Goal: Task Accomplishment & Management: Manage account settings

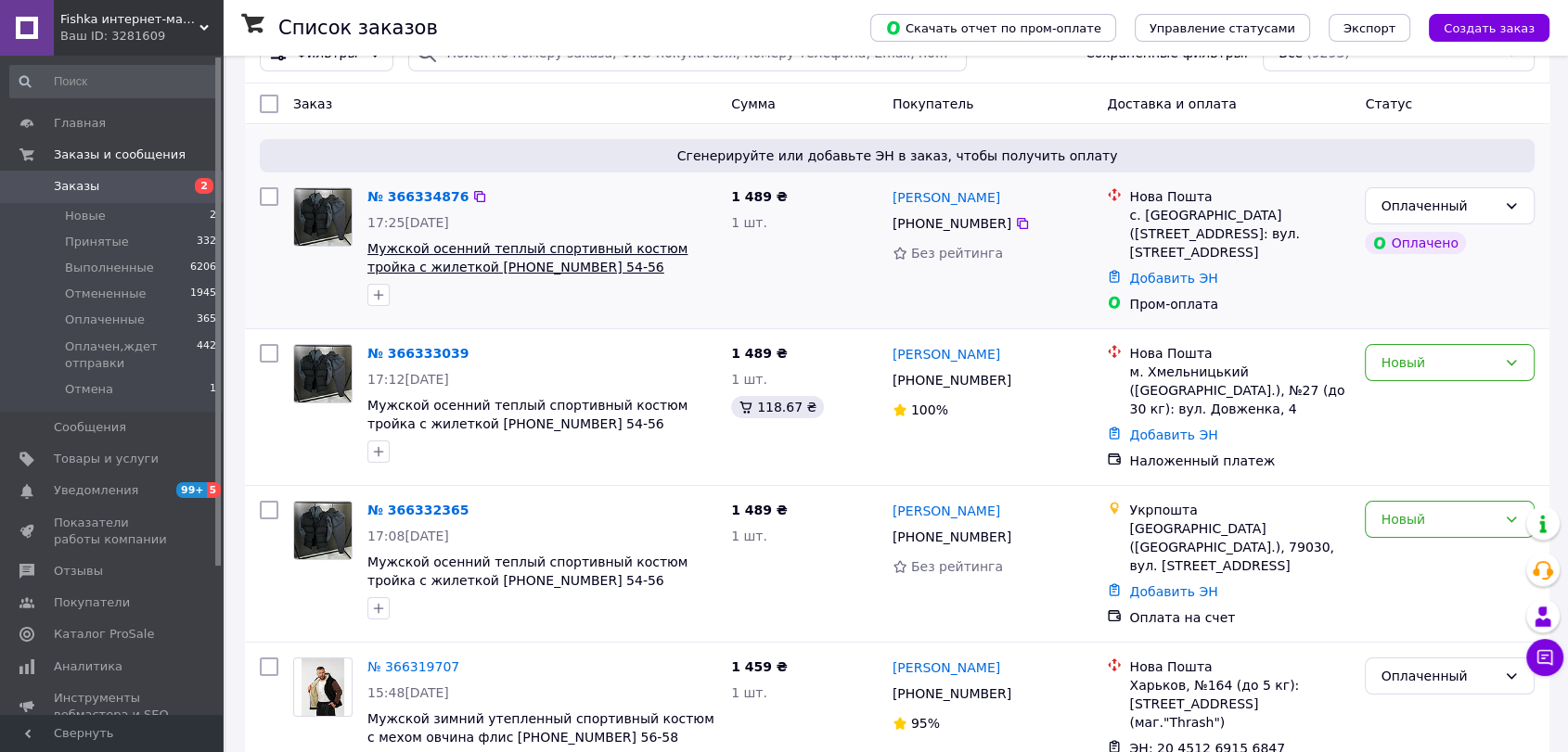
scroll to position [103, 0]
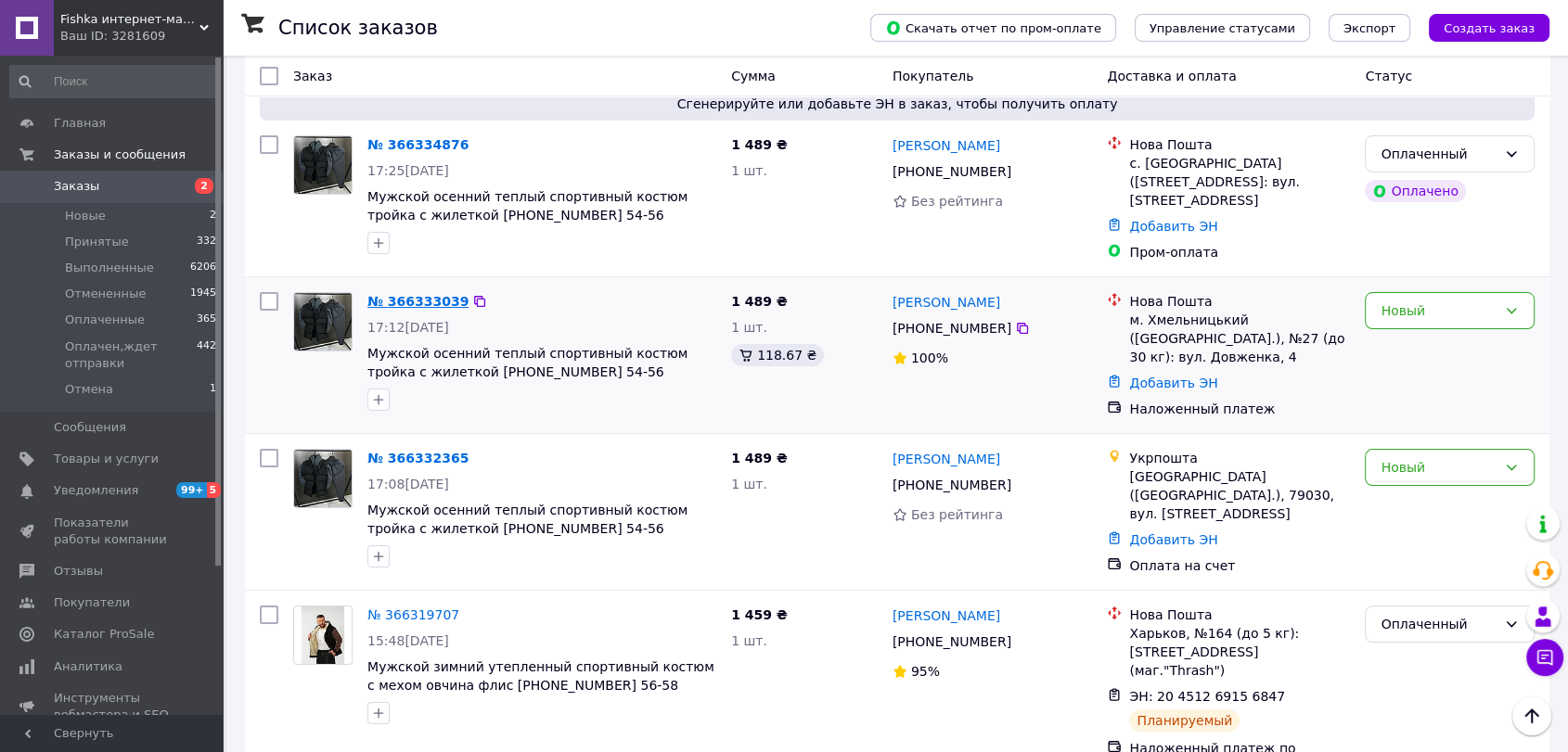
click at [387, 299] on link "№ 366333039" at bounding box center [418, 301] width 101 height 15
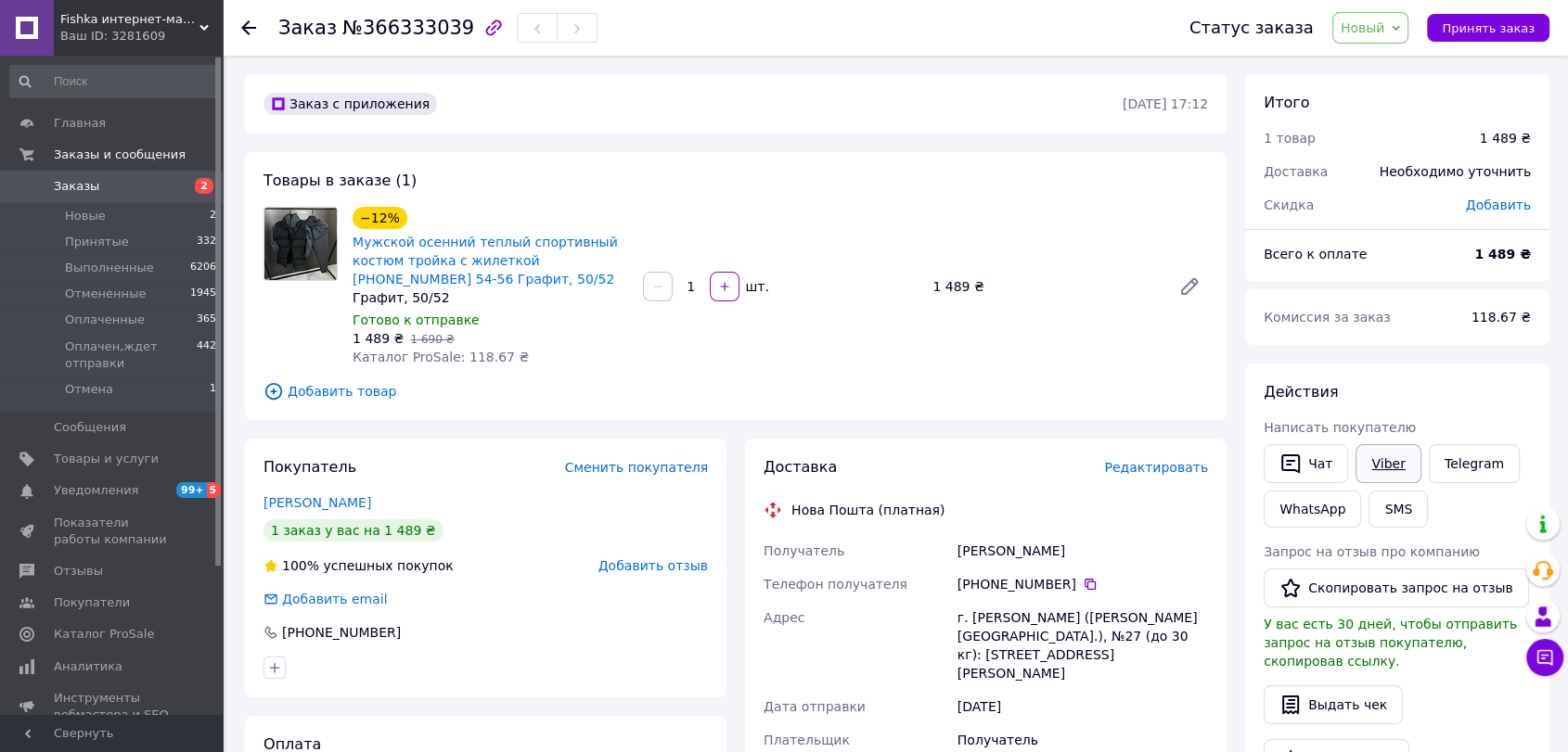
click at [1388, 476] on link "Viber" at bounding box center [1389, 464] width 65 height 39
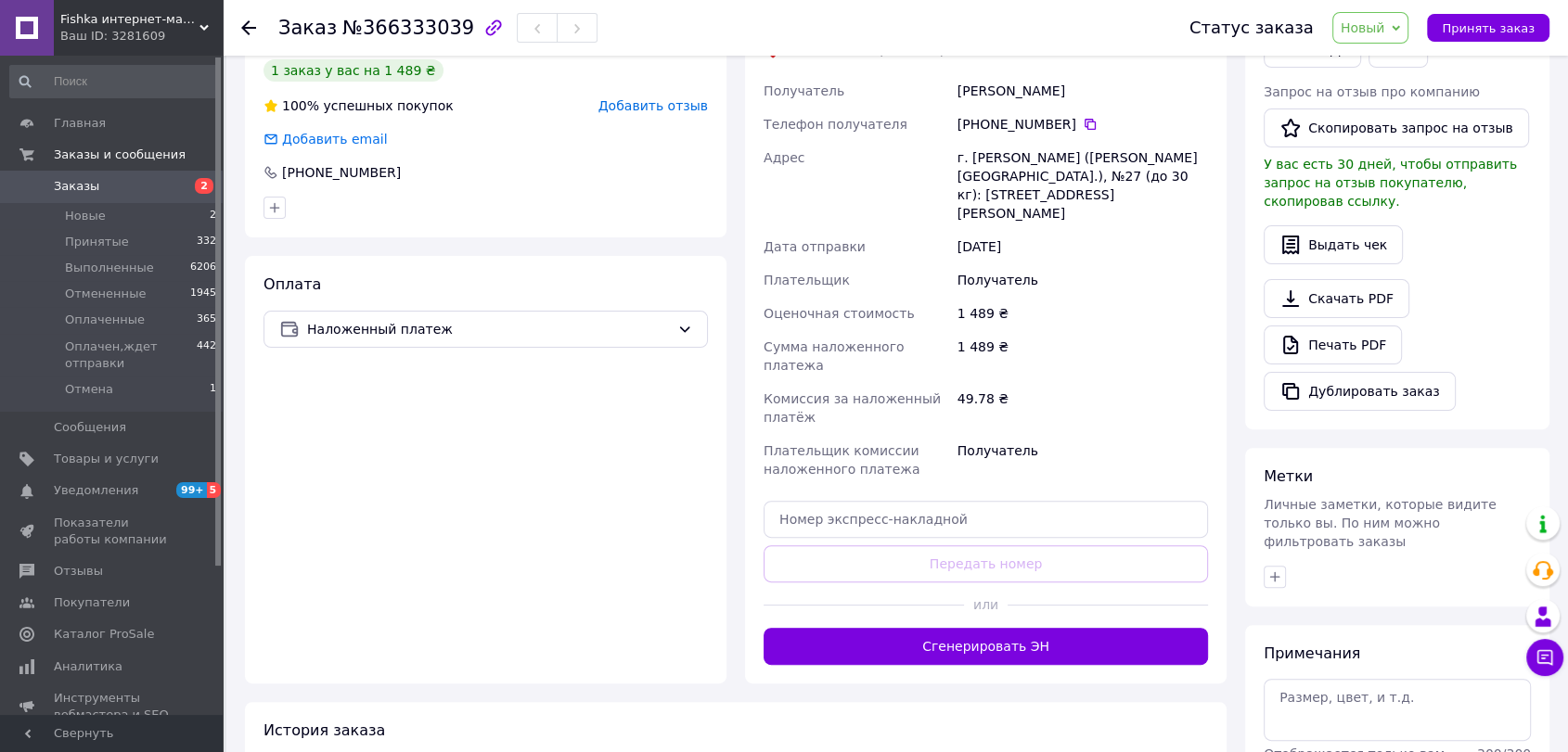
scroll to position [559, 0]
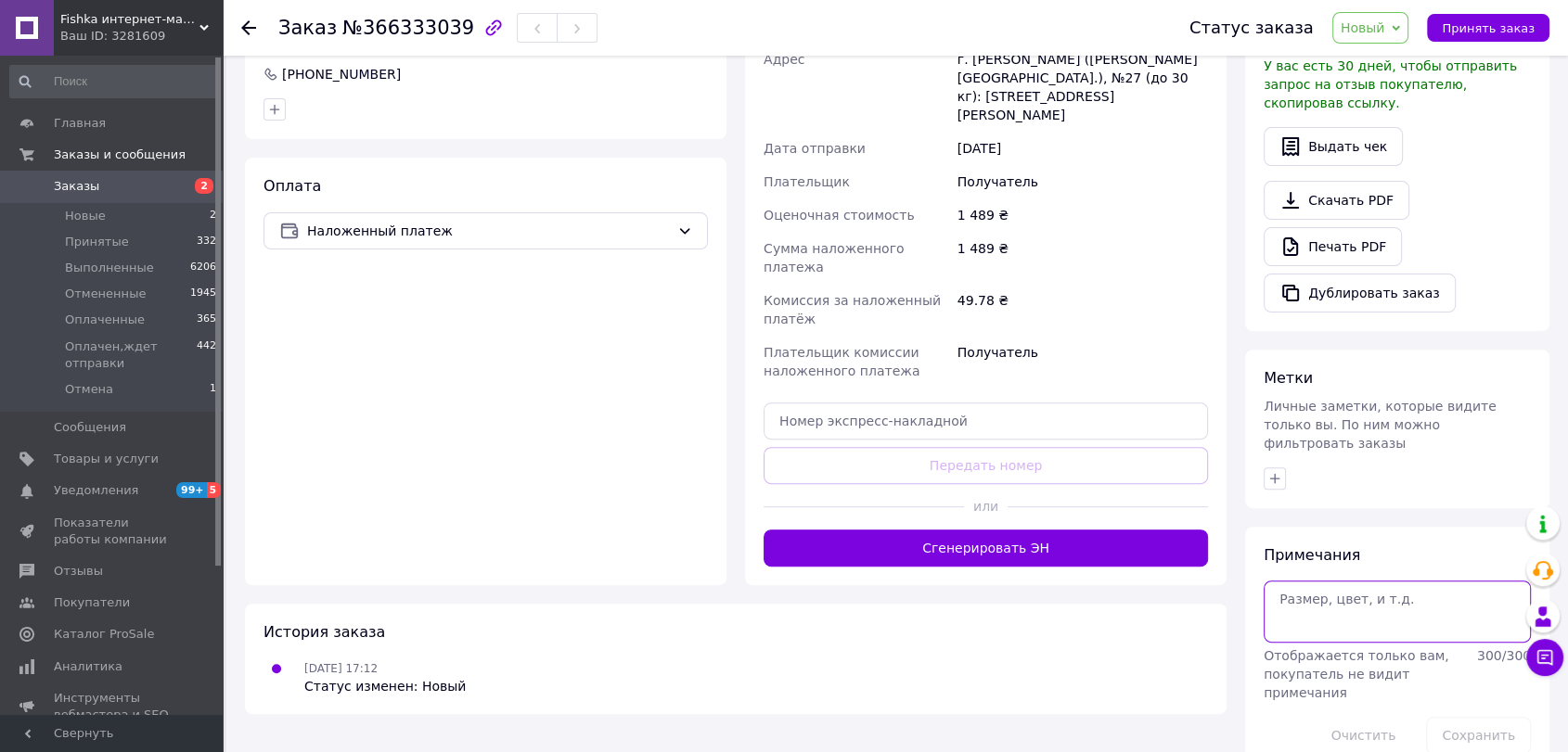
click at [1317, 580] on textarea at bounding box center [1397, 611] width 267 height 62
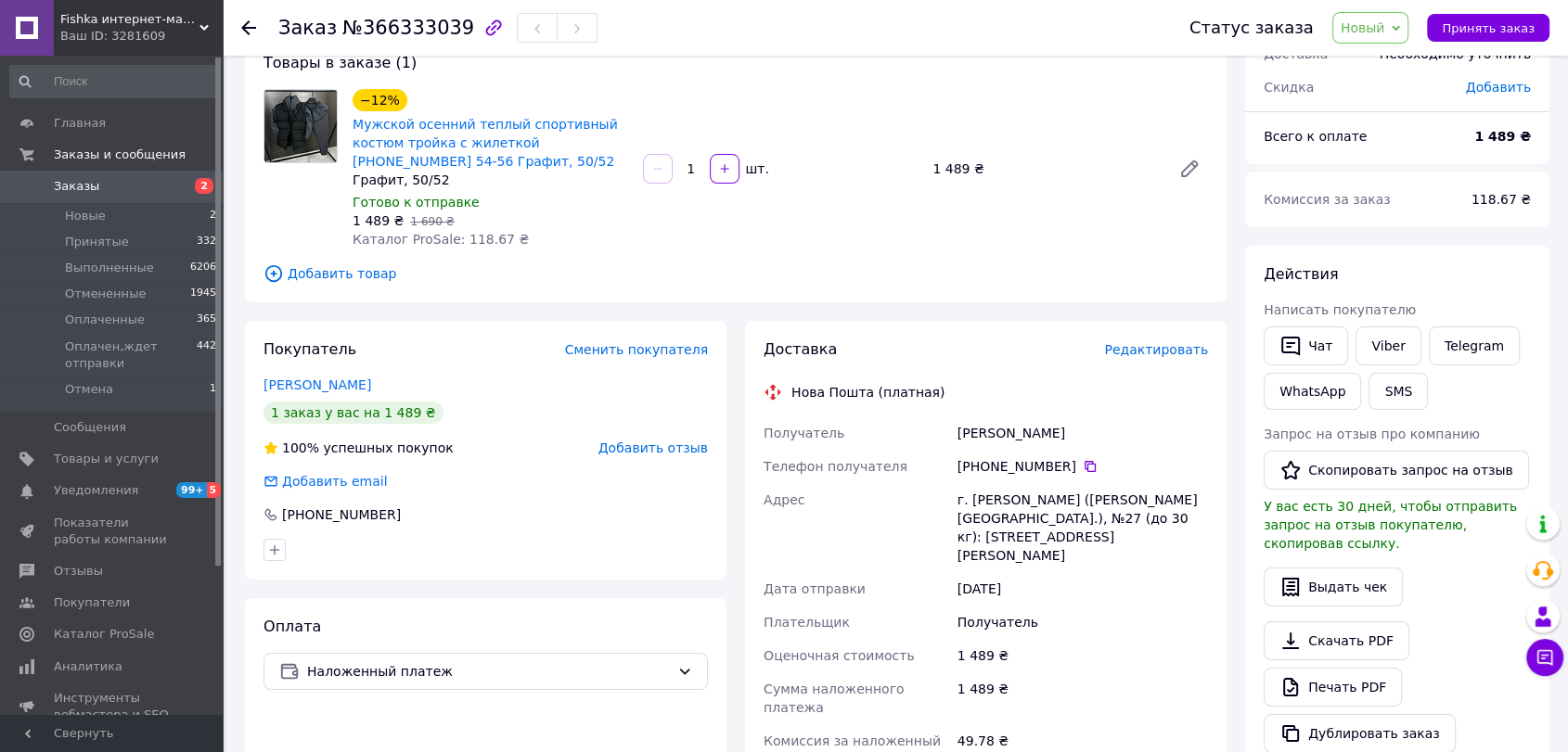
scroll to position [44, 0]
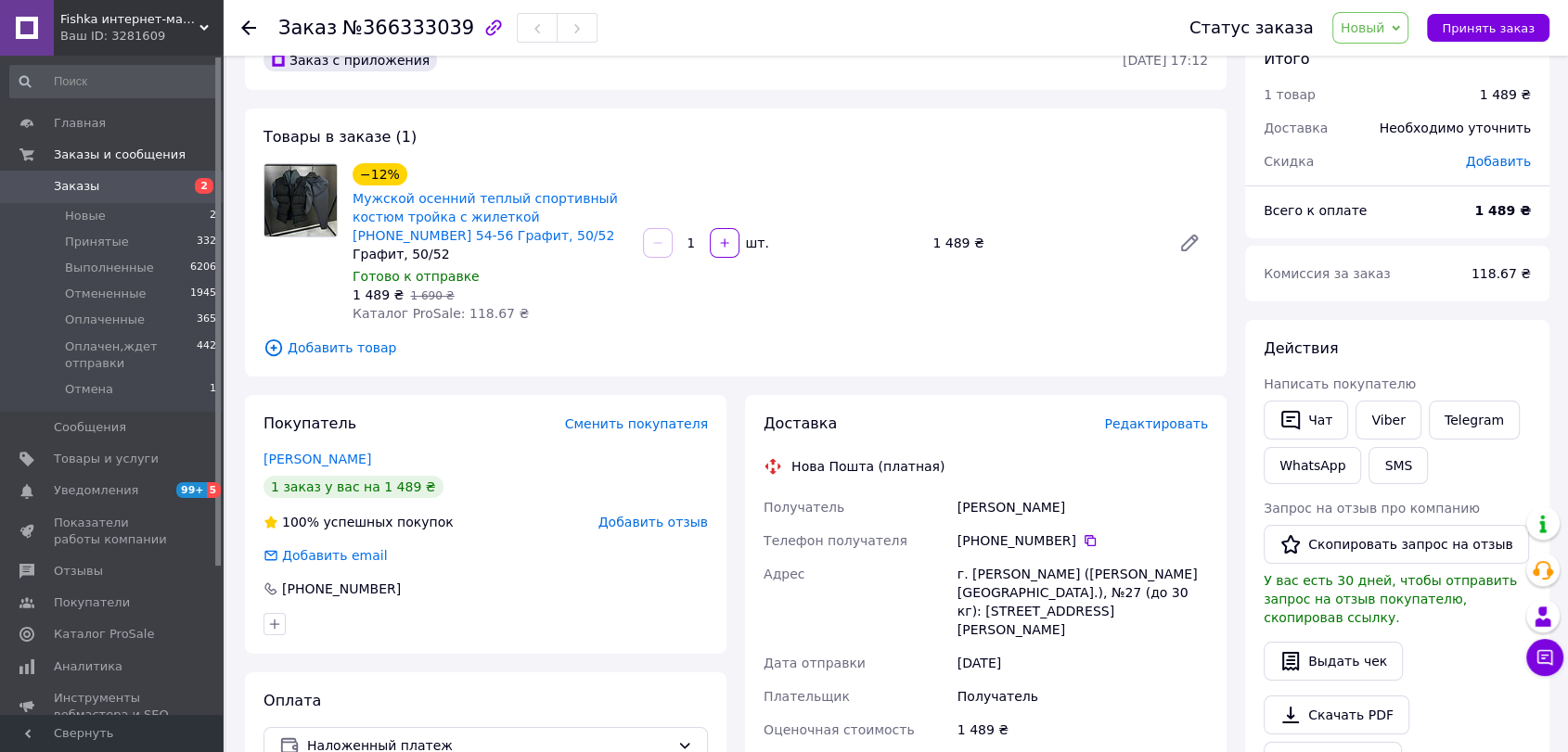
type textarea "сірий"
click at [998, 502] on div "Дрона Вадим" at bounding box center [1083, 508] width 258 height 34
copy div "Дрона Вадим"
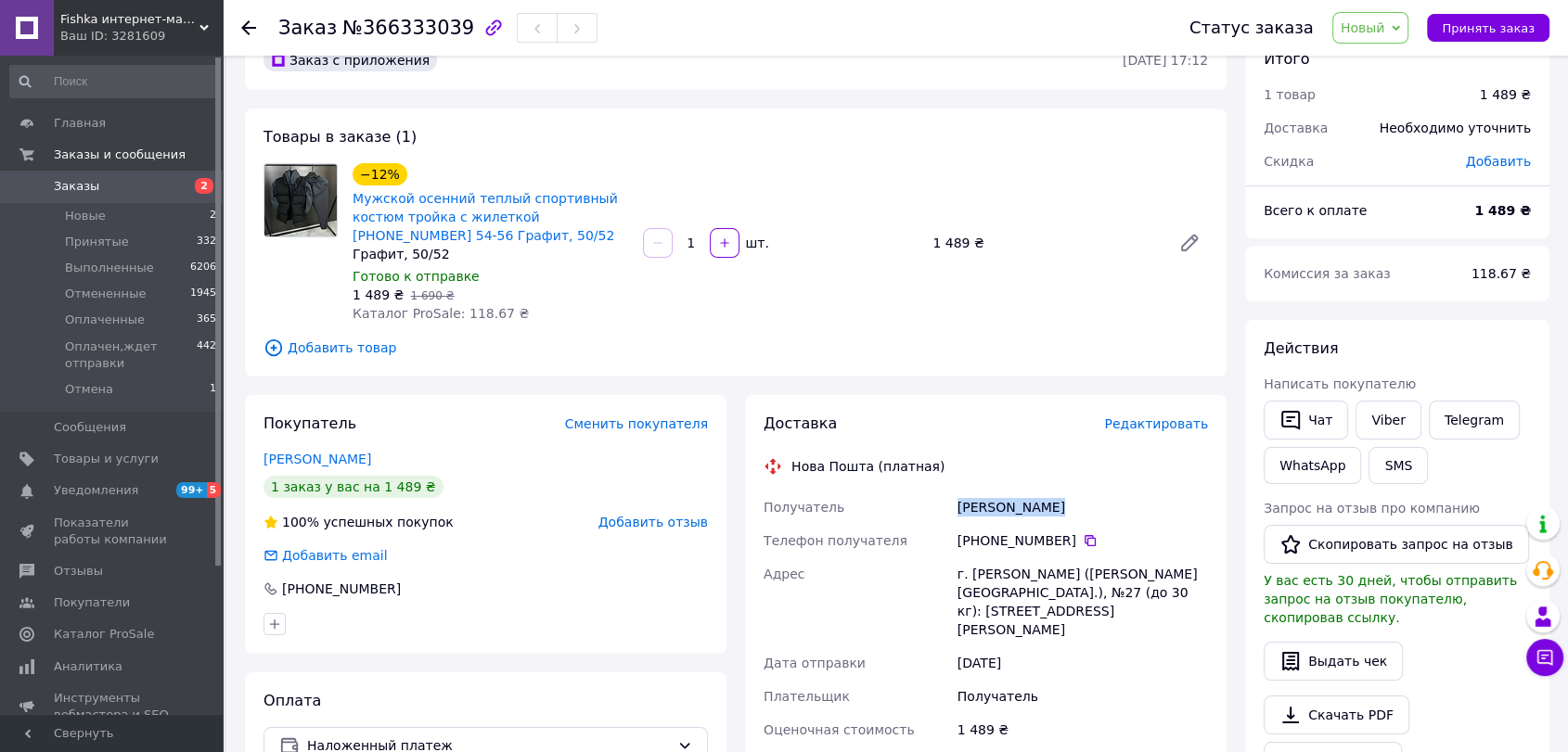
click at [159, 191] on span "Заказы" at bounding box center [113, 187] width 118 height 17
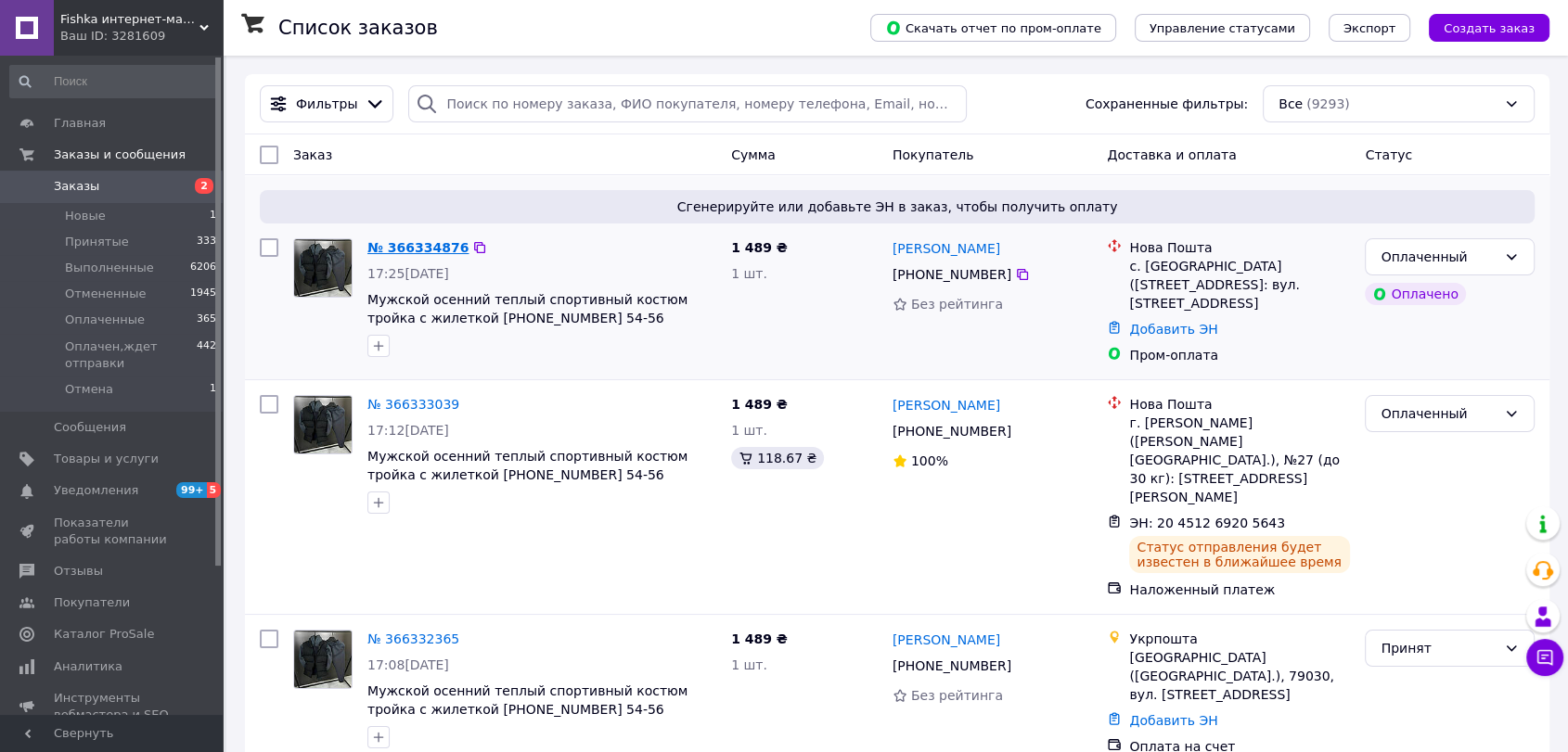
click at [394, 245] on link "№ 366334876" at bounding box center [418, 248] width 101 height 15
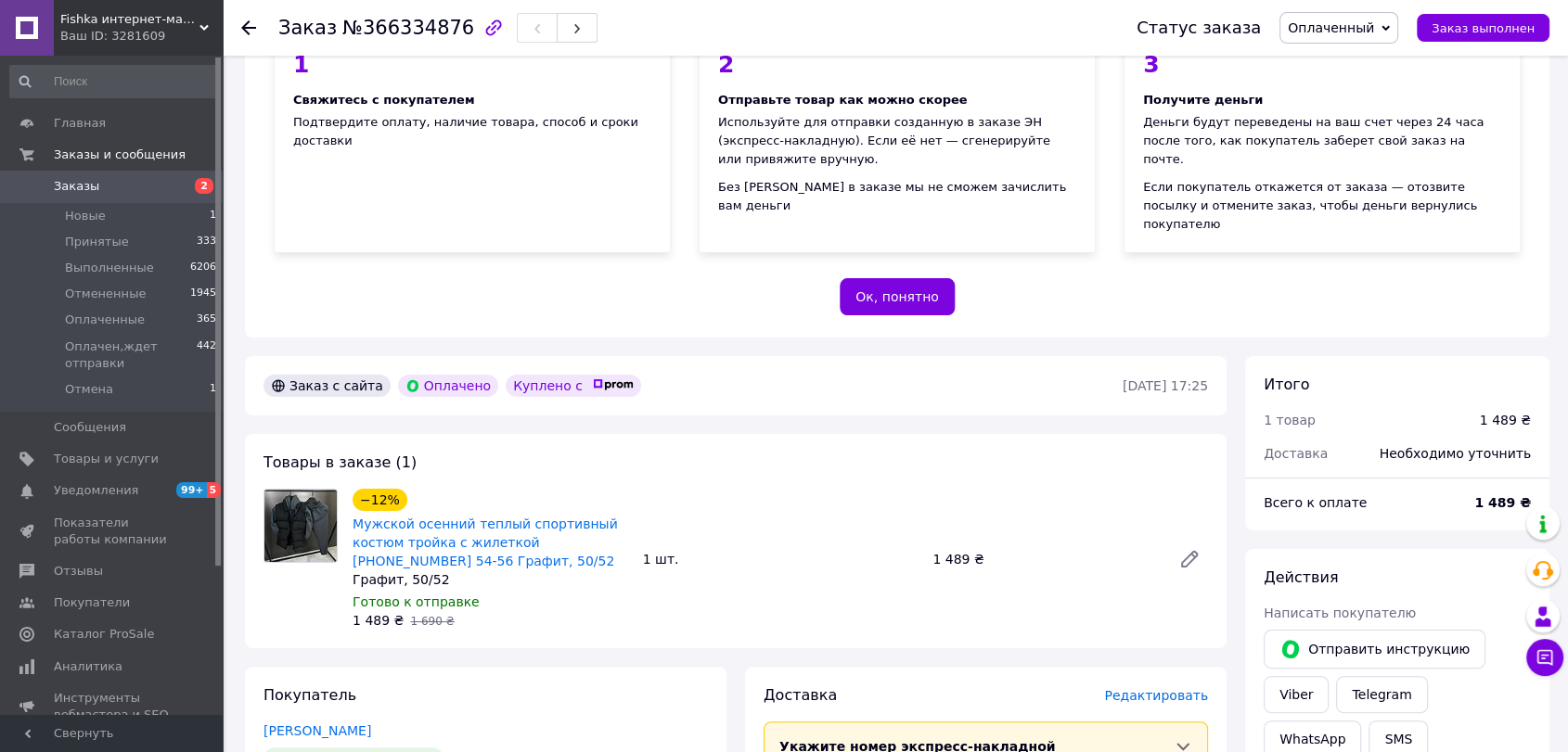
scroll to position [411, 0]
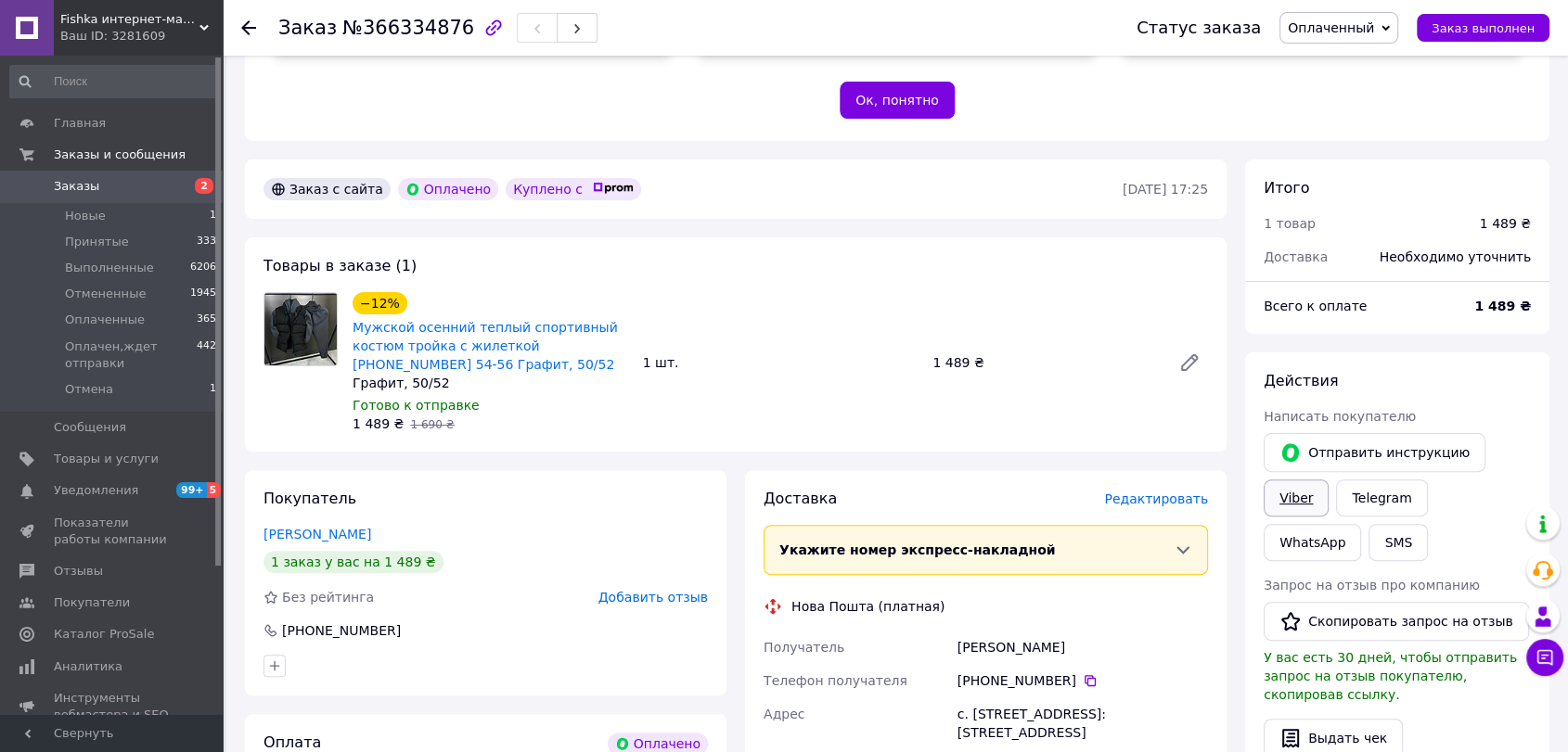
click at [1316, 480] on link "Viber" at bounding box center [1296, 498] width 65 height 37
click at [1016, 631] on div "Савченко Віктор" at bounding box center [1083, 648] width 258 height 34
copy div "Савченко Віктор"
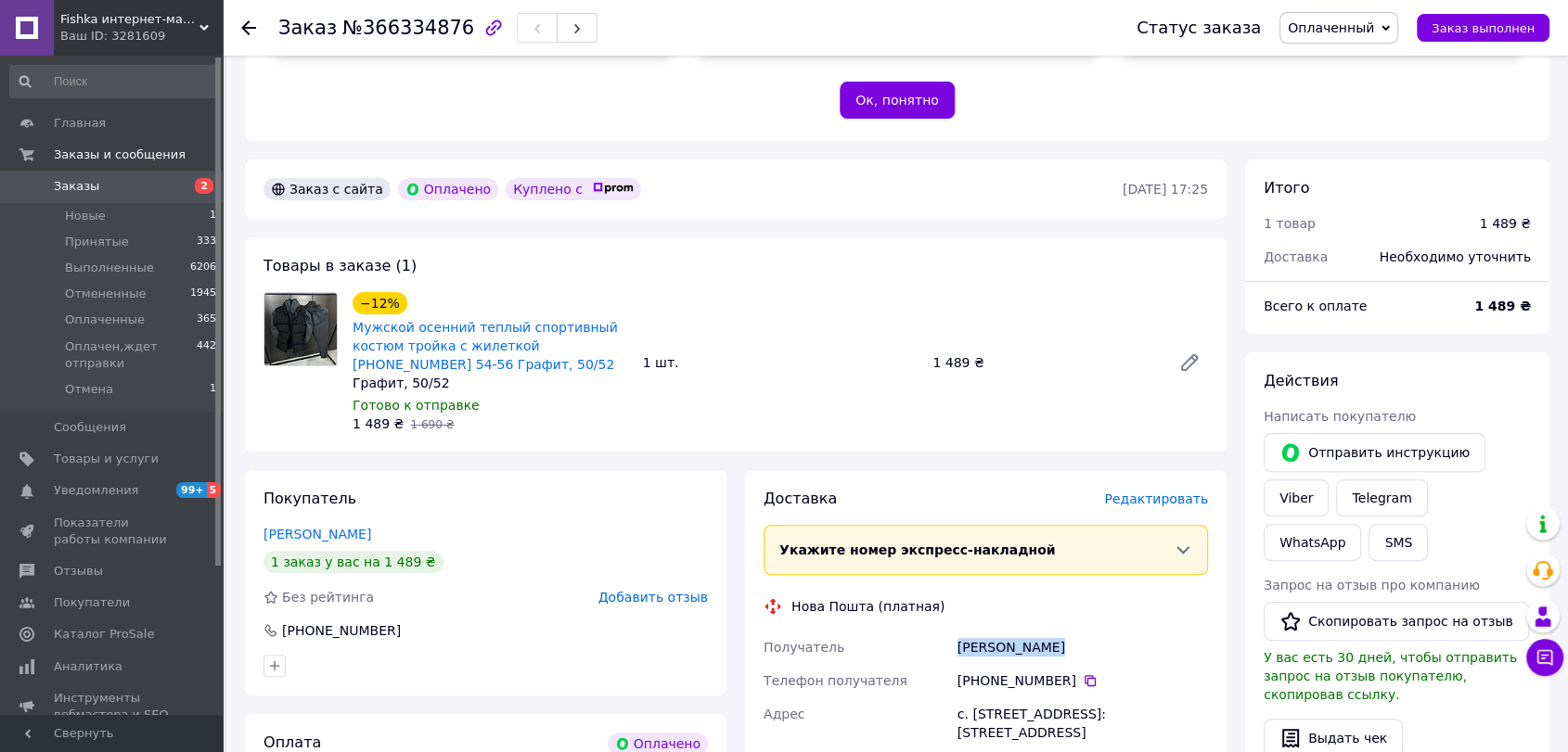
click at [163, 185] on span "Заказы" at bounding box center [113, 187] width 118 height 17
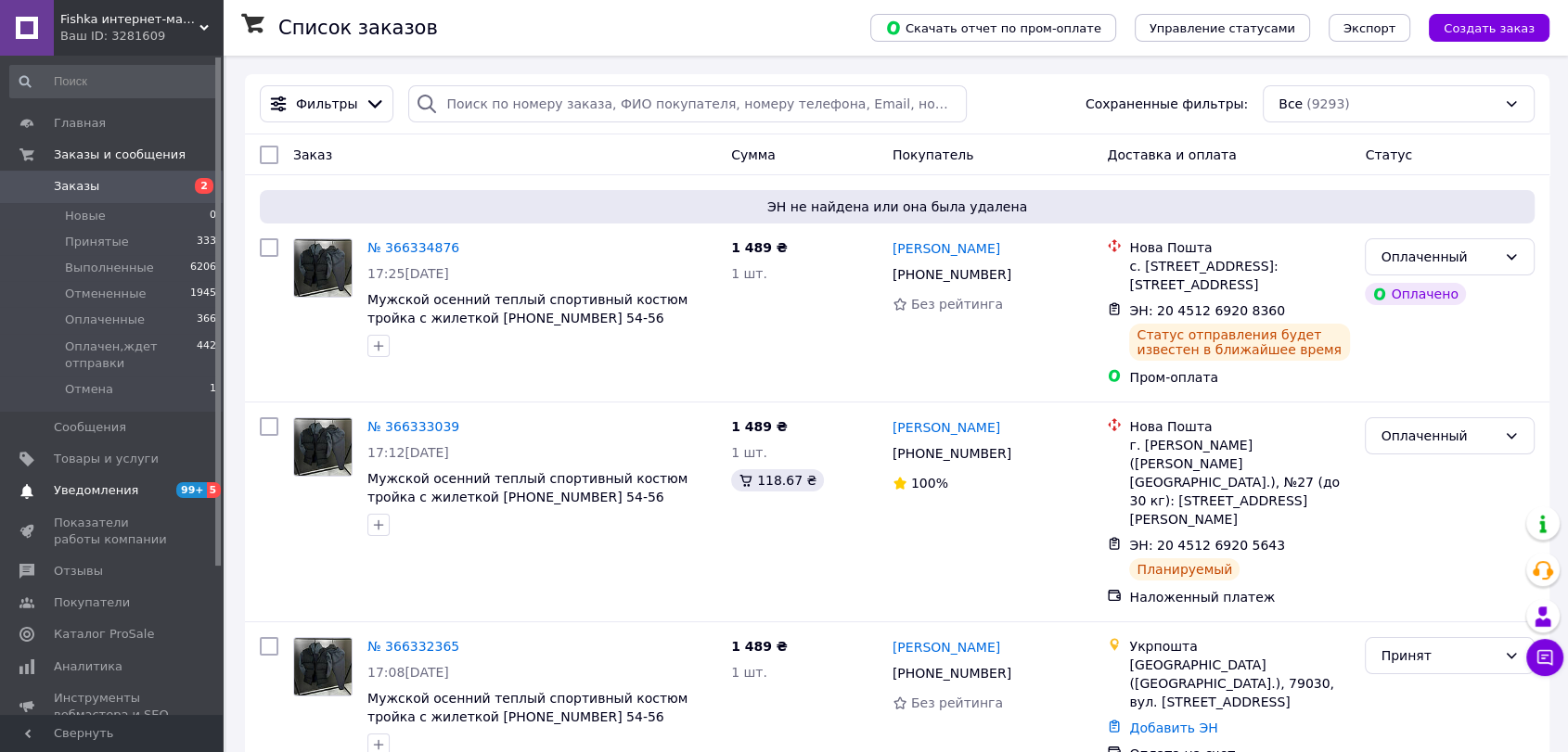
click at [126, 492] on span "Уведомления" at bounding box center [96, 491] width 84 height 17
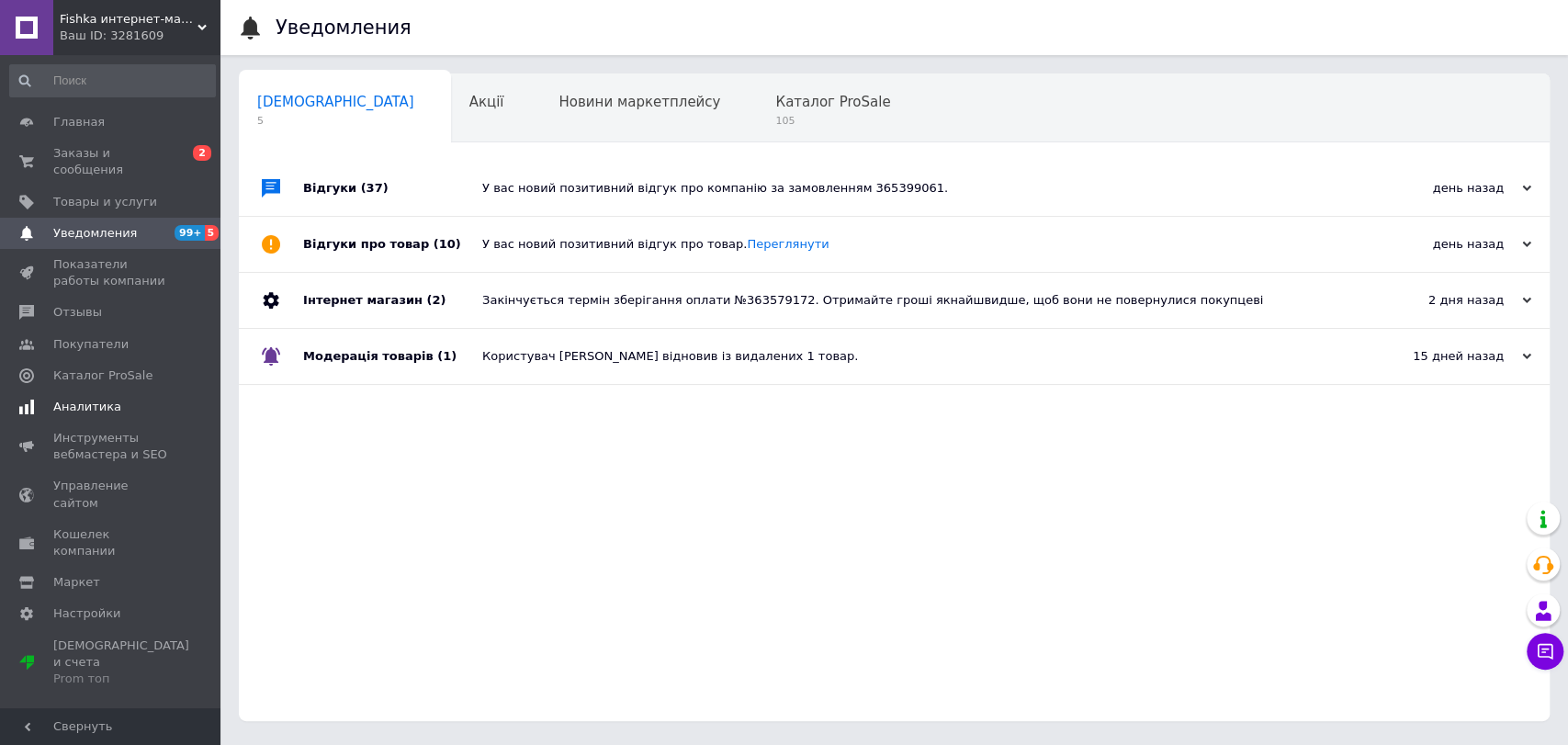
click at [84, 399] on link "Аналитика" at bounding box center [113, 408] width 225 height 31
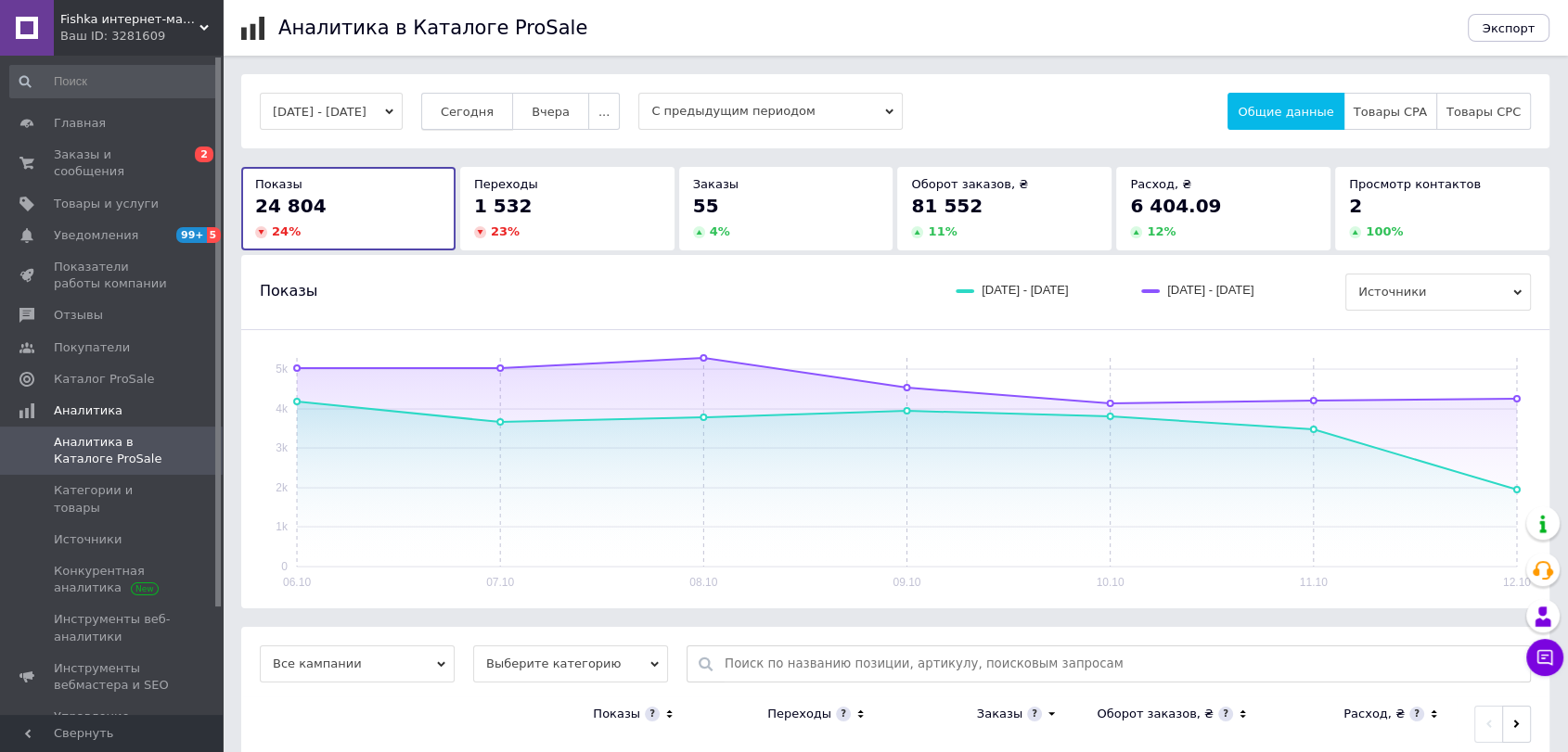
click at [494, 113] on span "Сегодня" at bounding box center [467, 111] width 53 height 14
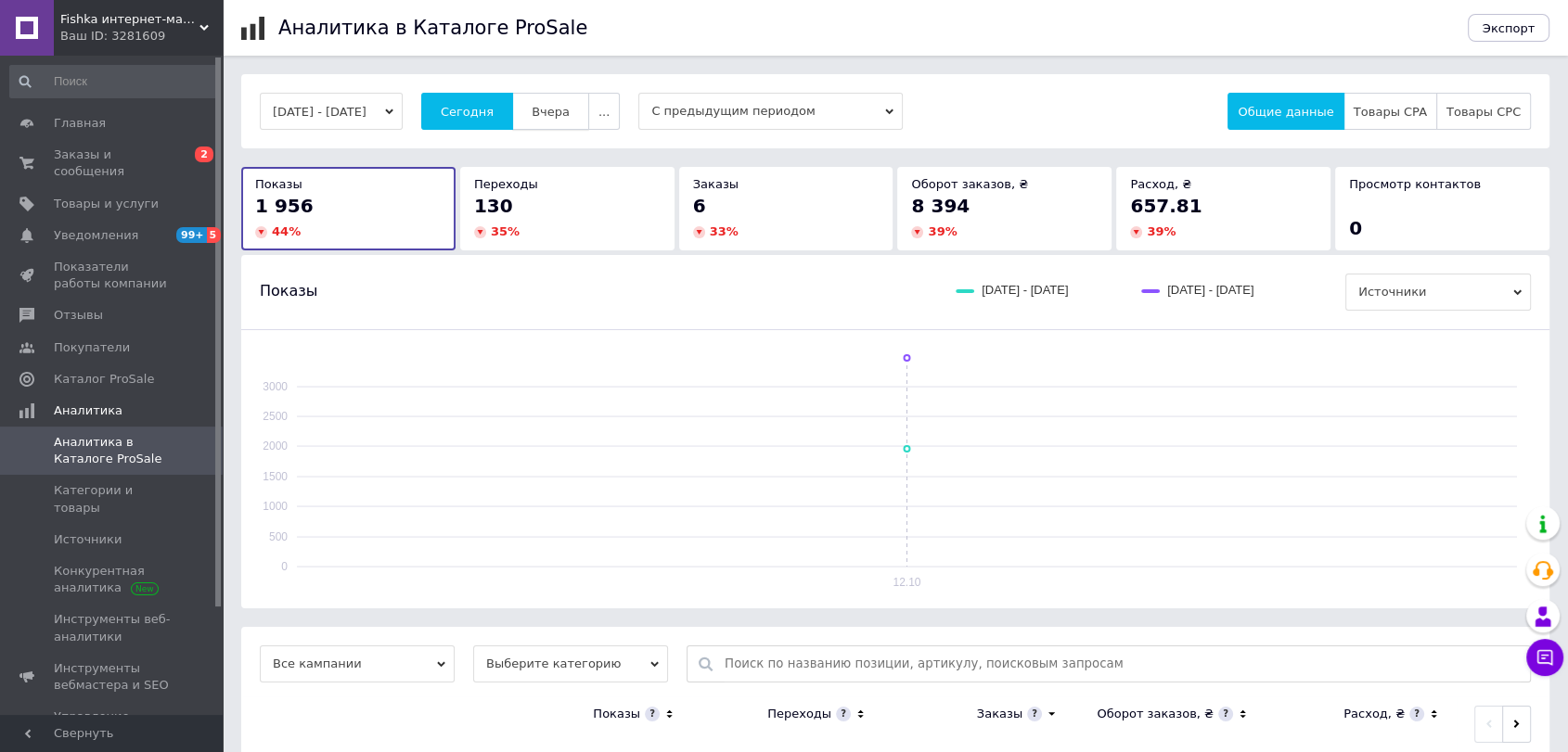
click at [568, 110] on span "Вчера" at bounding box center [551, 111] width 38 height 14
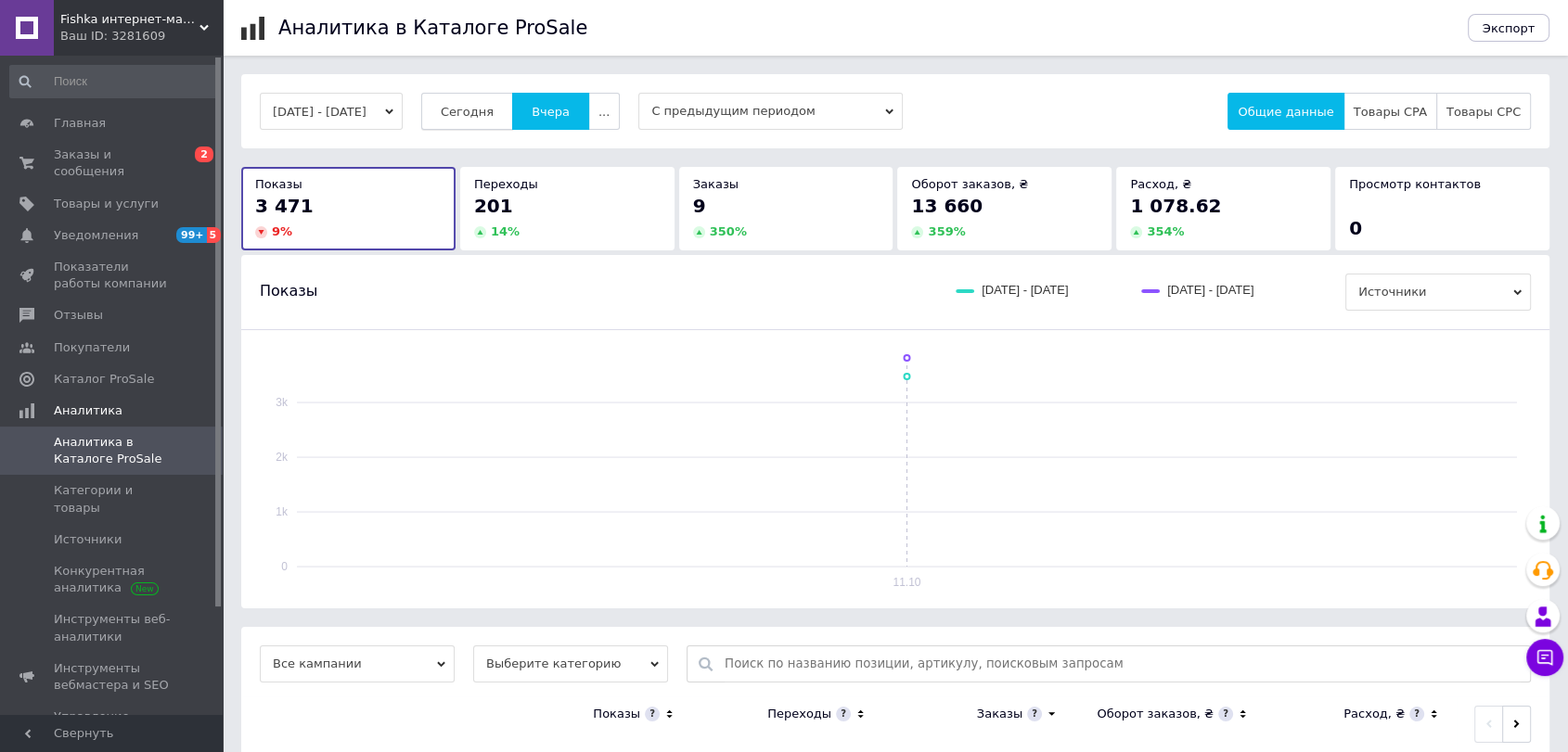
click at [481, 104] on span "Сегодня" at bounding box center [467, 111] width 53 height 14
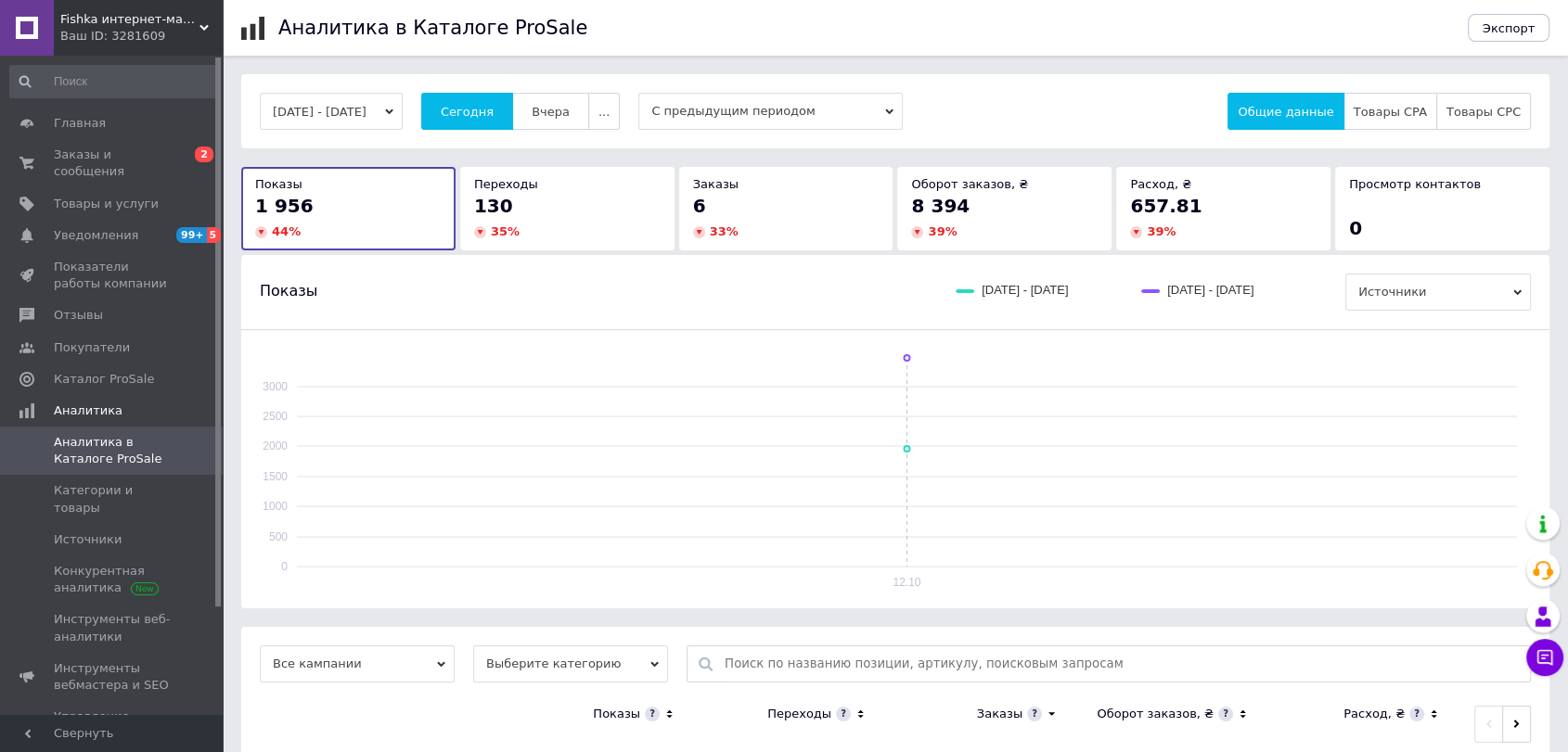
click at [335, 112] on button "12.10.2025 - 12.10.2025" at bounding box center [330, 111] width 143 height 37
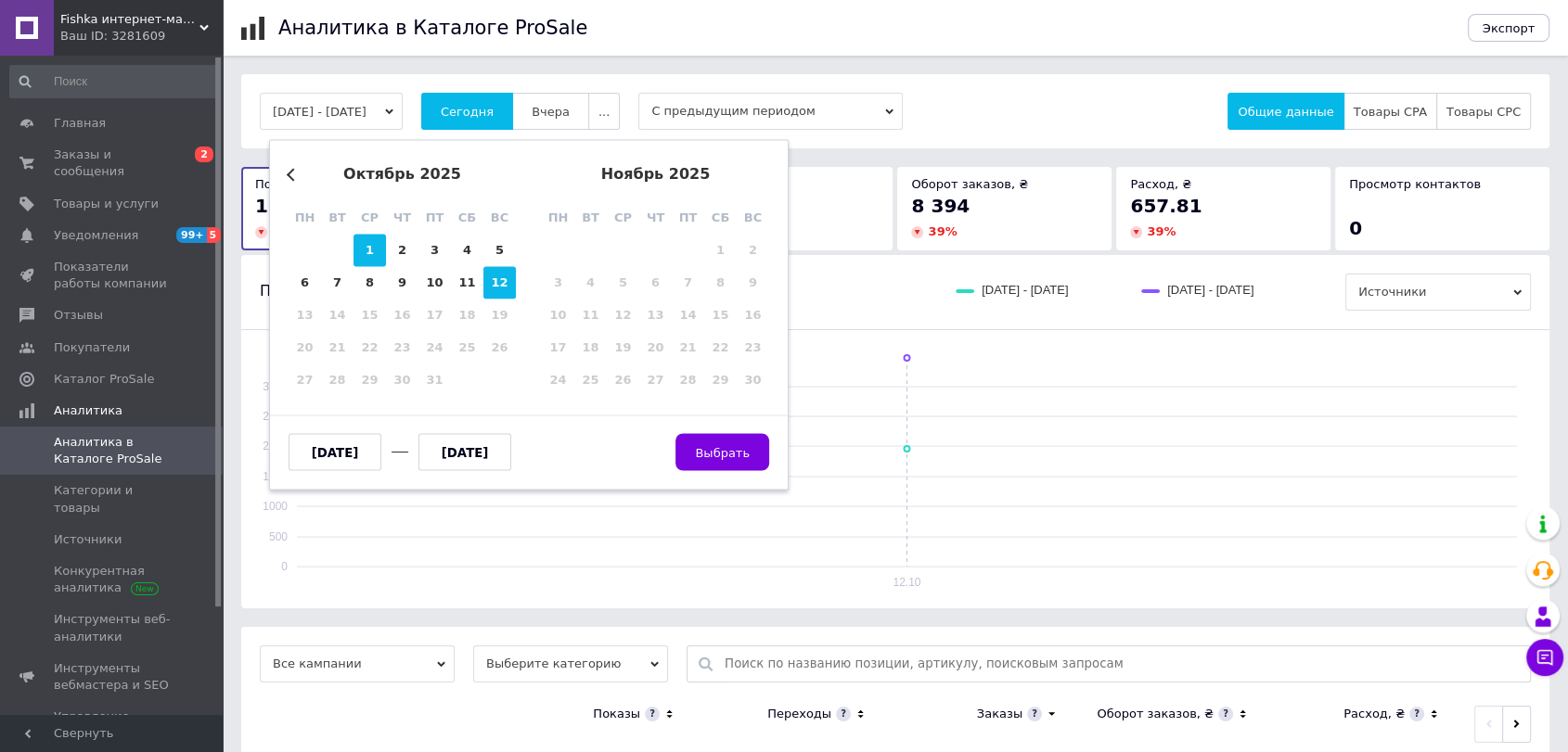
click at [360, 241] on div "1" at bounding box center [370, 251] width 33 height 33
type input "01.10.2025"
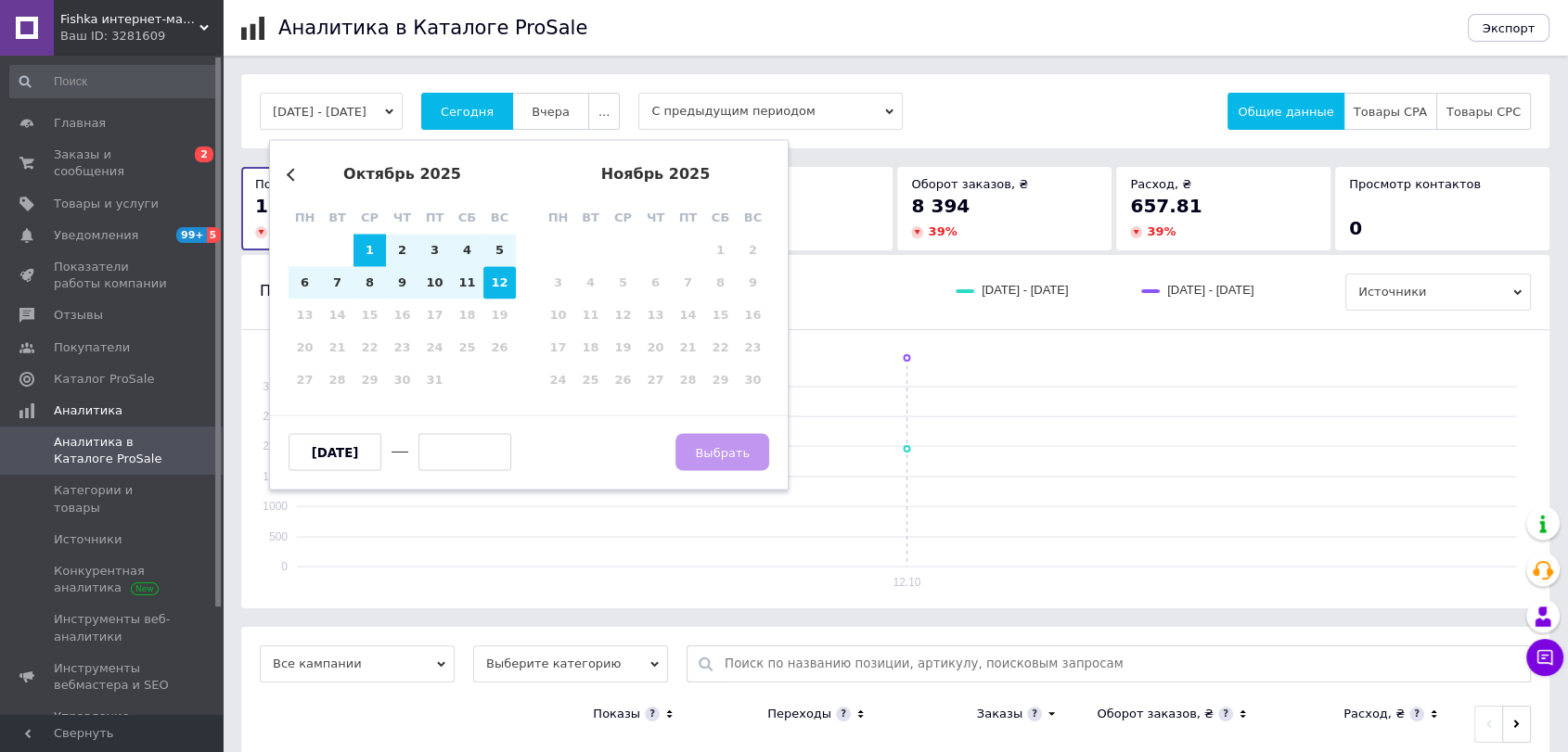
click at [492, 286] on div "12" at bounding box center [499, 283] width 33 height 33
type input "[DATE]"
click at [723, 448] on span "Выбрать" at bounding box center [722, 452] width 55 height 14
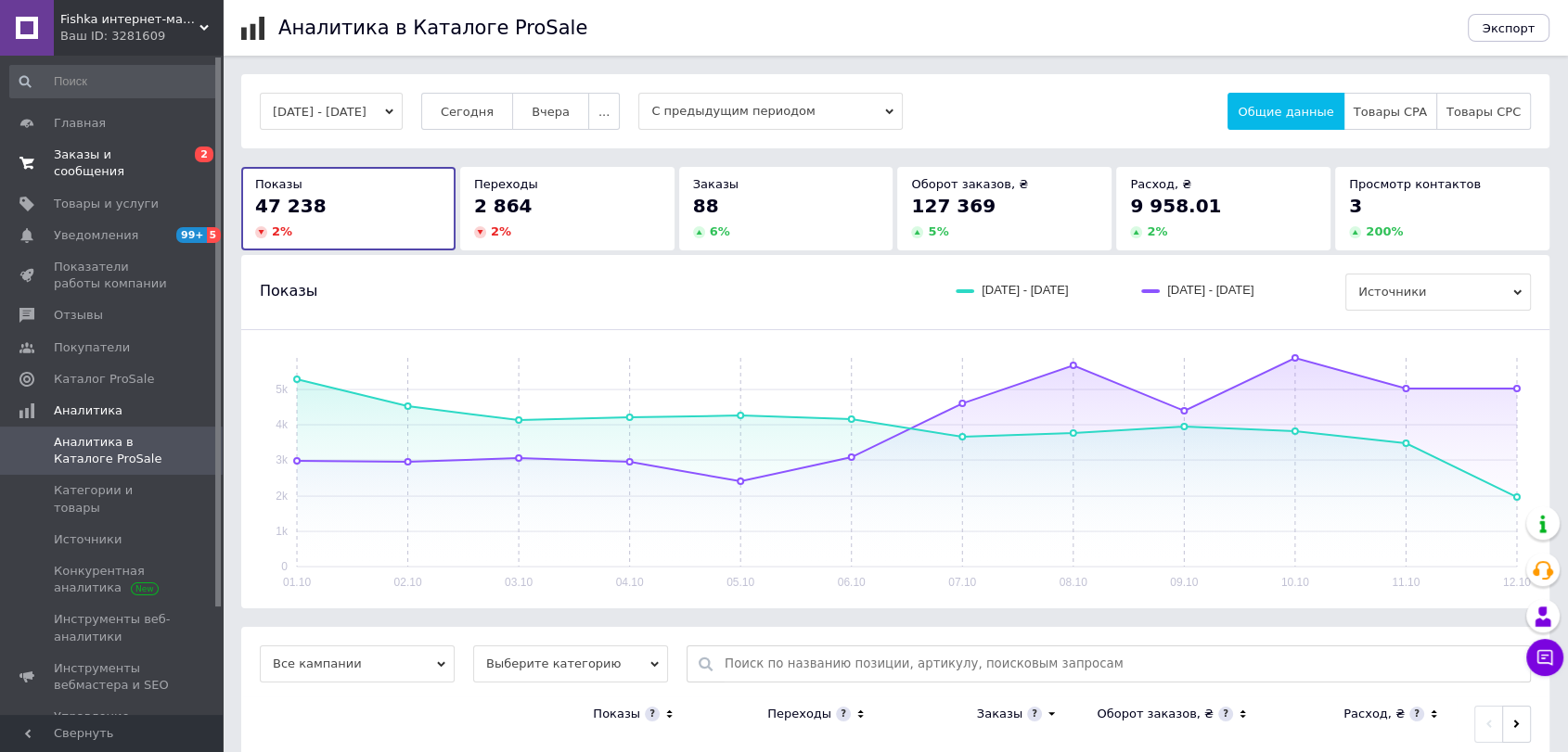
click at [137, 158] on span "Заказы и сообщения" at bounding box center [113, 163] width 118 height 34
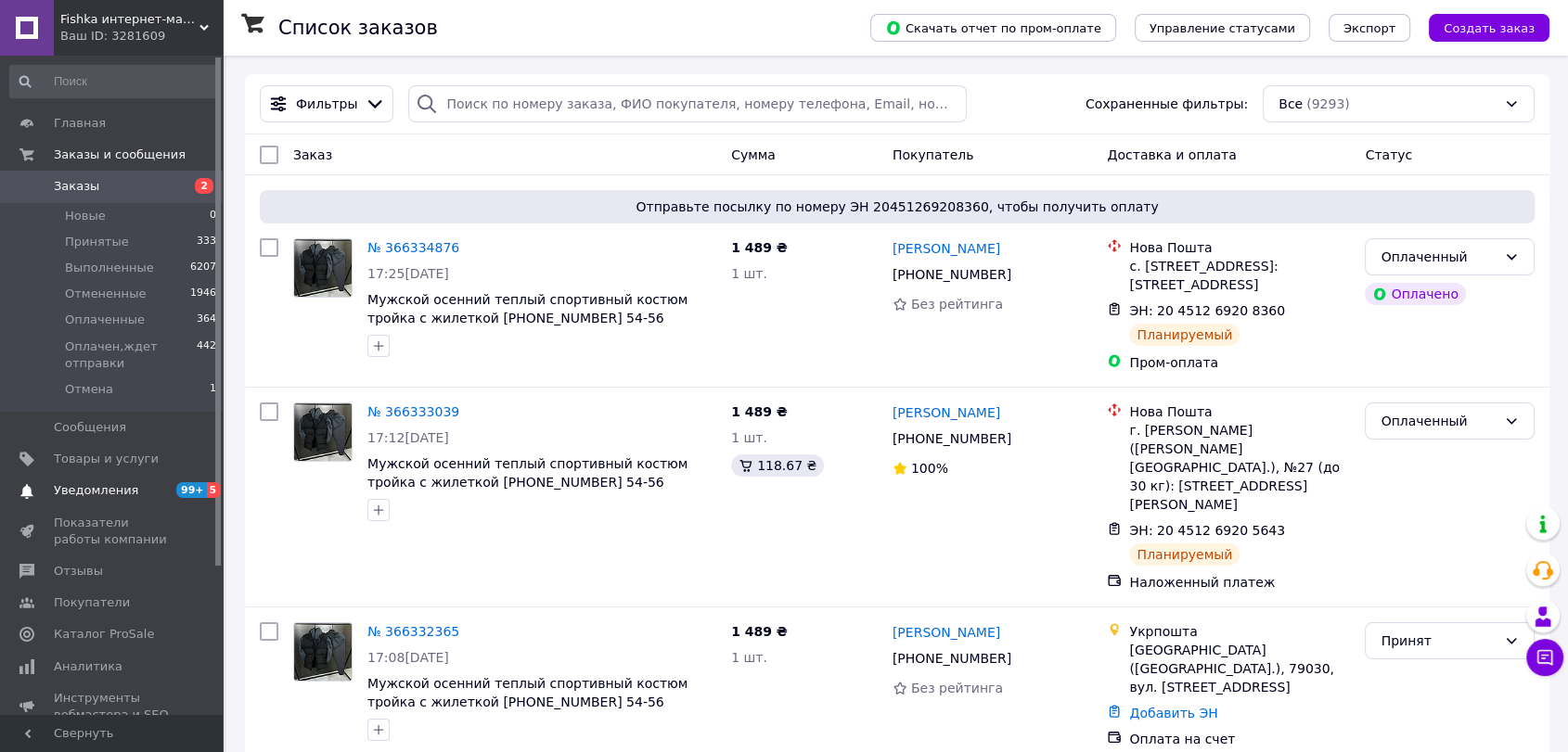
click at [133, 491] on span "Уведомления" at bounding box center [113, 491] width 118 height 17
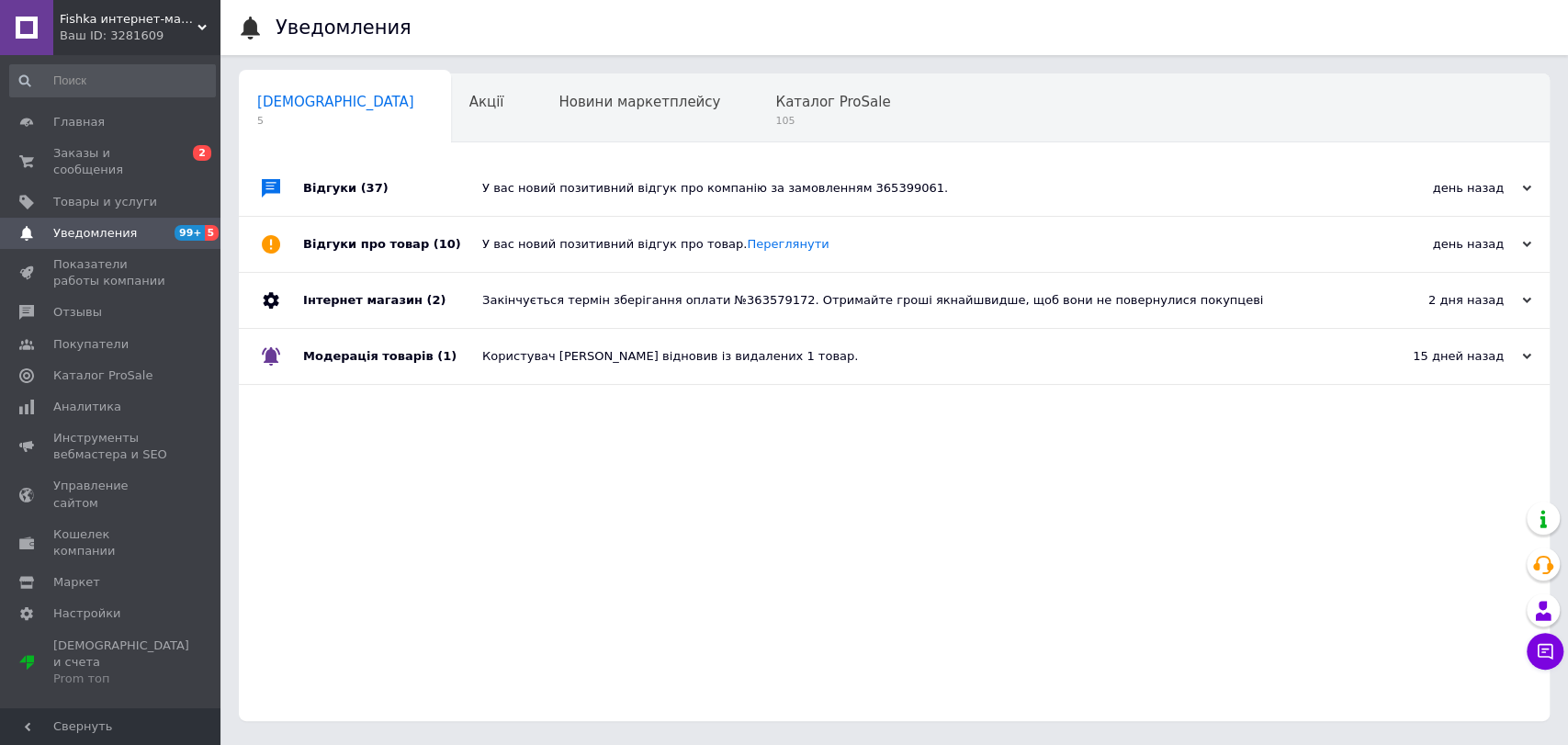
drag, startPoint x: 139, startPoint y: 31, endPoint x: 141, endPoint y: 51, distance: 20.1
click at [140, 31] on div "Ваш ID: 3281609" at bounding box center [140, 36] width 161 height 17
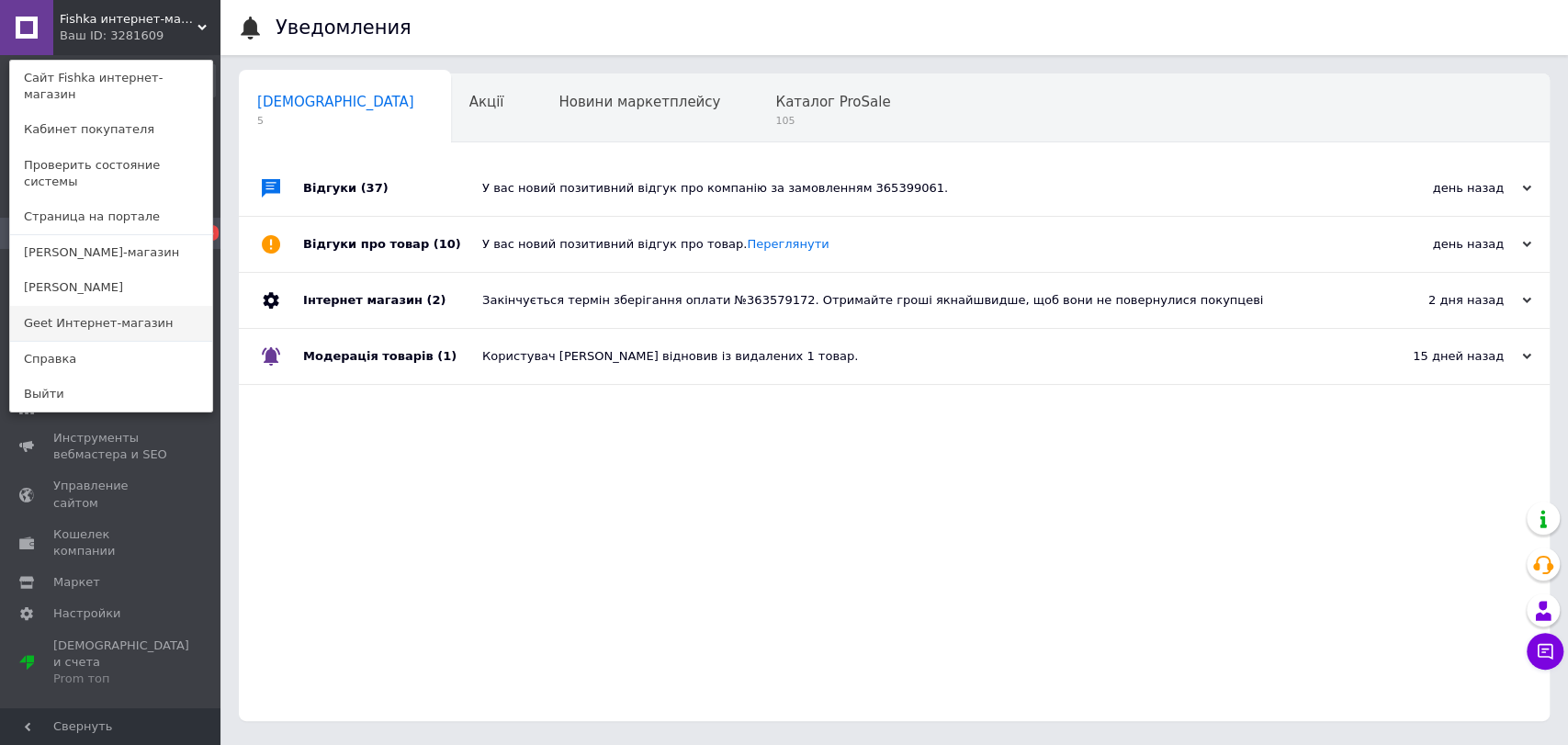
click at [117, 306] on link "Geet Интернет-магазин" at bounding box center [111, 324] width 202 height 35
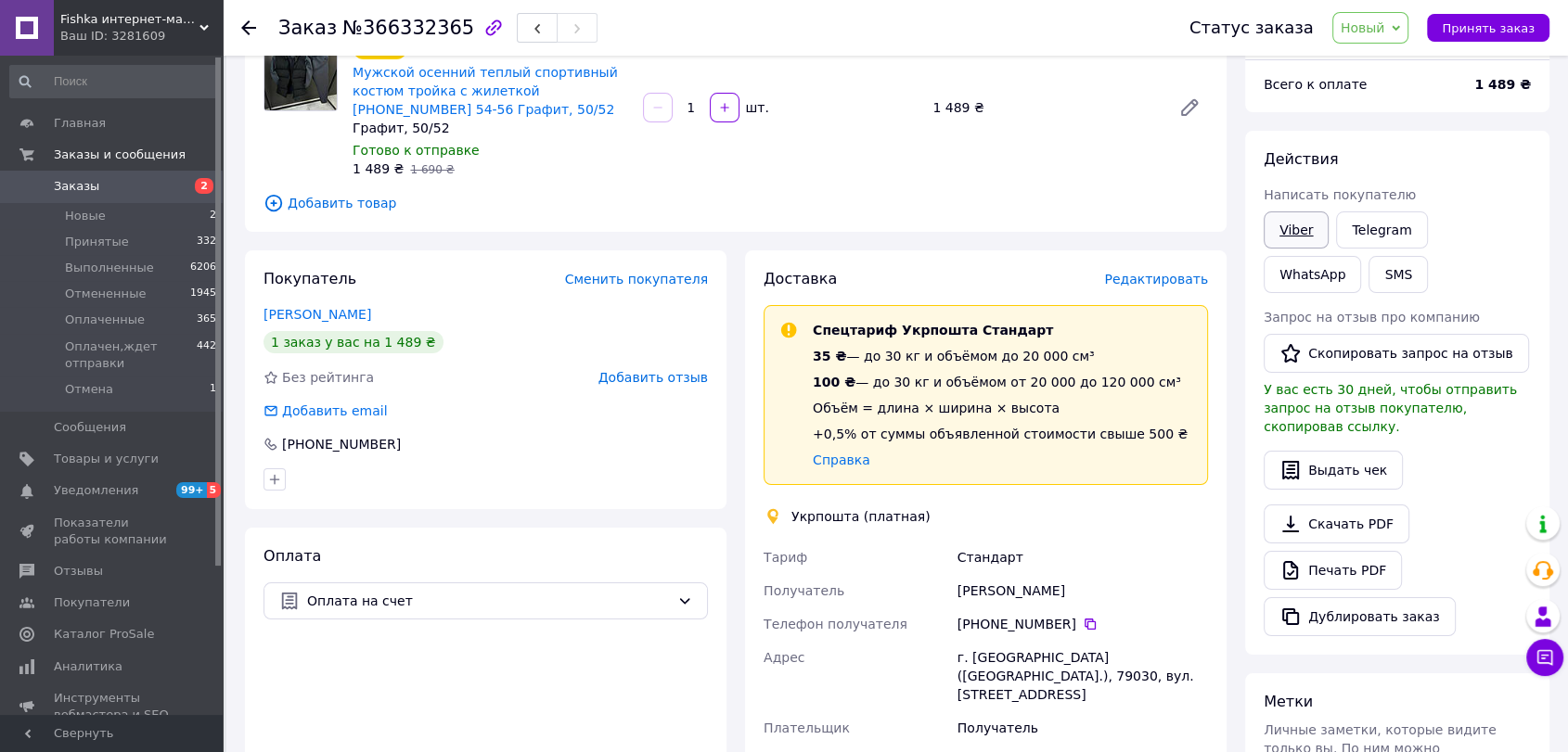
scroll to position [156, 0]
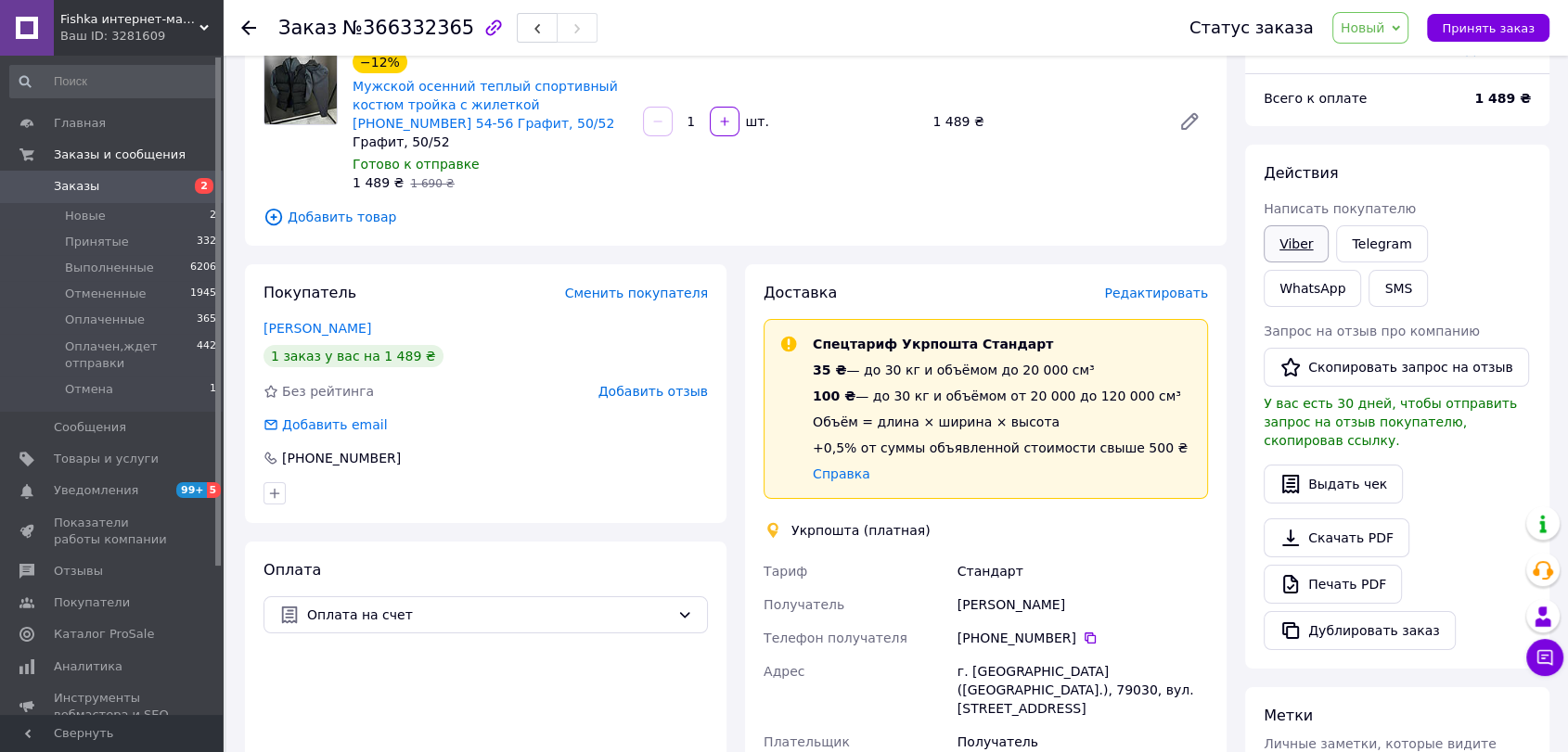
click at [1291, 242] on link "Viber" at bounding box center [1296, 244] width 65 height 37
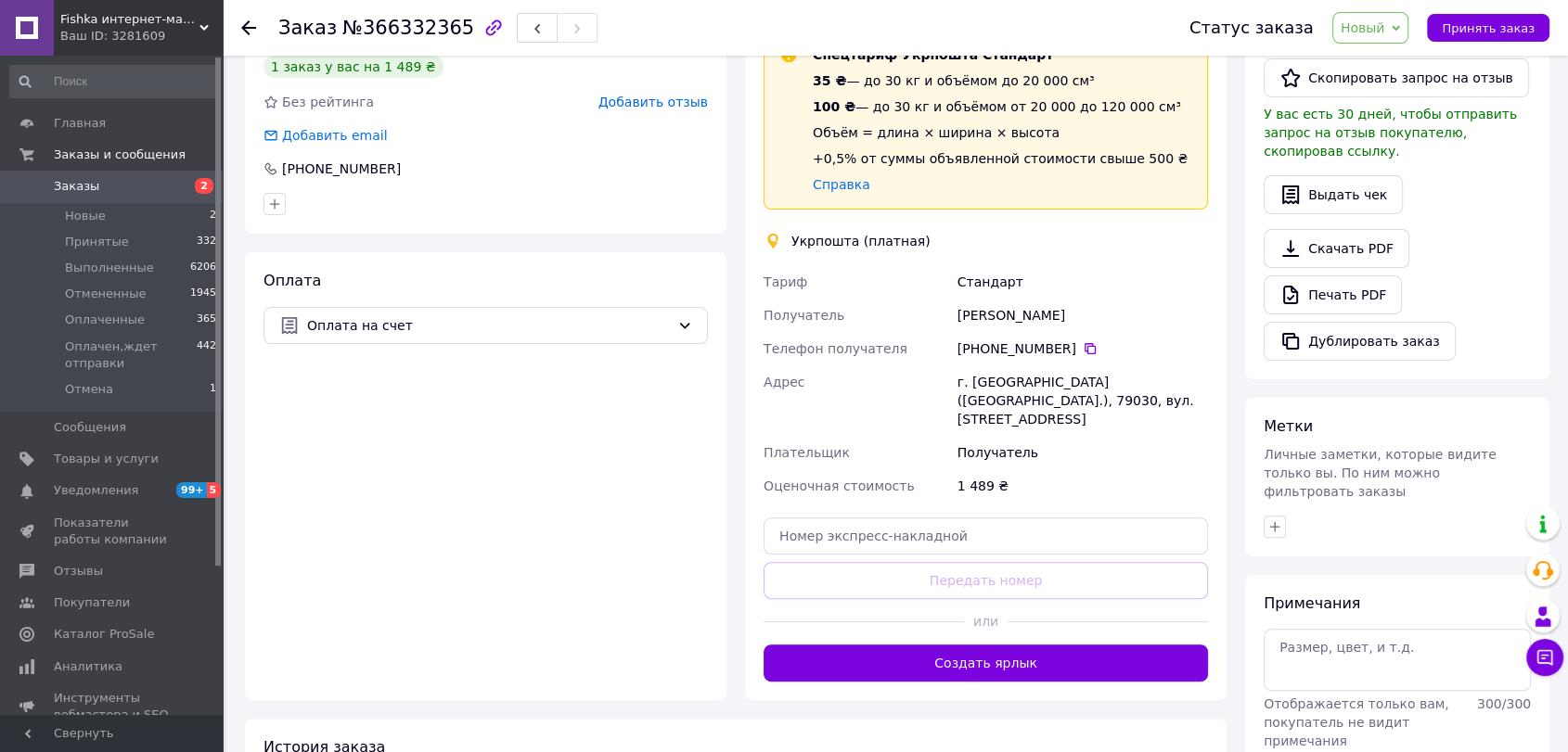
scroll to position [466, 0]
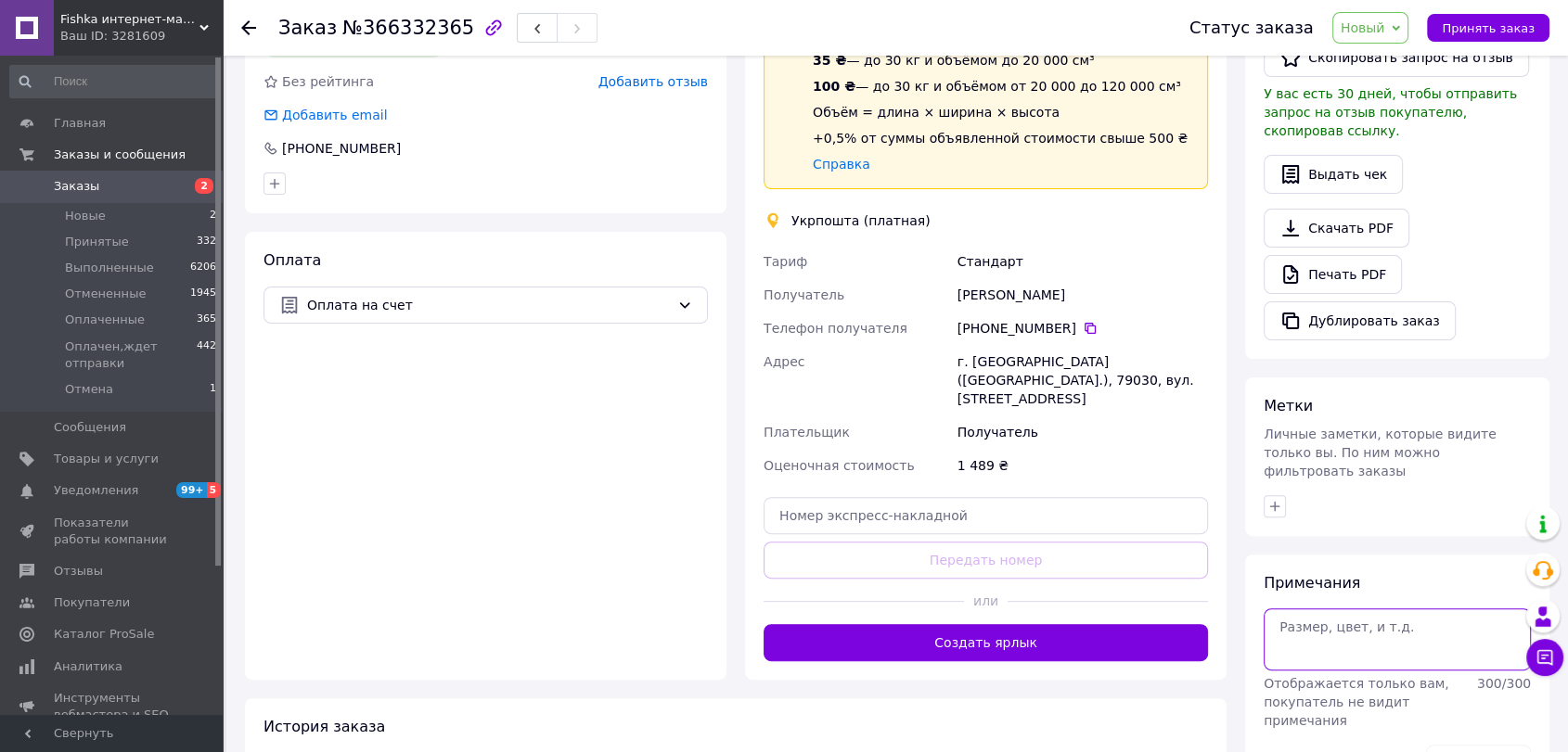
click at [1335, 608] on textarea at bounding box center [1397, 639] width 267 height 62
type textarea "Богданович"
click at [1473, 745] on button "Сохранить" at bounding box center [1478, 763] width 105 height 37
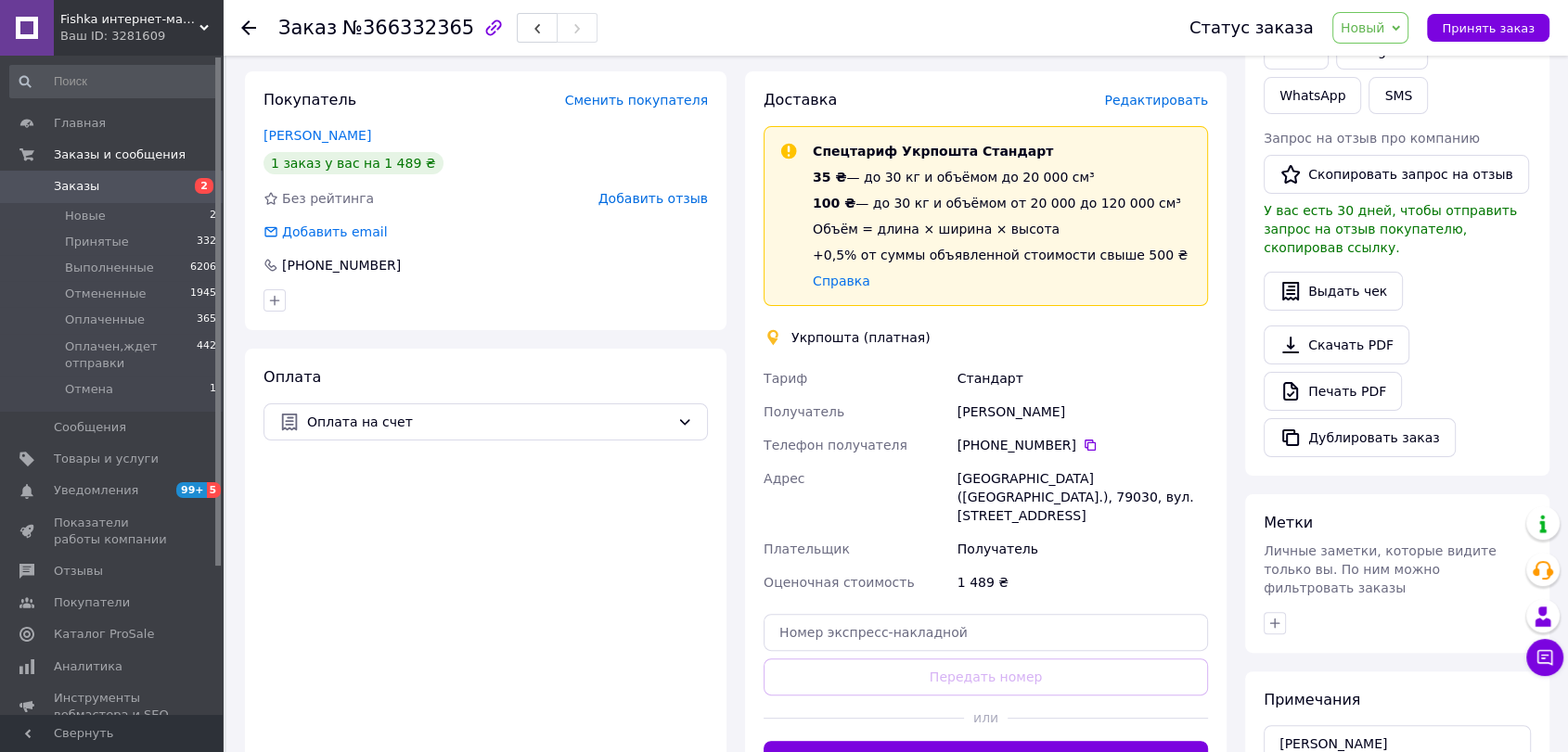
scroll to position [259, 0]
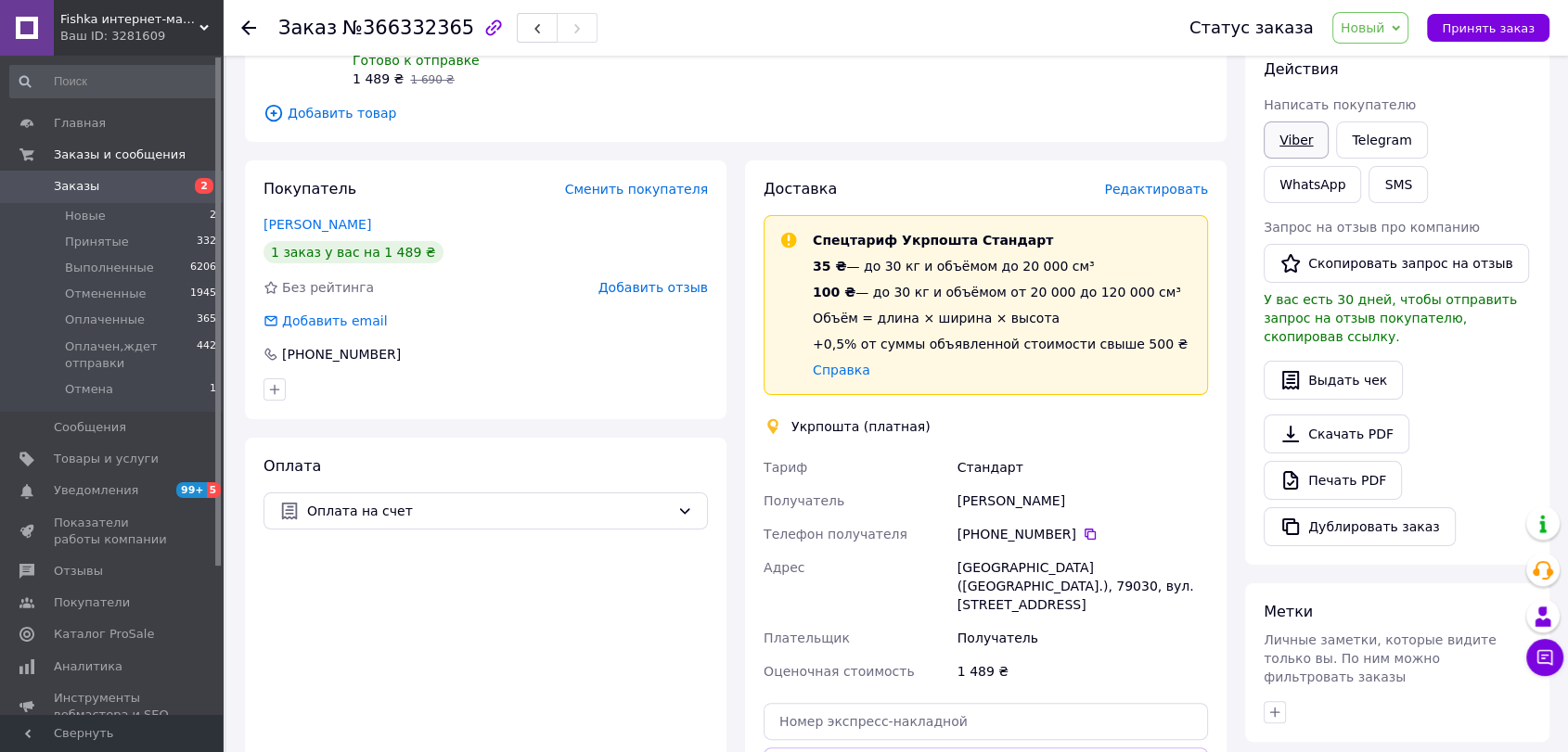
click at [1296, 141] on link "Viber" at bounding box center [1296, 140] width 65 height 37
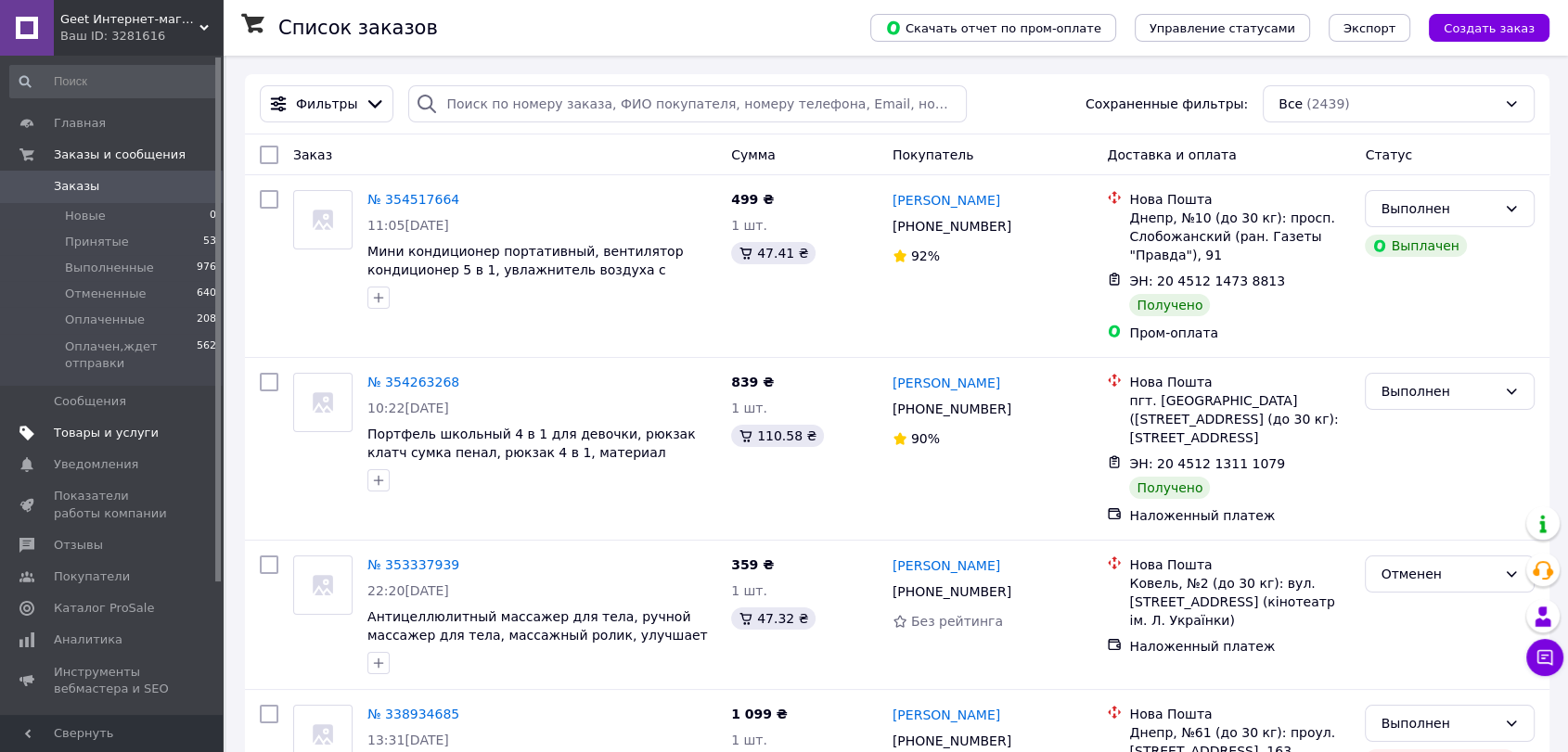
click at [130, 435] on span "Товары и услуги" at bounding box center [106, 433] width 105 height 17
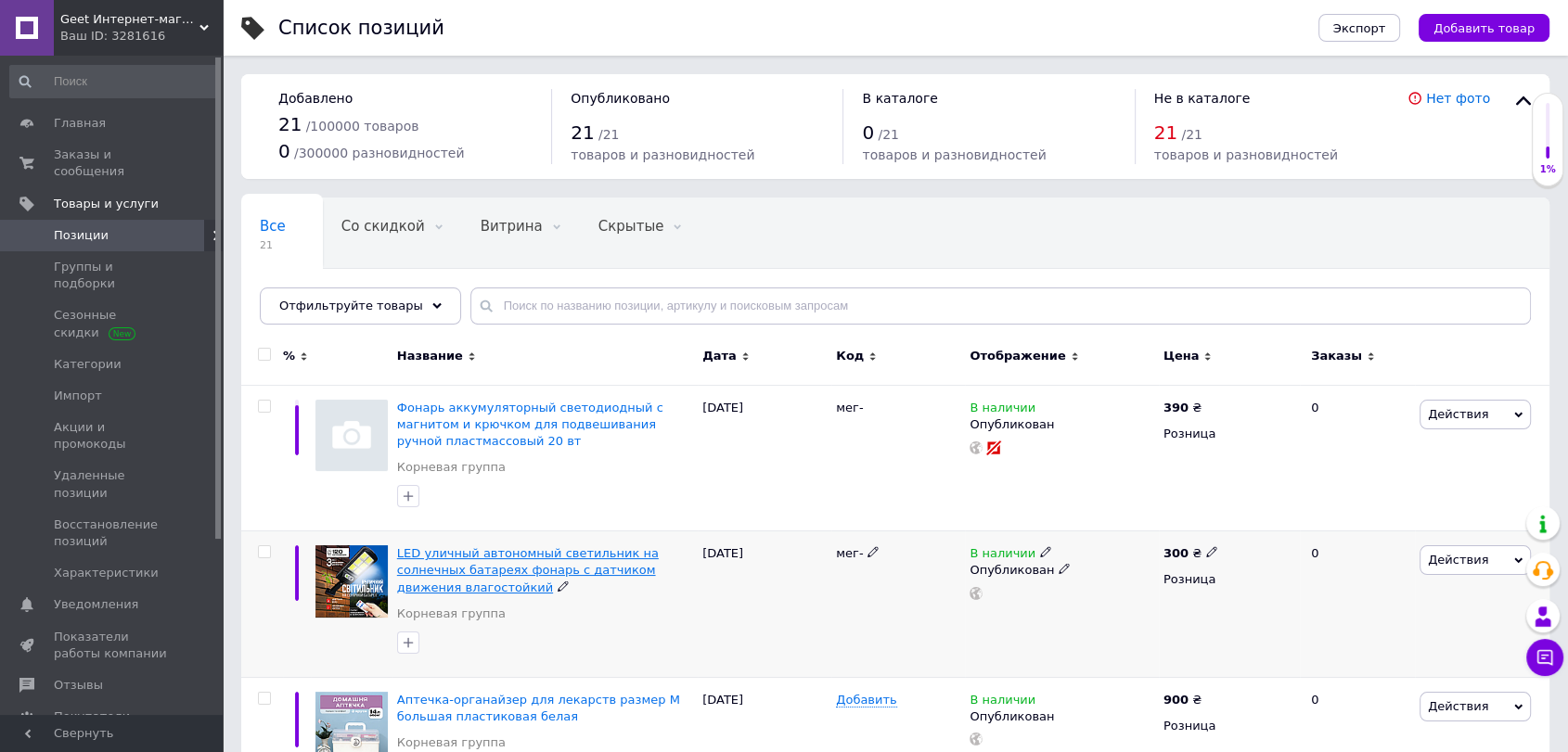
click at [527, 561] on span "LED уличный автономный светильник на солнечных батареях фонарь с датчиком движе…" at bounding box center [528, 570] width 261 height 48
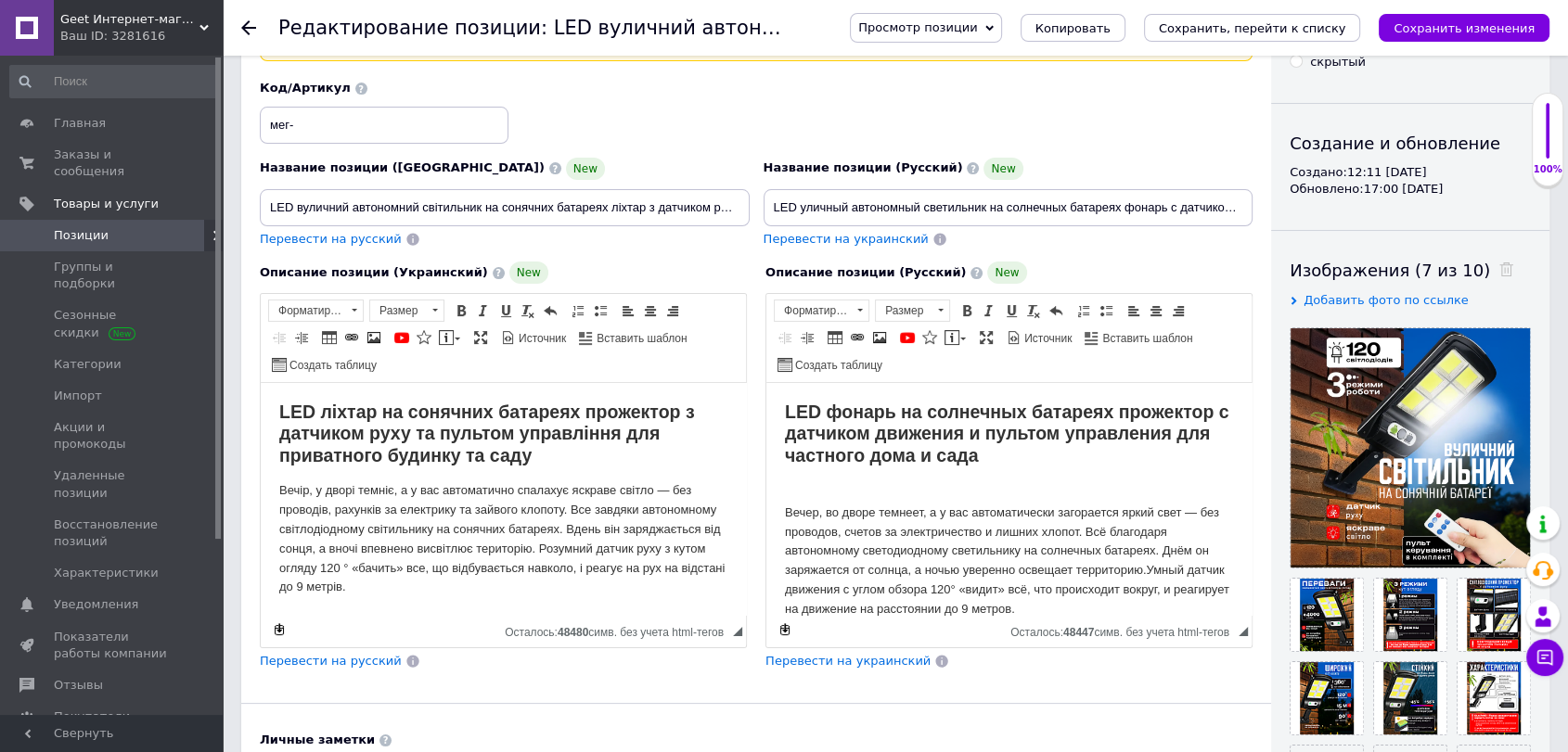
scroll to position [309, 0]
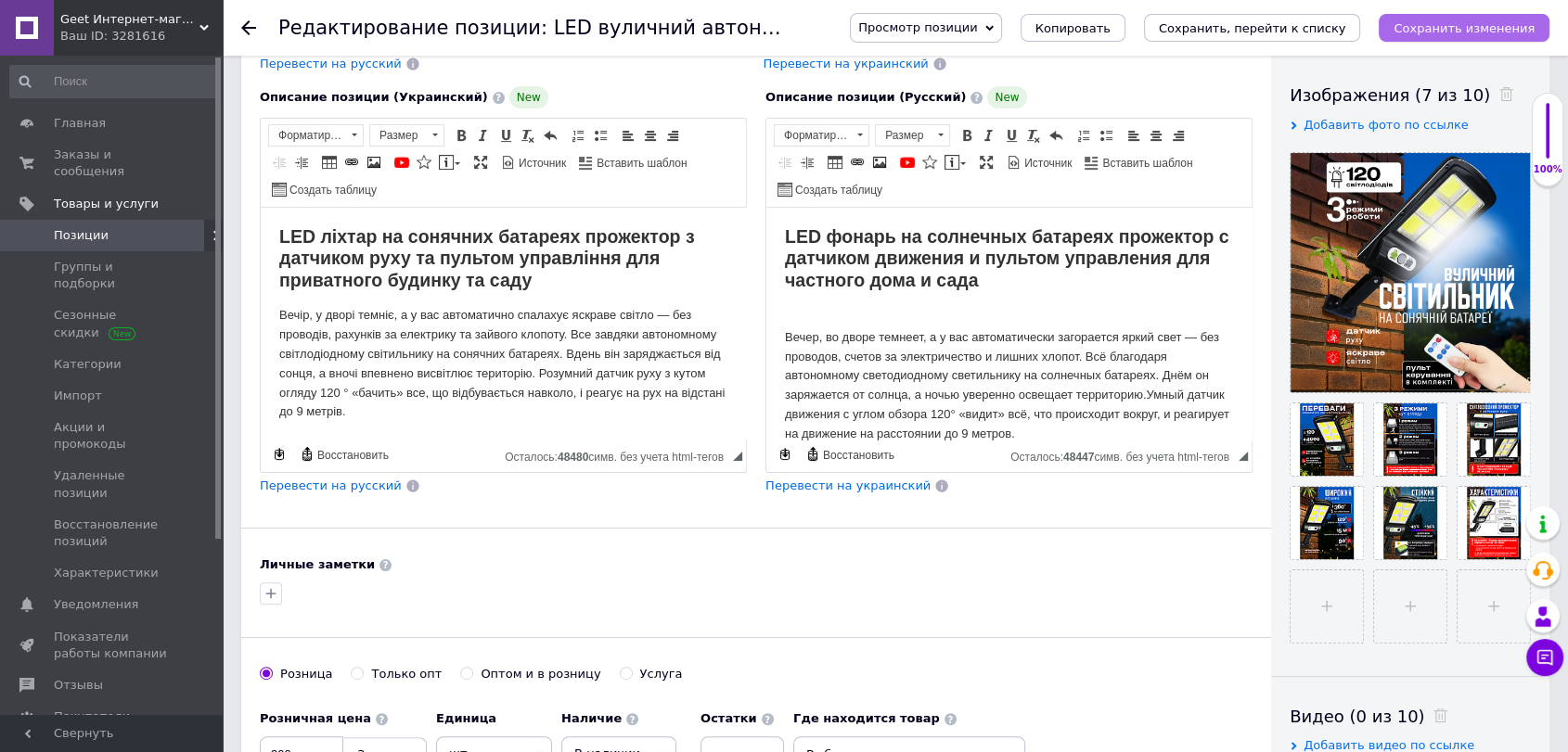
click at [1490, 35] on icon "Сохранить изменения" at bounding box center [1463, 28] width 141 height 14
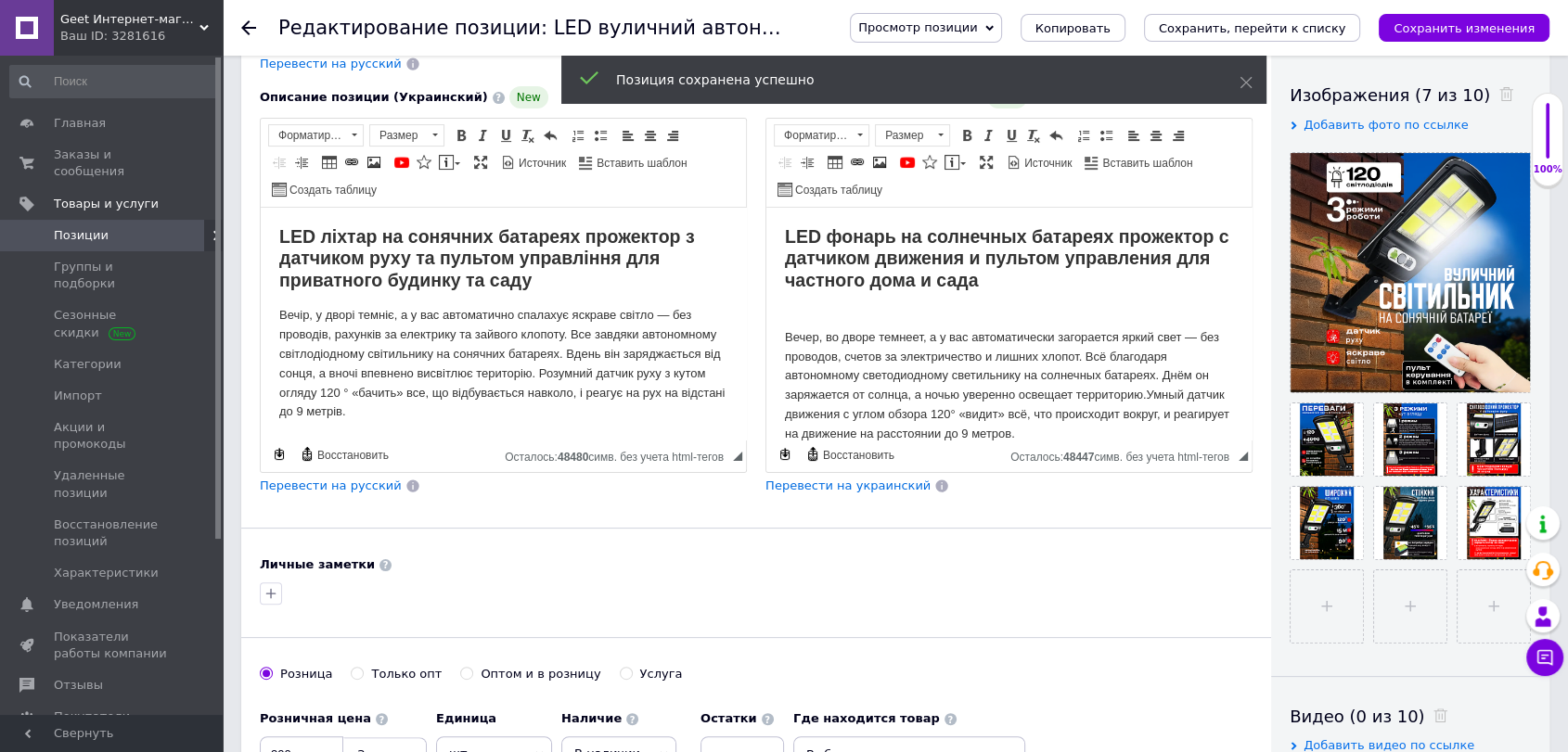
click at [86, 39] on div "Ваш ID: 3281616" at bounding box center [142, 36] width 162 height 17
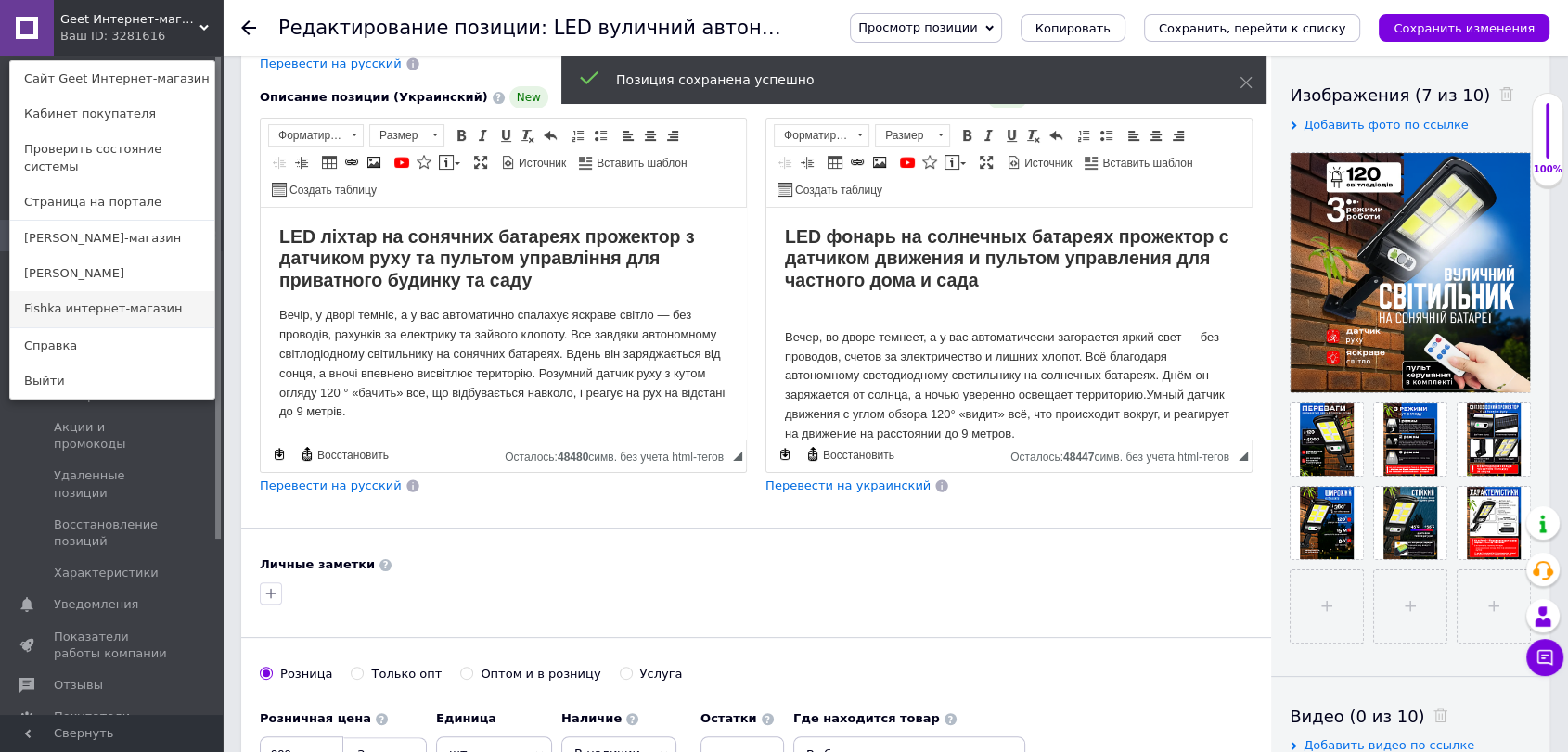
click at [104, 291] on link "Fishka интернет-магазин" at bounding box center [112, 309] width 204 height 35
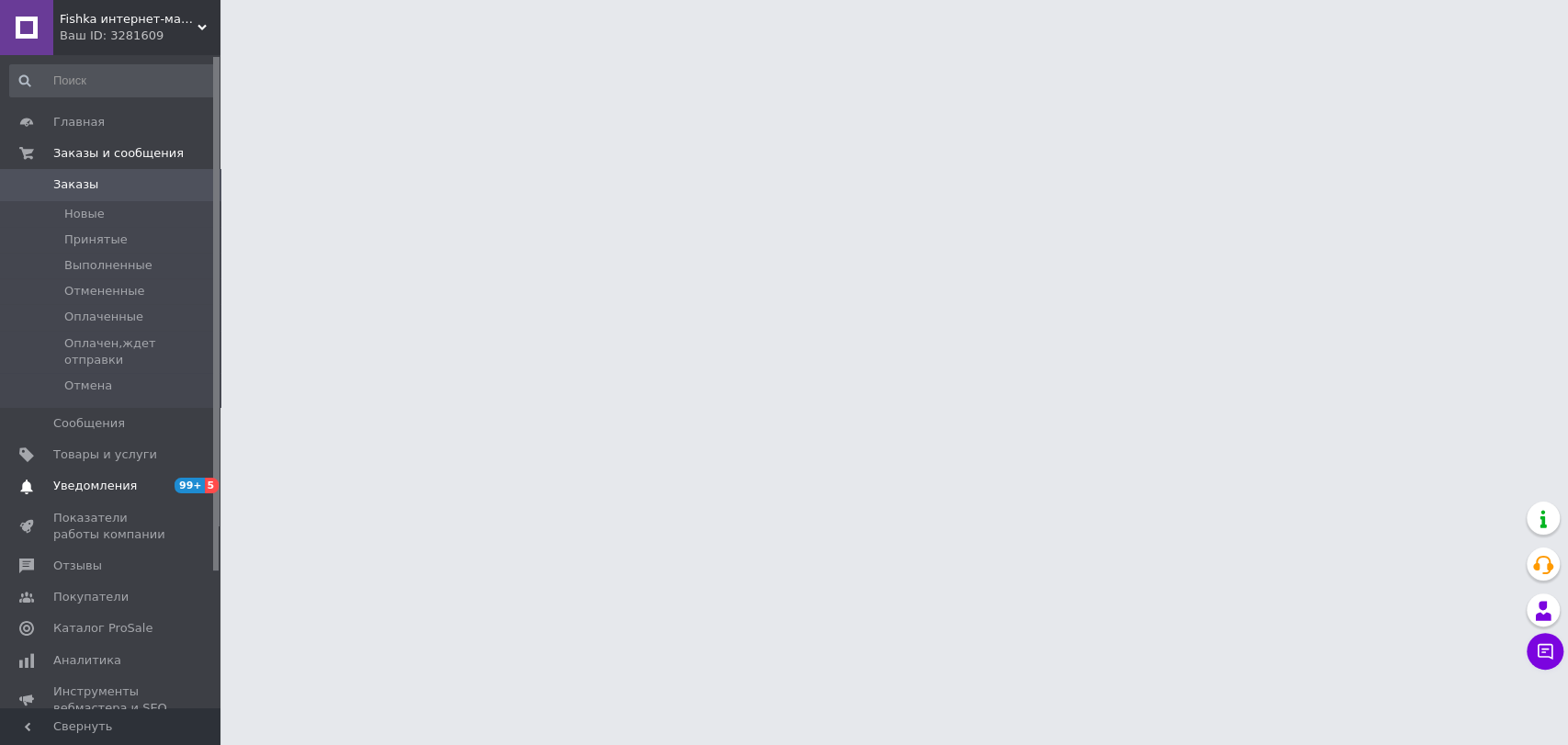
click at [162, 478] on span "Уведомления" at bounding box center [112, 486] width 116 height 17
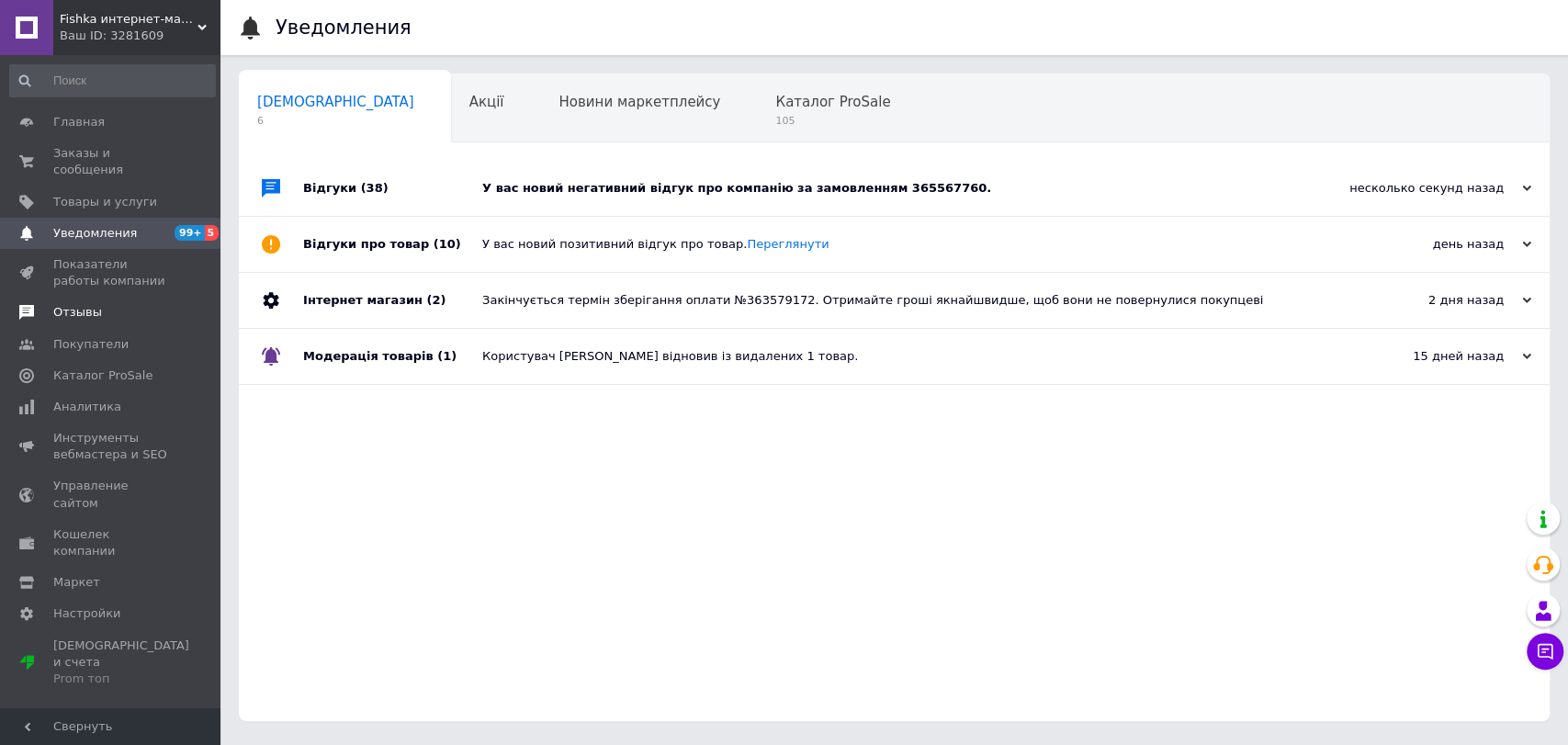
click at [94, 297] on link "Отзывы" at bounding box center [113, 312] width 225 height 31
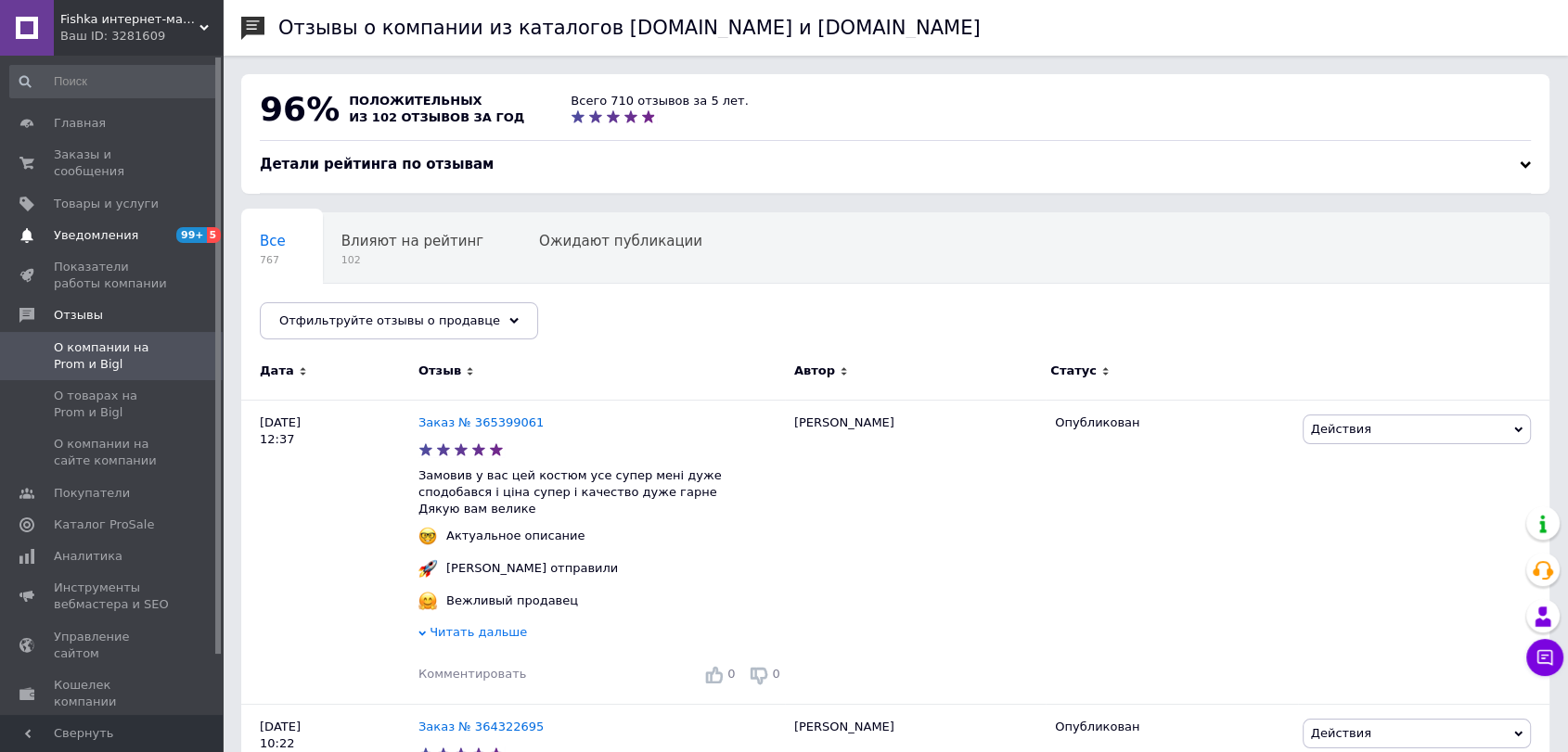
click at [130, 220] on link "Уведомления 99+ 5" at bounding box center [114, 236] width 228 height 32
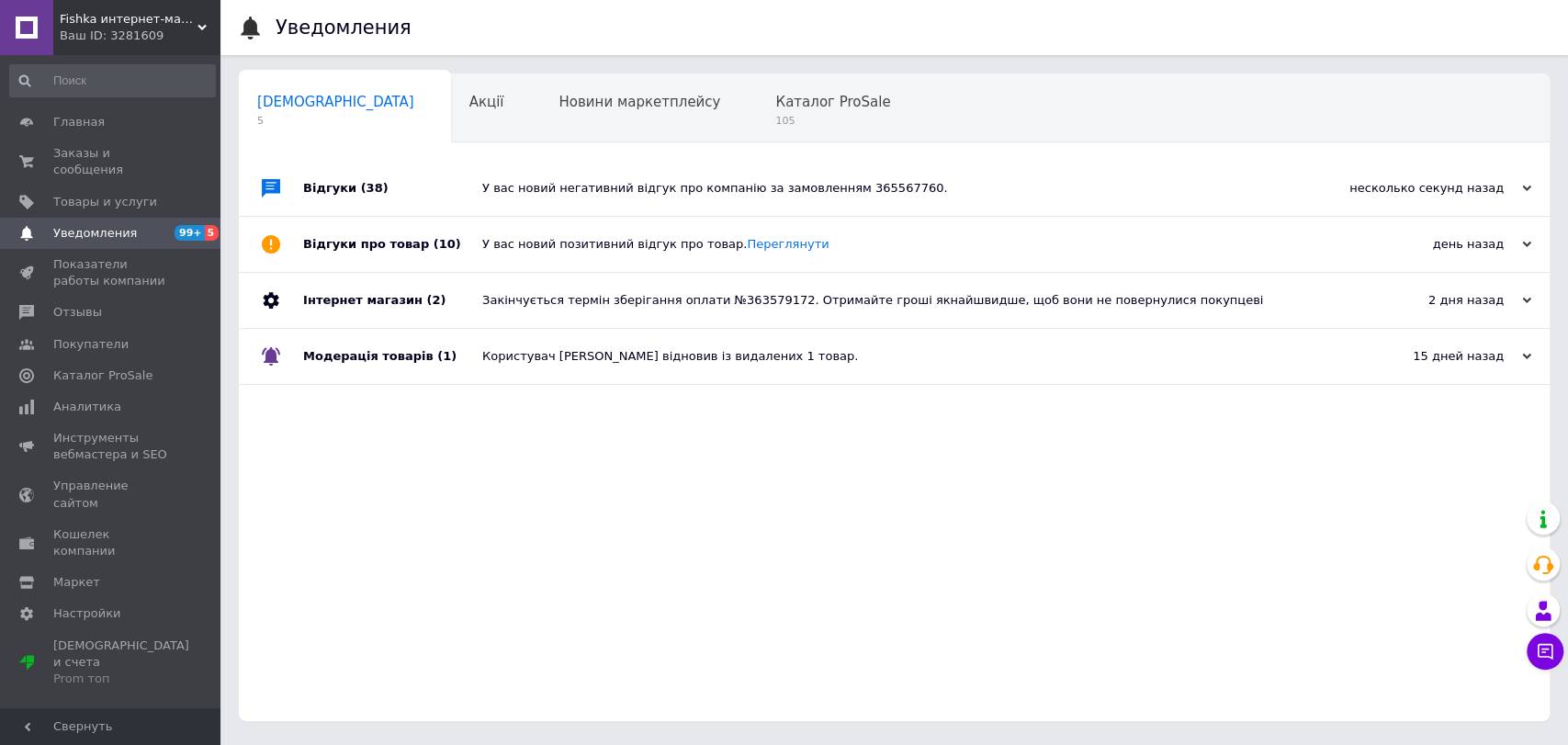
click at [932, 194] on div "У вас новий негативний відгук про компанію за замовленням 365567760." at bounding box center [915, 189] width 866 height 17
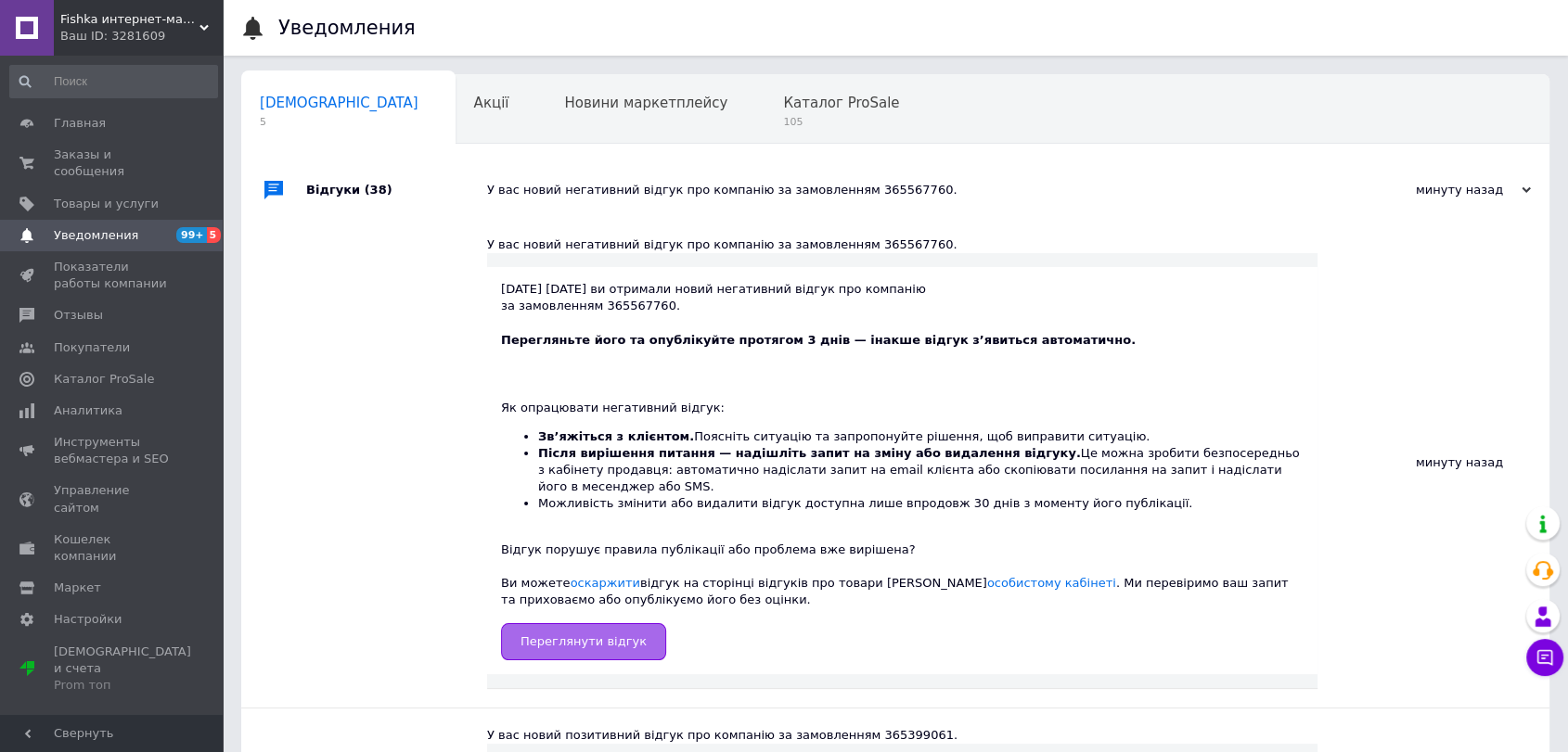
click at [609, 634] on span "Переглянути відгук" at bounding box center [583, 641] width 126 height 14
click at [80, 307] on span "Отзывы" at bounding box center [78, 315] width 49 height 17
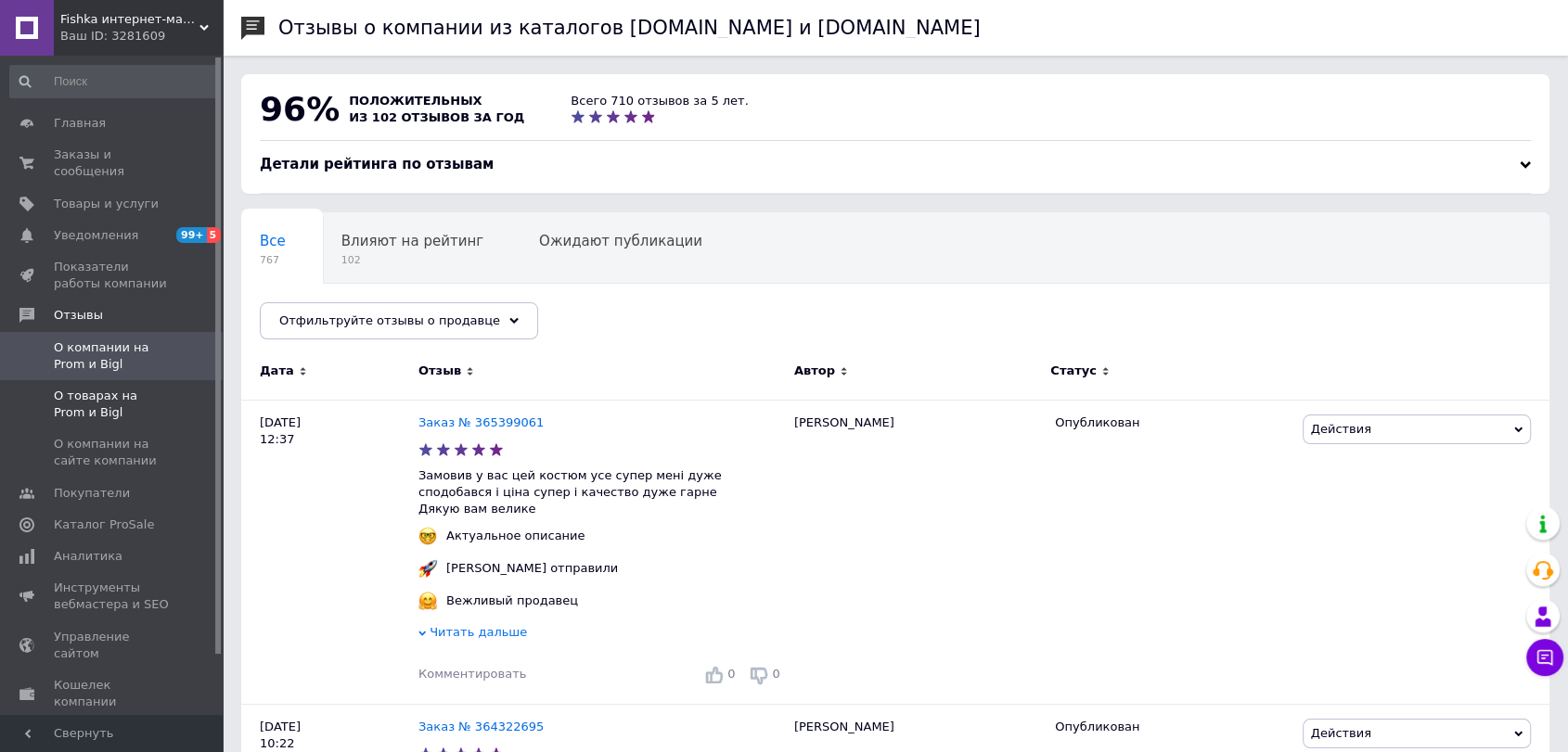
click at [170, 388] on span "О товарах на Prom и Bigl" at bounding box center [113, 405] width 118 height 34
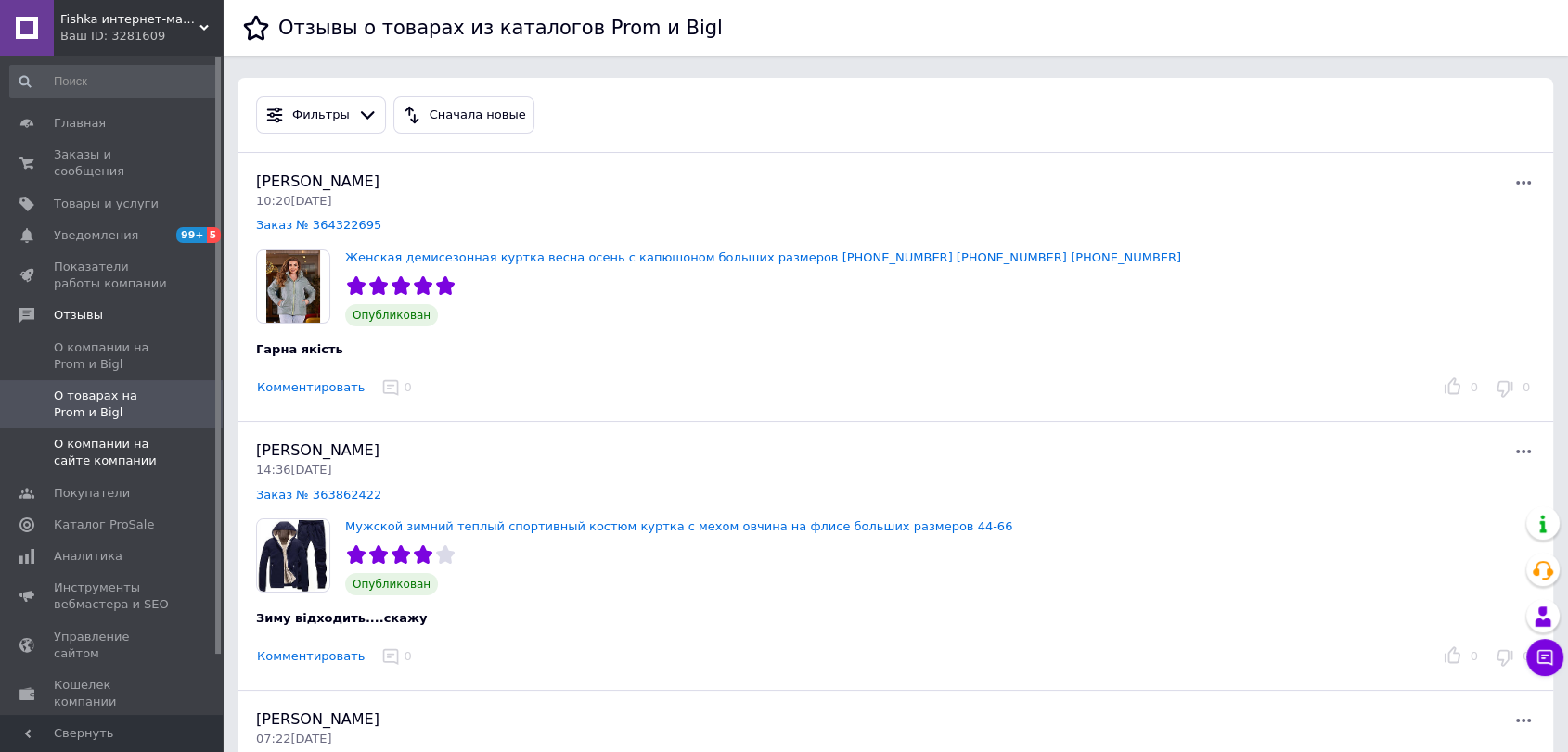
click at [180, 436] on span at bounding box center [197, 453] width 51 height 34
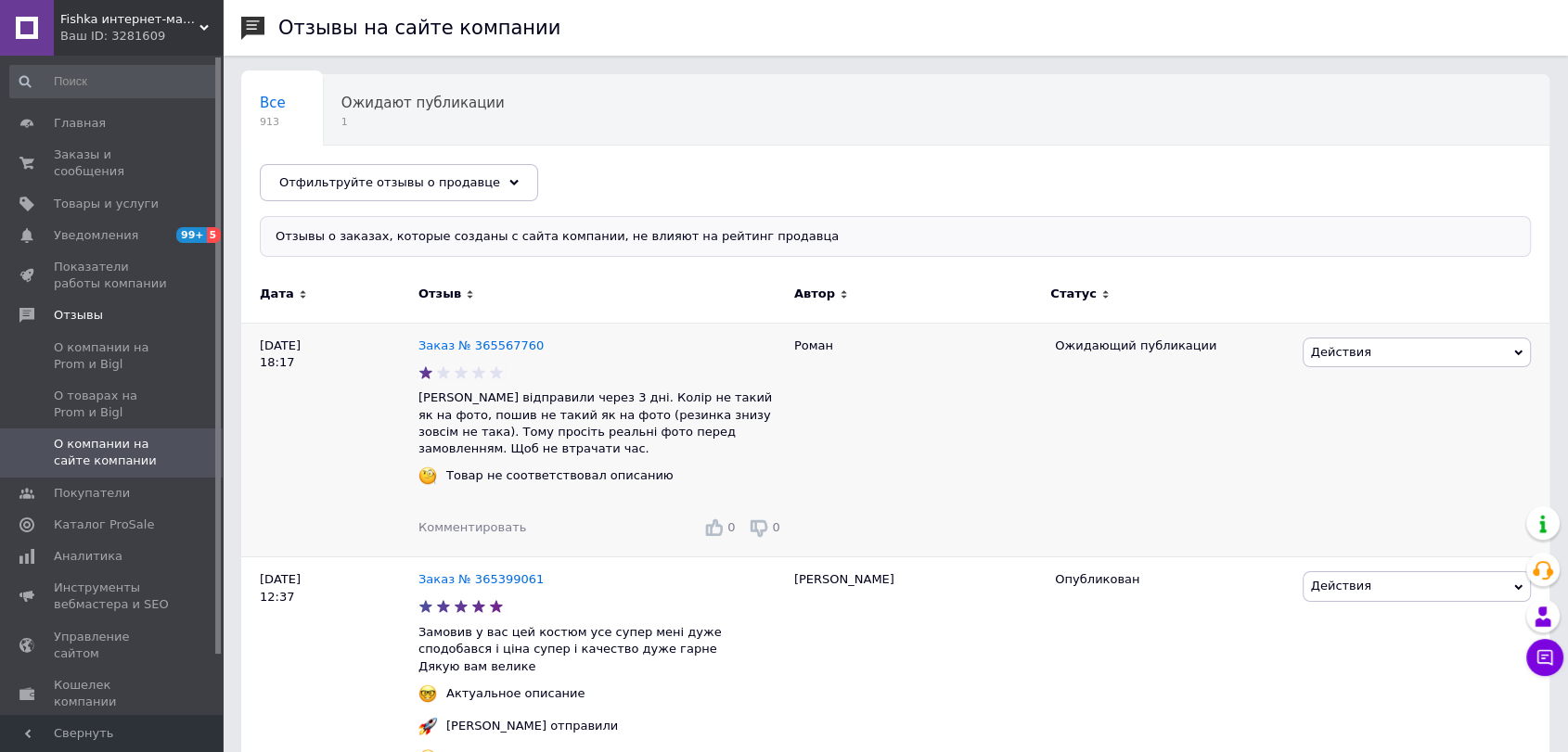
click at [1359, 355] on span "Действия" at bounding box center [1341, 352] width 61 height 14
click at [1359, 463] on li "Скрыть на сайте" at bounding box center [1417, 466] width 227 height 26
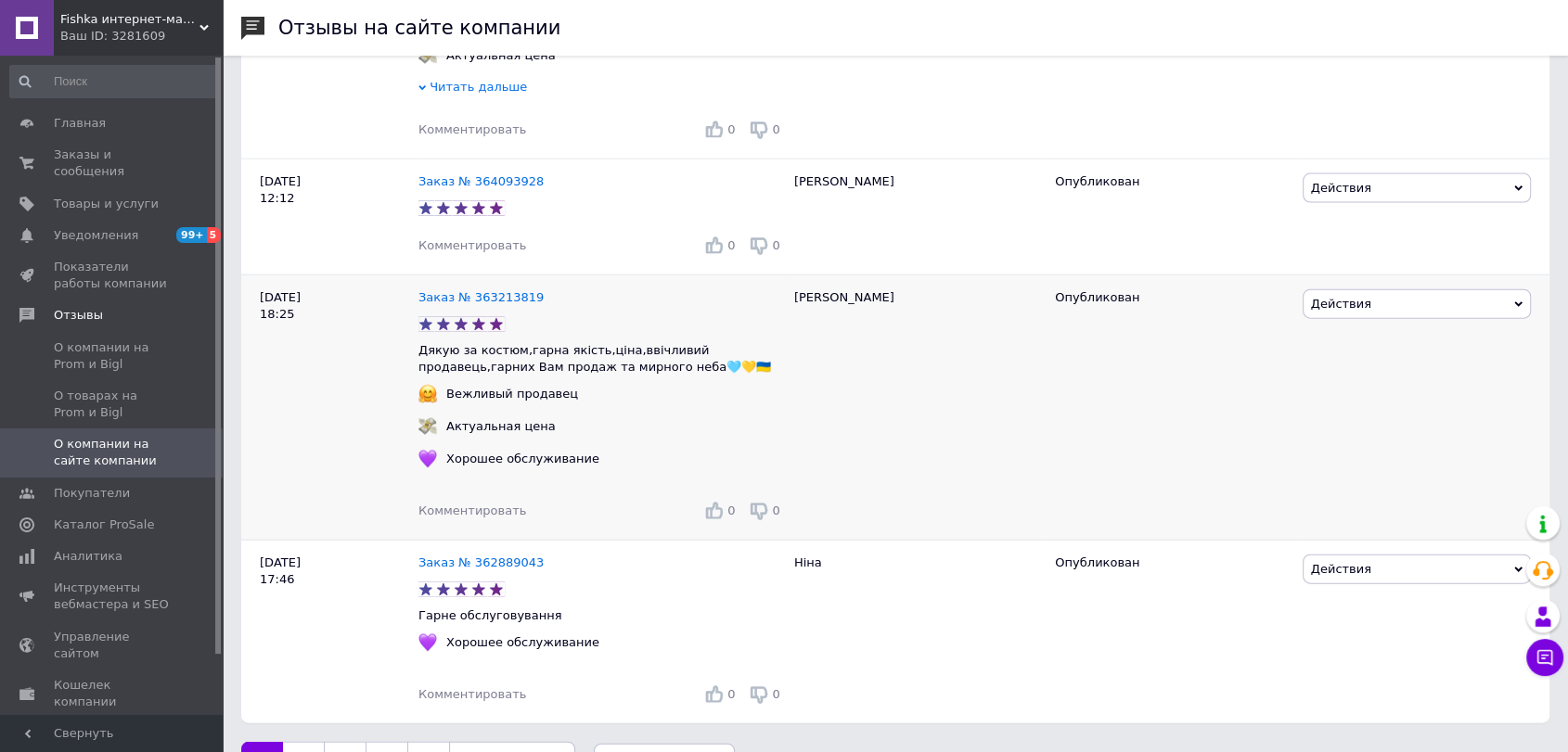
scroll to position [4207, 0]
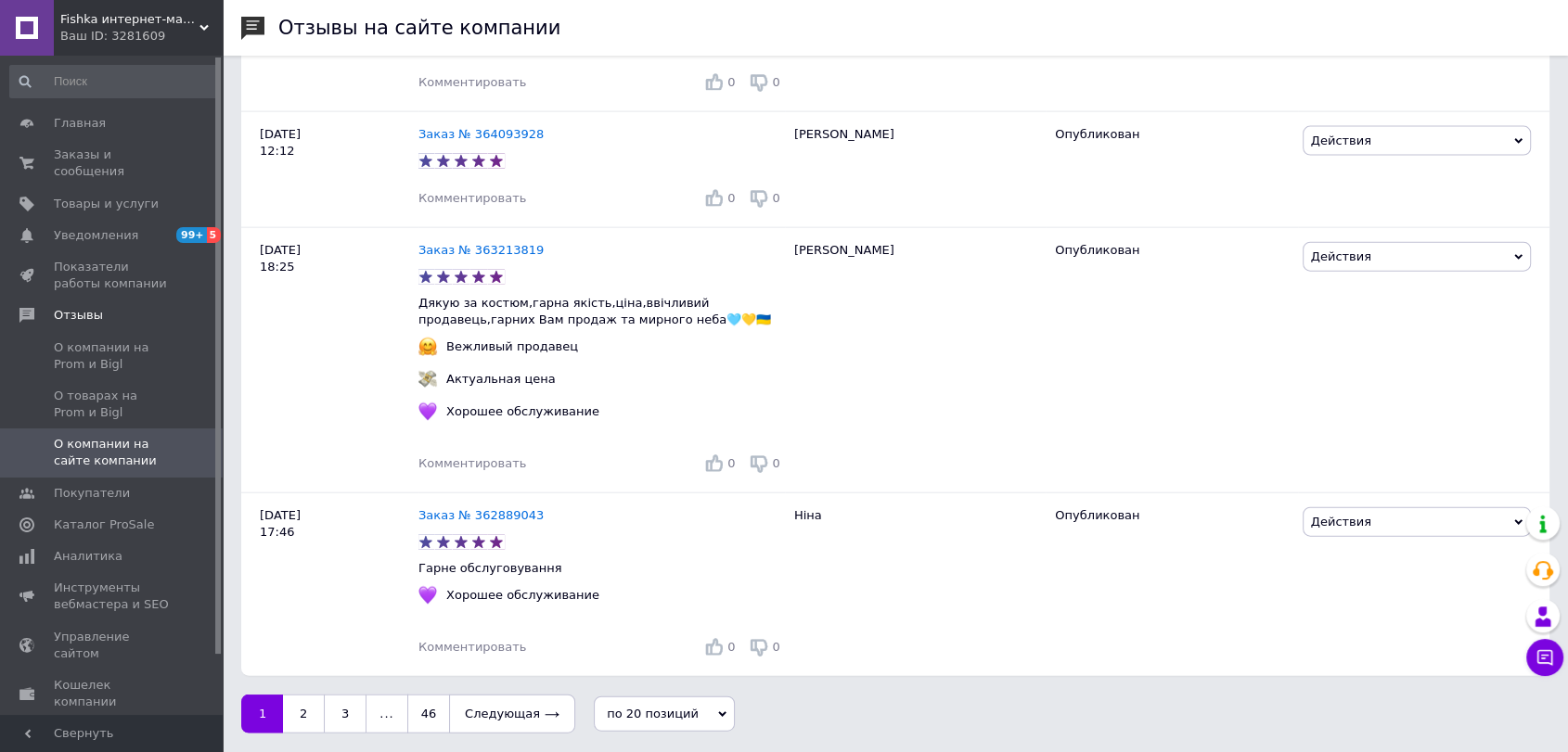
click at [102, 28] on div "Ваш ID: 3281609" at bounding box center [142, 36] width 162 height 17
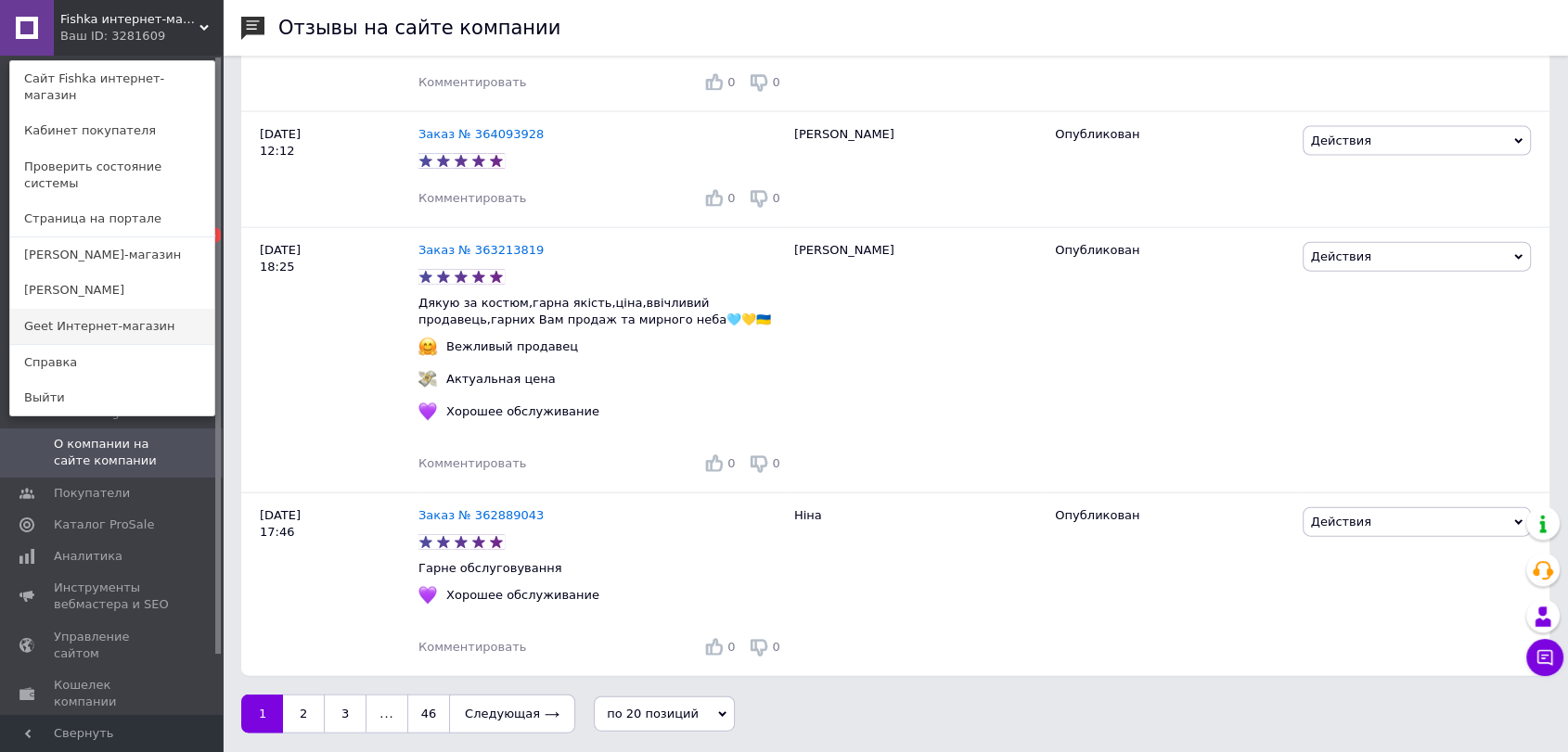
click at [104, 309] on link "Geet Интернет-магазин" at bounding box center [112, 327] width 204 height 35
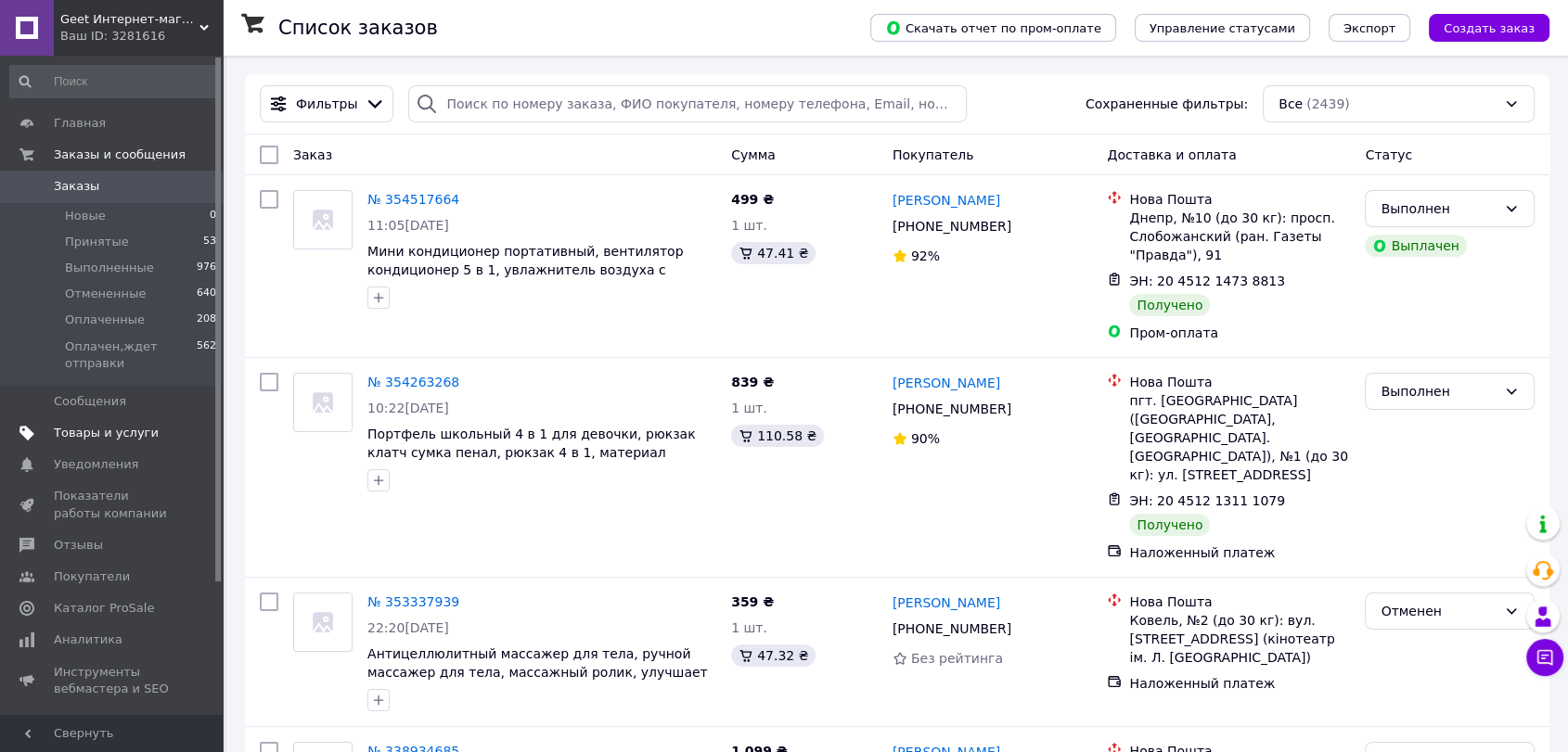
click at [105, 422] on link "Товары и услуги" at bounding box center [114, 433] width 228 height 32
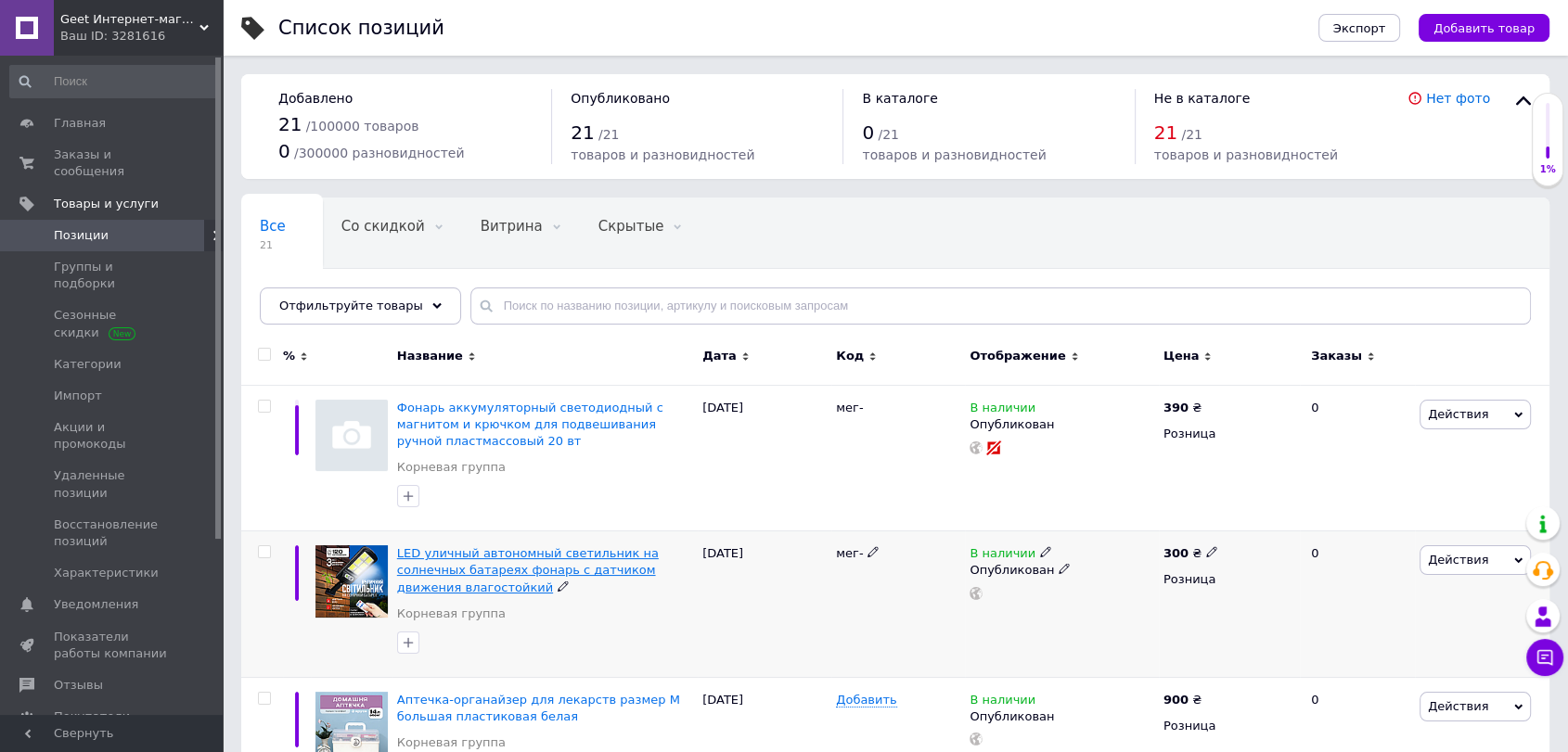
click at [509, 568] on span "LED уличный автономный светильник на солнечных батареях фонарь с датчиком движе…" at bounding box center [528, 570] width 261 height 48
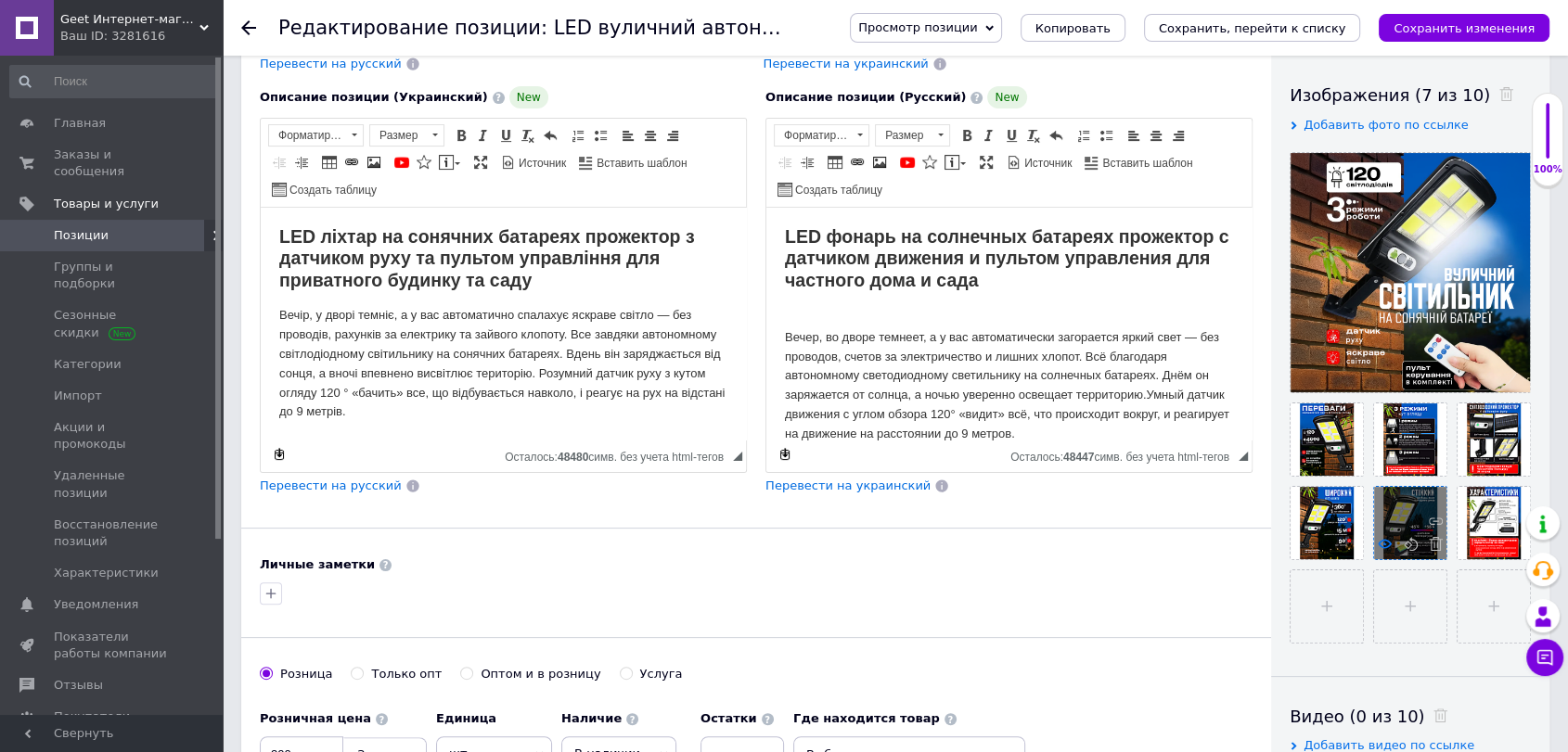
click at [1390, 543] on icon at bounding box center [1385, 544] width 14 height 14
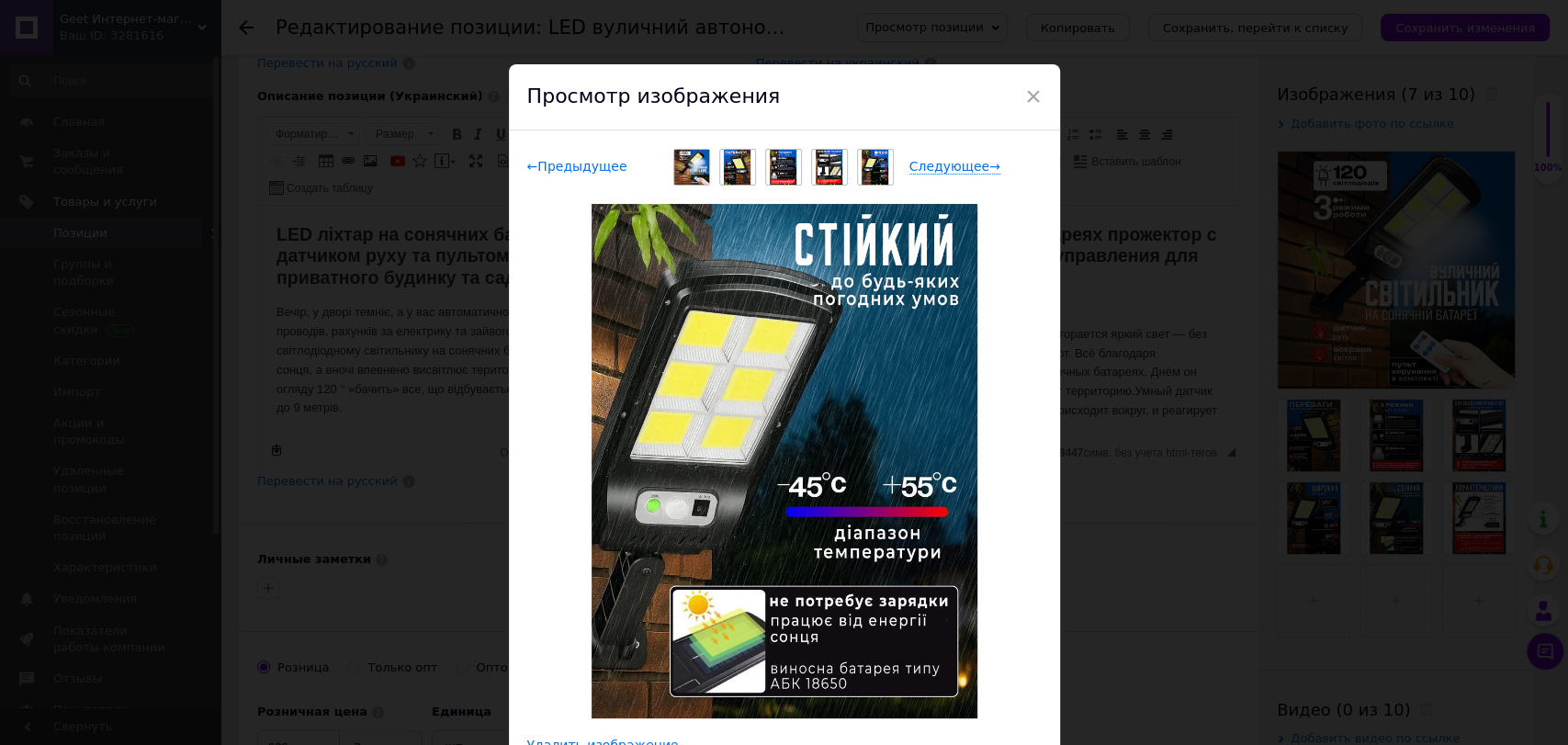
click at [567, 164] on span "← Предыдущее" at bounding box center [577, 166] width 100 height 16
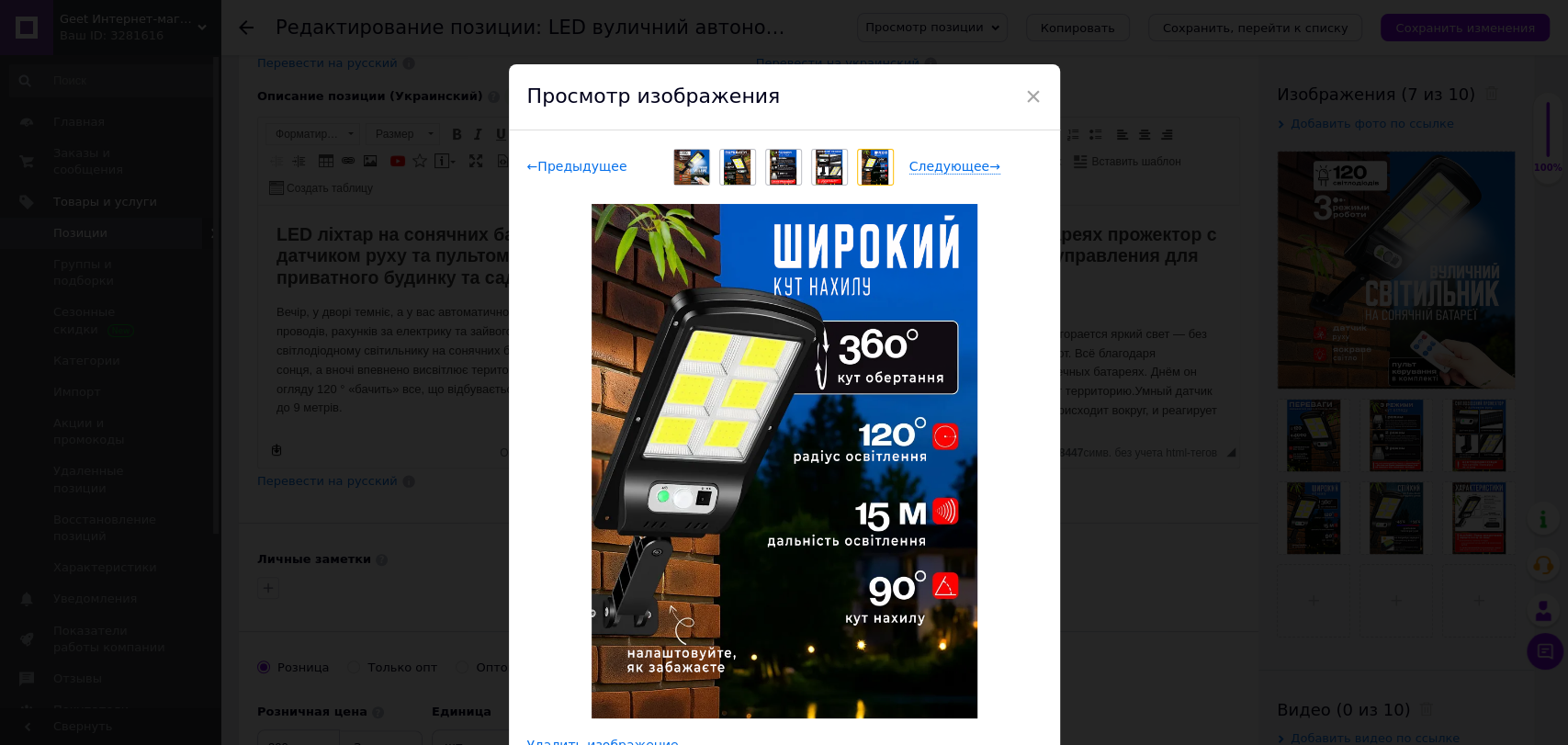
click at [567, 164] on span "← Предыдущее" at bounding box center [577, 166] width 100 height 16
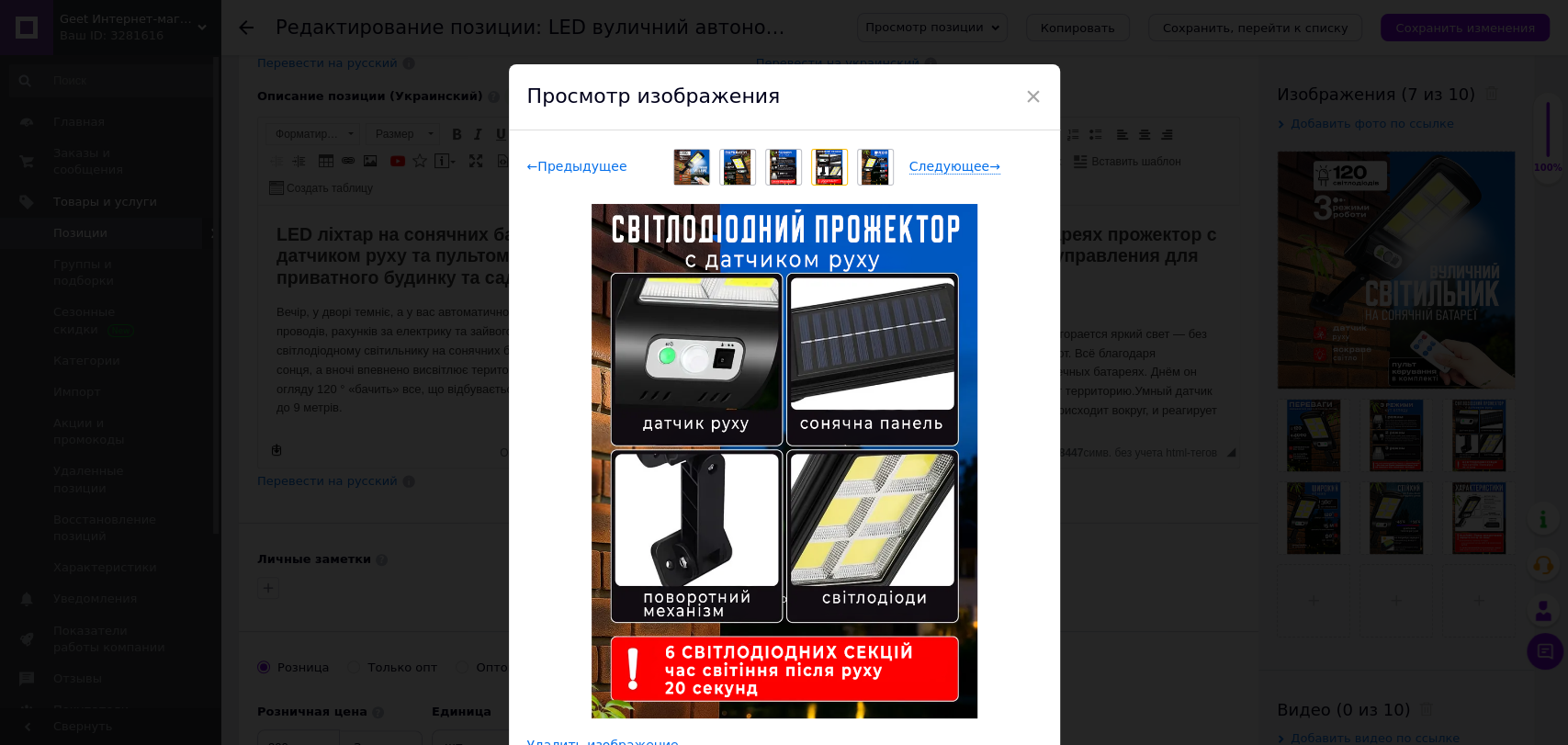
click at [567, 164] on span "← Предыдущее" at bounding box center [577, 166] width 100 height 16
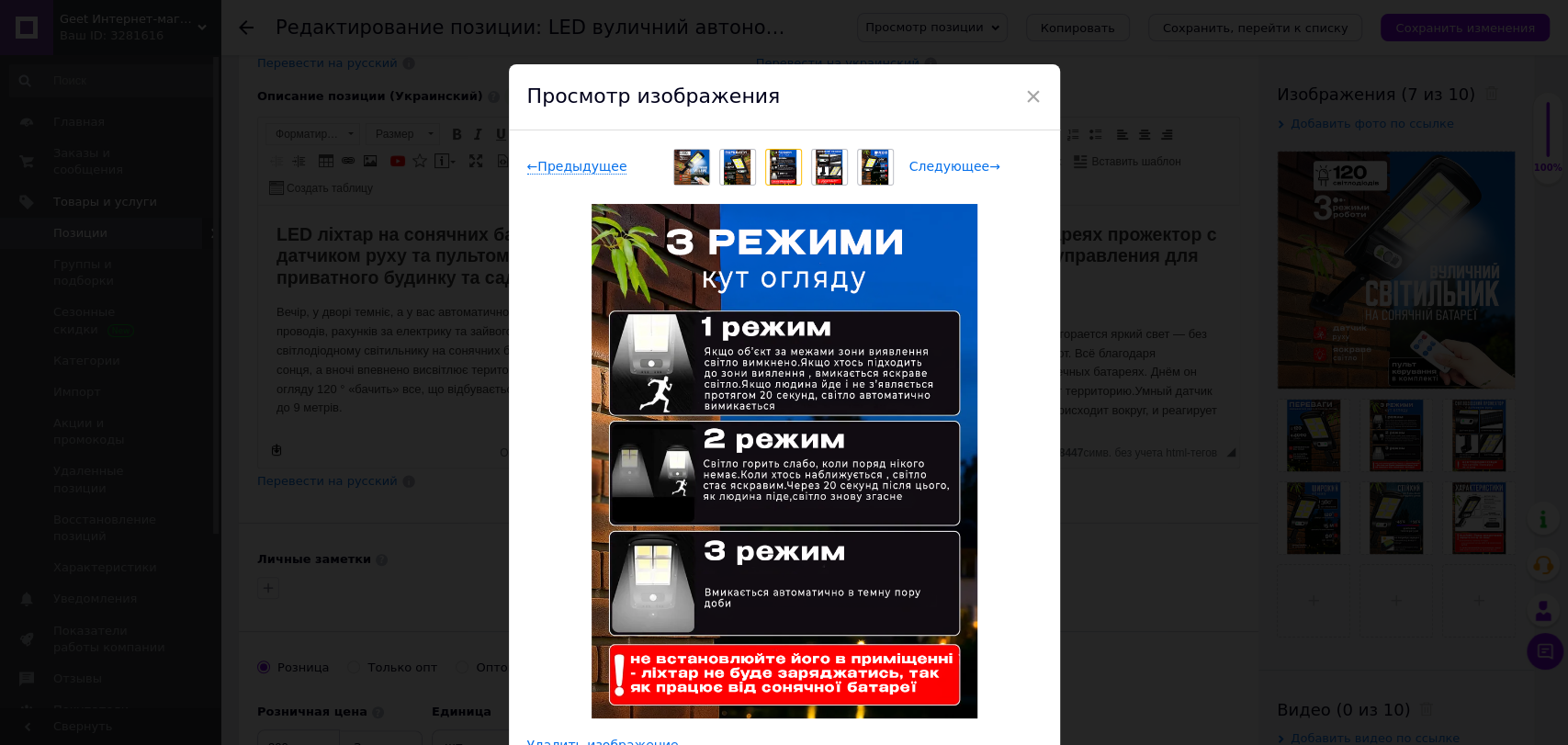
click at [933, 160] on span "Следующее →" at bounding box center [954, 166] width 91 height 16
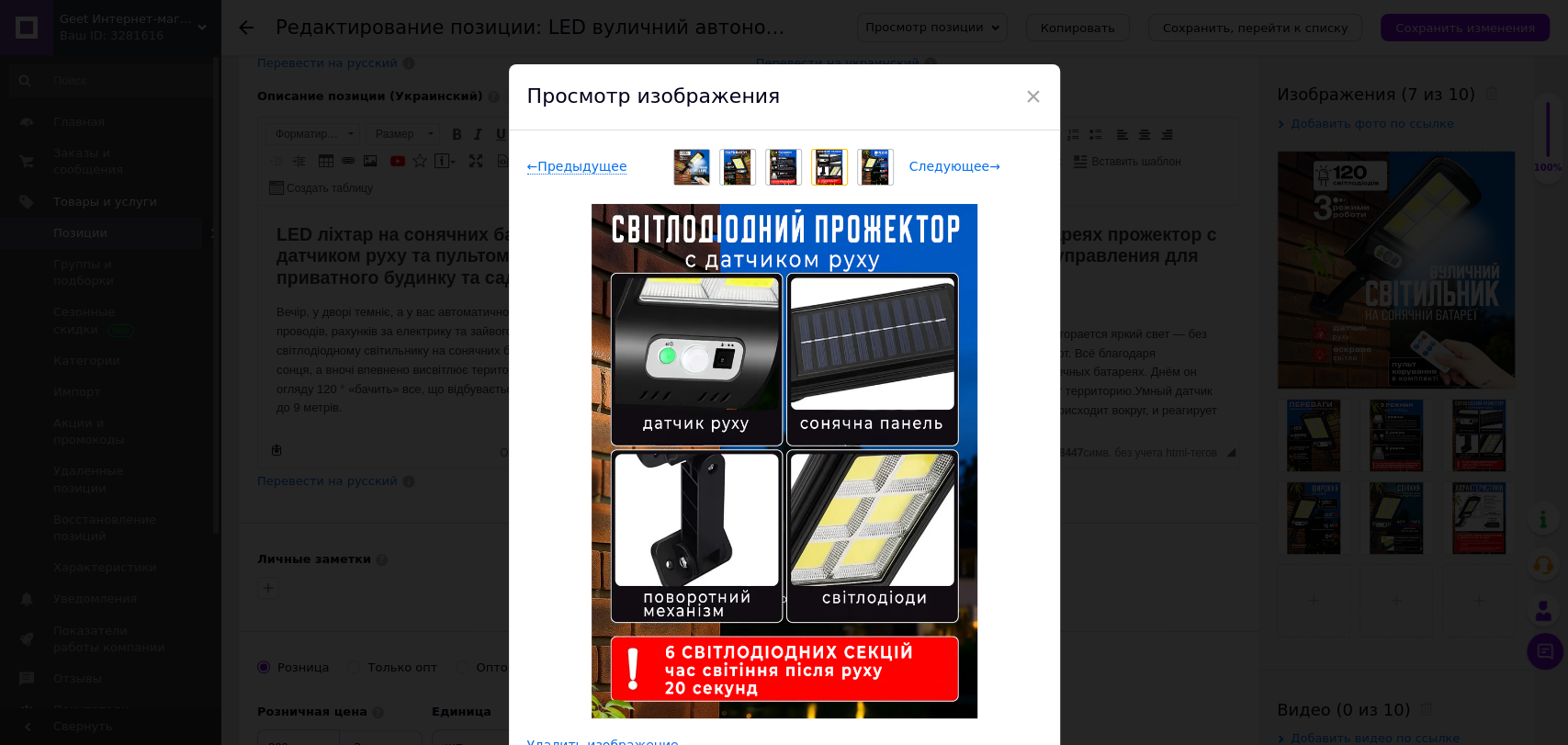
click at [933, 160] on span "Следующее →" at bounding box center [954, 166] width 91 height 16
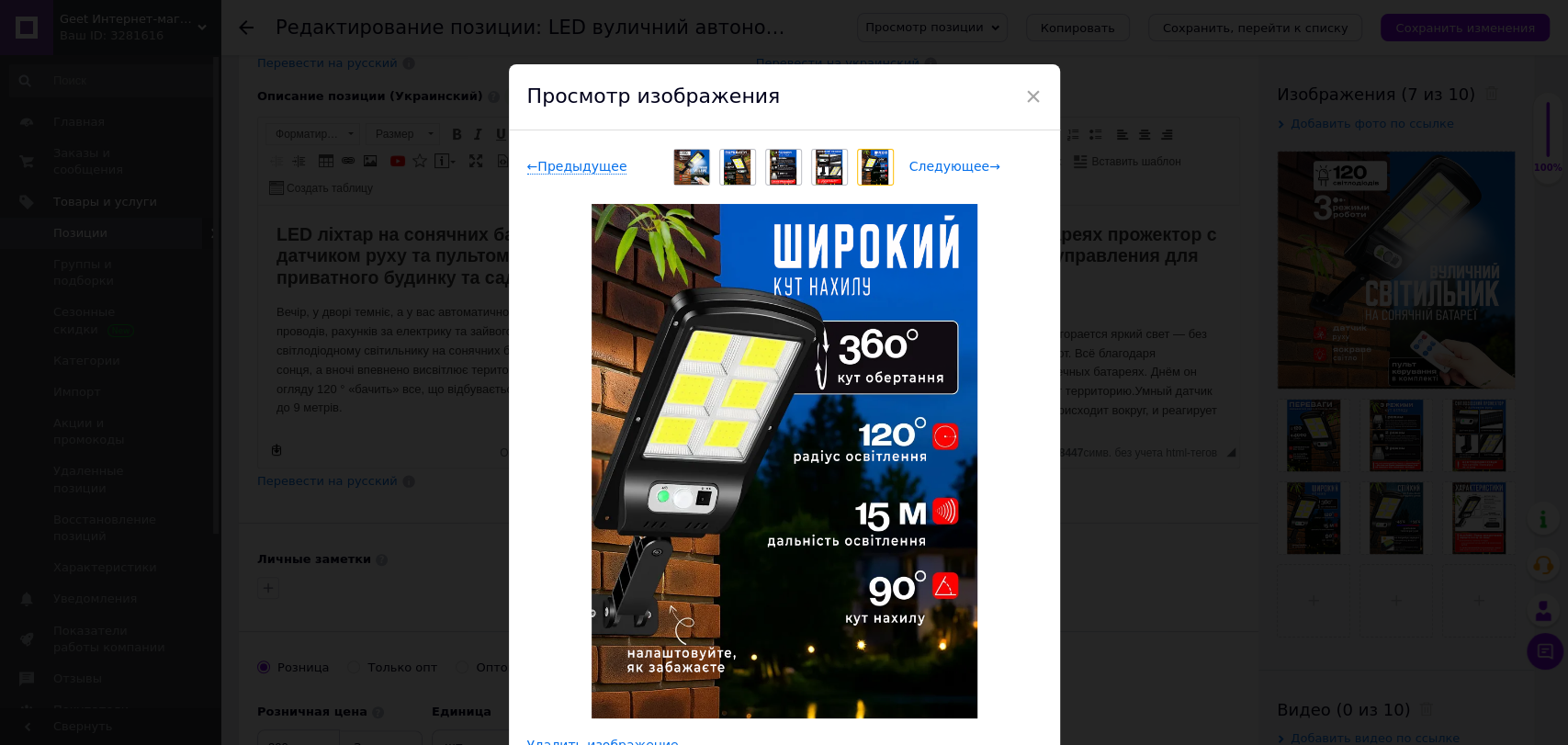
click at [933, 160] on span "Следующее →" at bounding box center [954, 166] width 91 height 16
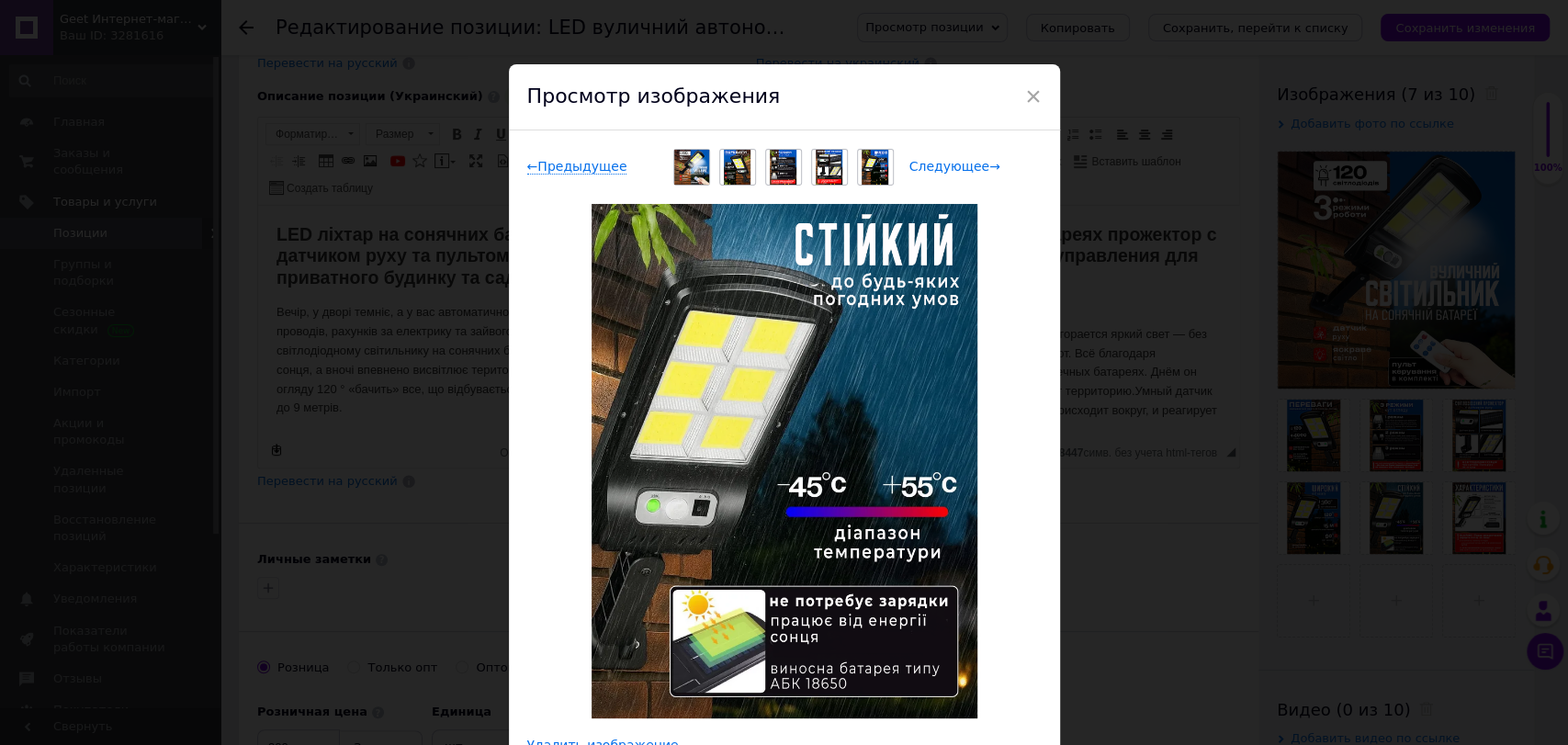
click at [933, 160] on span "Следующее →" at bounding box center [954, 166] width 91 height 16
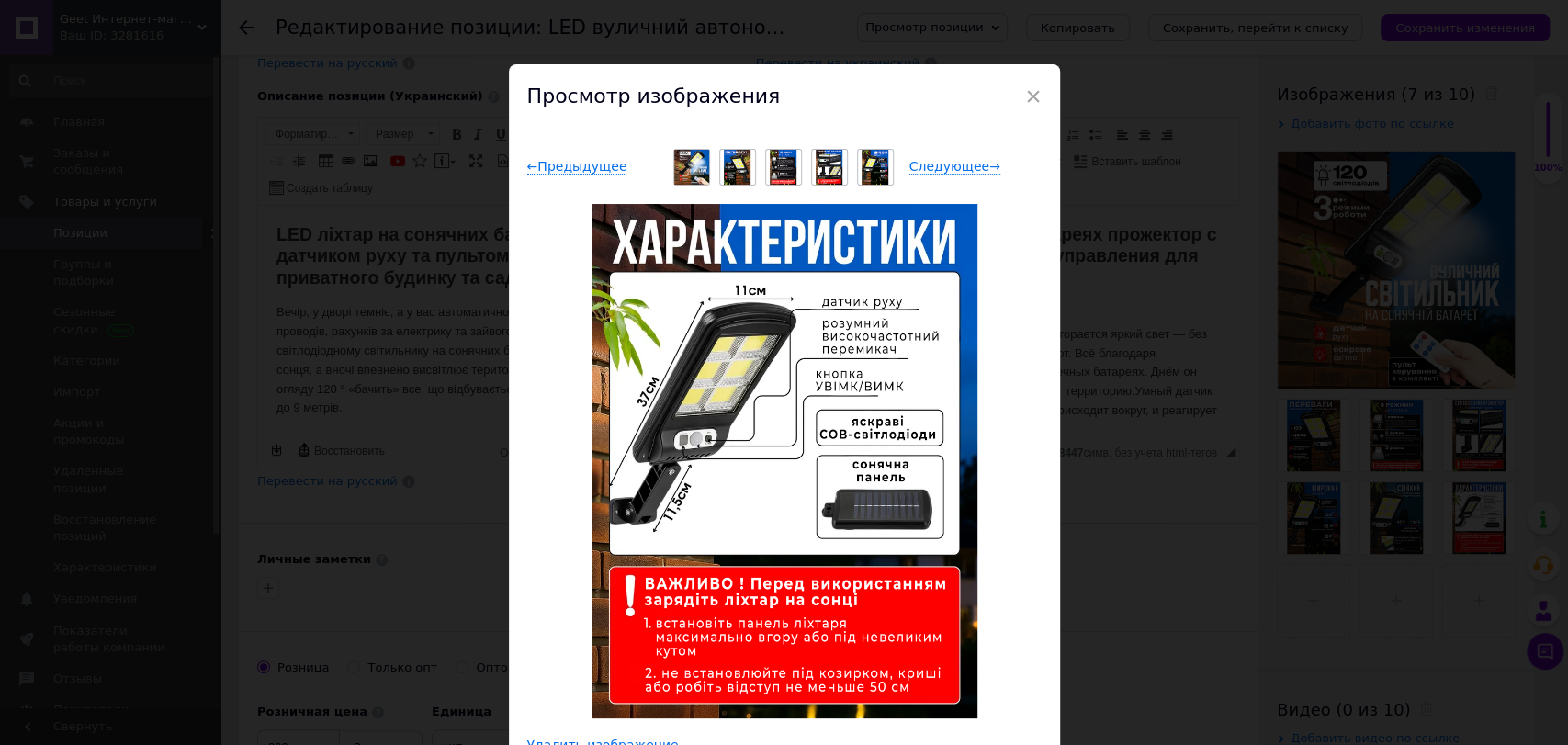
drag, startPoint x: 1133, startPoint y: 354, endPoint x: 408, endPoint y: 183, distance: 744.9
click at [1133, 354] on div "× Просмотр изображения ← Предыдущее Следующее → Удалить изображение Удалить все…" at bounding box center [784, 372] width 1568 height 745
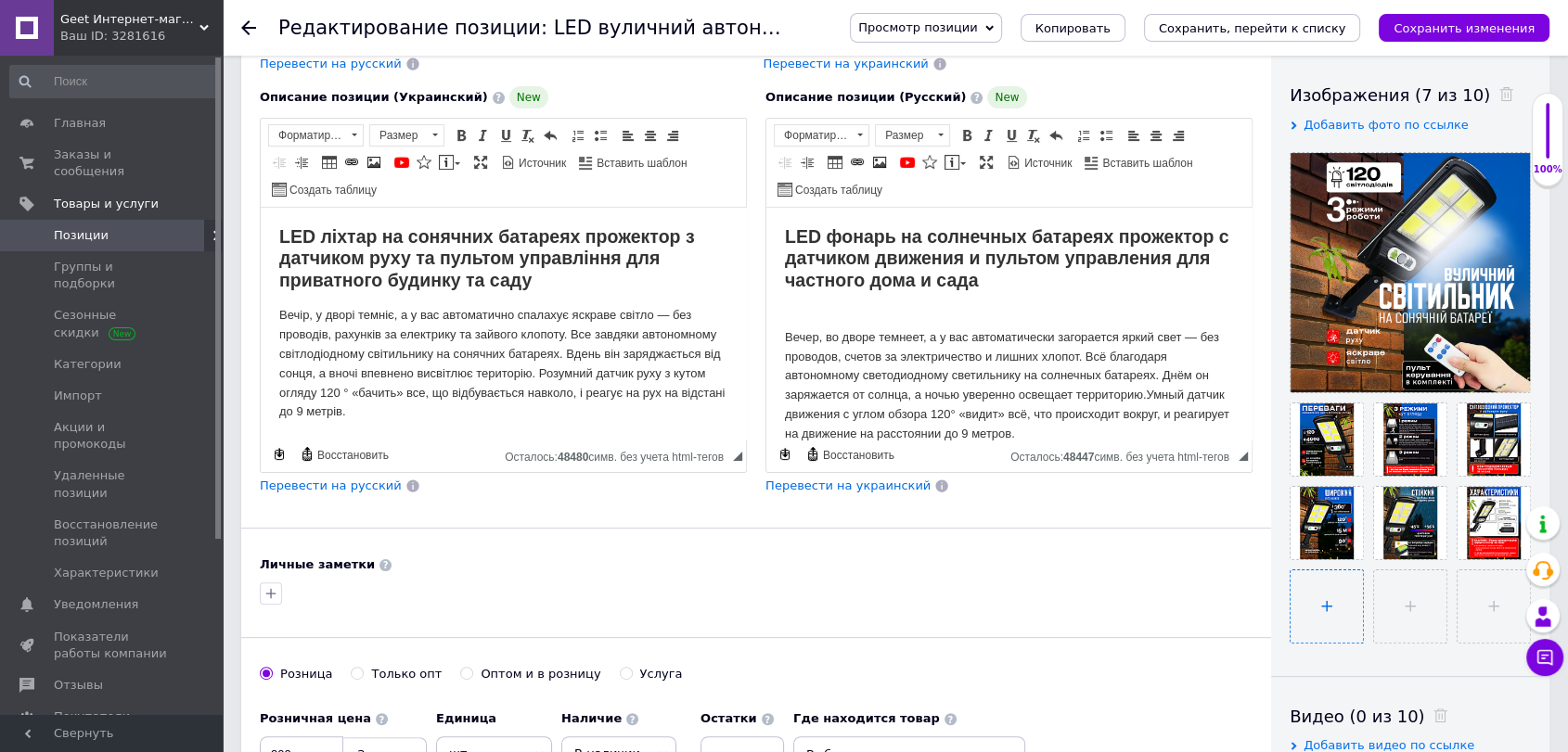
click at [1337, 633] on input "file" at bounding box center [1327, 606] width 73 height 73
type input "C:\fakepath\image_2025-10-12_16-53-11 копия.png"
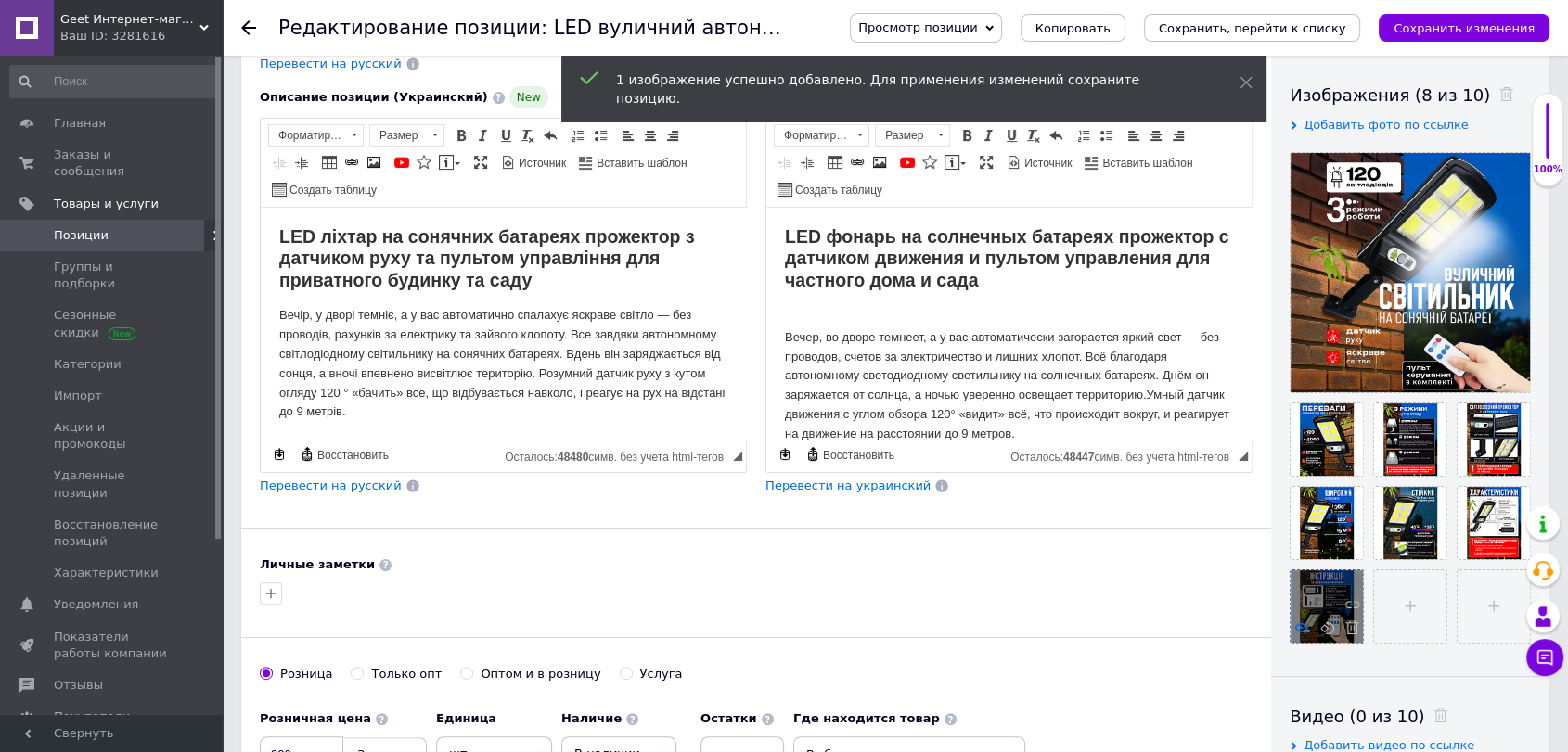
click at [1301, 624] on icon at bounding box center [1301, 627] width 14 height 14
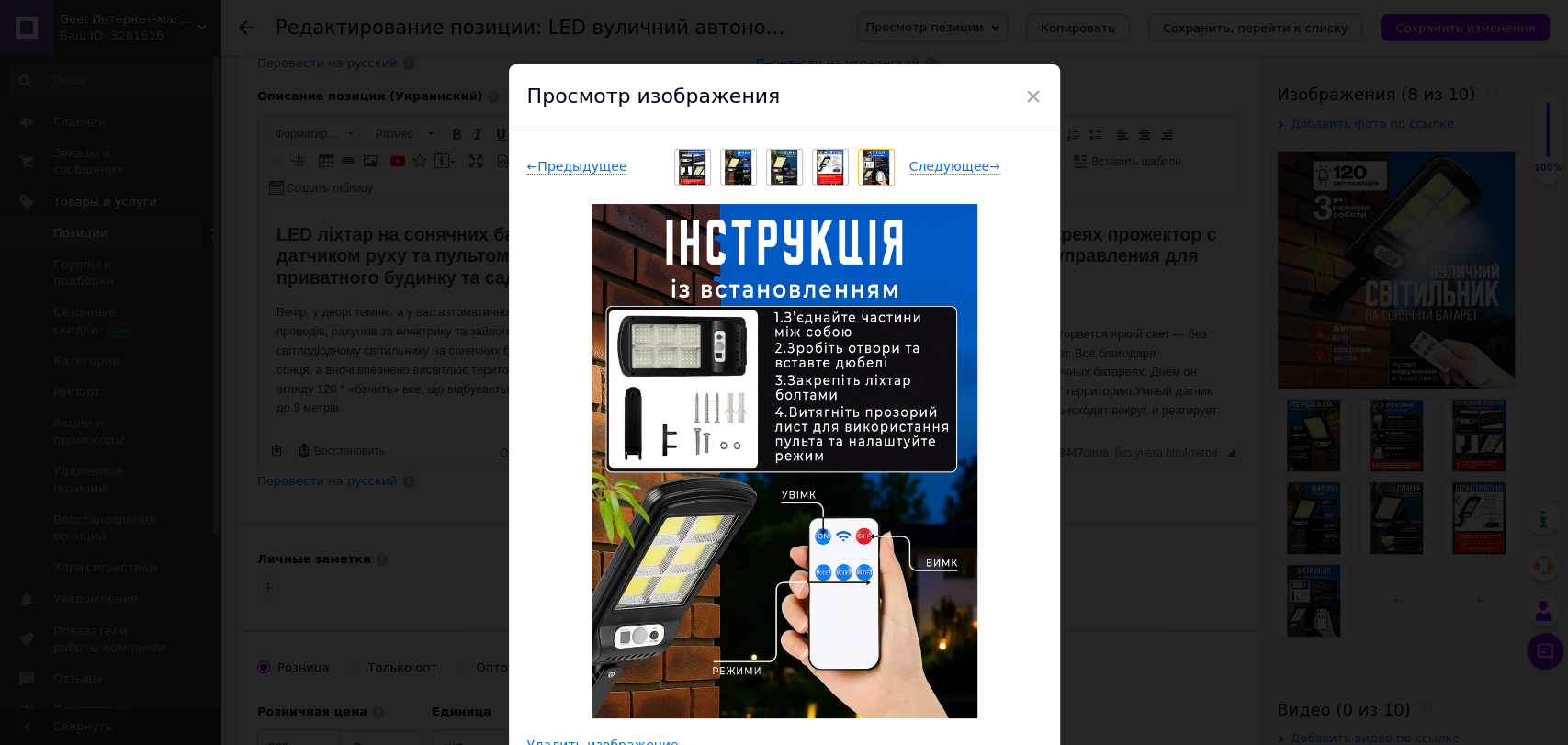
click at [1453, 605] on div "× Просмотр изображения ← Предыдущее Следующее → Удалить изображение Удалить все…" at bounding box center [784, 372] width 1568 height 745
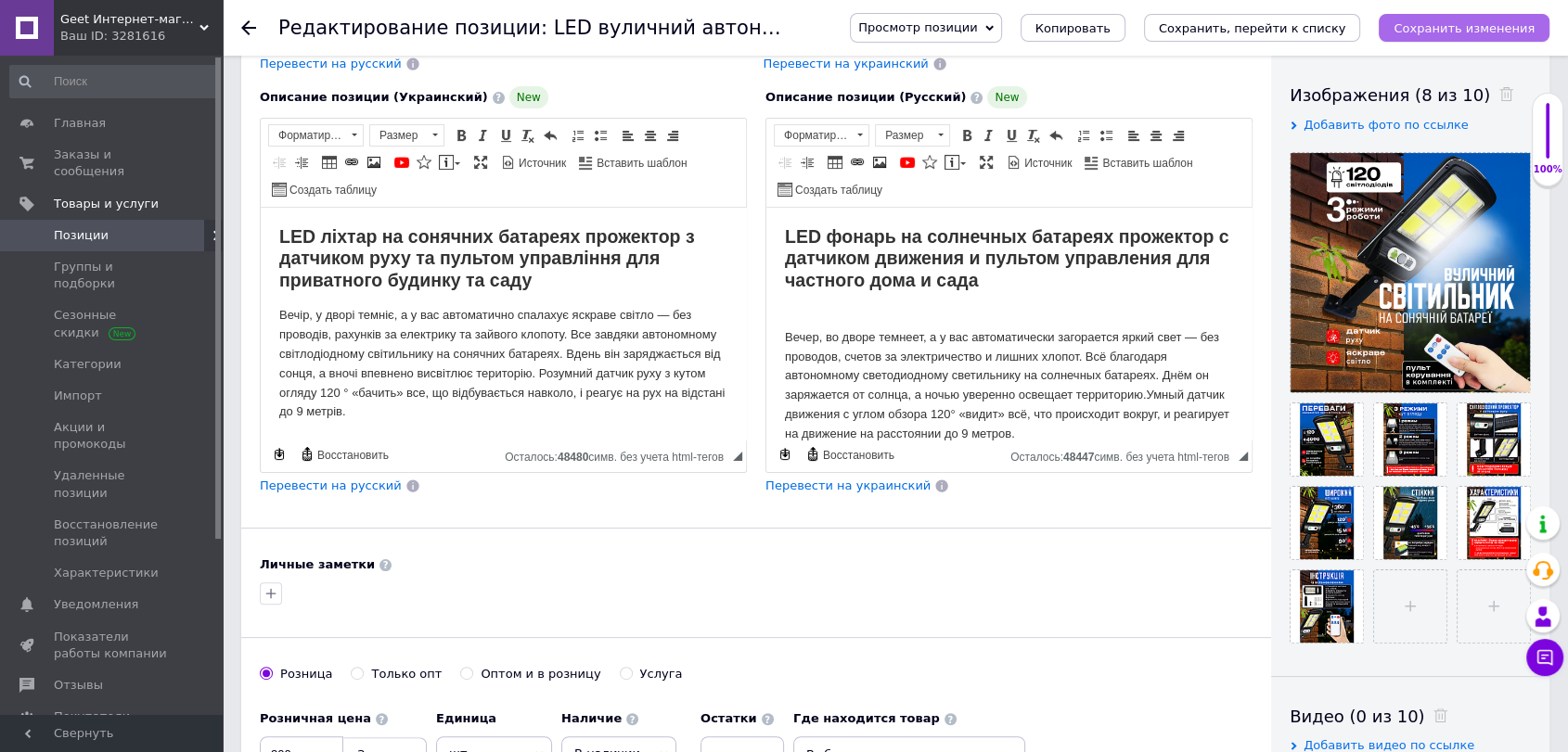
click at [1439, 24] on icon "Сохранить изменения" at bounding box center [1463, 28] width 141 height 14
click at [96, 36] on div "Ваш ID: 3281616" at bounding box center [142, 36] width 162 height 17
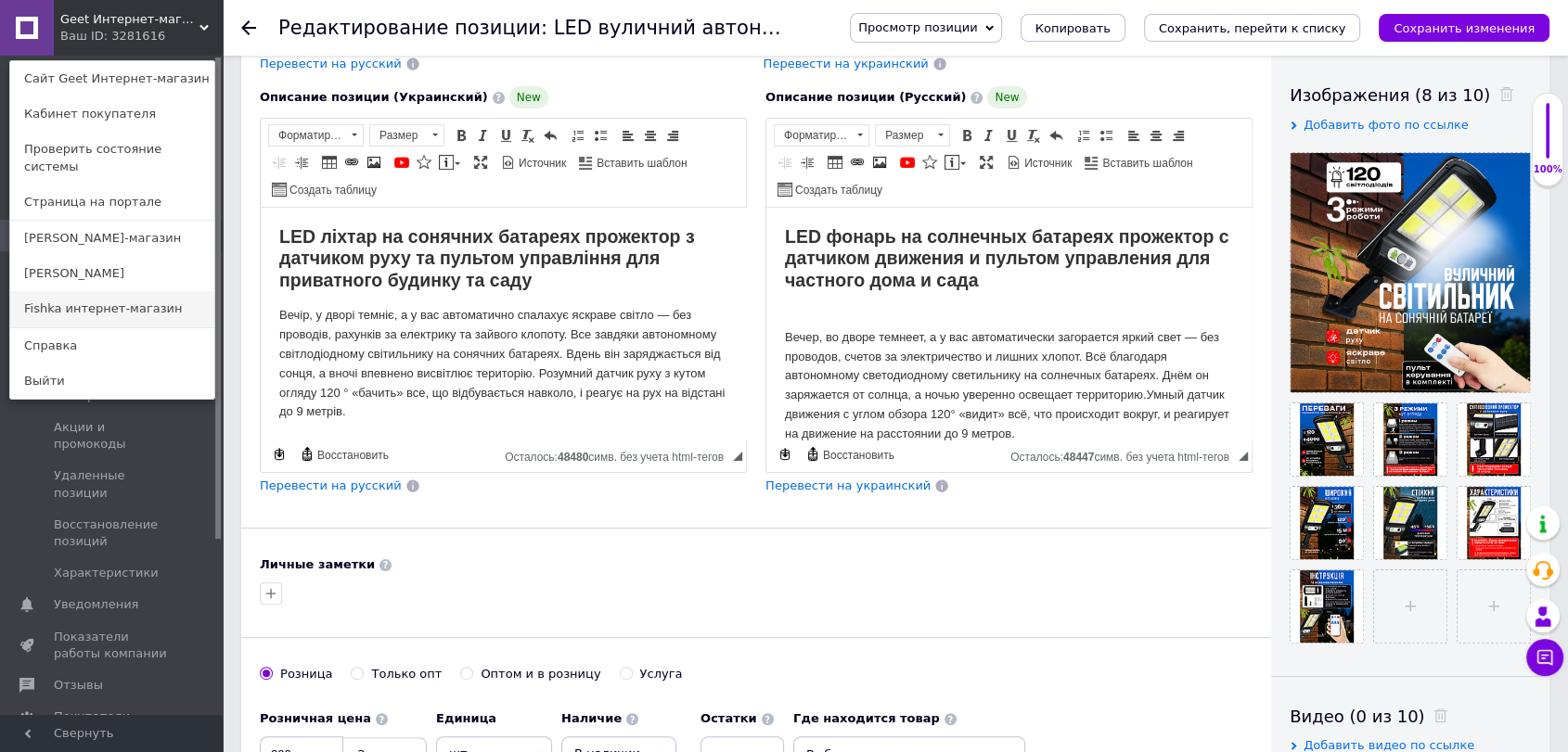
click at [120, 291] on link "Fishka интернет-магазин" at bounding box center [112, 309] width 204 height 35
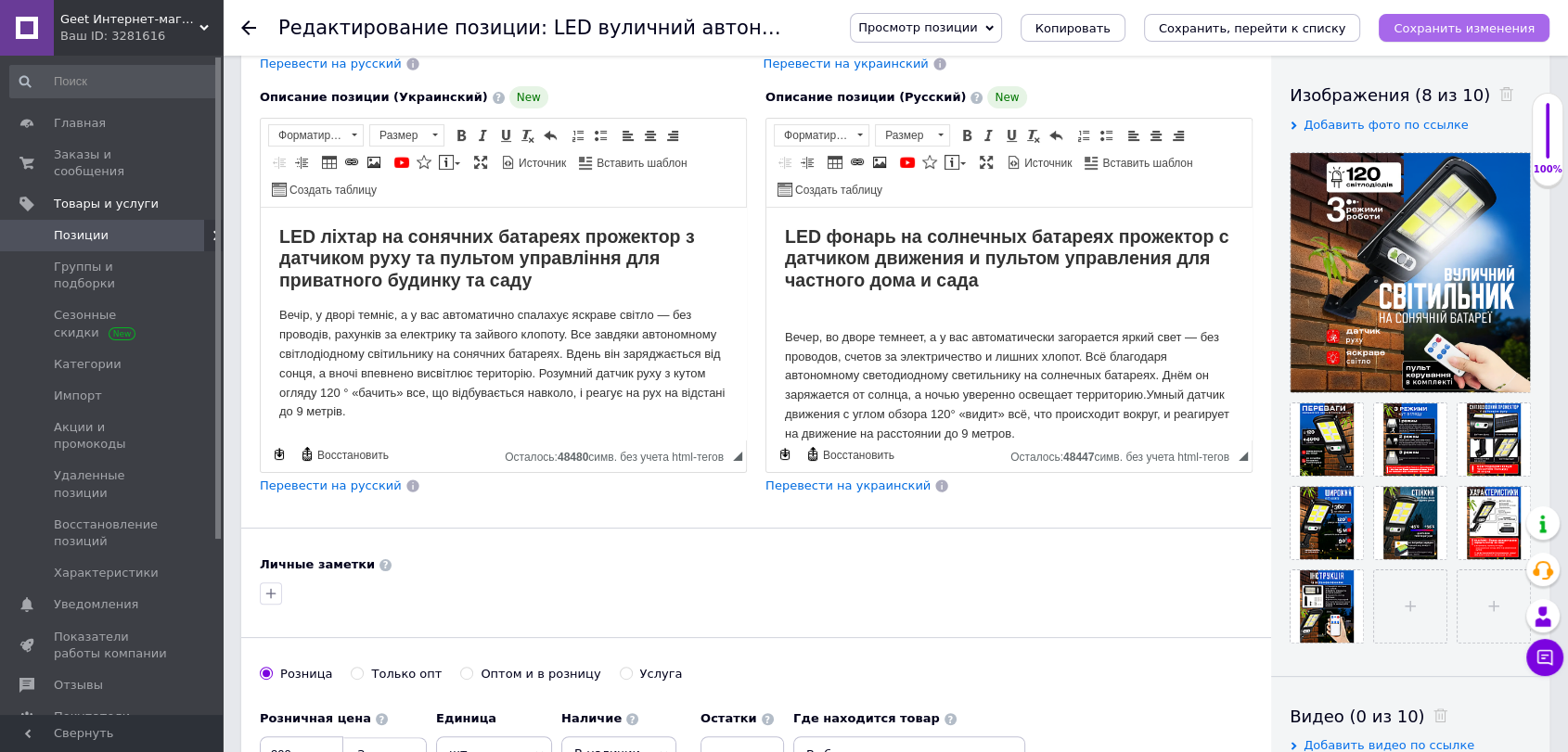
click at [1485, 27] on icon "Сохранить изменения" at bounding box center [1463, 28] width 141 height 14
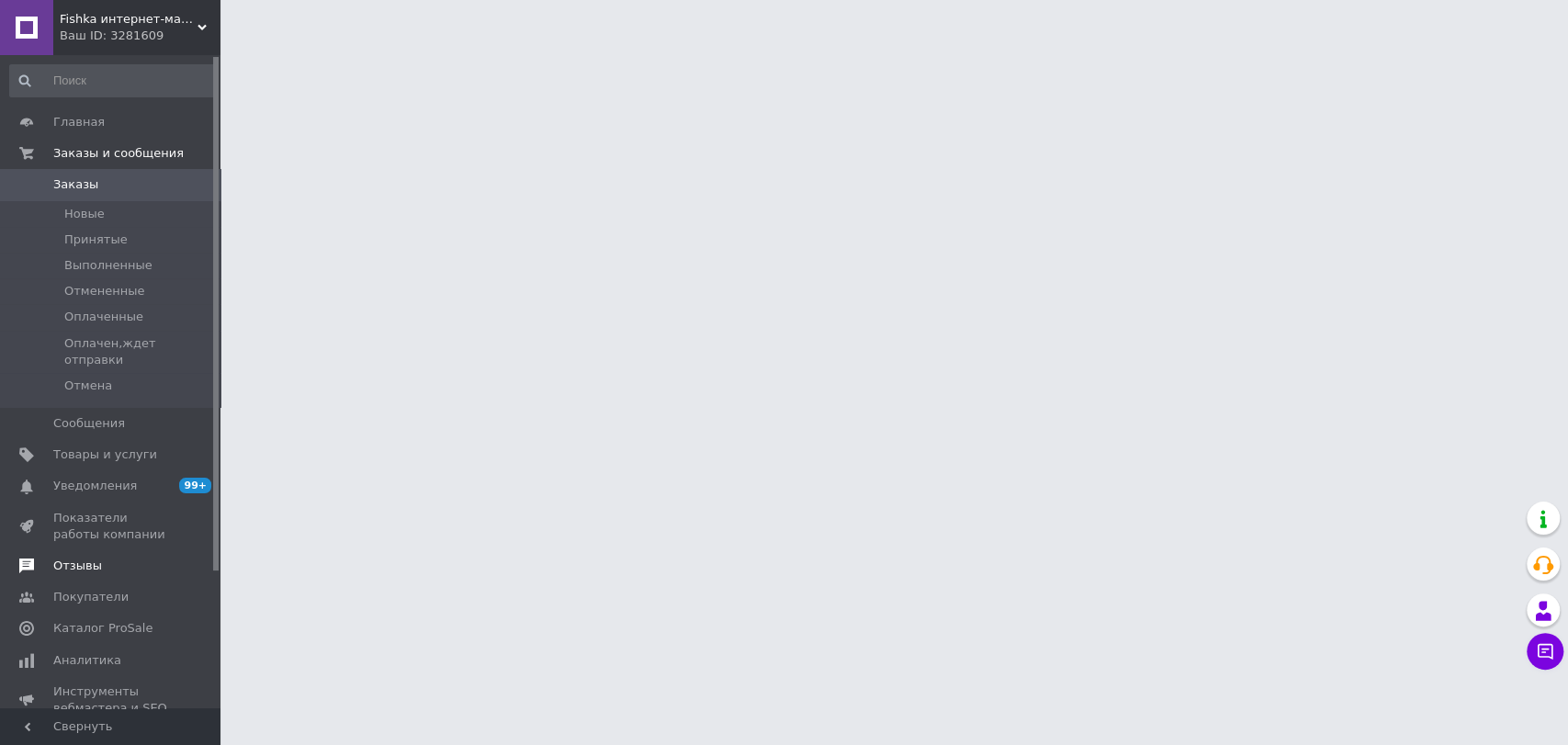
click at [98, 551] on link "Отзывы" at bounding box center [113, 567] width 225 height 31
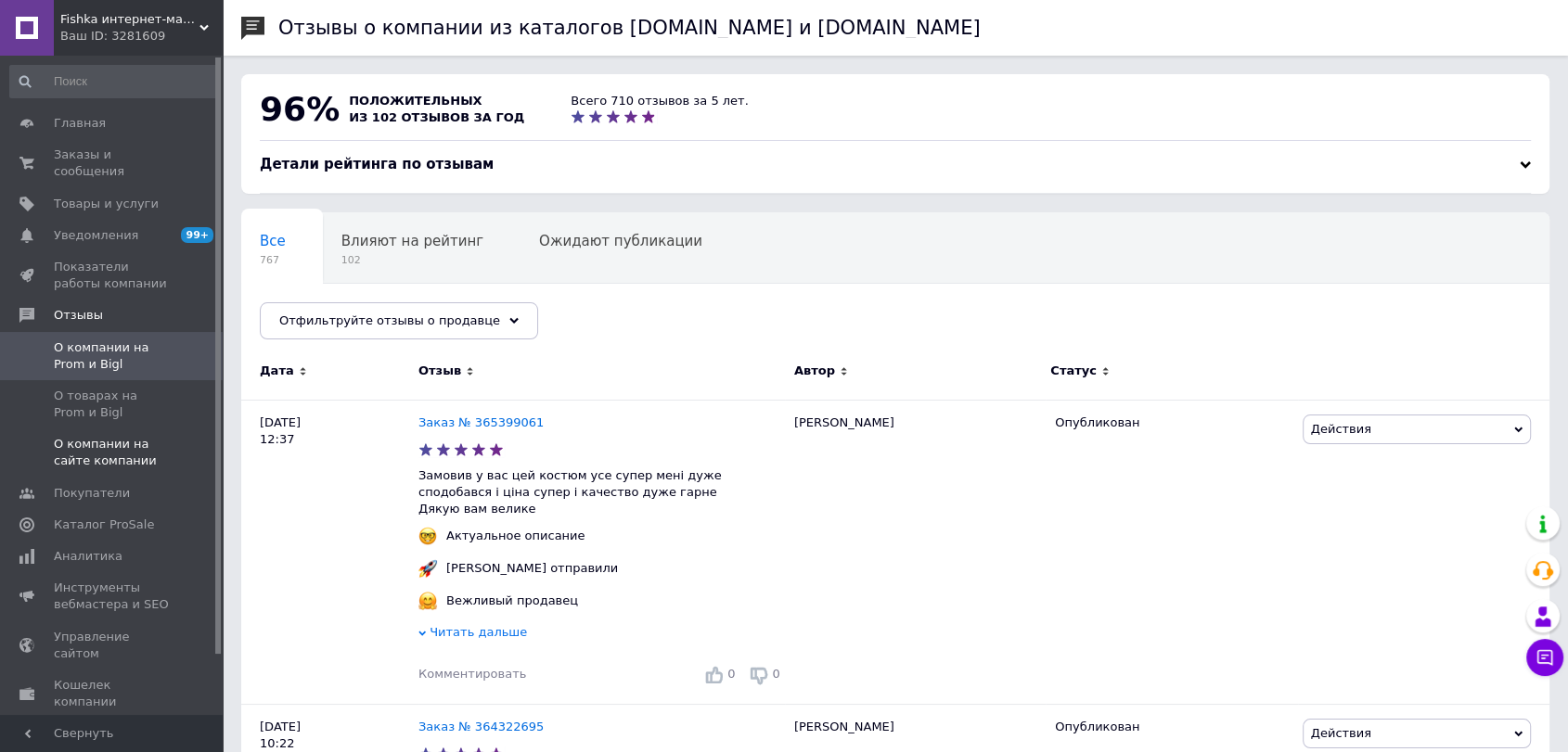
click at [119, 436] on span "О компании на сайте компании" at bounding box center [113, 453] width 118 height 34
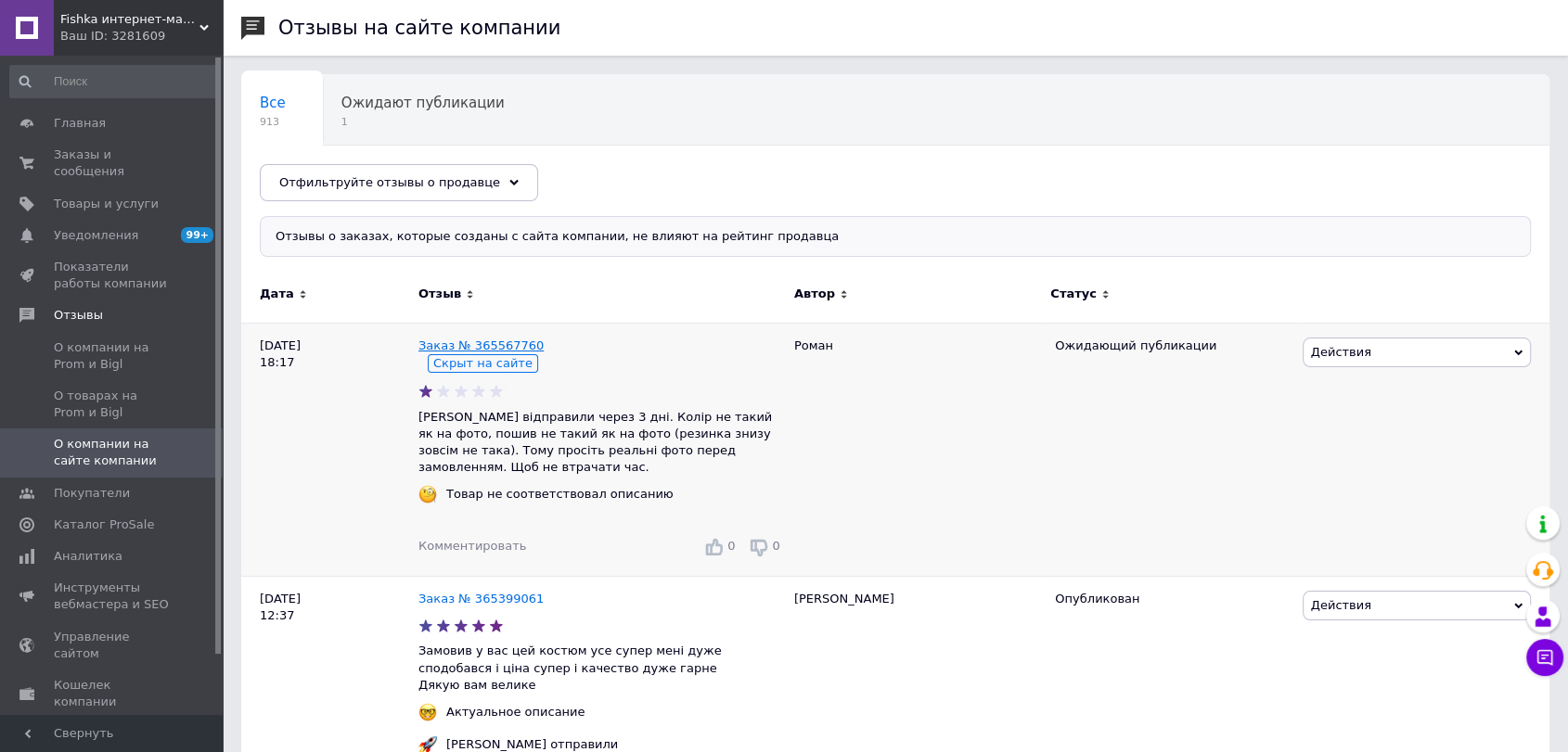
click at [481, 339] on link "Заказ № 365567760" at bounding box center [481, 345] width 125 height 14
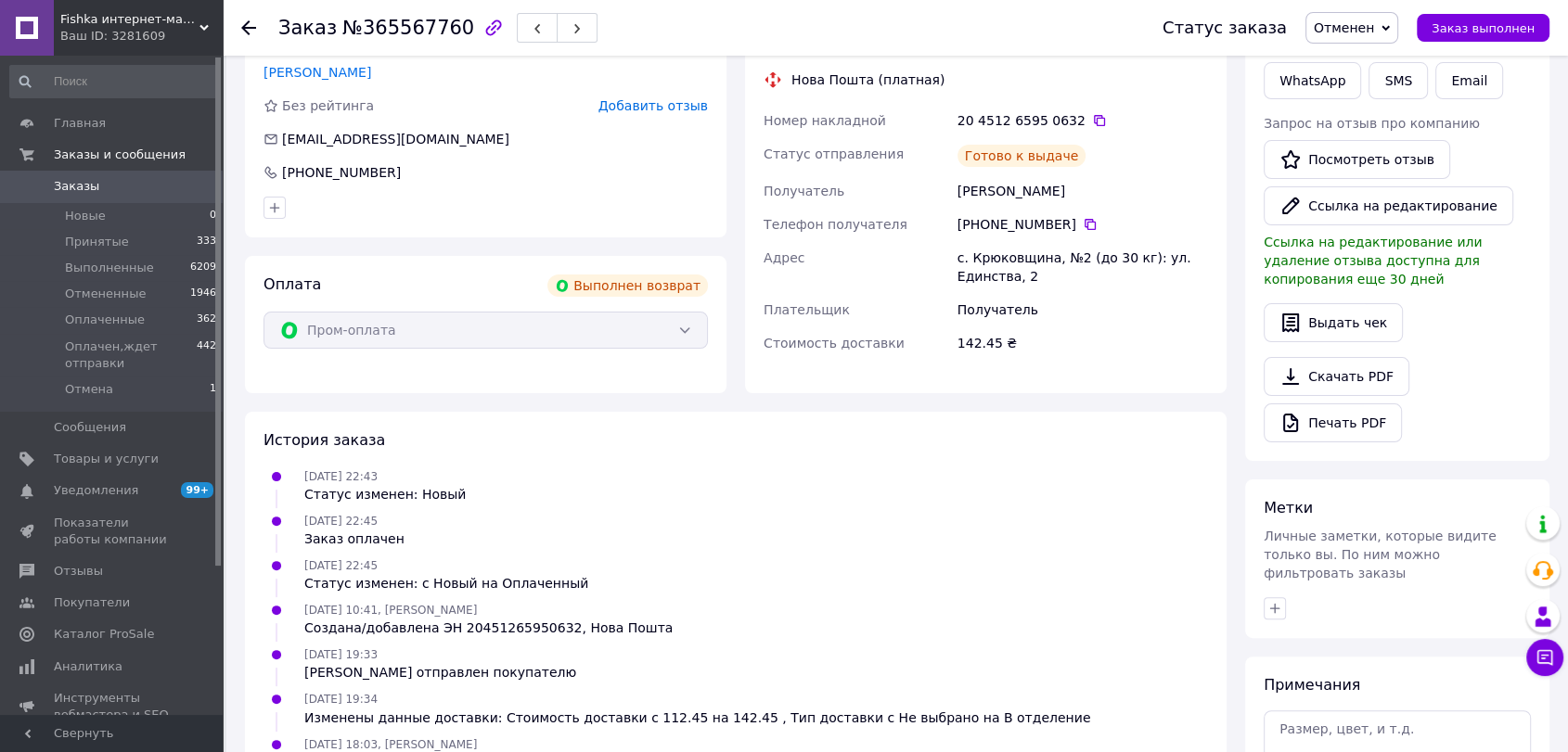
scroll to position [309, 0]
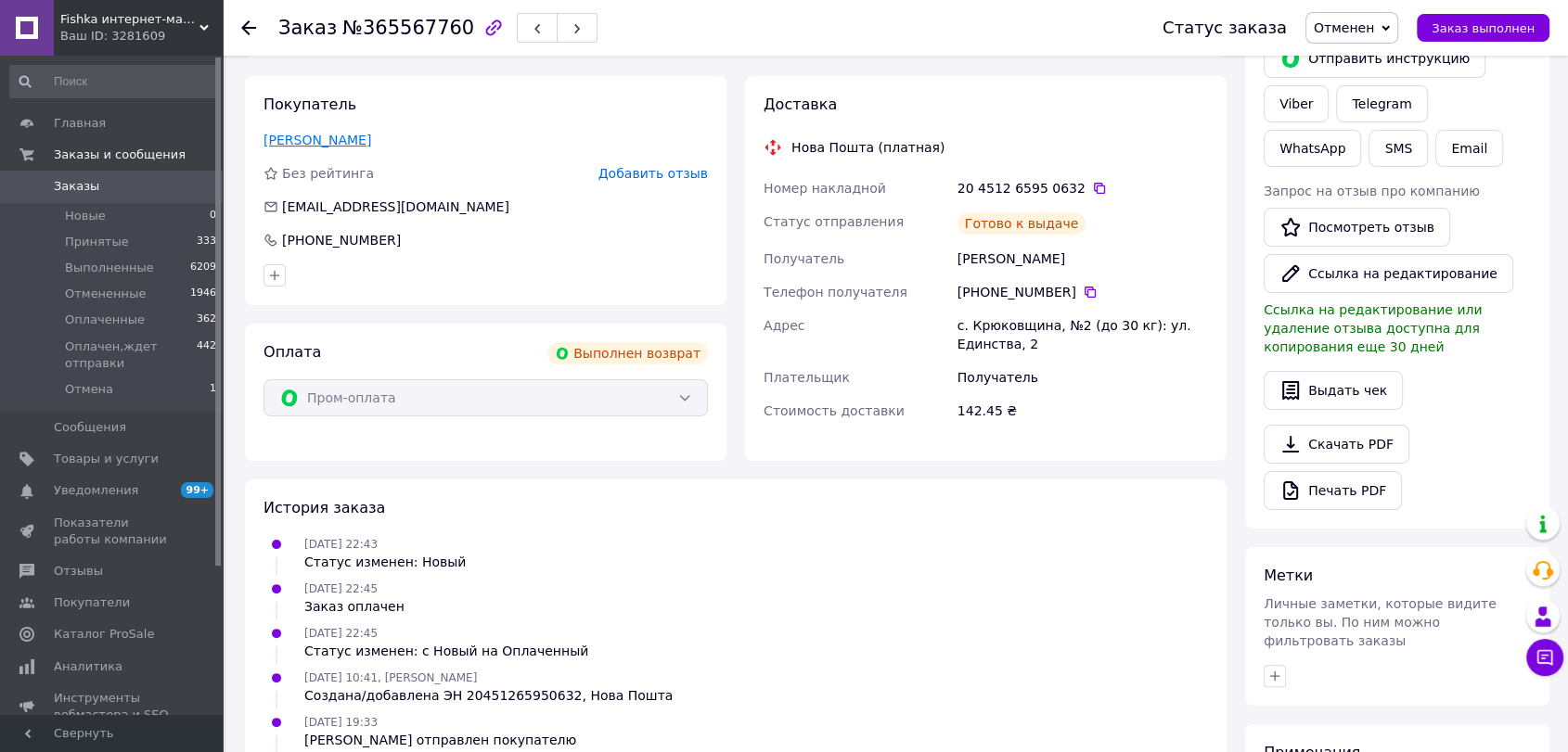
click at [338, 140] on link "[PERSON_NAME]" at bounding box center [316, 140] width 107 height 15
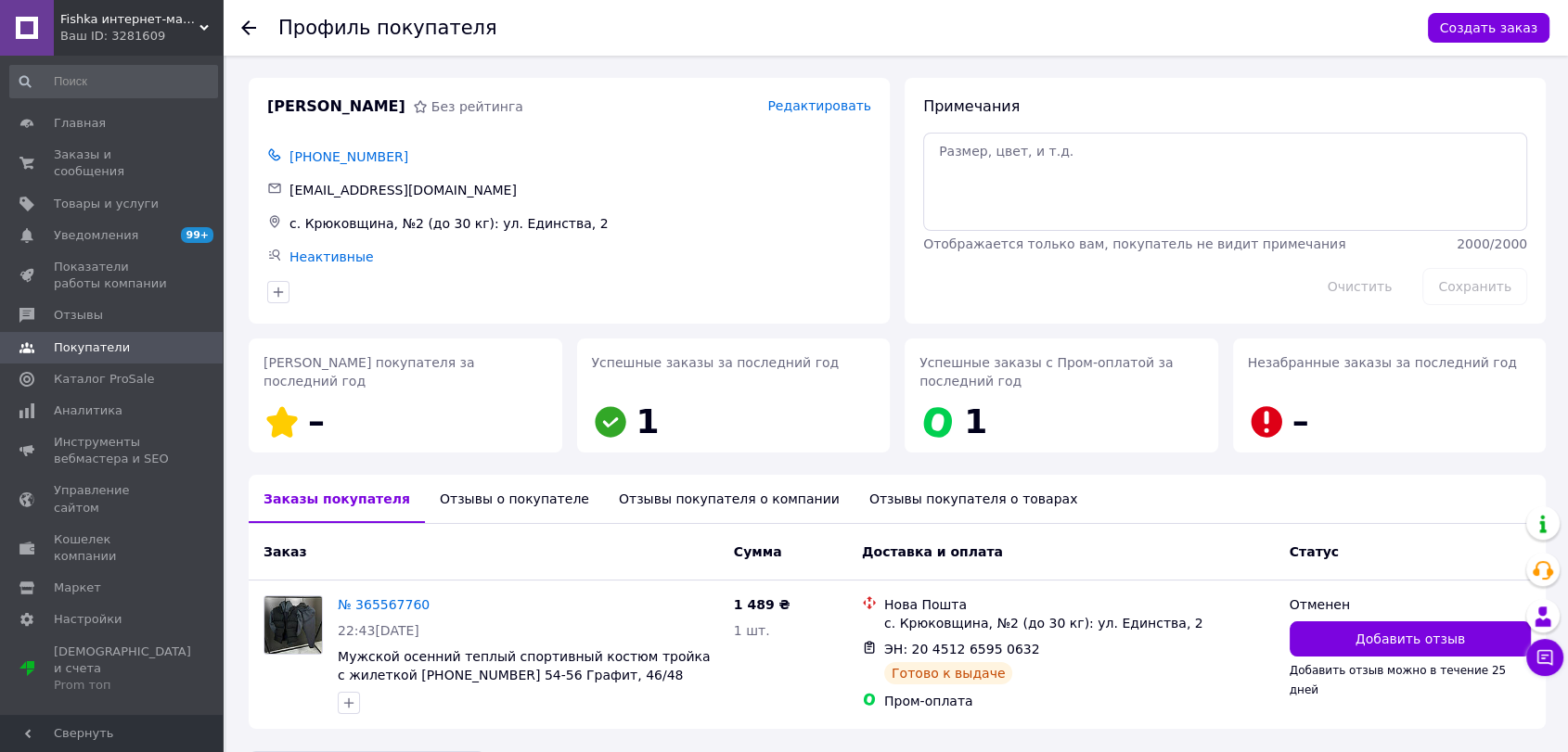
click at [468, 507] on div "Отзывы о покупателе" at bounding box center [514, 499] width 179 height 49
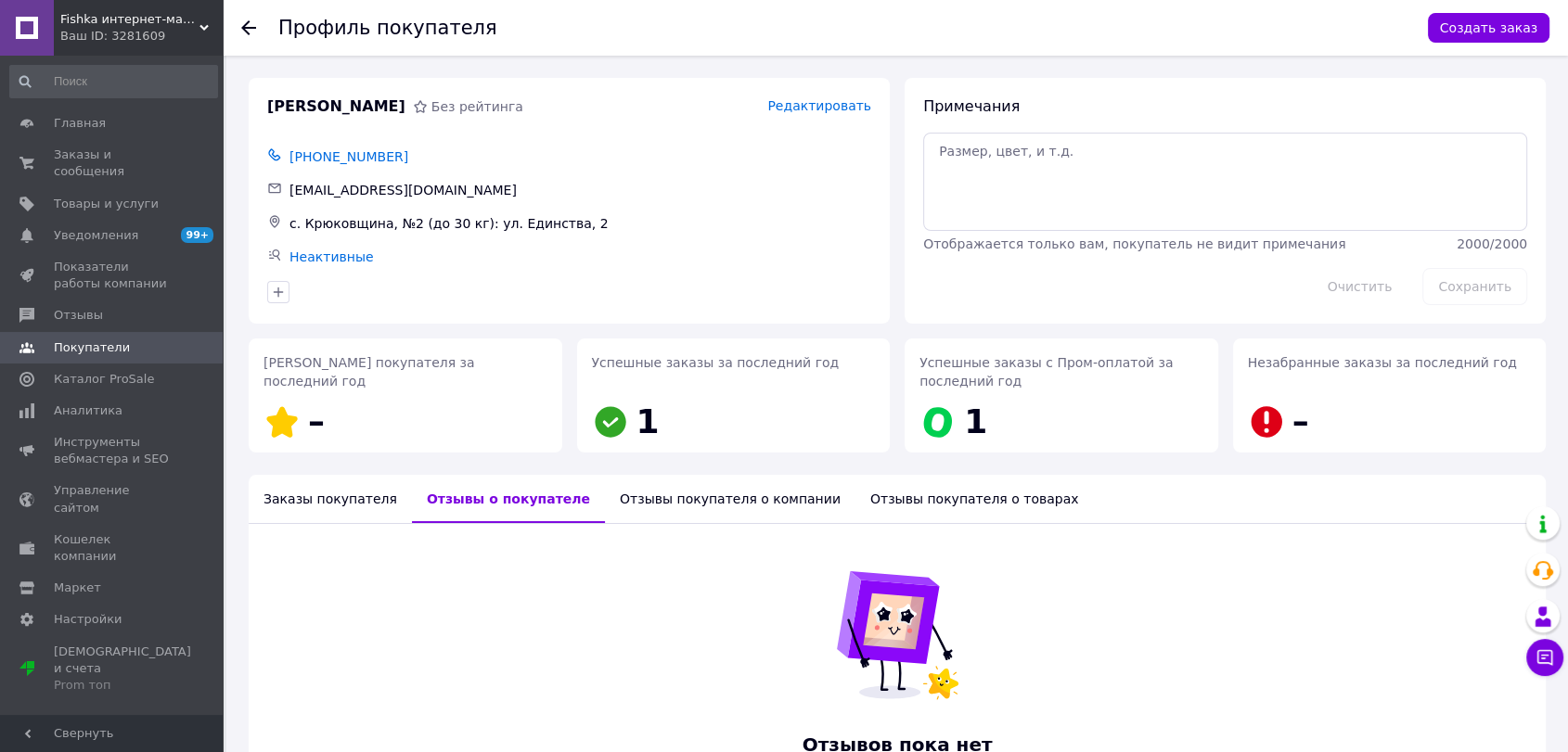
click at [338, 489] on div "Заказы покупателя" at bounding box center [329, 499] width 163 height 49
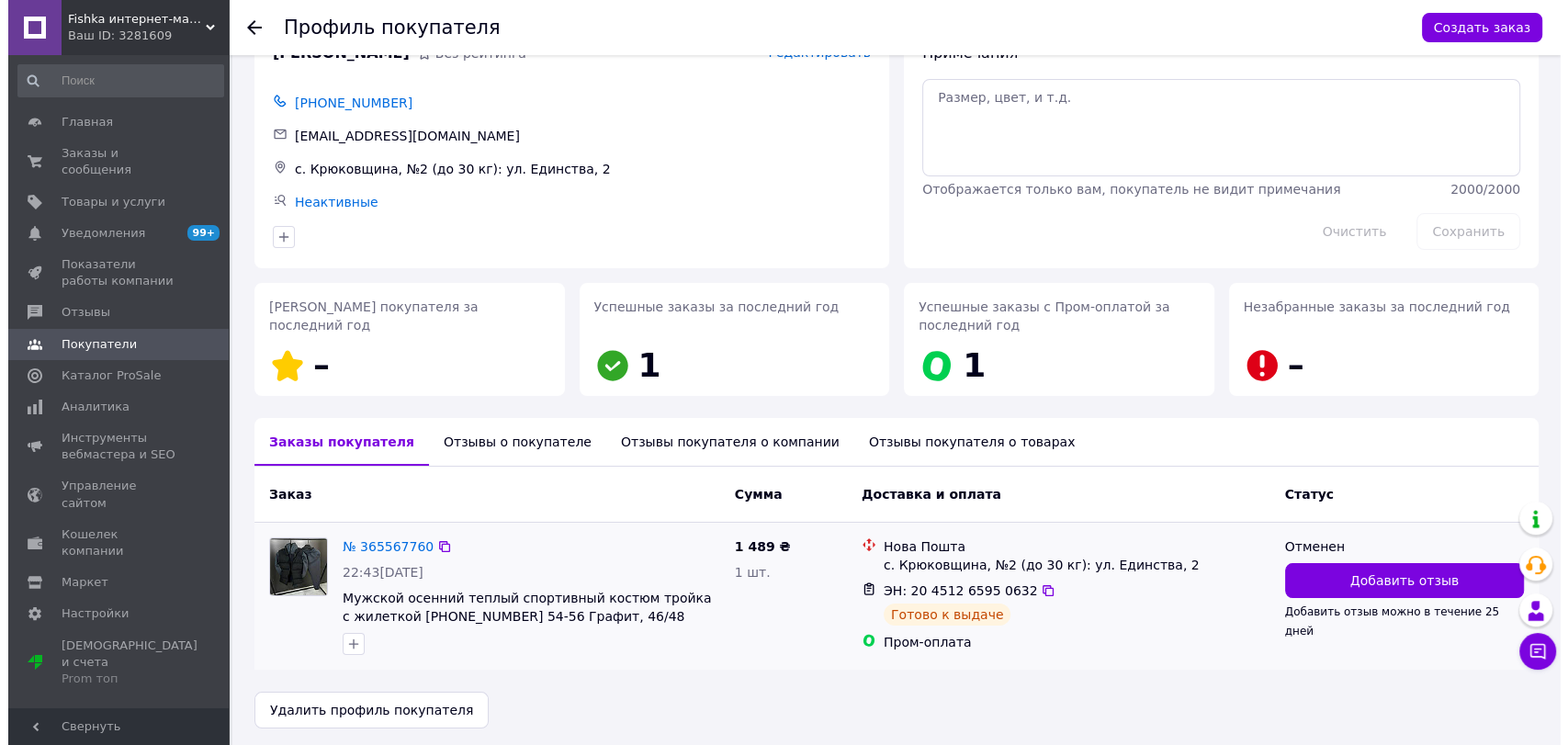
scroll to position [58, 0]
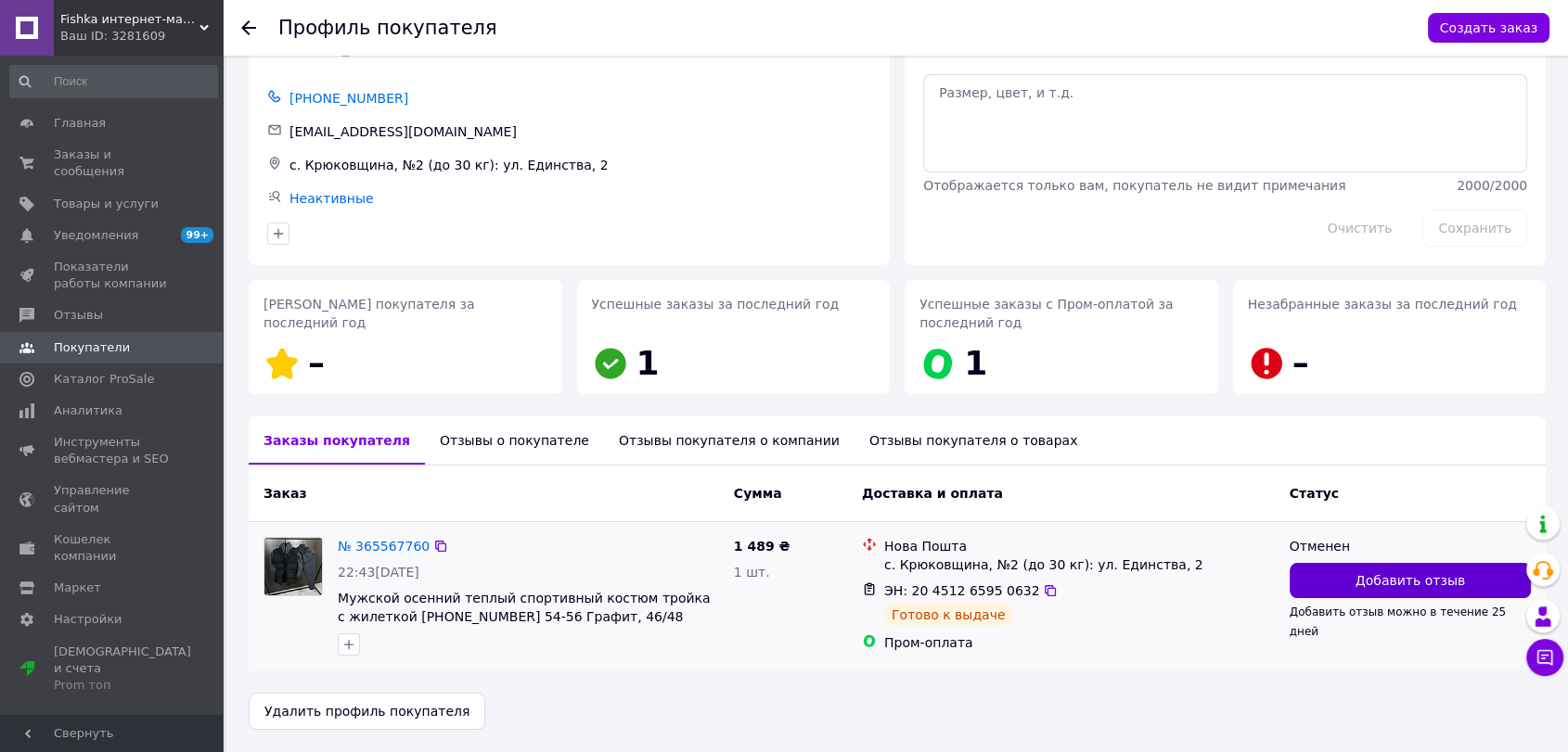
click at [1431, 589] on span "Добавить отзыв" at bounding box center [1410, 580] width 109 height 19
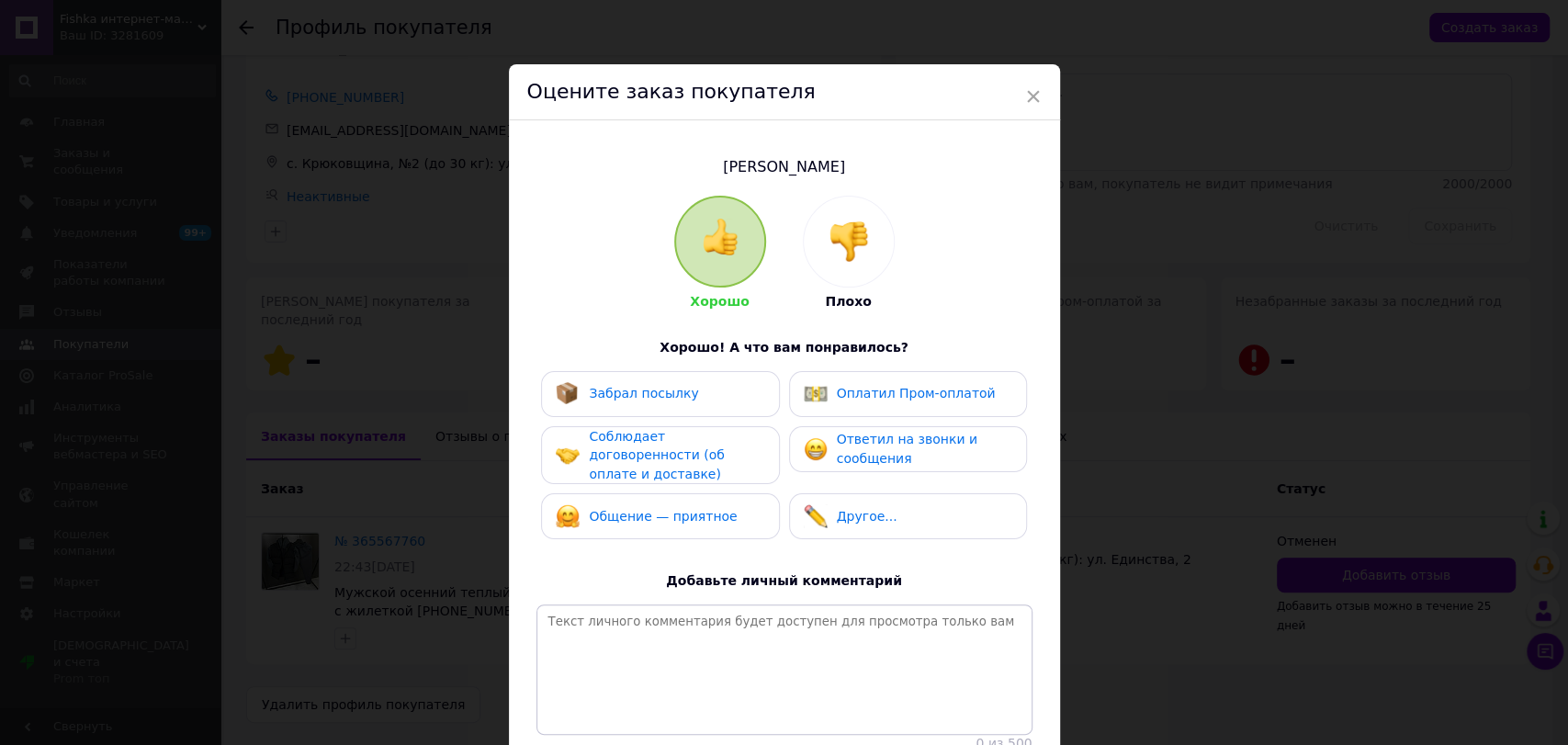
click at [845, 246] on img at bounding box center [849, 242] width 41 height 41
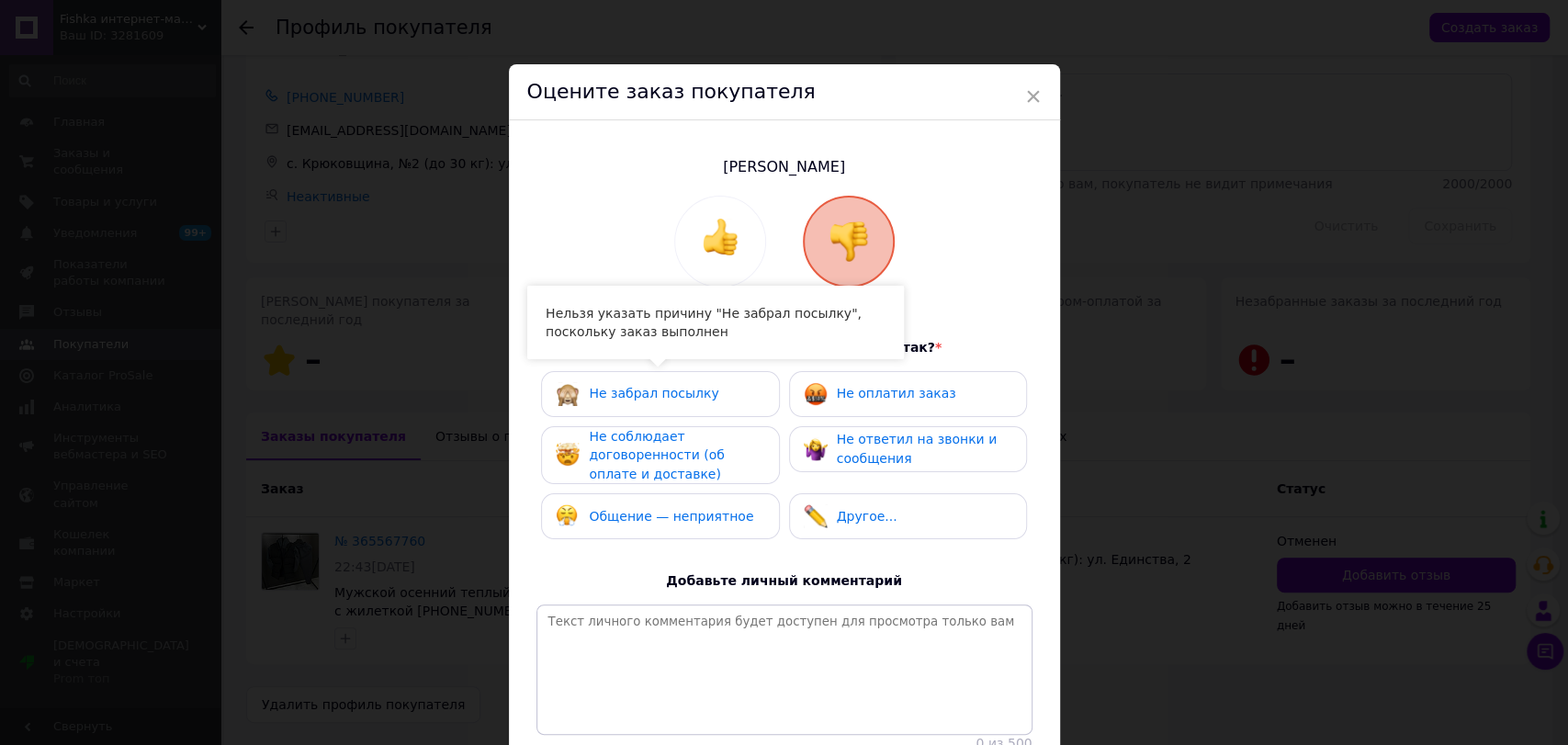
click at [702, 386] on div "Не забрал посылку" at bounding box center [661, 395] width 209 height 24
click at [659, 466] on div "Не соблюдает договоренности (об оплате и доставке)" at bounding box center [675, 456] width 175 height 57
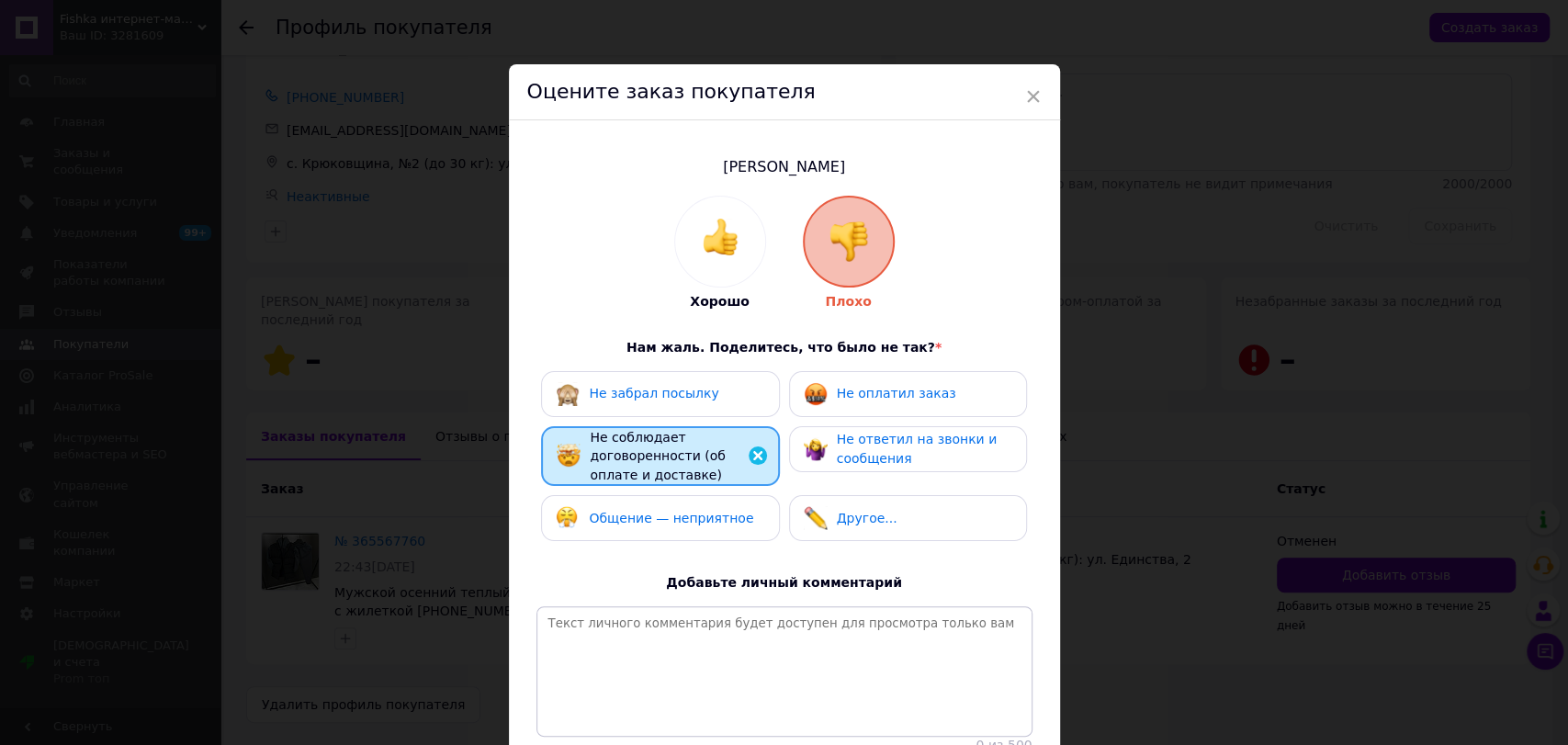
click at [675, 524] on div "Общение — неприятное" at bounding box center [671, 519] width 164 height 19
click at [678, 460] on span "Не соблюдает договоренности (об оплате и доставке)" at bounding box center [657, 456] width 135 height 53
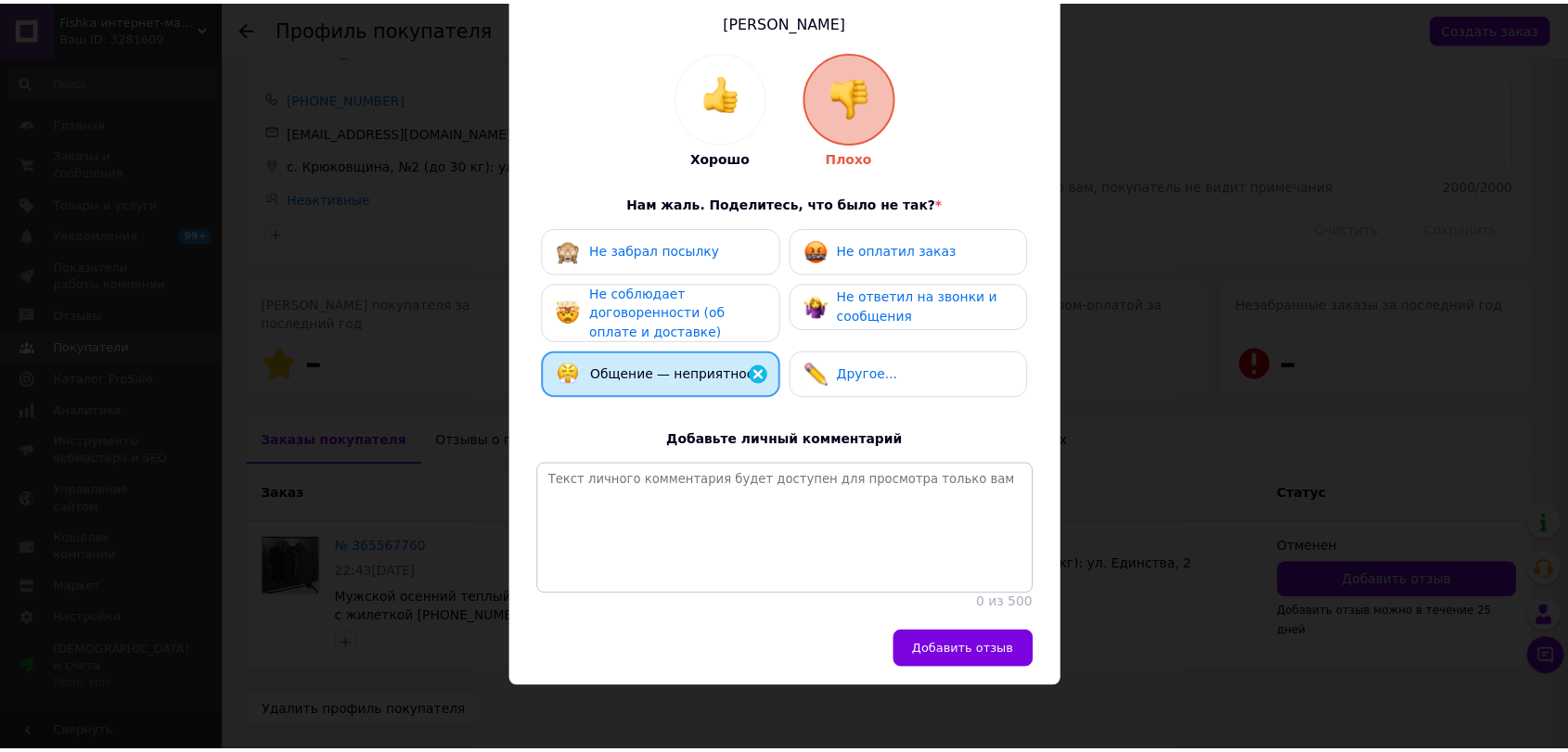
scroll to position [164, 0]
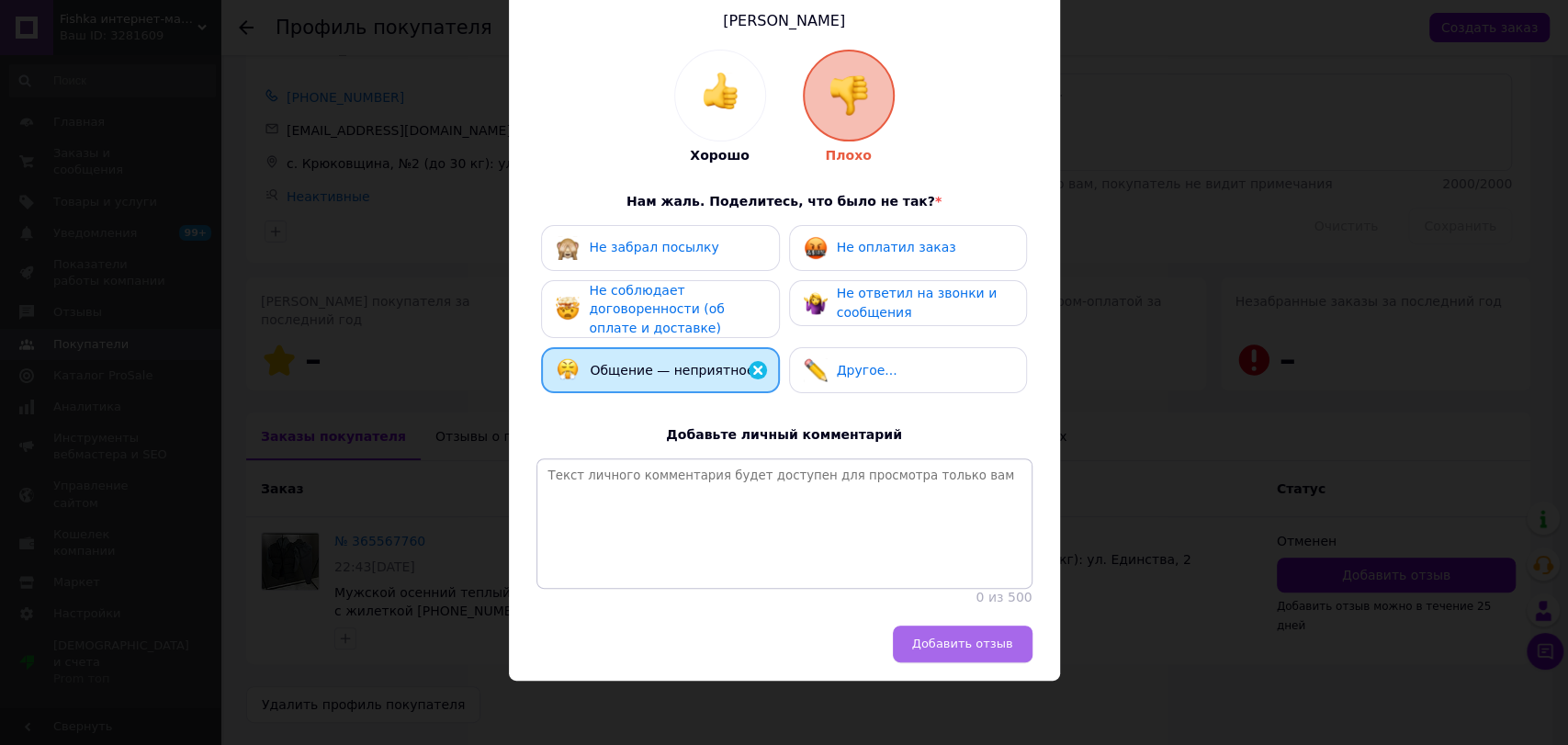
click at [942, 642] on span "Добавить отзыв" at bounding box center [962, 643] width 101 height 14
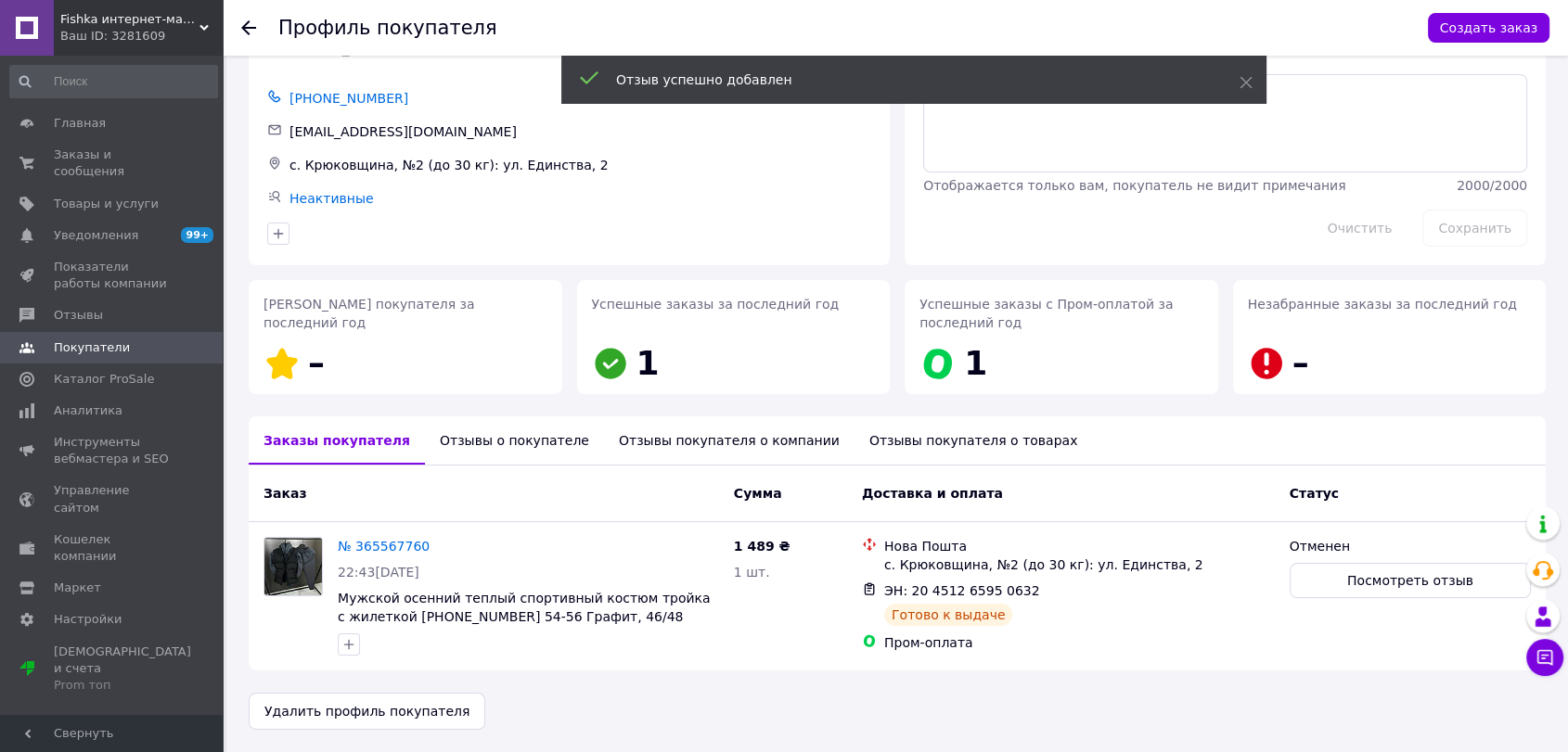
click at [508, 439] on div "Отзывы о покупателе" at bounding box center [514, 440] width 179 height 49
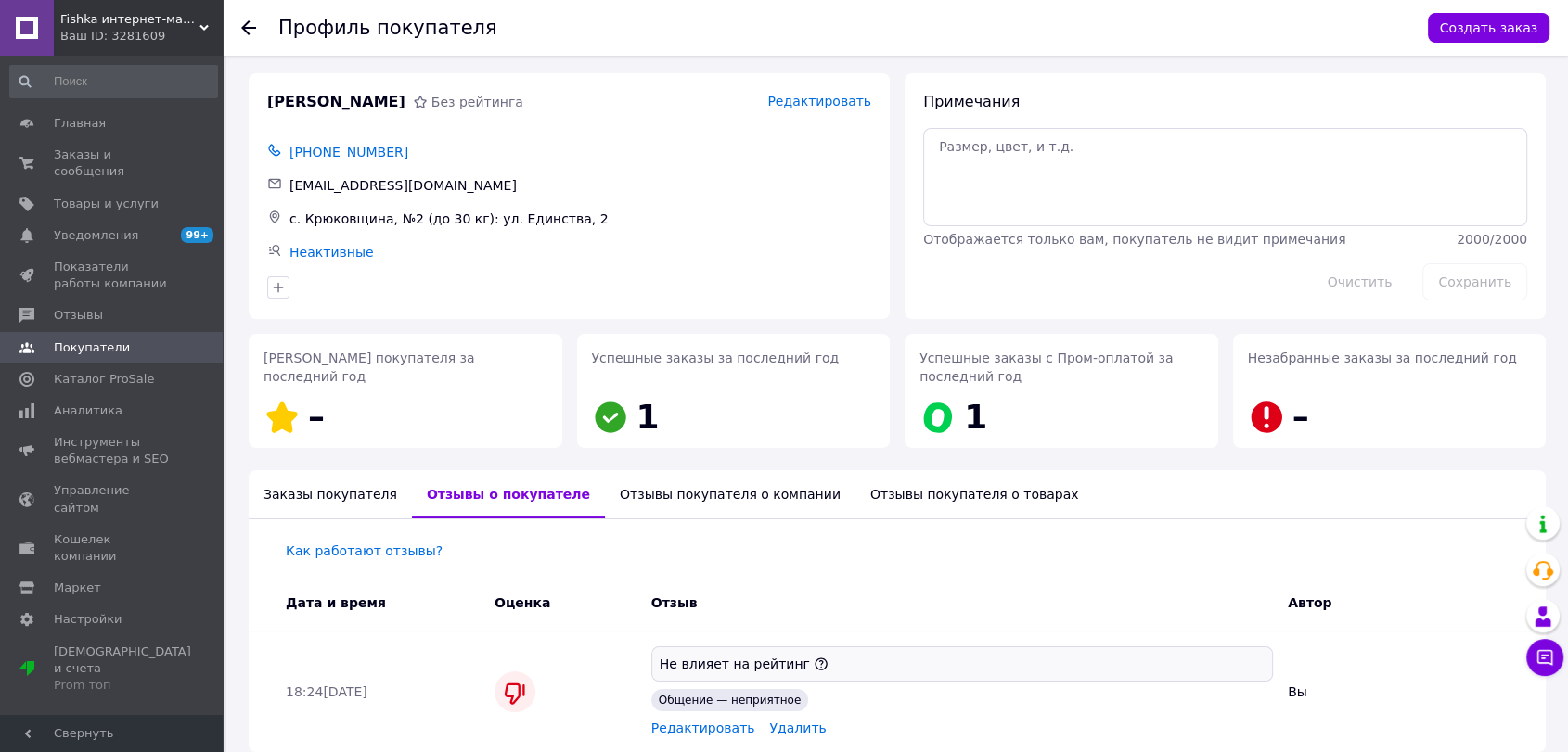
scroll to position [0, 0]
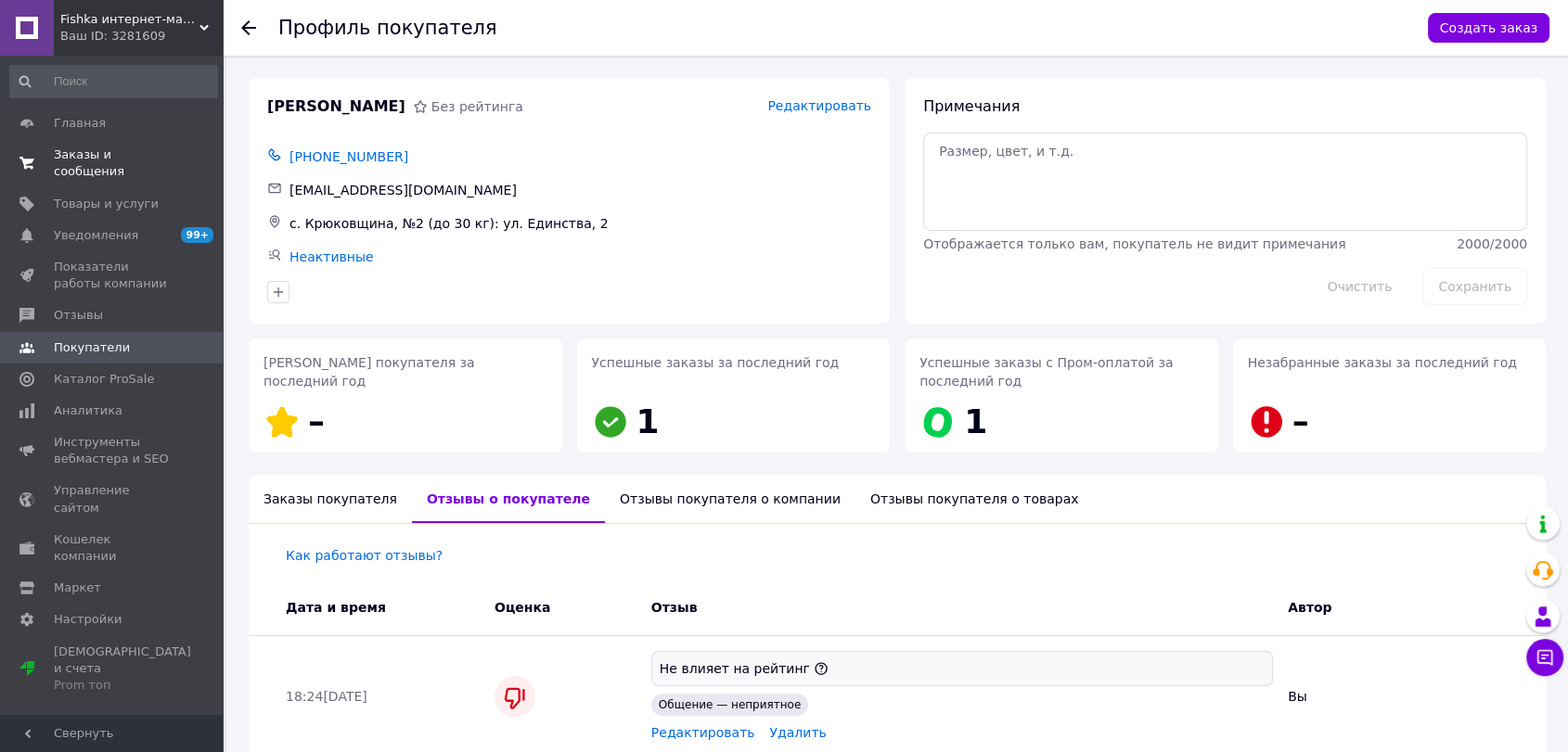
click at [145, 154] on span "Заказы и сообщения" at bounding box center [113, 163] width 118 height 34
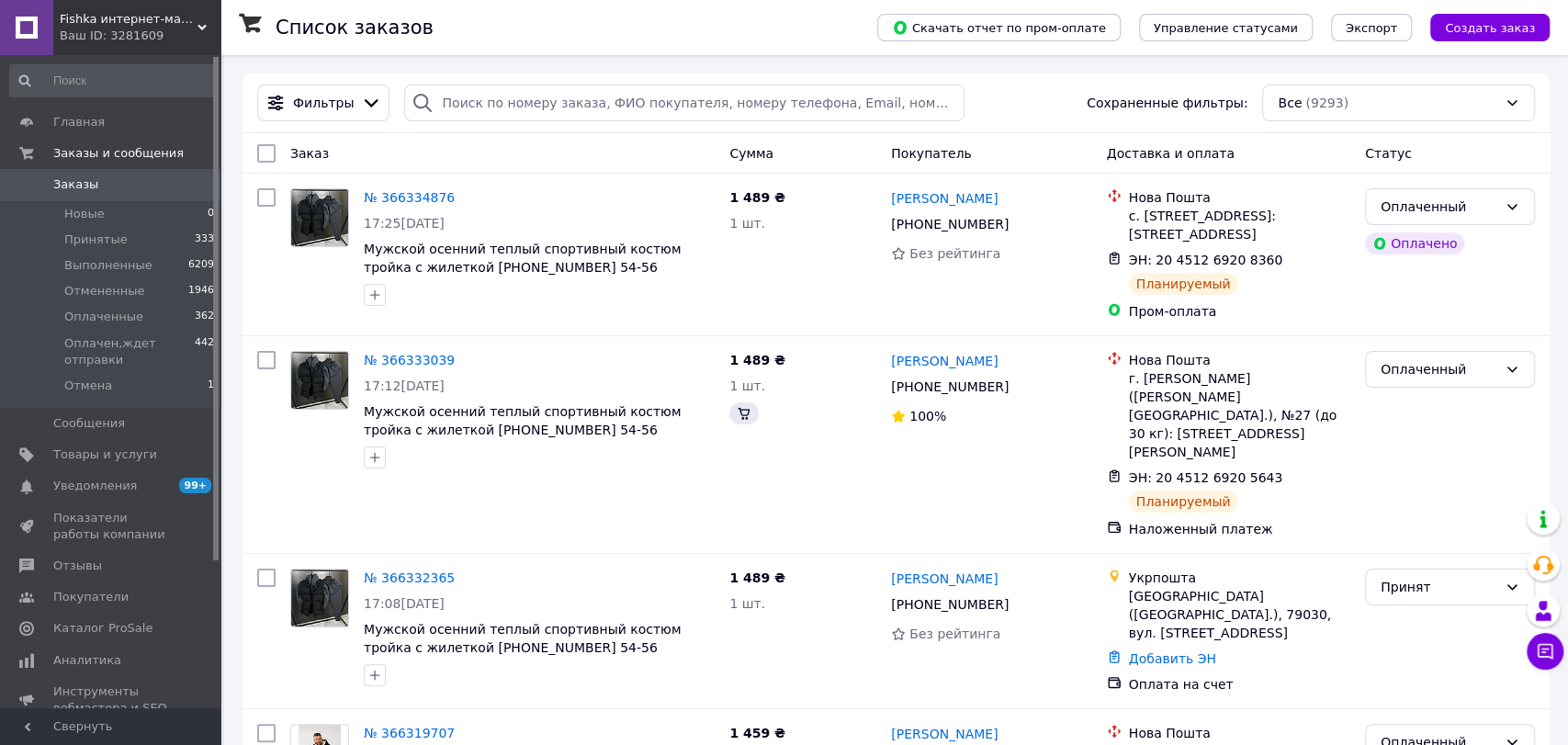
click at [140, 28] on div "Ваш ID: 3281609" at bounding box center [140, 36] width 161 height 17
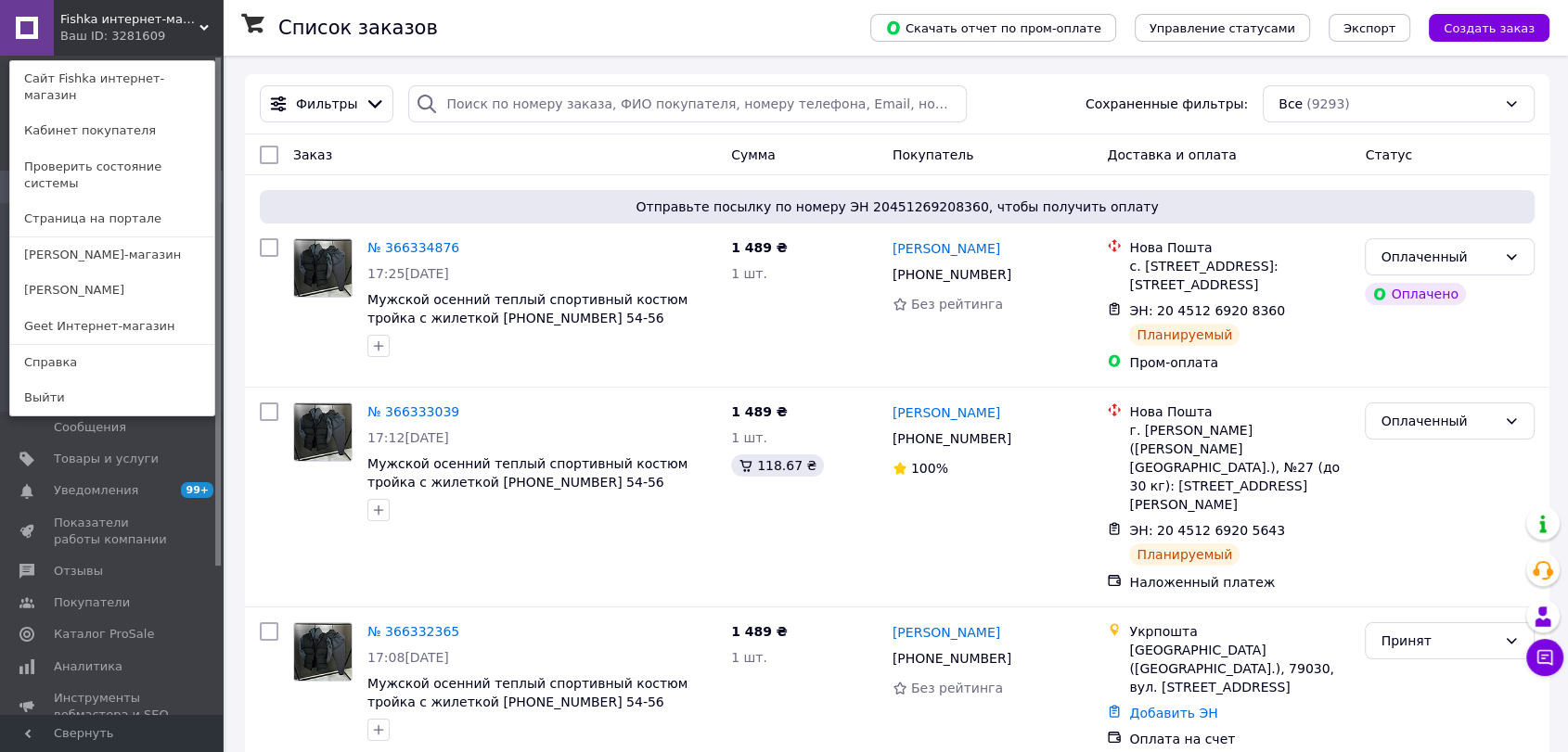
click at [138, 28] on div "Ваш ID: 3281609" at bounding box center [100, 36] width 78 height 17
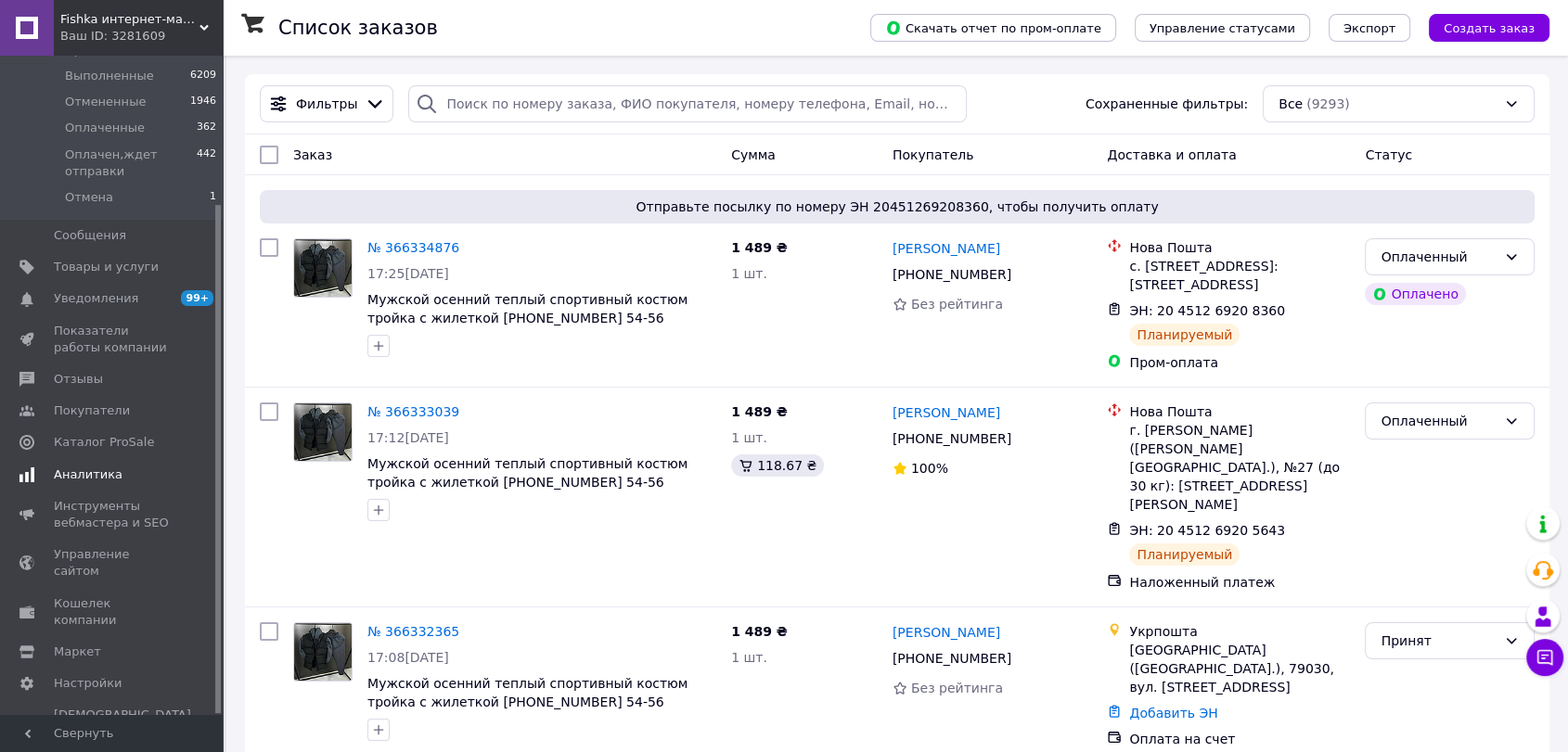
click at [104, 478] on span "Аналитика" at bounding box center [89, 475] width 69 height 17
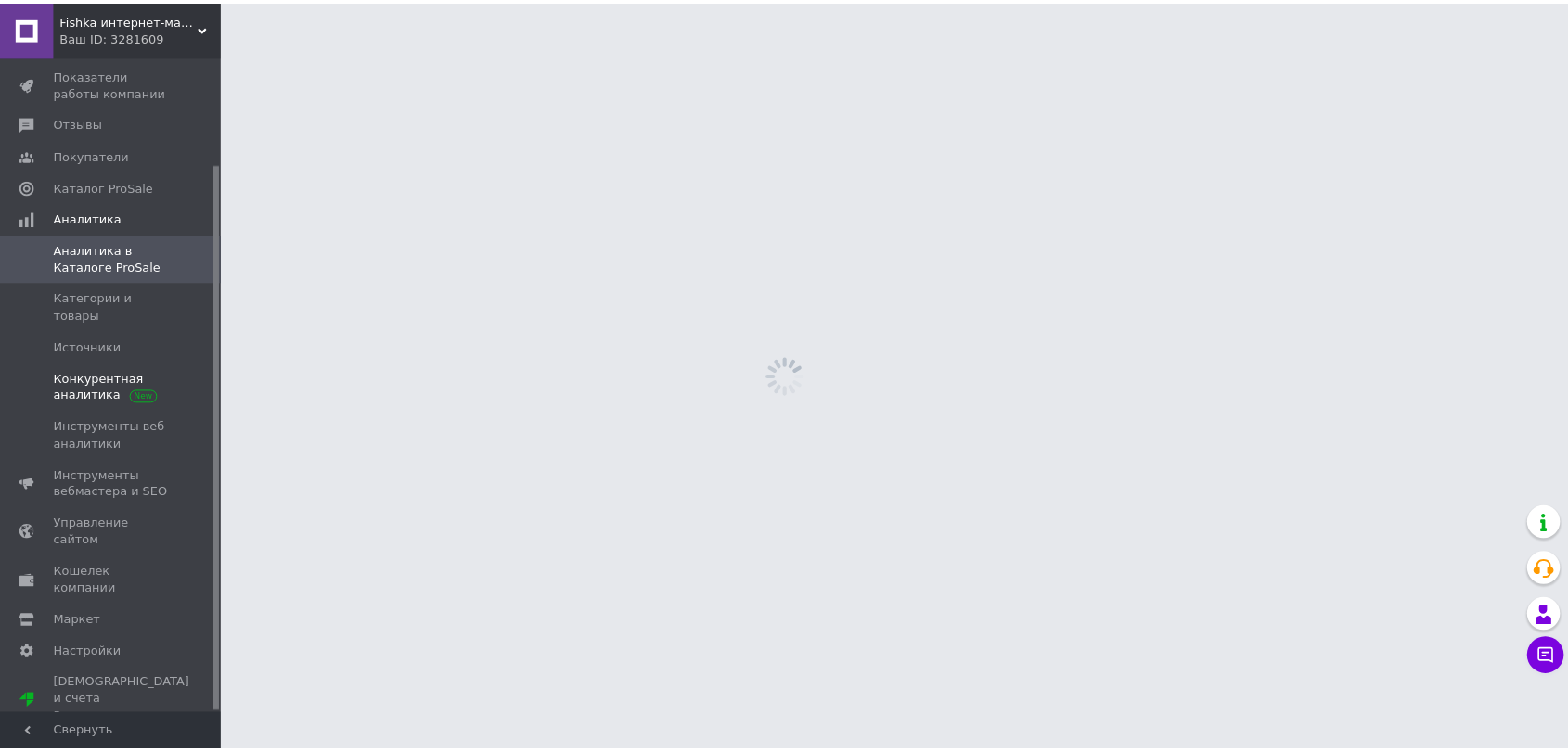
scroll to position [128, 0]
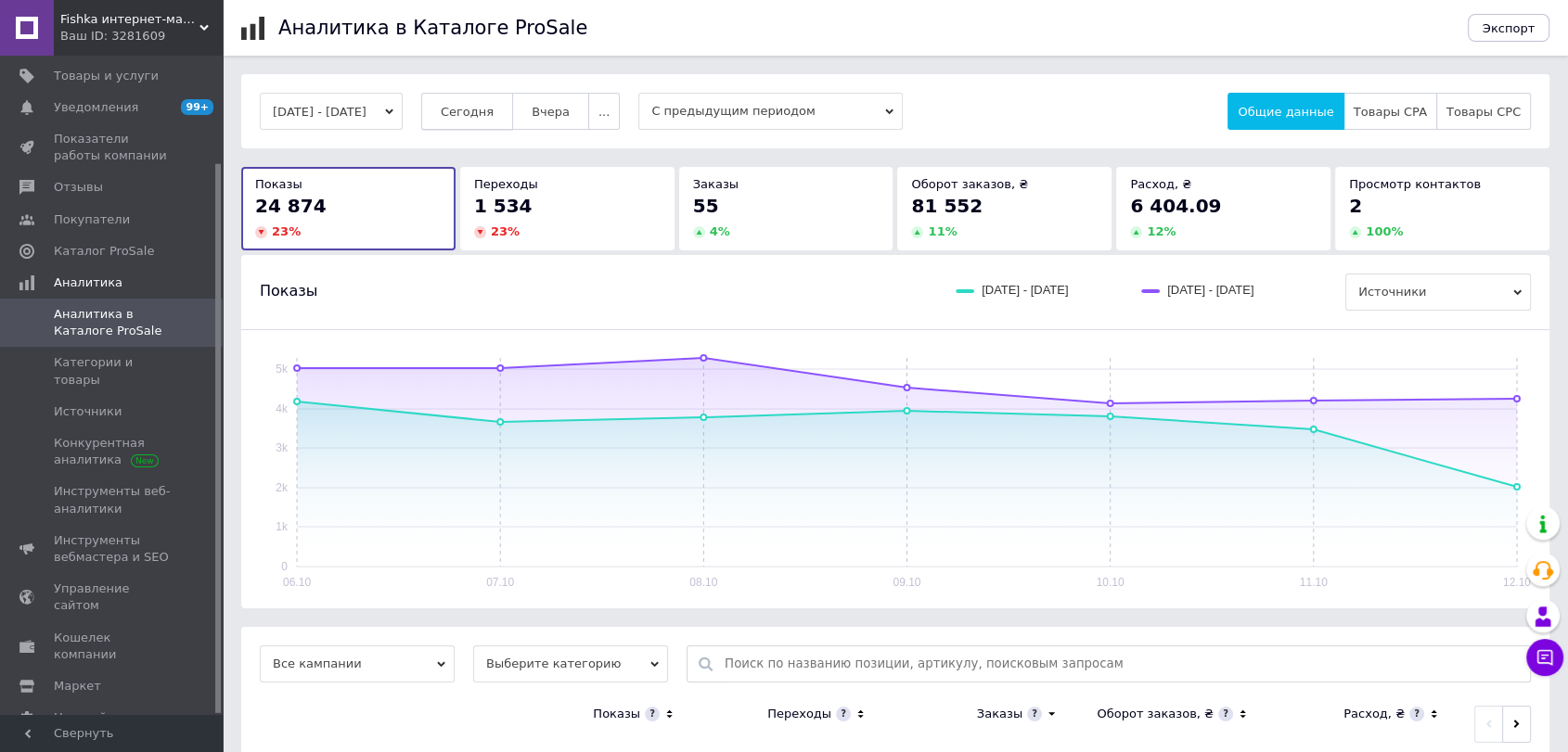
click at [494, 108] on span "Сегодня" at bounding box center [467, 111] width 53 height 14
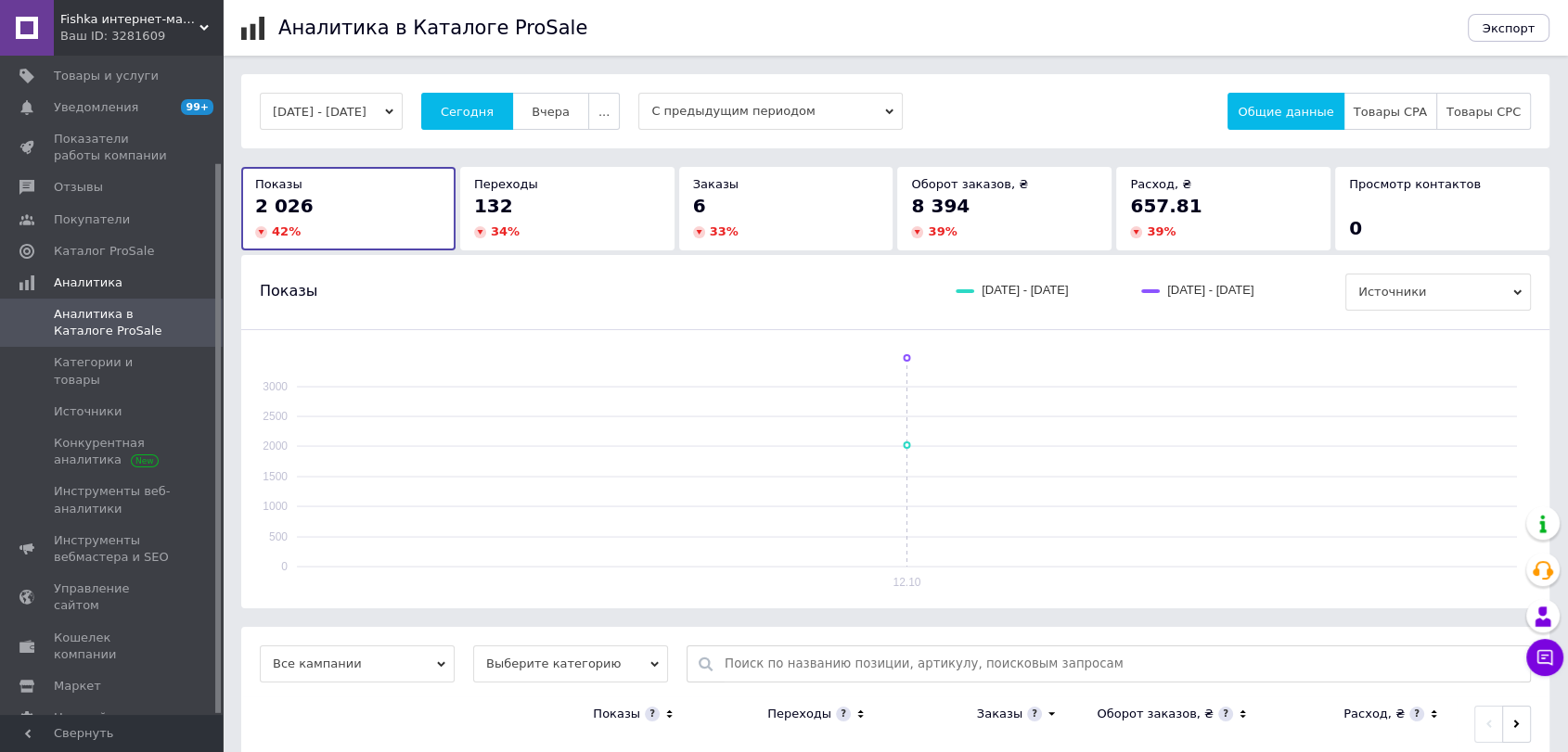
click at [361, 116] on button "12.10.2025 - 12.10.2025" at bounding box center [330, 111] width 143 height 37
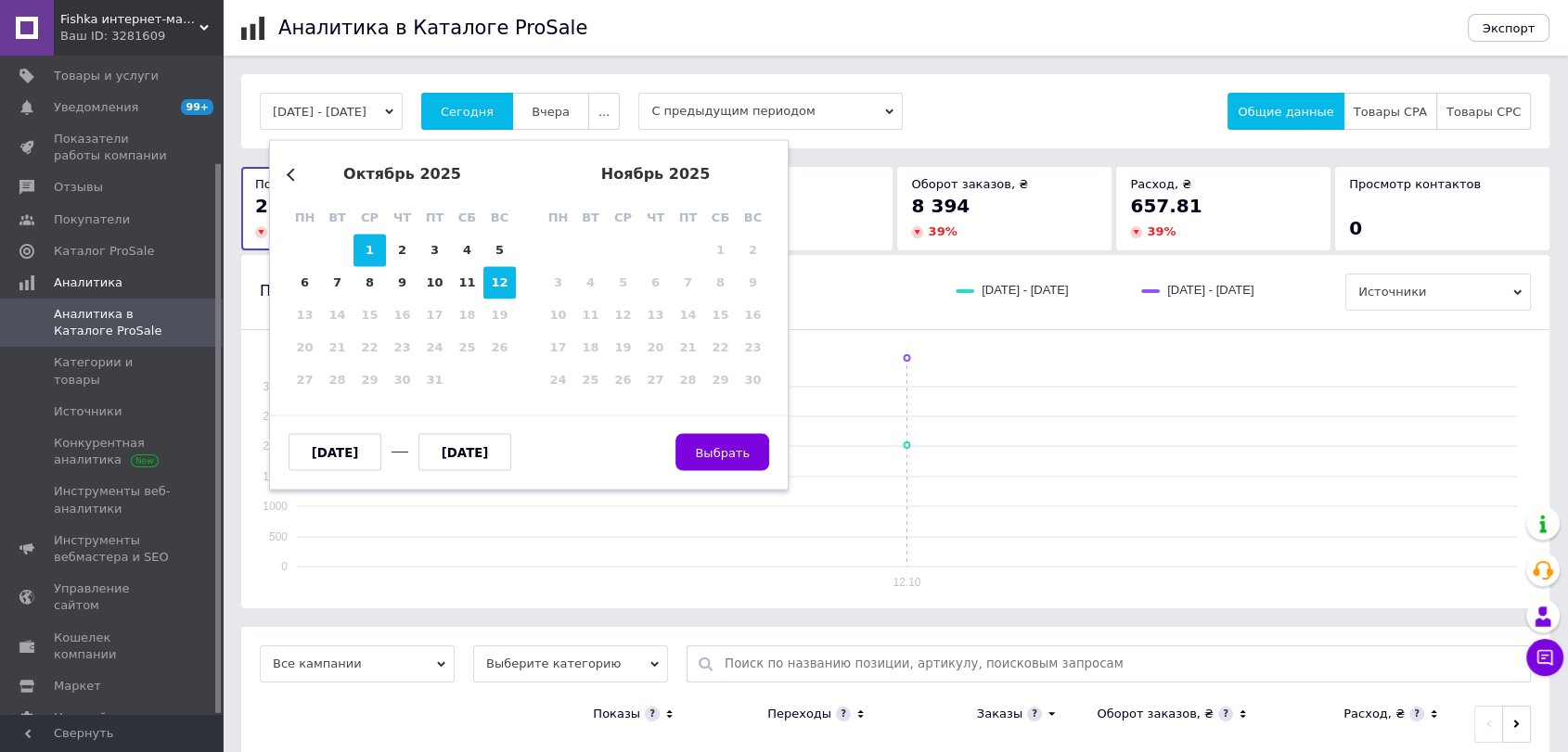
click at [368, 244] on div "1" at bounding box center [370, 251] width 33 height 33
type input "01.10.2025"
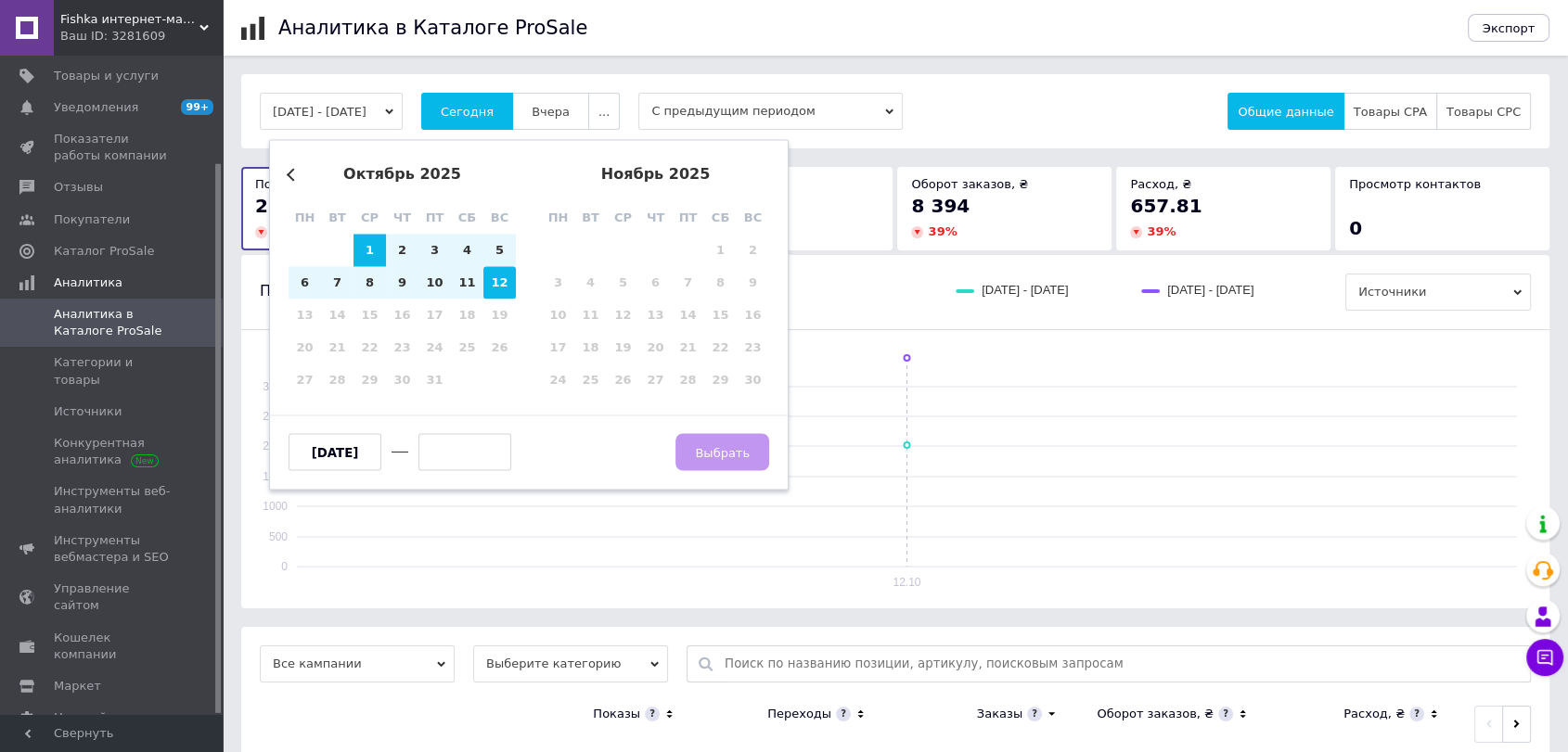
click at [490, 277] on div "12" at bounding box center [499, 283] width 33 height 33
type input "[DATE]"
click at [746, 454] on span "Выбрать" at bounding box center [722, 452] width 55 height 14
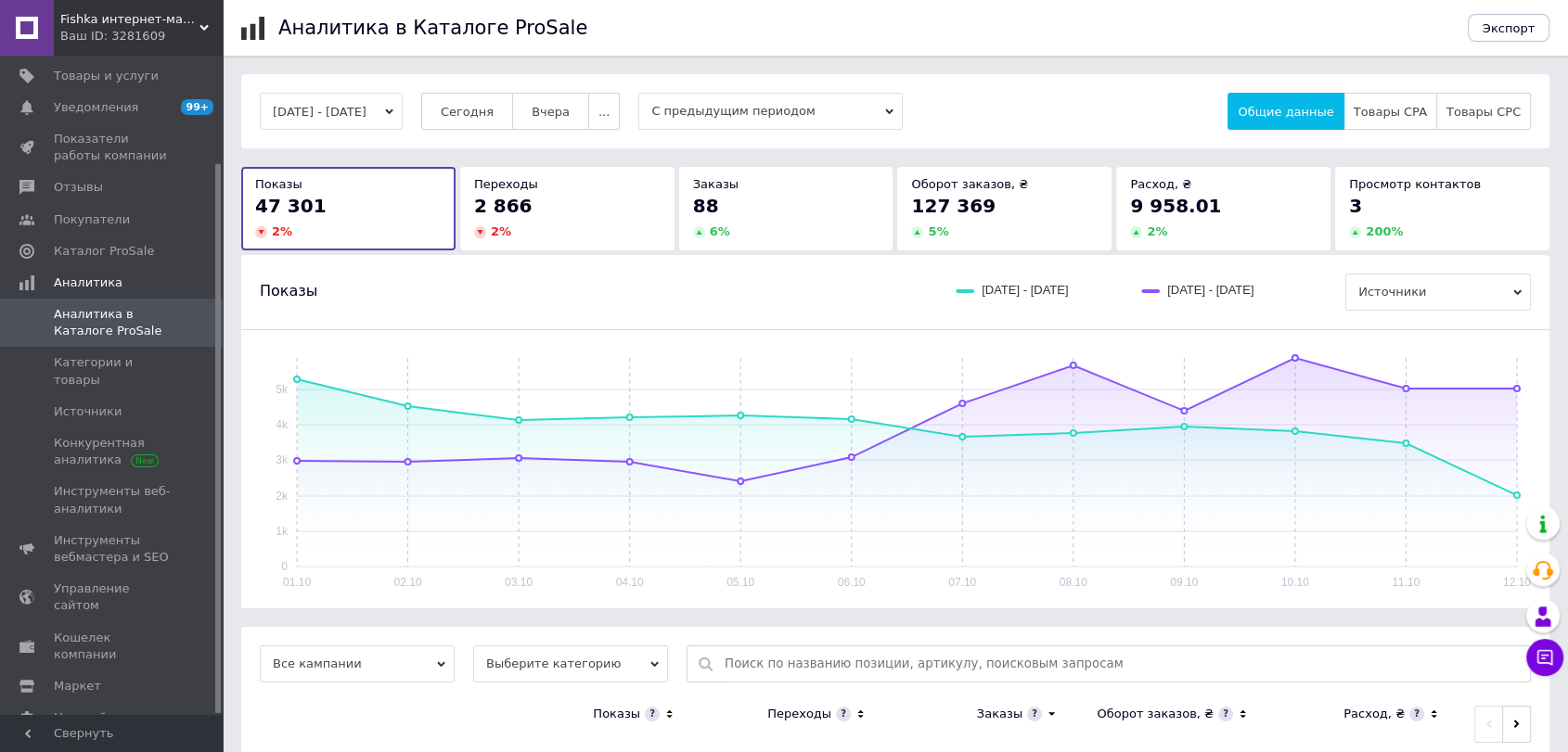
click at [361, 98] on button "01.10.2025 - 12.10.2025" at bounding box center [330, 111] width 143 height 37
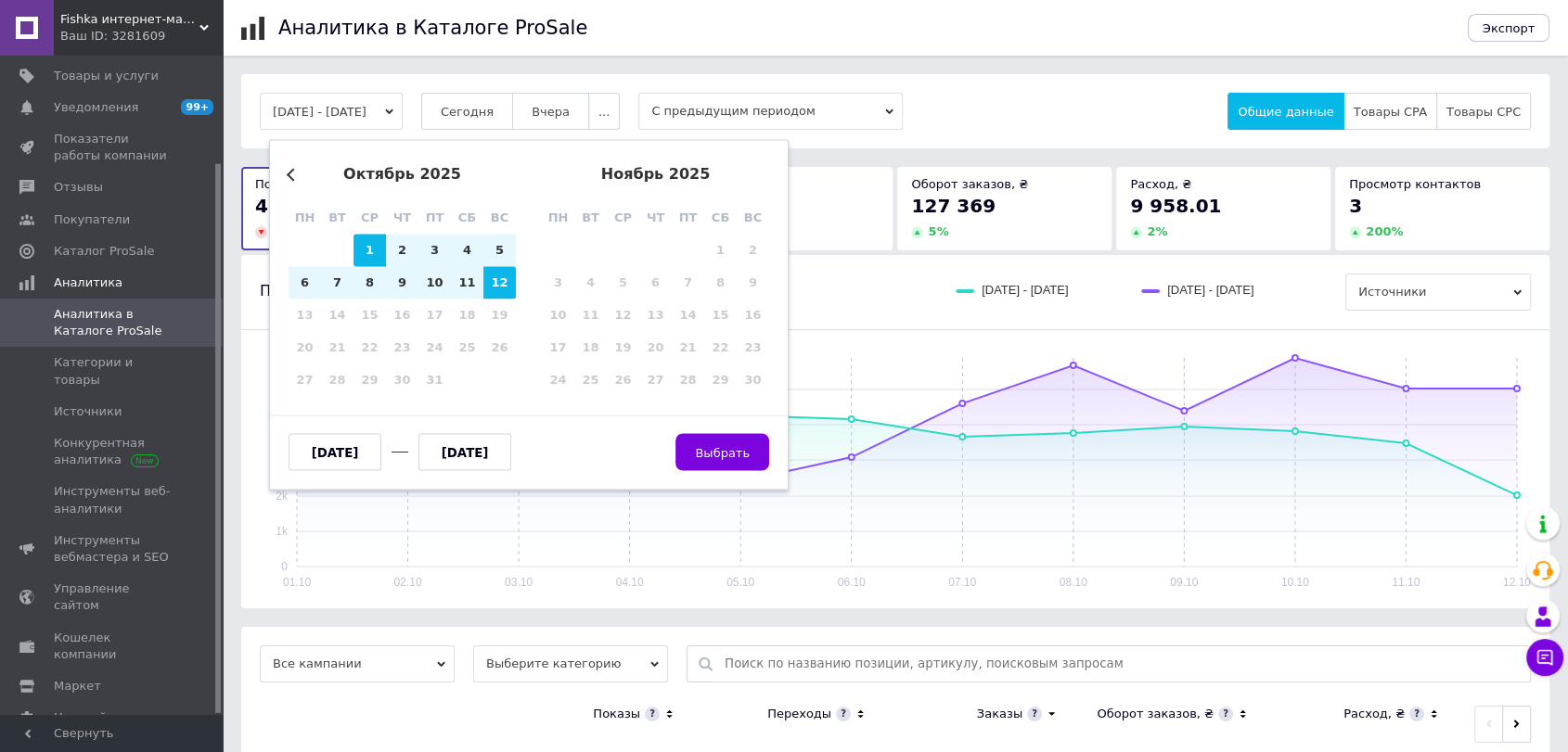
click at [295, 173] on button "Previous Month" at bounding box center [293, 174] width 13 height 13
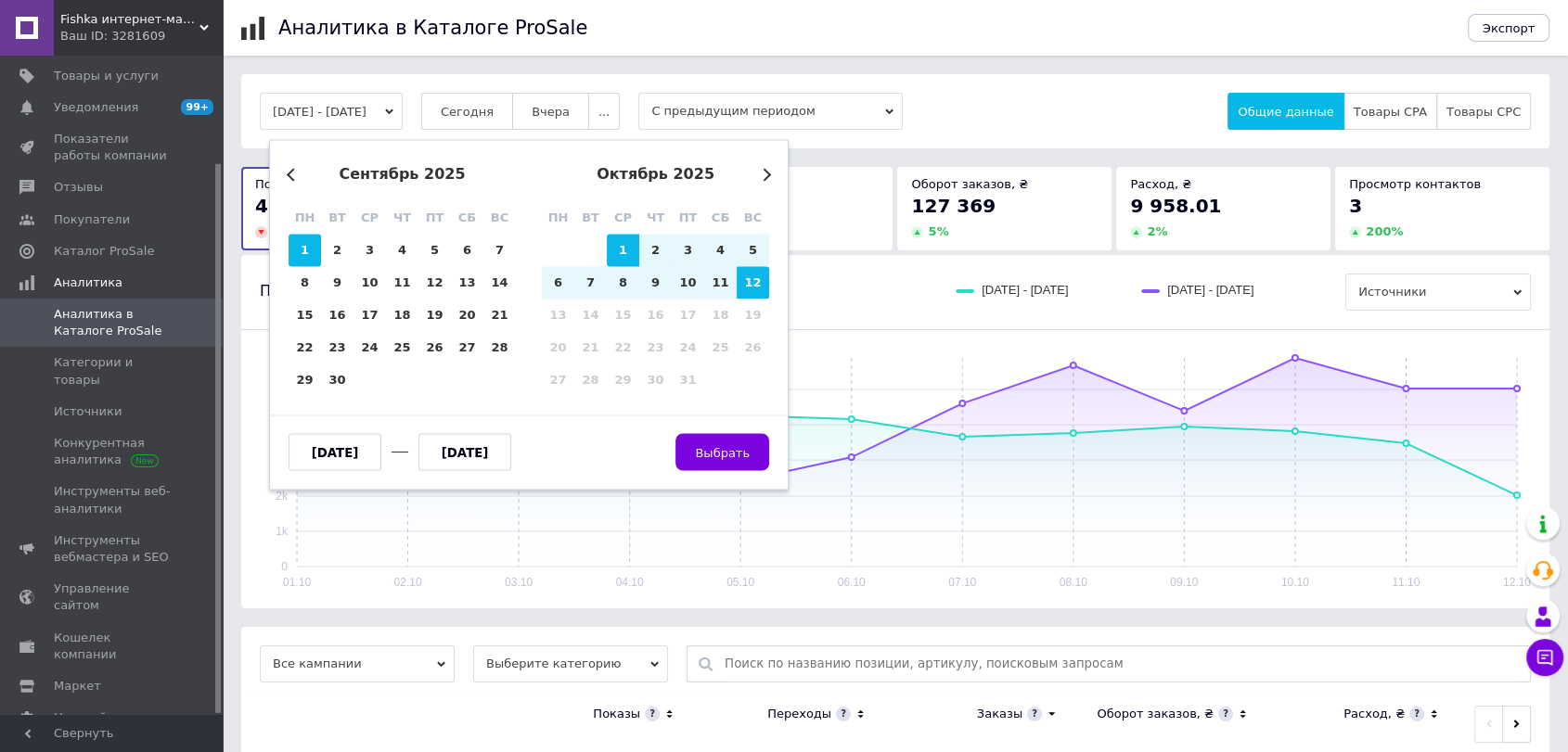
click at [302, 244] on div "1" at bounding box center [304, 251] width 33 height 33
type input "01.09.2025"
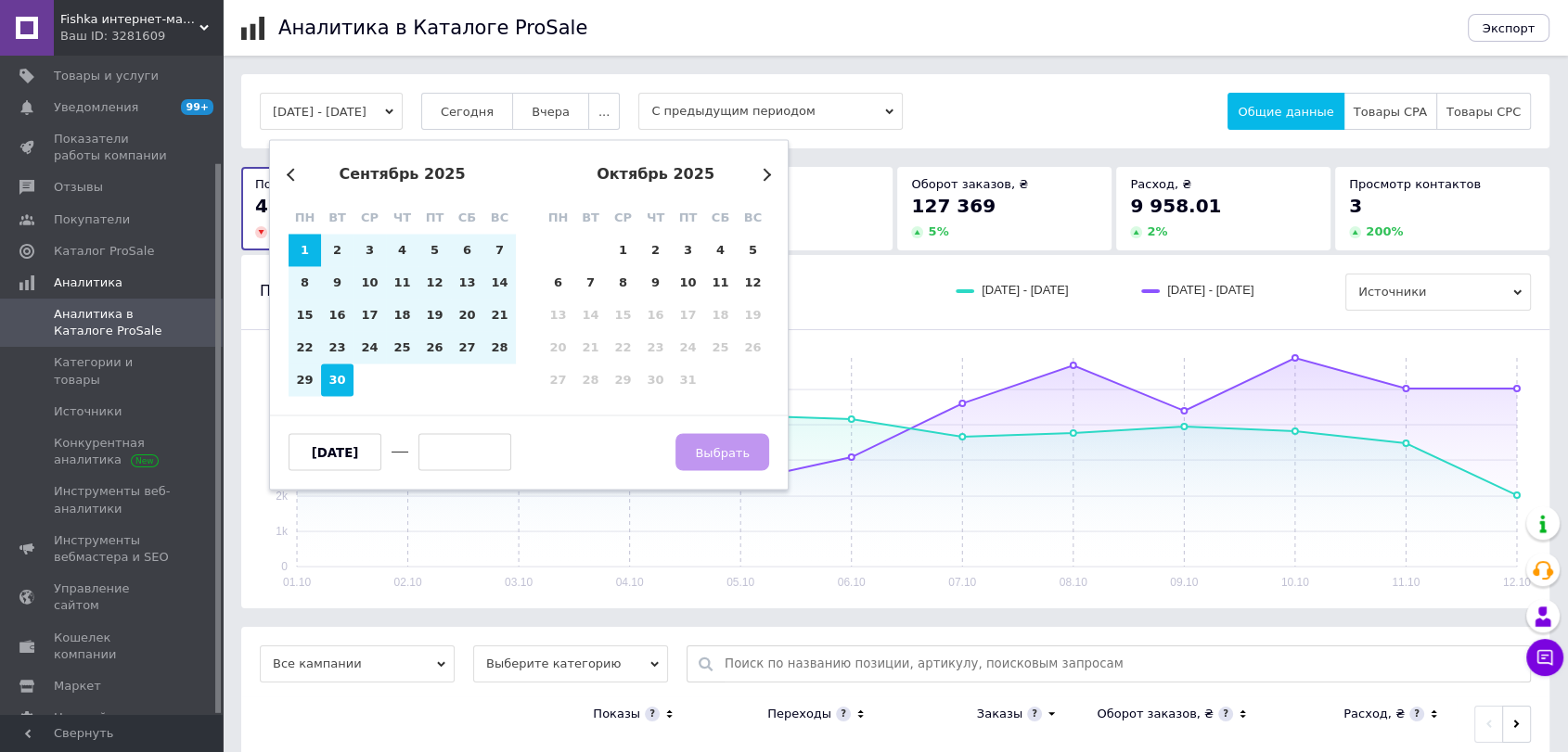
click at [341, 376] on div "30" at bounding box center [337, 381] width 33 height 33
type input "30.09.2025"
click at [728, 449] on span "Выбрать" at bounding box center [722, 452] width 55 height 14
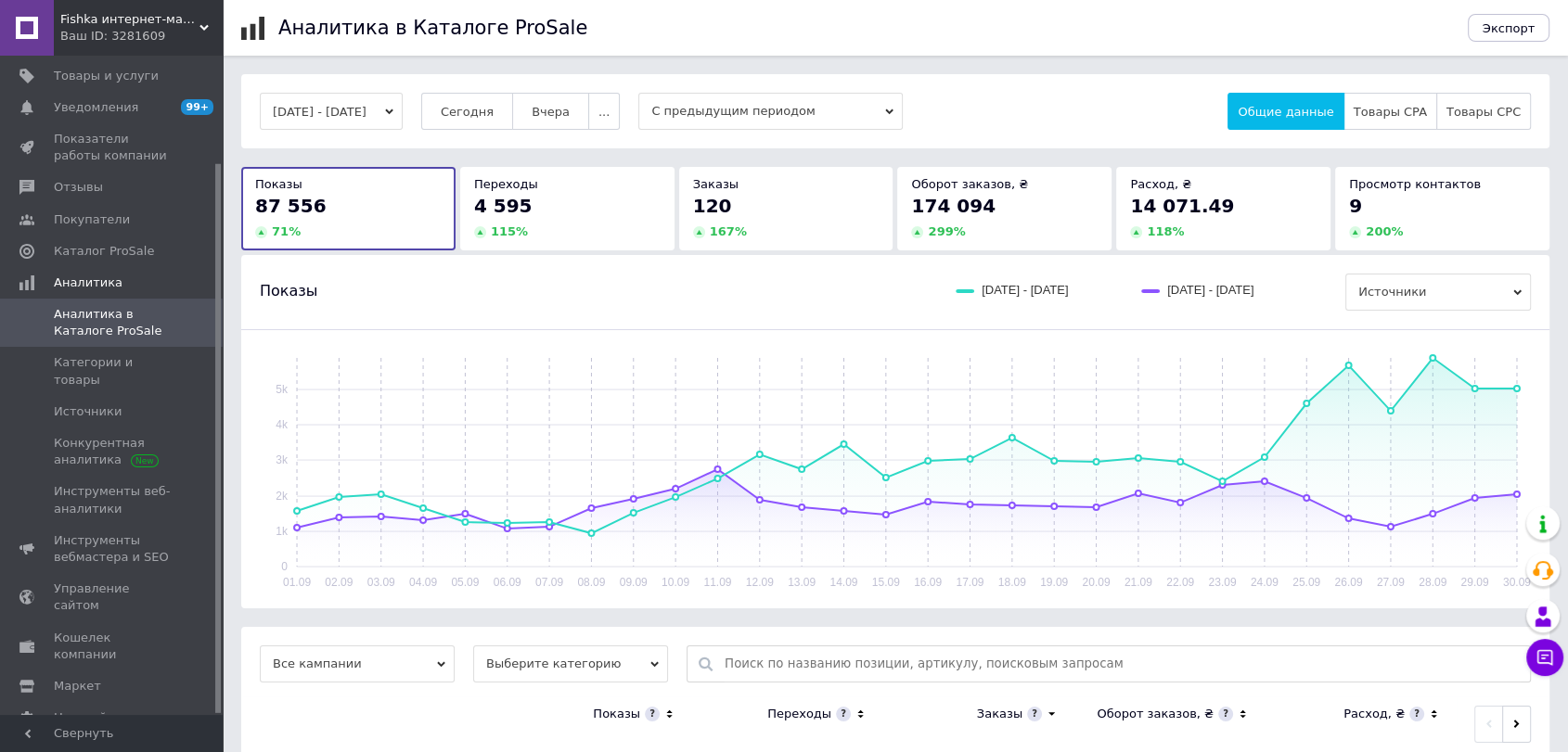
click at [359, 119] on button "01.09.2025 - 30.09.2025" at bounding box center [330, 111] width 143 height 37
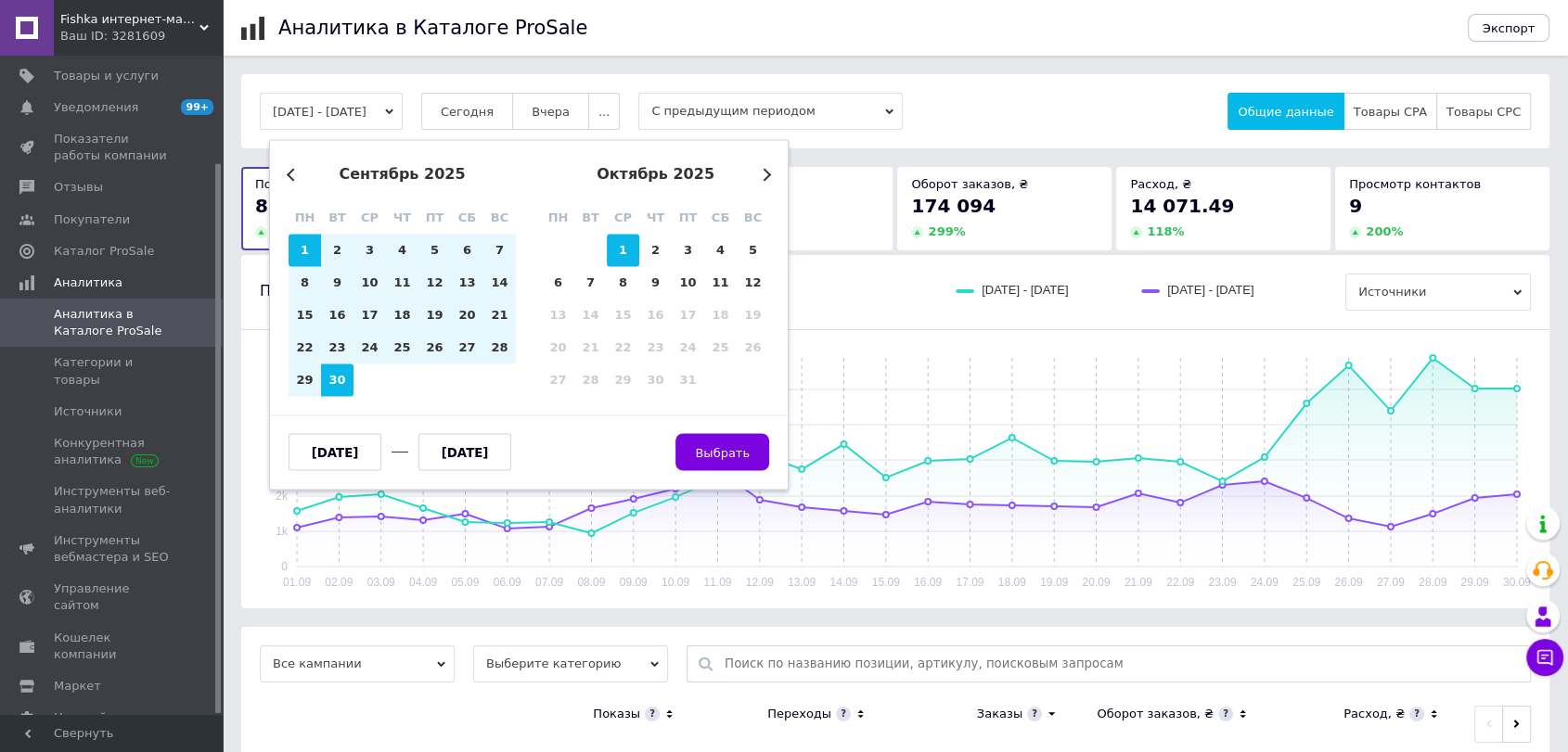
click at [619, 252] on div "1" at bounding box center [623, 251] width 33 height 33
type input "01.10.2025"
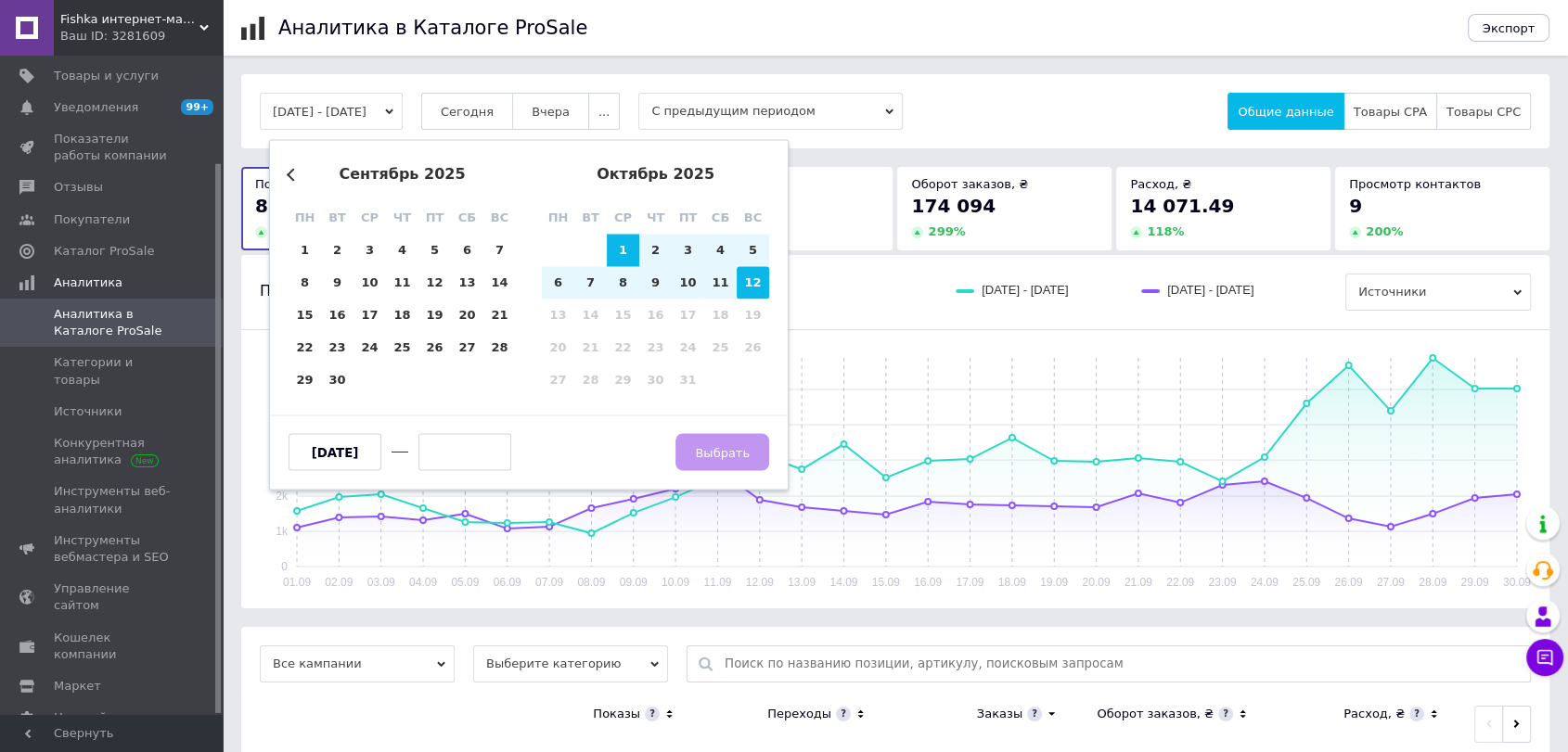
click at [746, 291] on div "12" at bounding box center [752, 283] width 33 height 33
type input "[DATE]"
click at [737, 447] on span "Выбрать" at bounding box center [722, 452] width 55 height 14
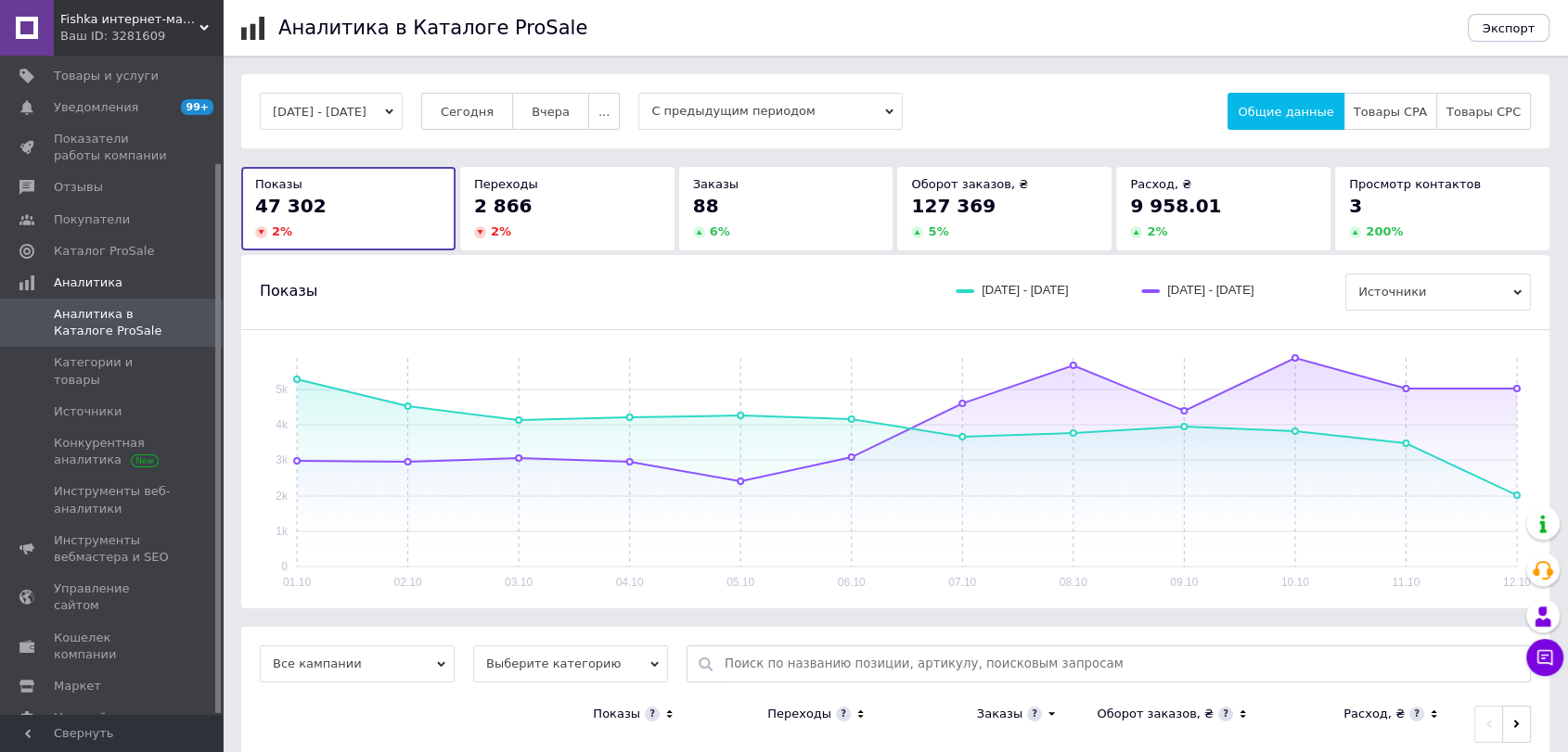
click at [141, 29] on div "Ваш ID: 3281609" at bounding box center [142, 36] width 162 height 17
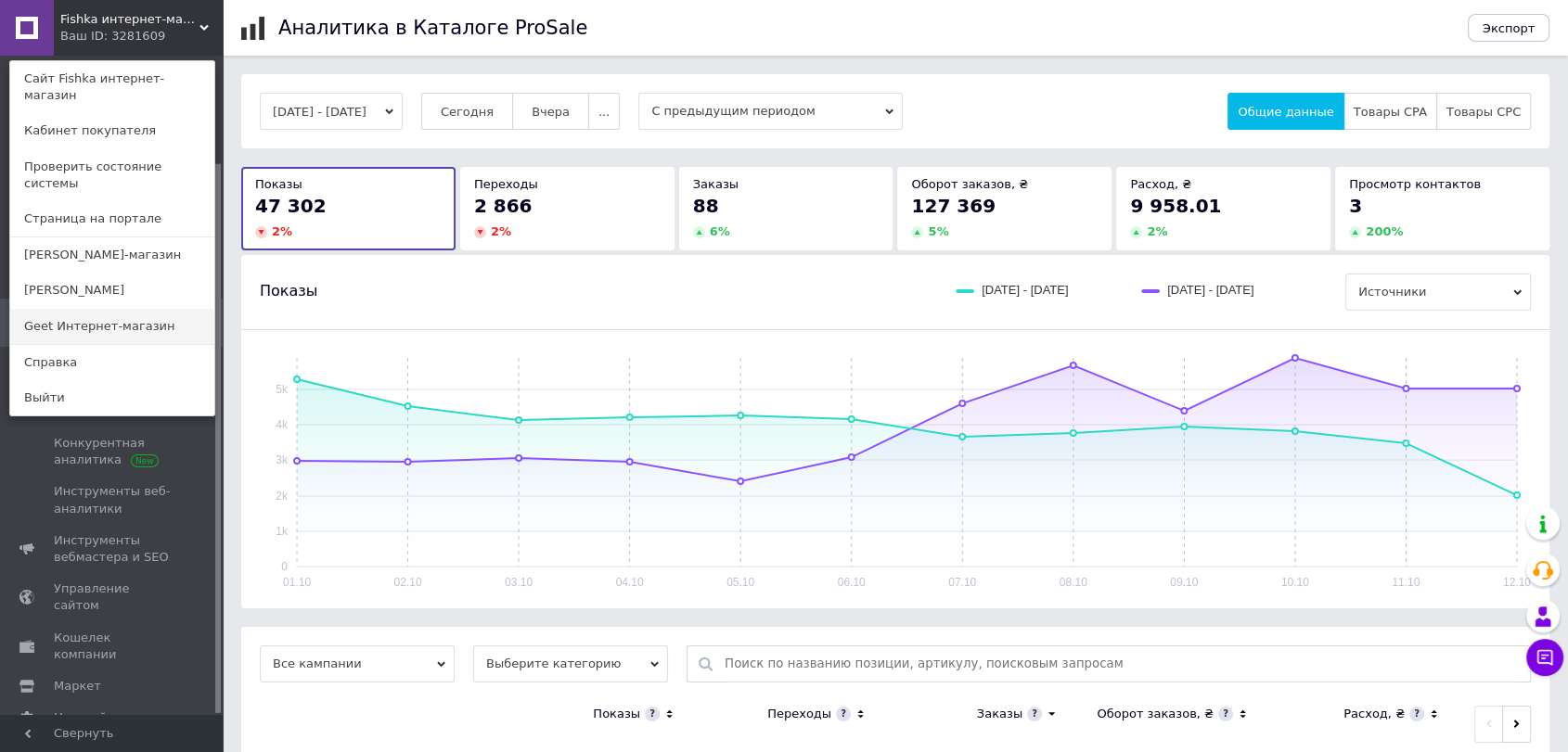
click at [168, 309] on link "Geet Интернет-магазин" at bounding box center [112, 327] width 204 height 35
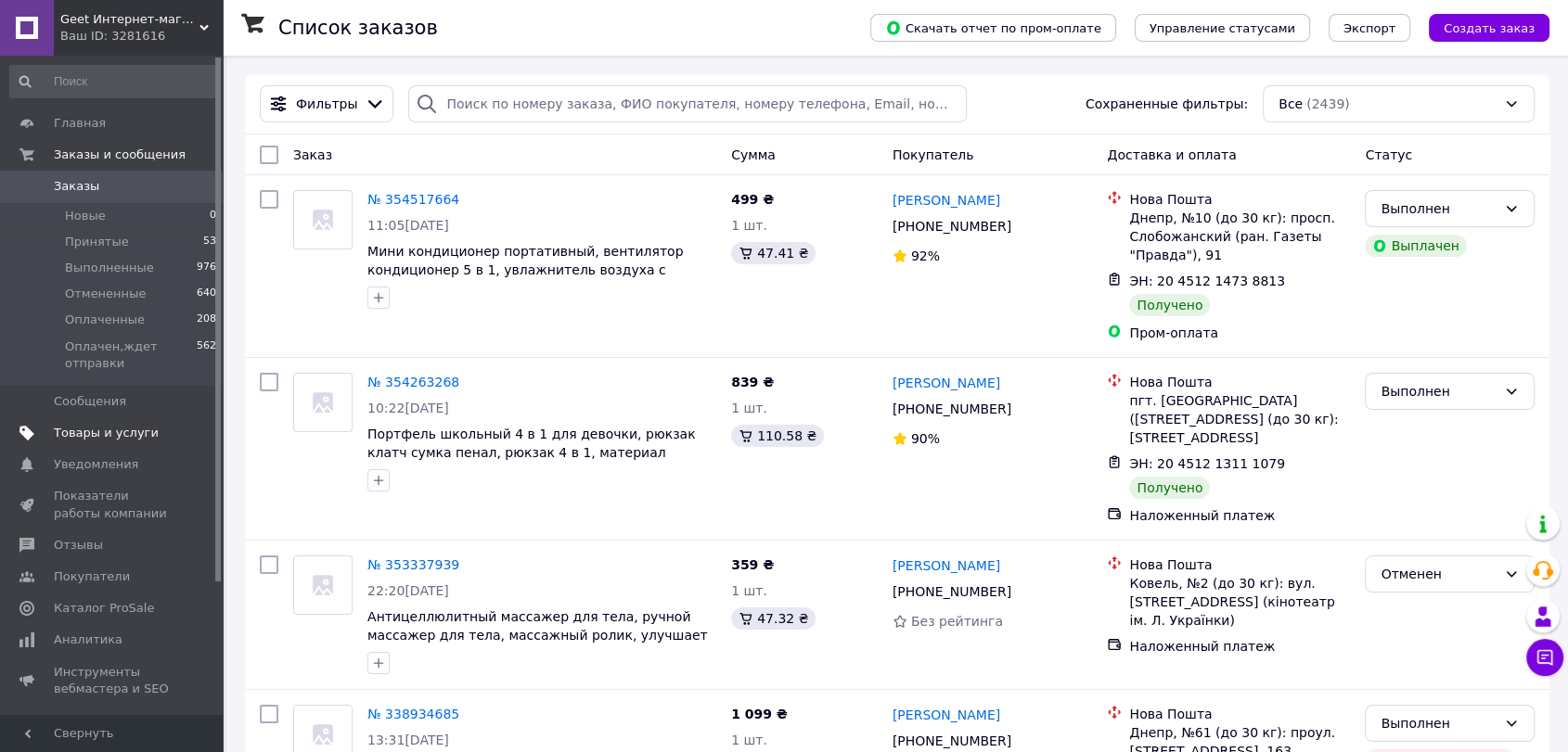
click at [140, 422] on link "Товары и услуги" at bounding box center [114, 433] width 228 height 32
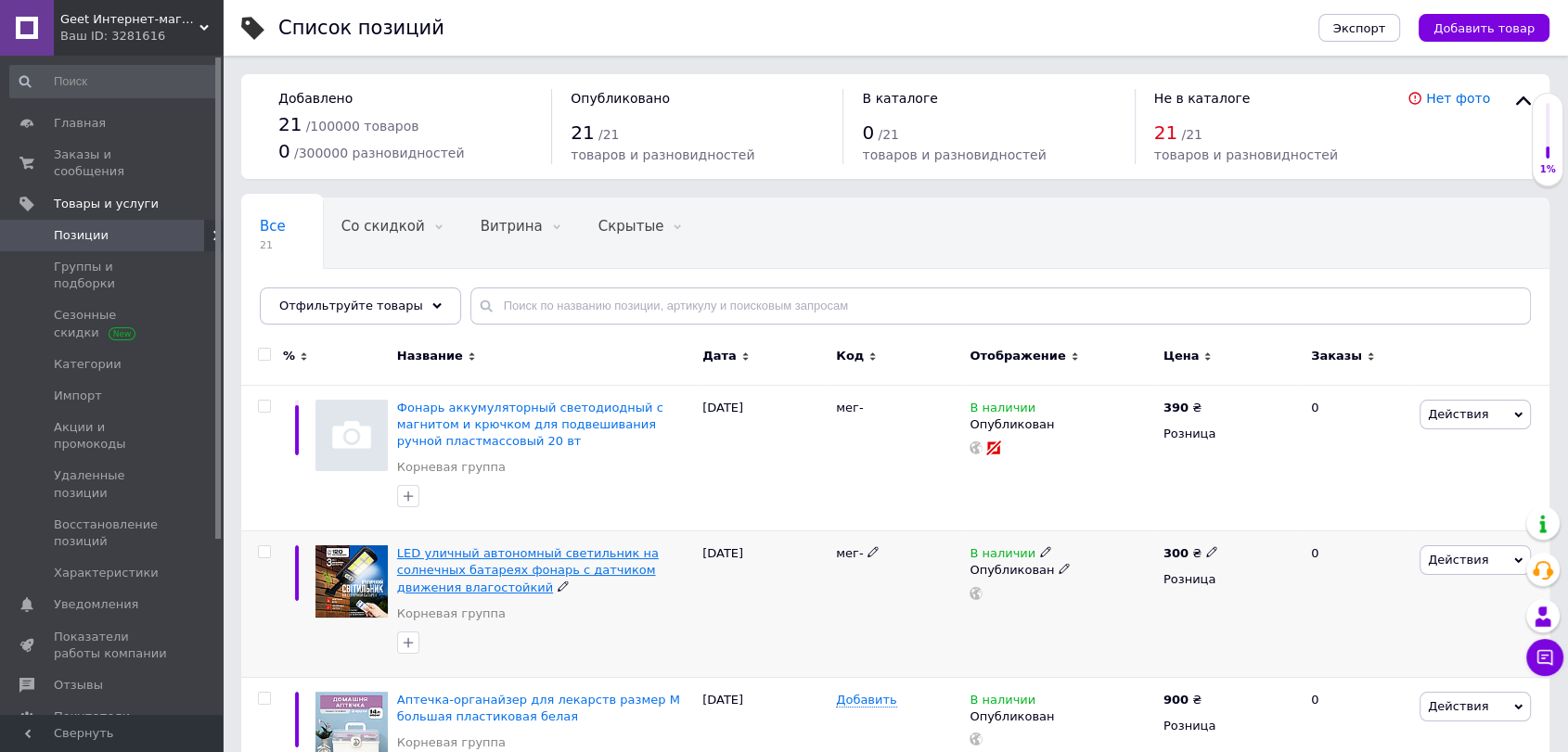
click at [559, 550] on span "LED уличный автономный светильник на солнечных батареях фонарь с датчиком движе…" at bounding box center [528, 570] width 261 height 48
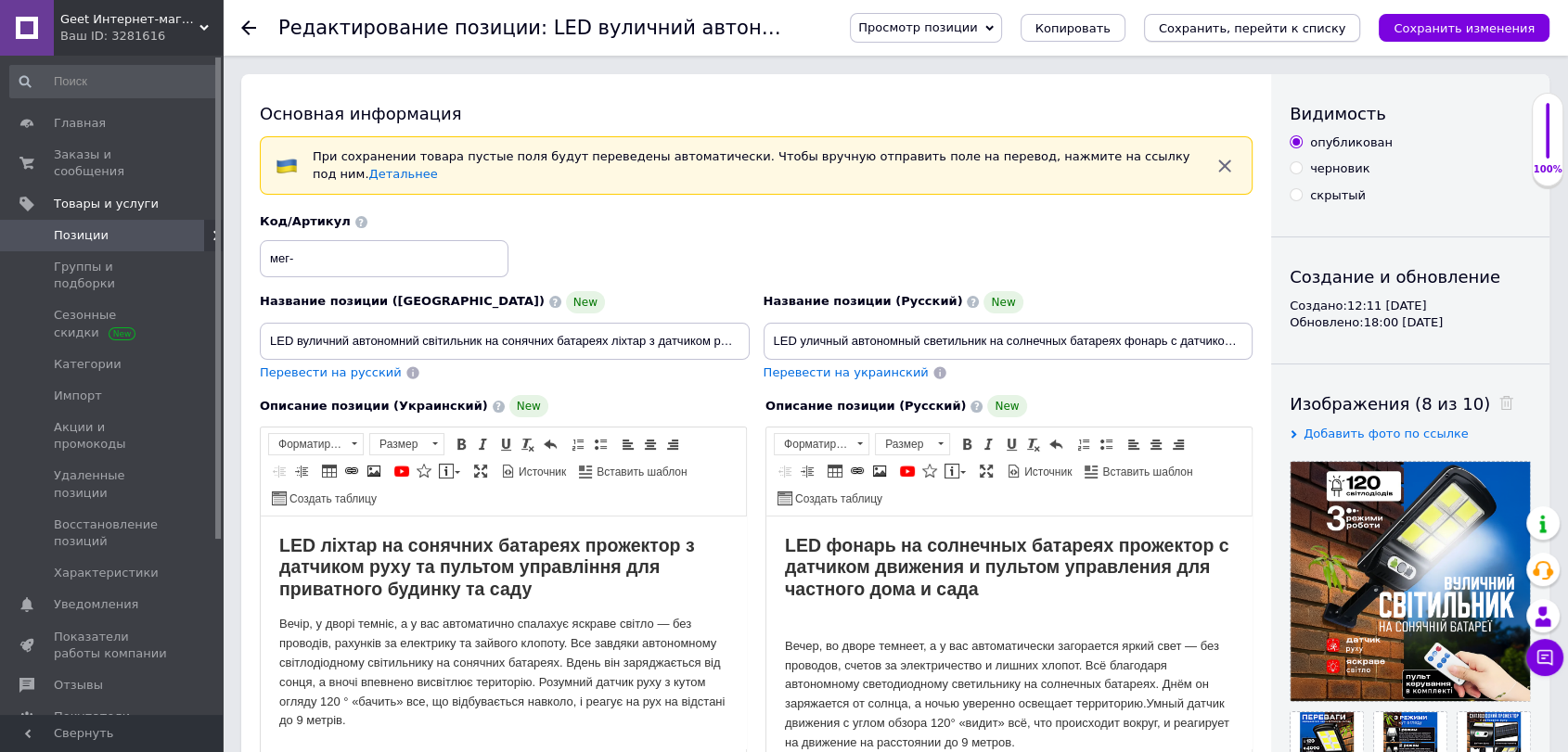
click at [1262, 26] on icon "Сохранить, перейти к списку" at bounding box center [1253, 28] width 188 height 14
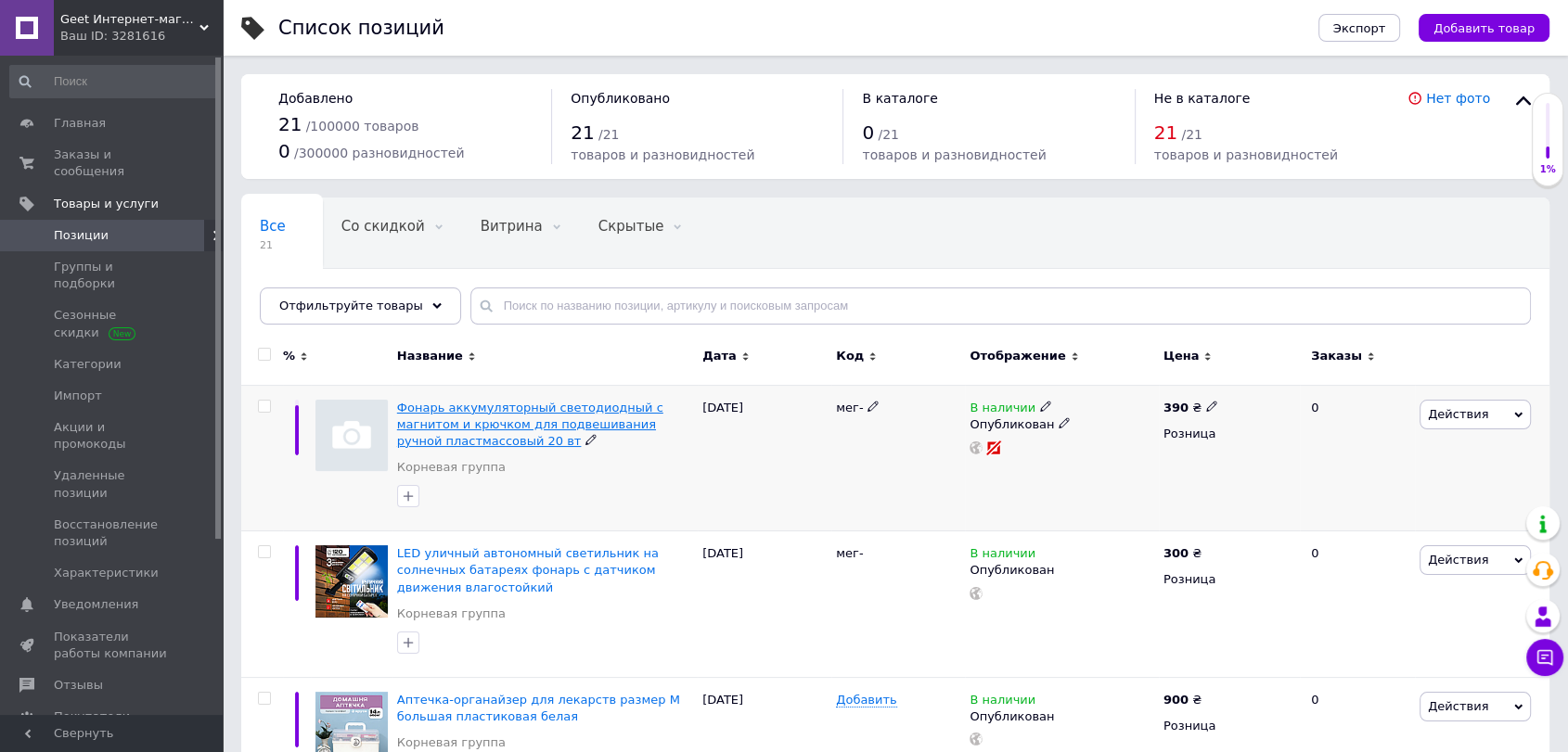
click at [542, 425] on span "Фонарь аккумуляторный светодиодный с магнитом и крючком для подвешивания ручной…" at bounding box center [530, 425] width 266 height 48
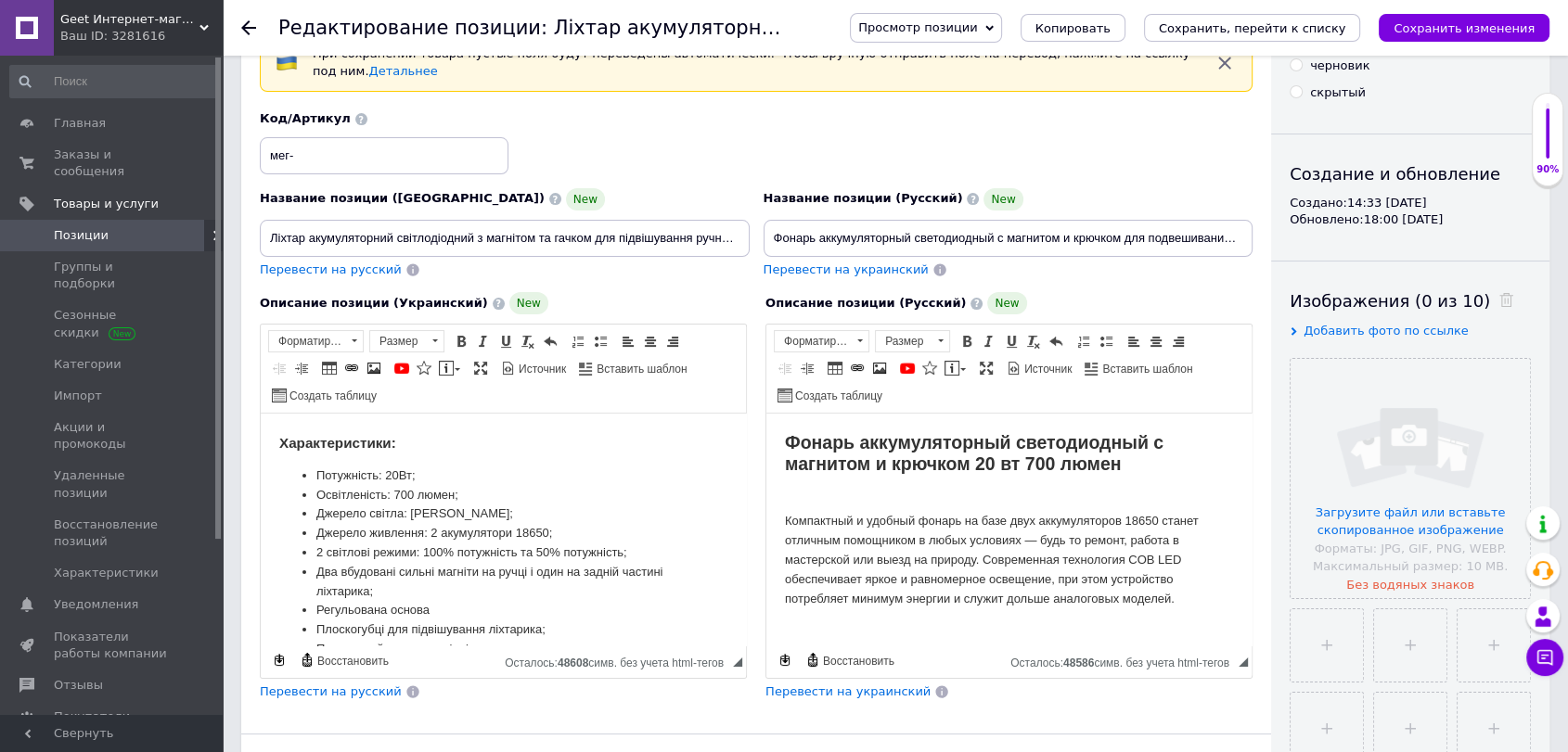
scroll to position [515, 0]
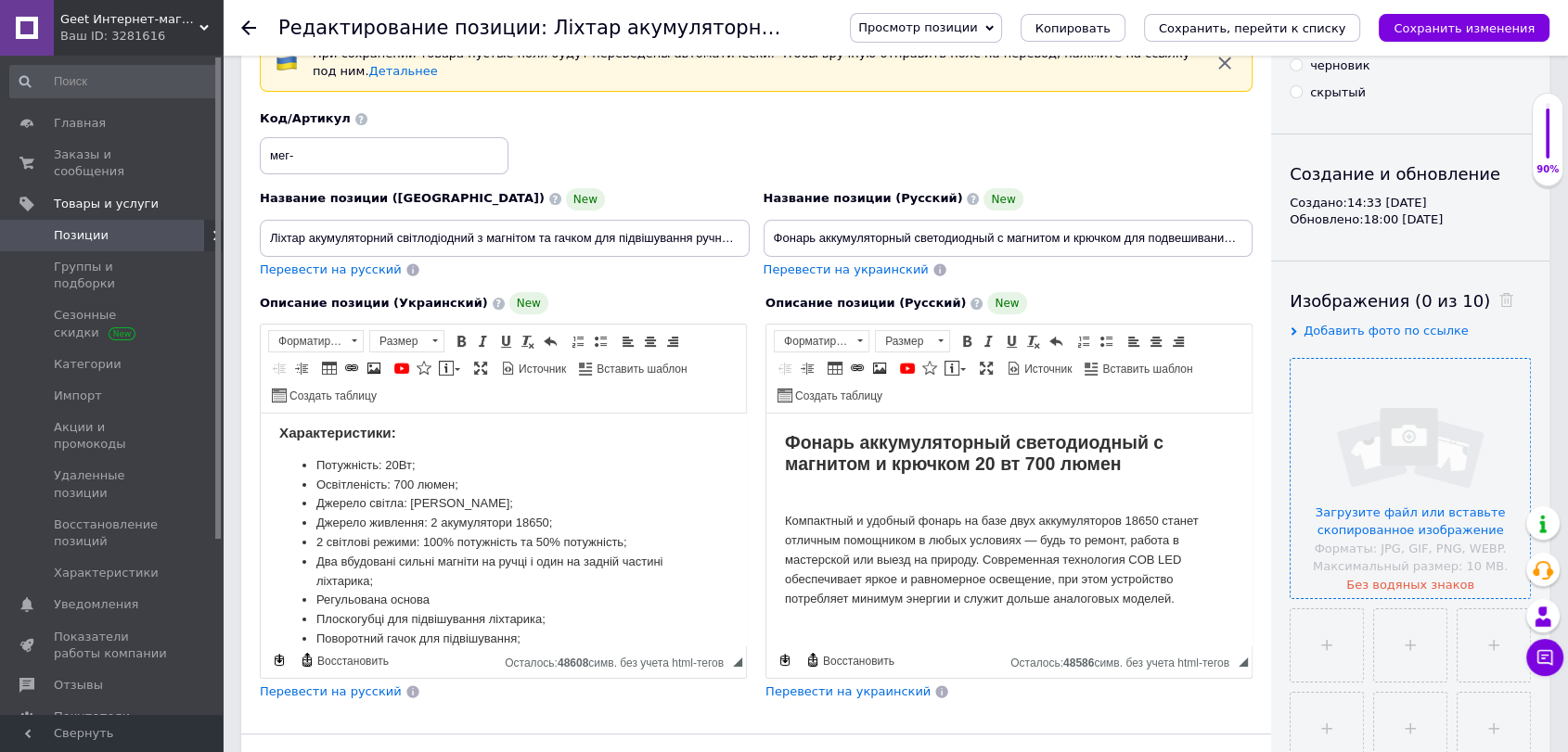
click at [1430, 519] on input "file" at bounding box center [1410, 479] width 240 height 240
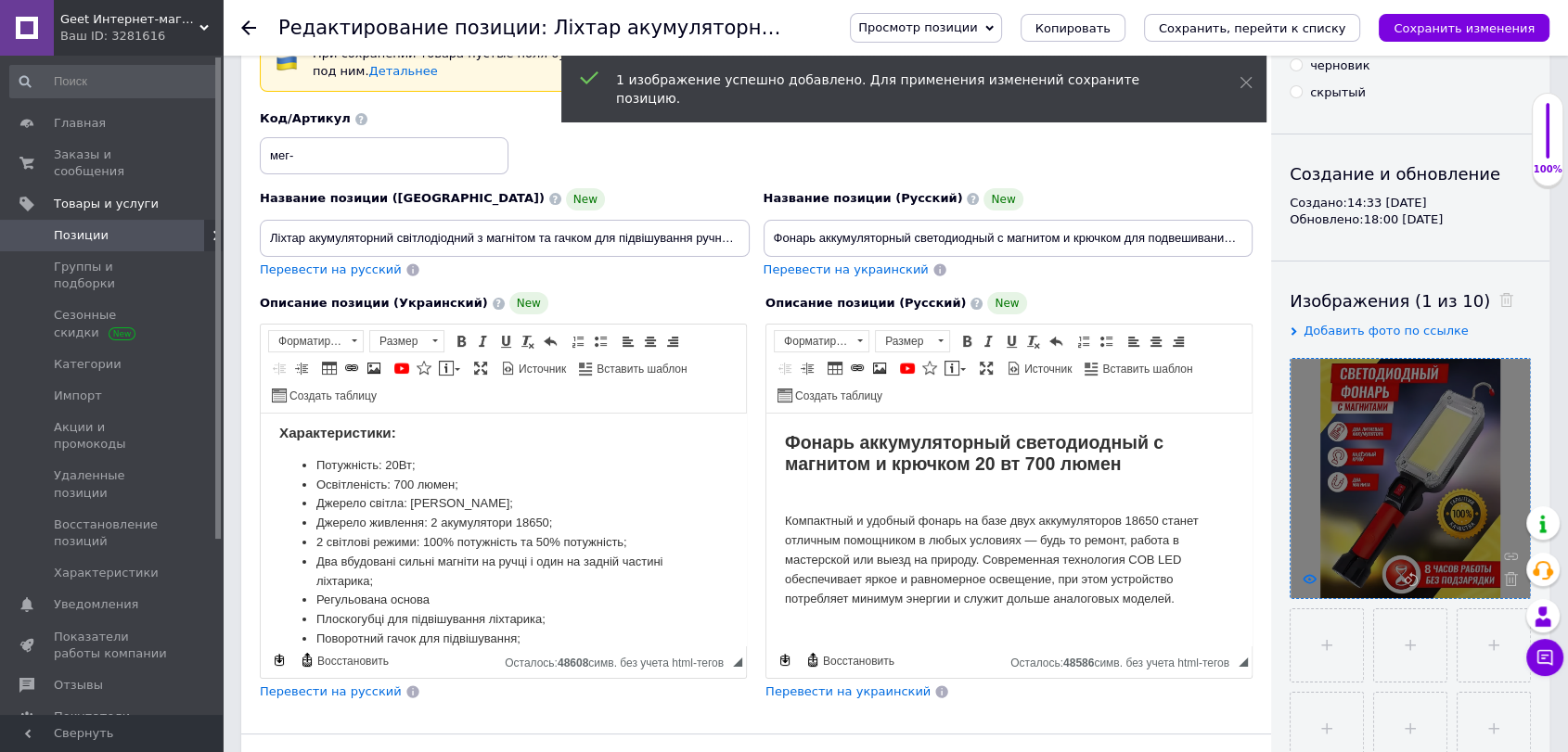
click at [1309, 575] on icon at bounding box center [1309, 578] width 14 height 14
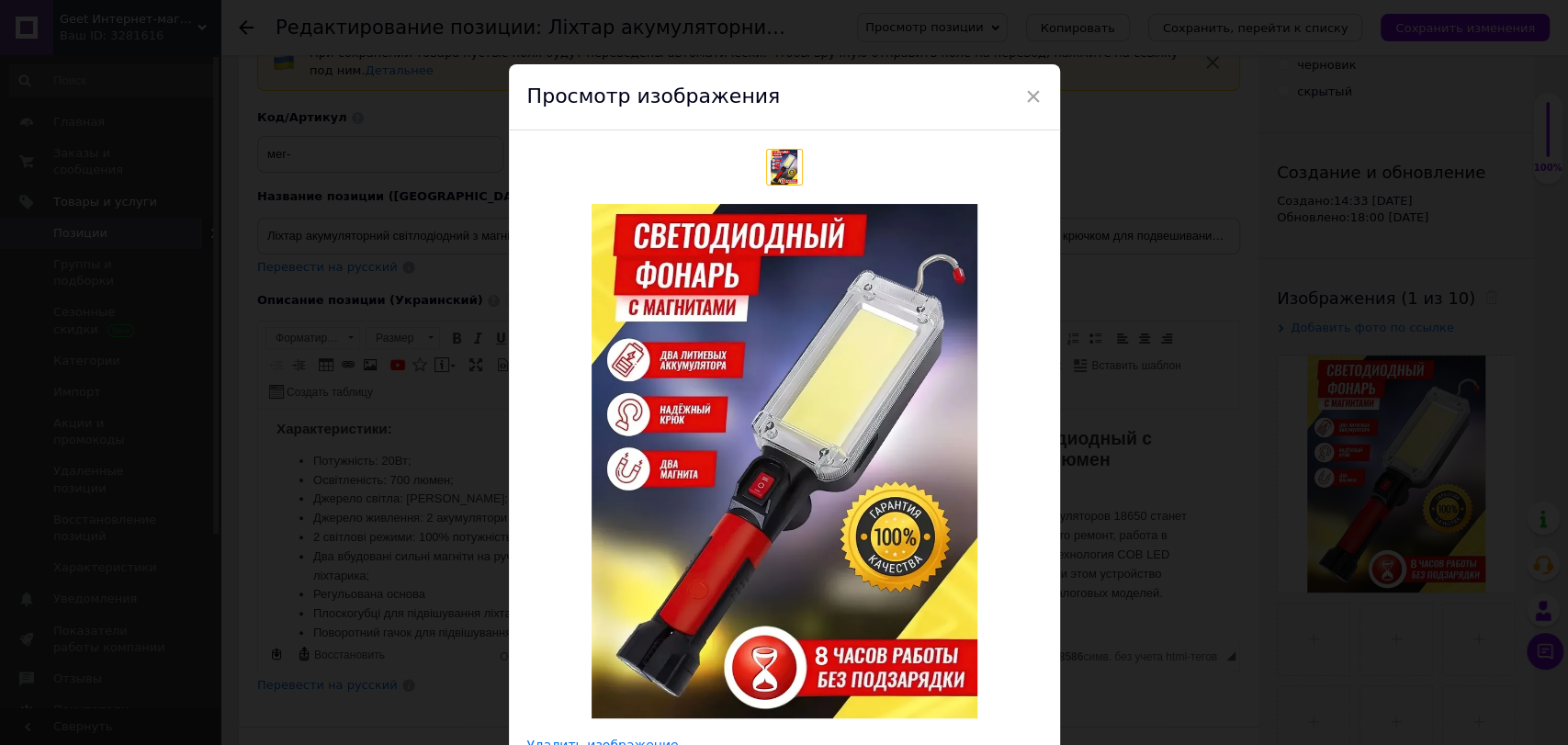
click at [1301, 546] on div "× Просмотр изображения Удалить изображение Удалить все изображения" at bounding box center [784, 372] width 1568 height 745
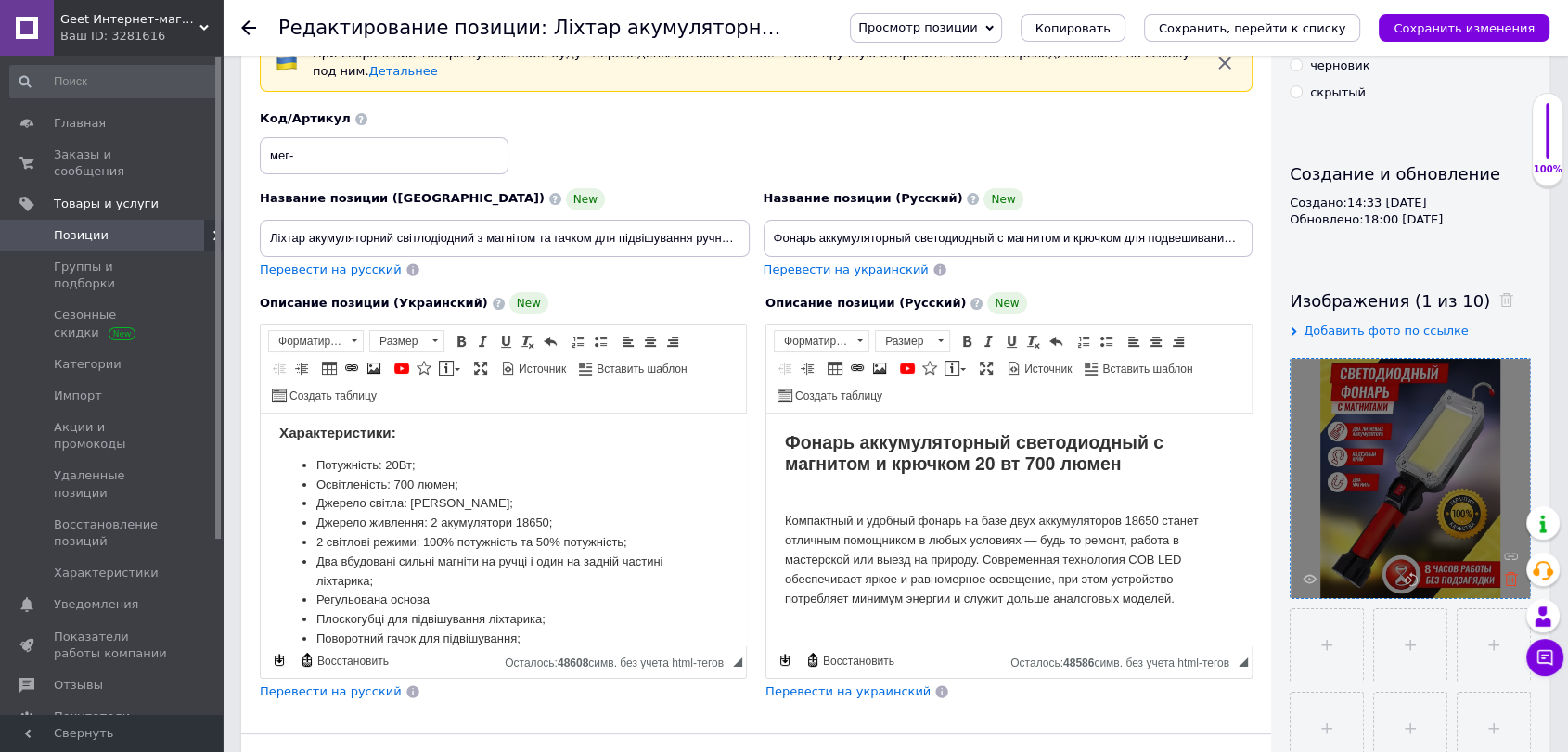
click at [1507, 572] on icon at bounding box center [1511, 578] width 14 height 14
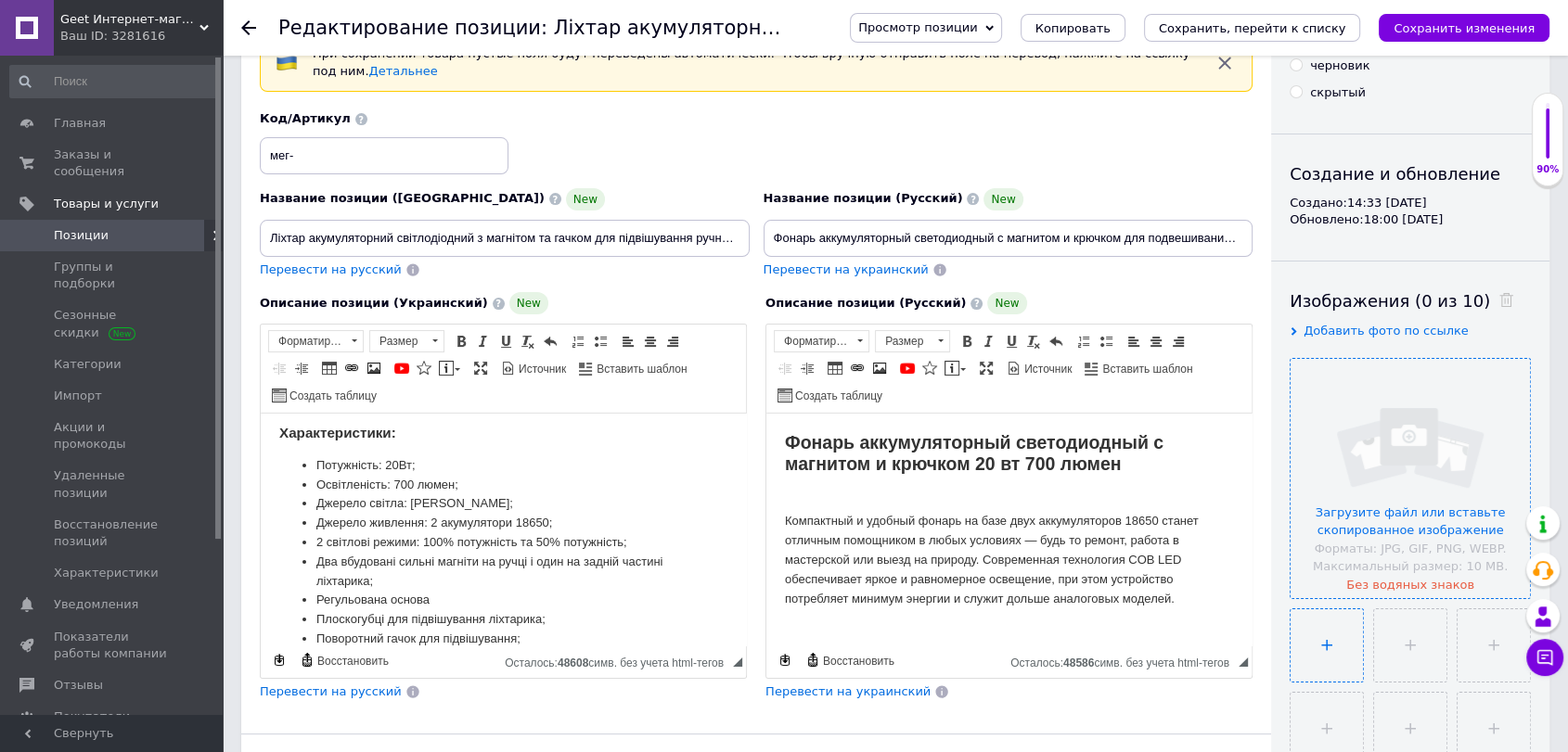
click at [1305, 639] on input "file" at bounding box center [1327, 646] width 73 height 73
type input "C:\fakepath\image_2025-10-12_18-29-28 копия 2.png"
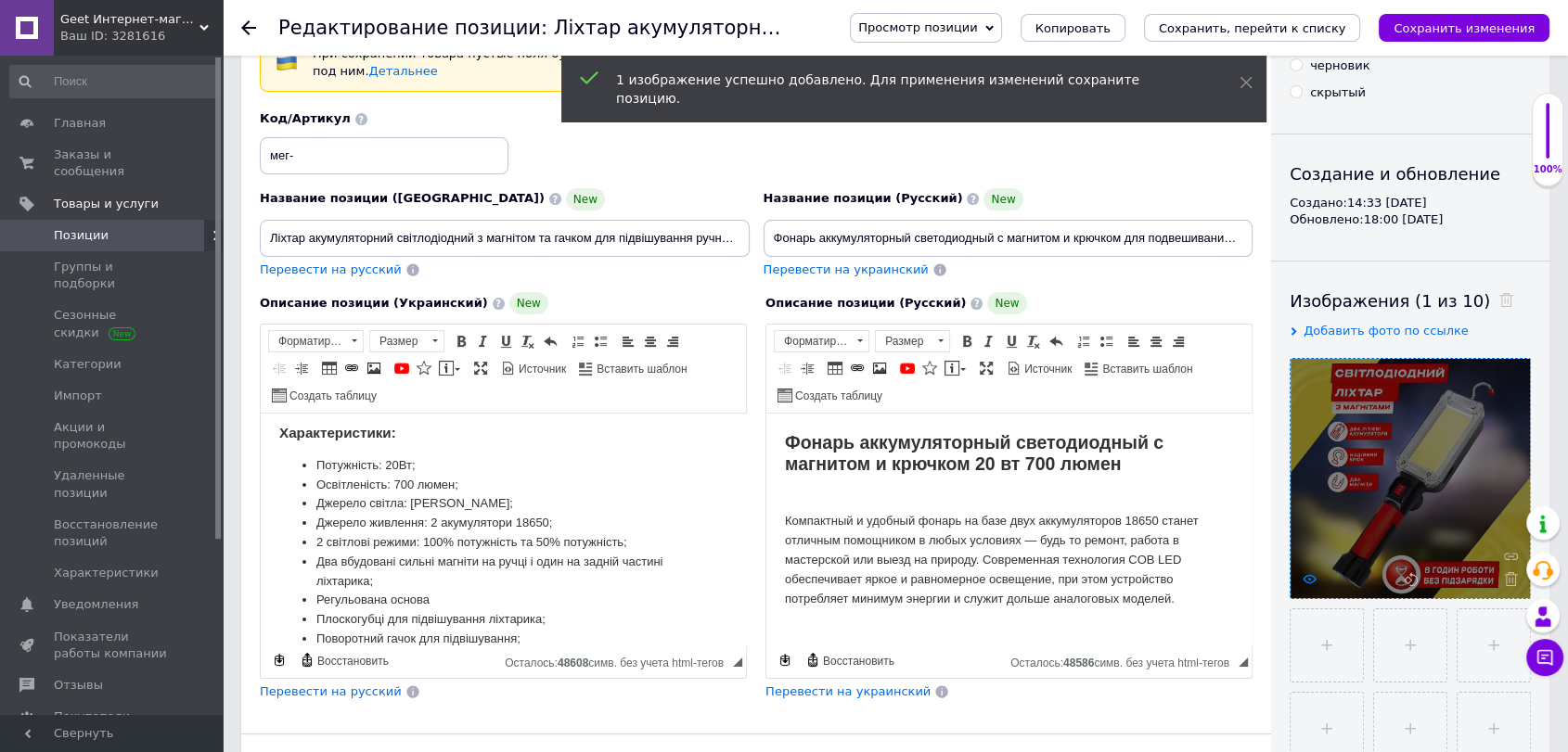
click at [1312, 583] on icon at bounding box center [1309, 578] width 14 height 14
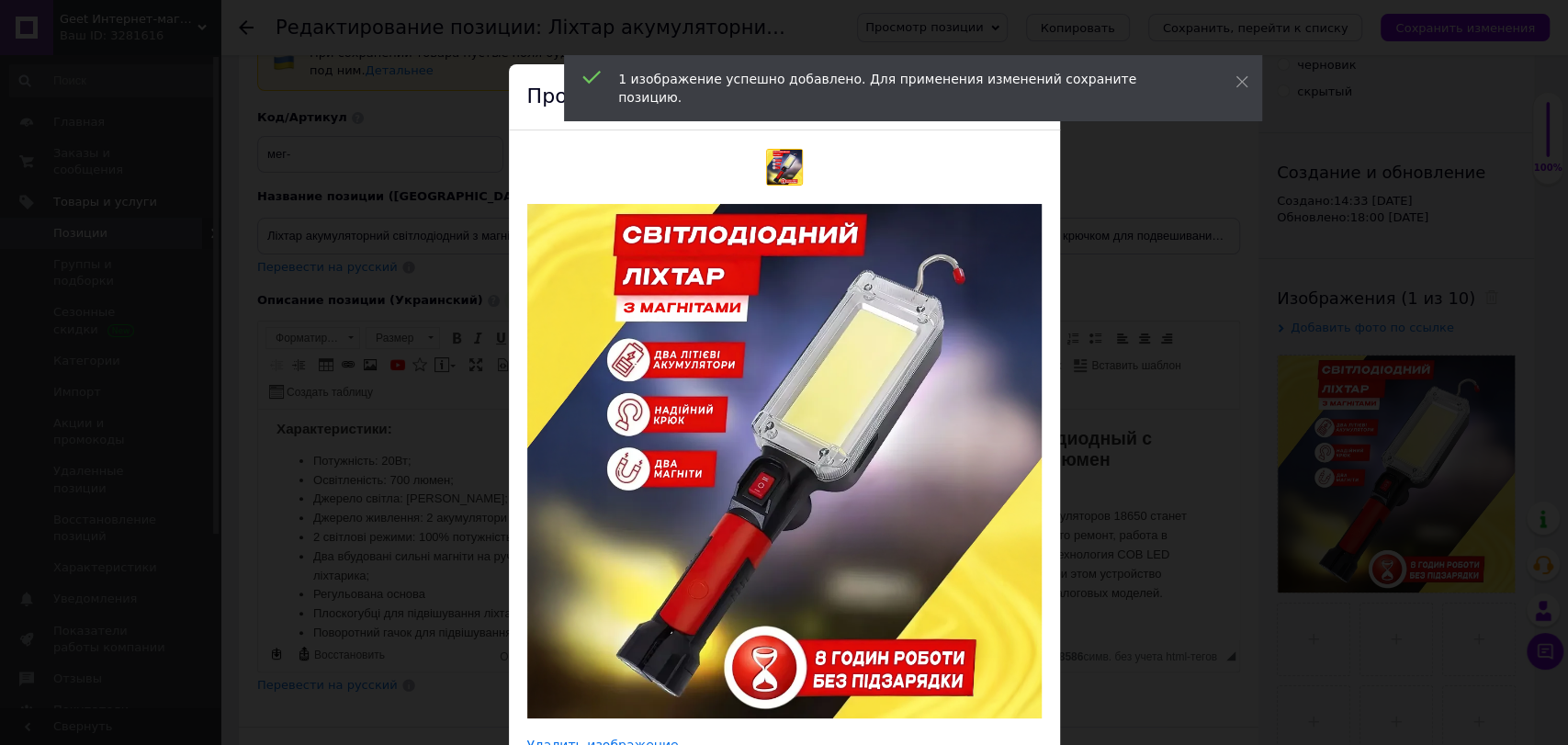
click at [1360, 378] on div "× Просмотр изображения Удалить изображение Удалить все изображения" at bounding box center [784, 372] width 1568 height 745
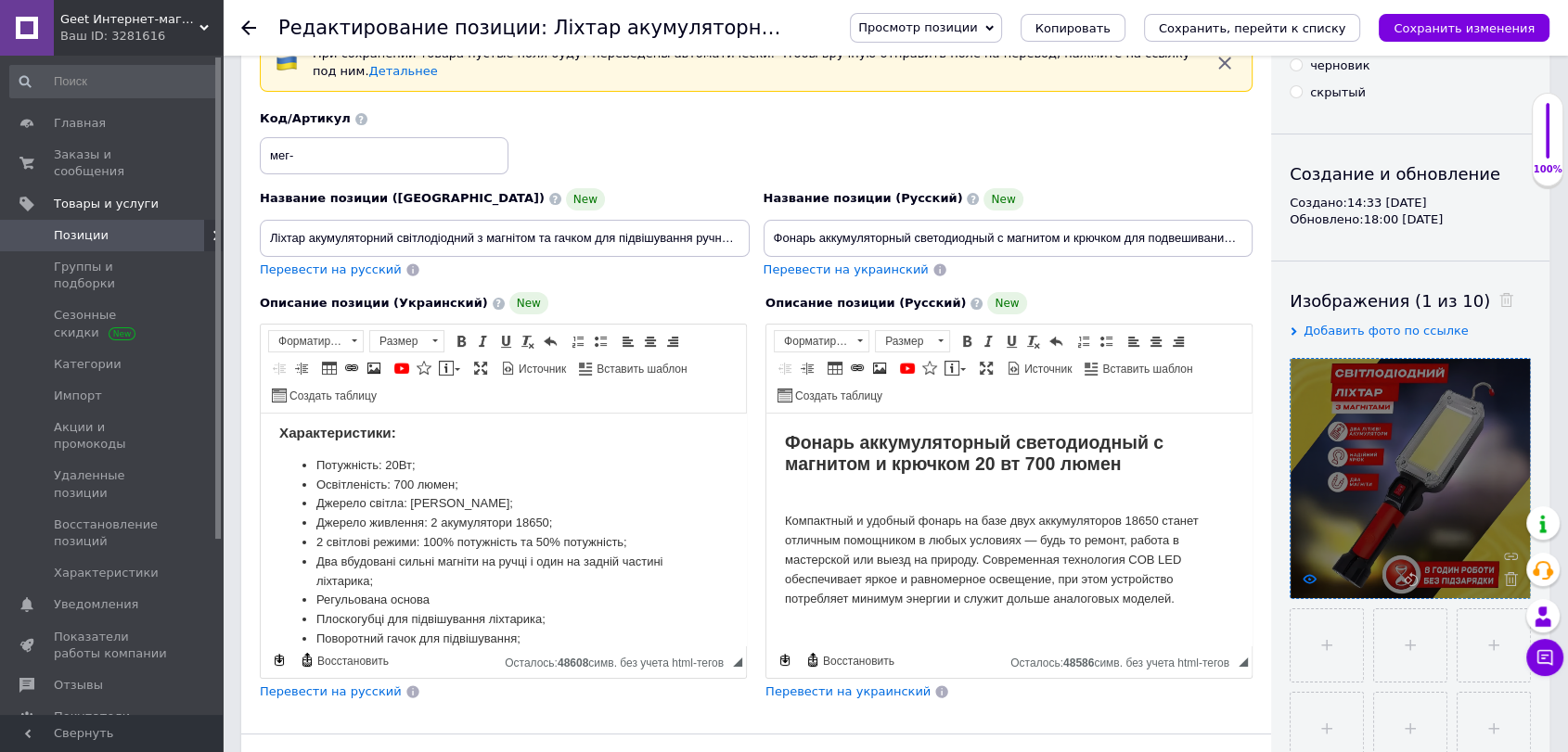
click at [1309, 575] on icon at bounding box center [1309, 578] width 14 height 14
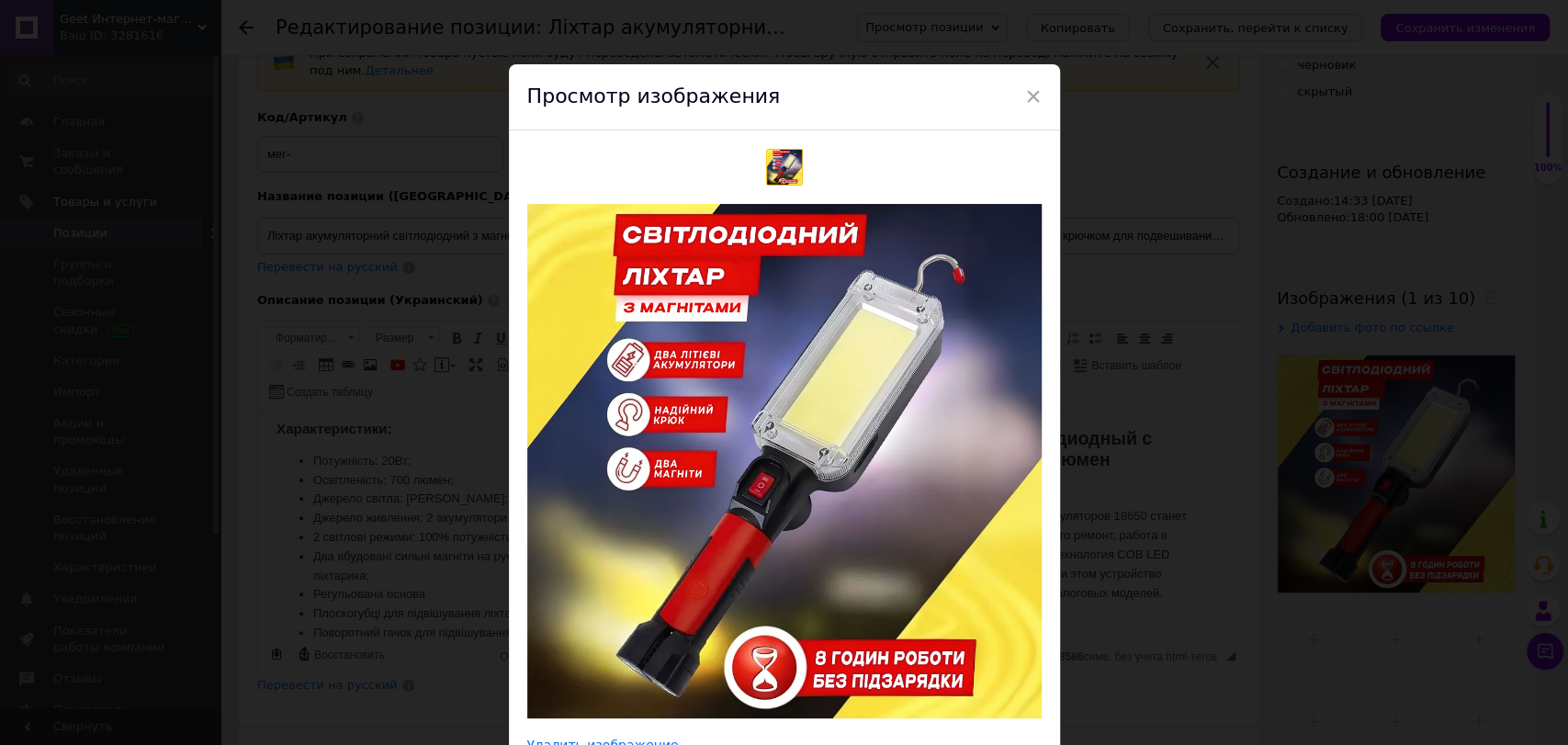
click at [1307, 493] on div "× Просмотр изображения Удалить изображение Удалить все изображения" at bounding box center [784, 372] width 1568 height 745
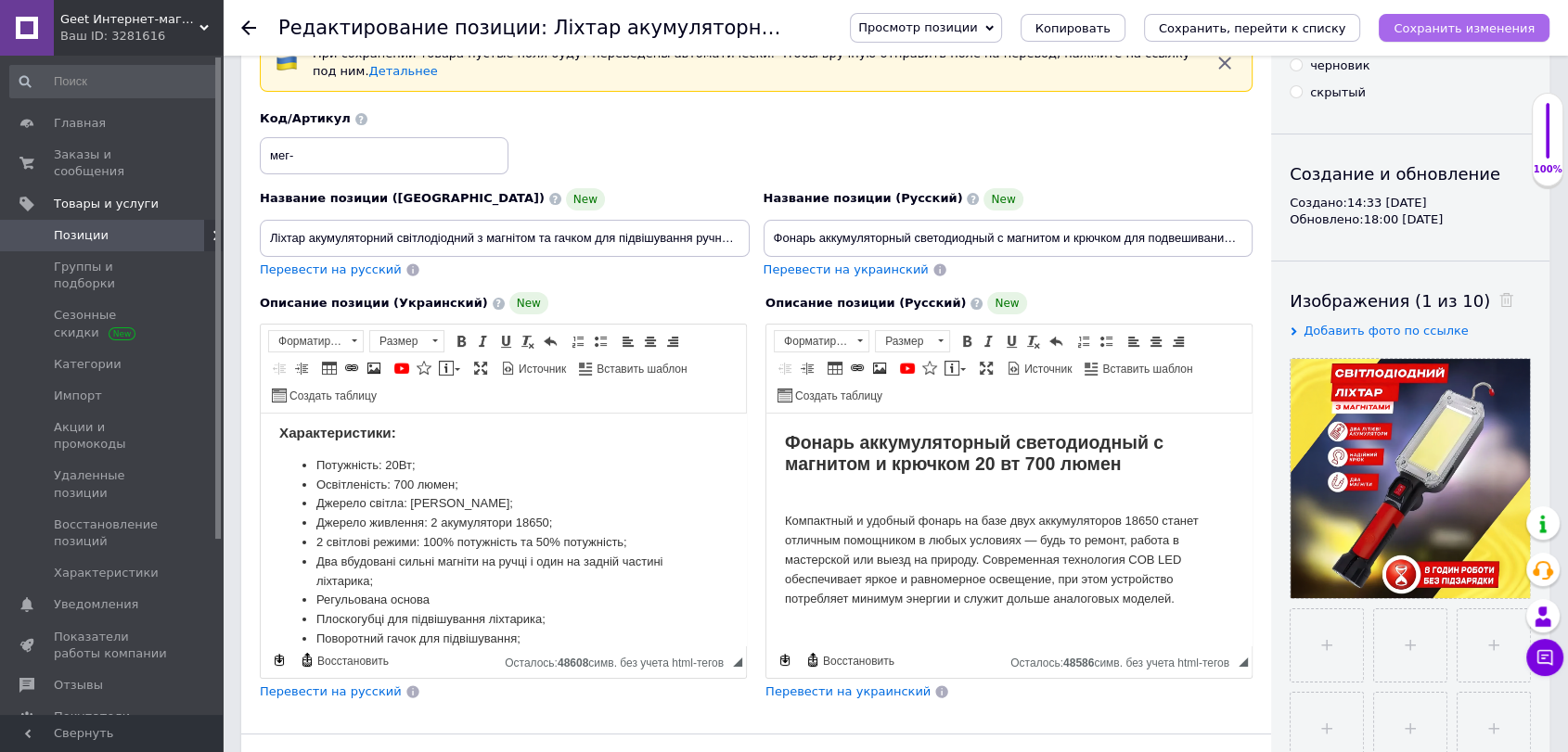
click at [1472, 30] on icon "Сохранить изменения" at bounding box center [1463, 28] width 141 height 14
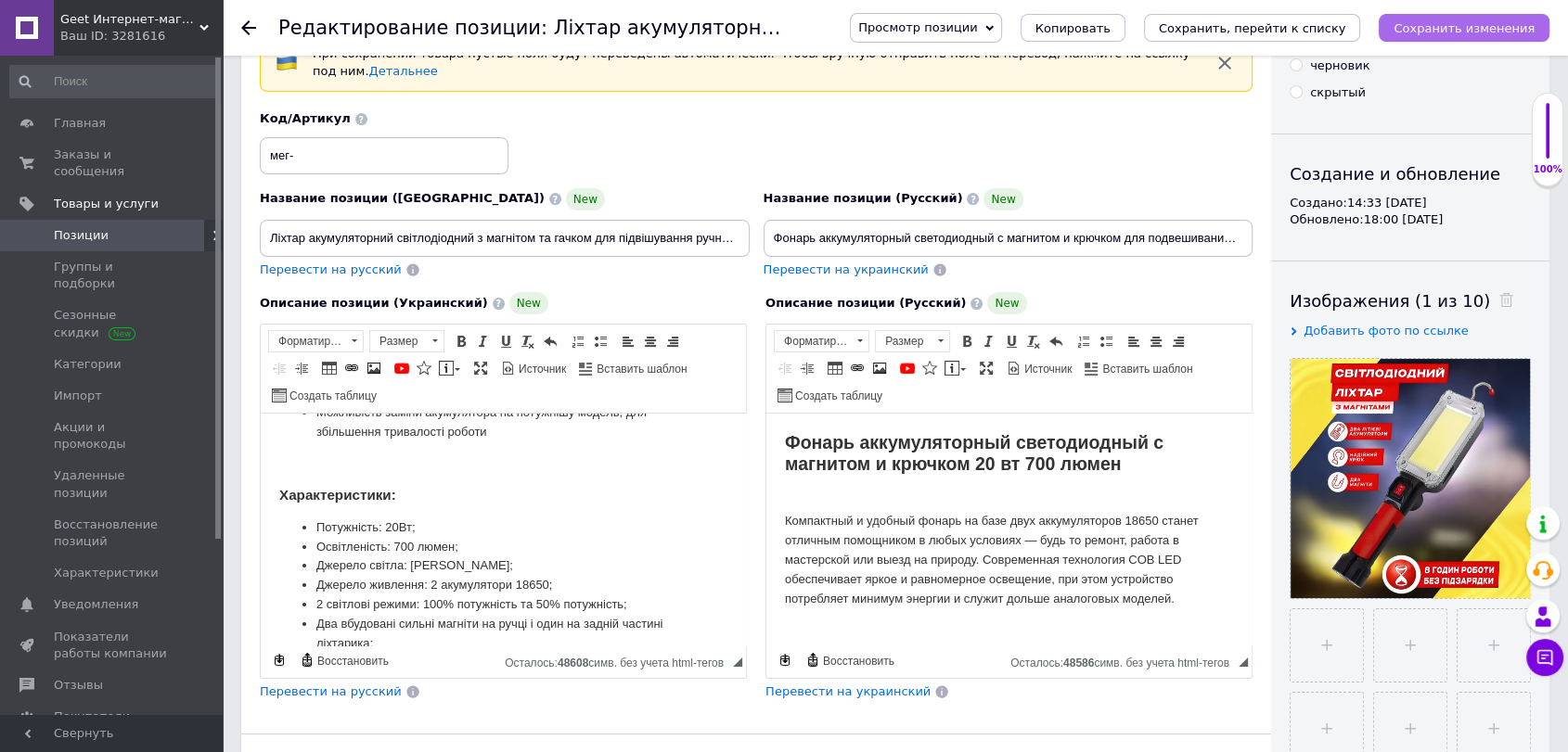
click at [1442, 32] on icon "Сохранить изменения" at bounding box center [1463, 28] width 141 height 14
click at [1302, 636] on input "file" at bounding box center [1327, 646] width 73 height 73
type input "C:\fakepath\image_2025-10-12_19-10-33 копия.png"
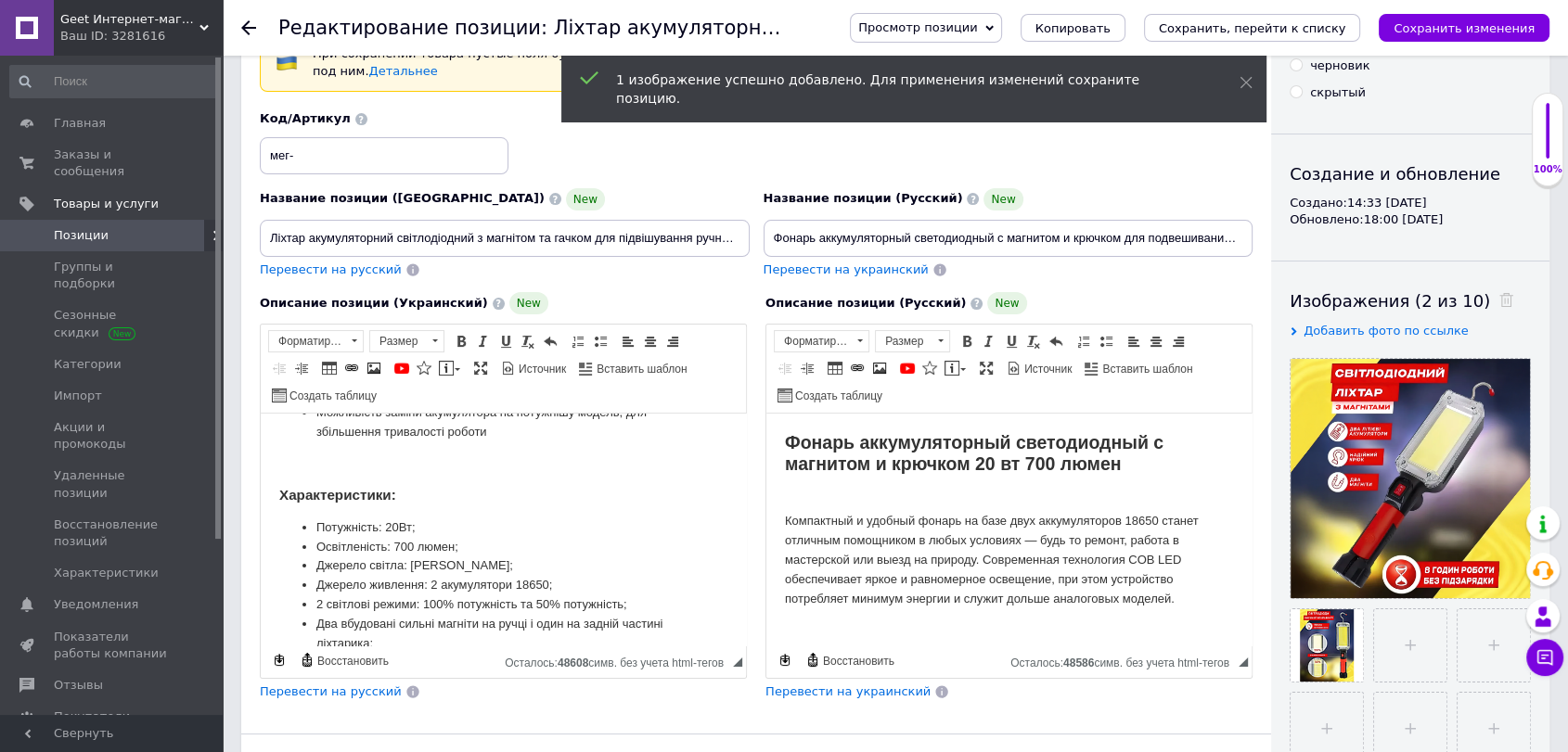
click at [0, 0] on icon at bounding box center [0, 0] width 0 height 0
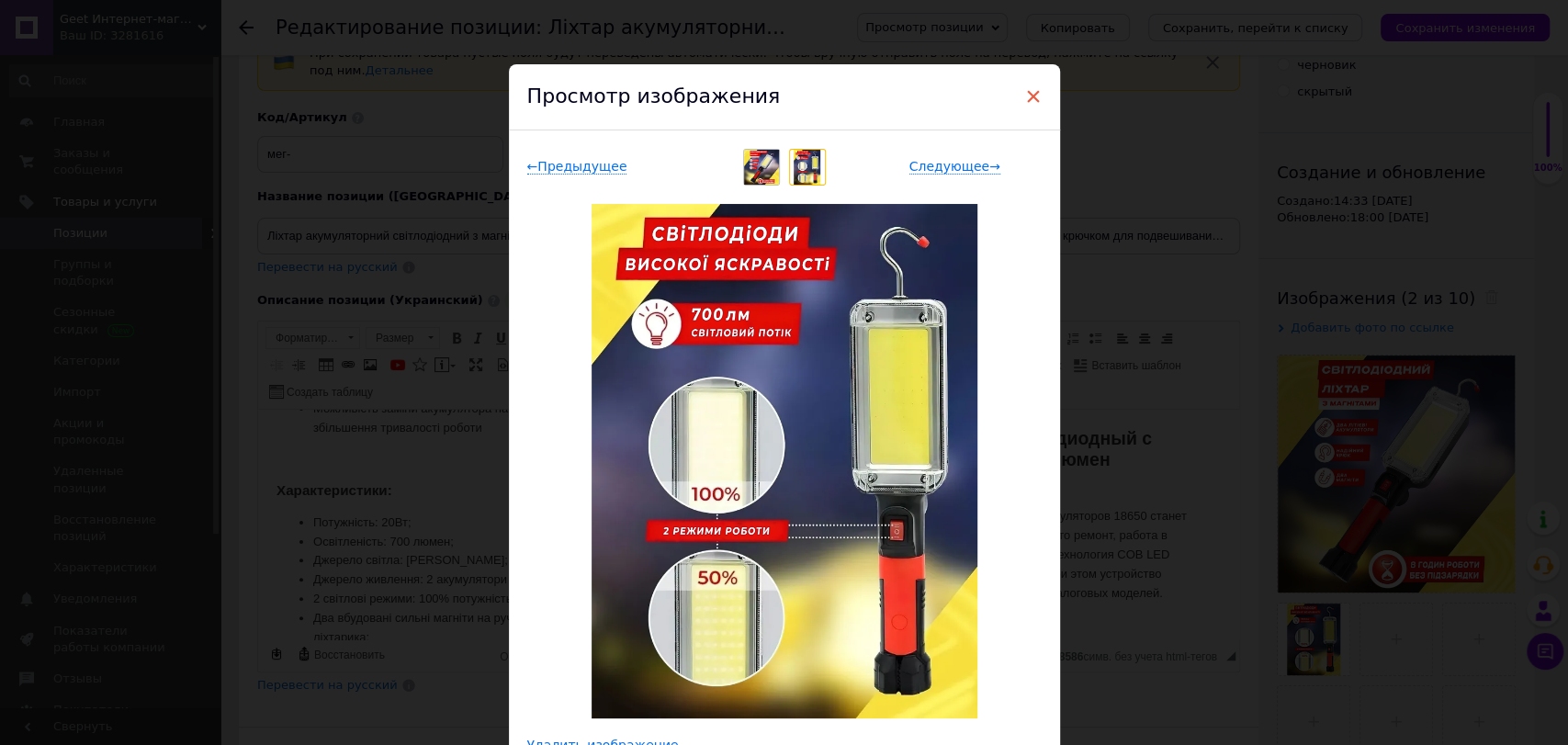
click at [1037, 89] on span "×" at bounding box center [1034, 96] width 17 height 31
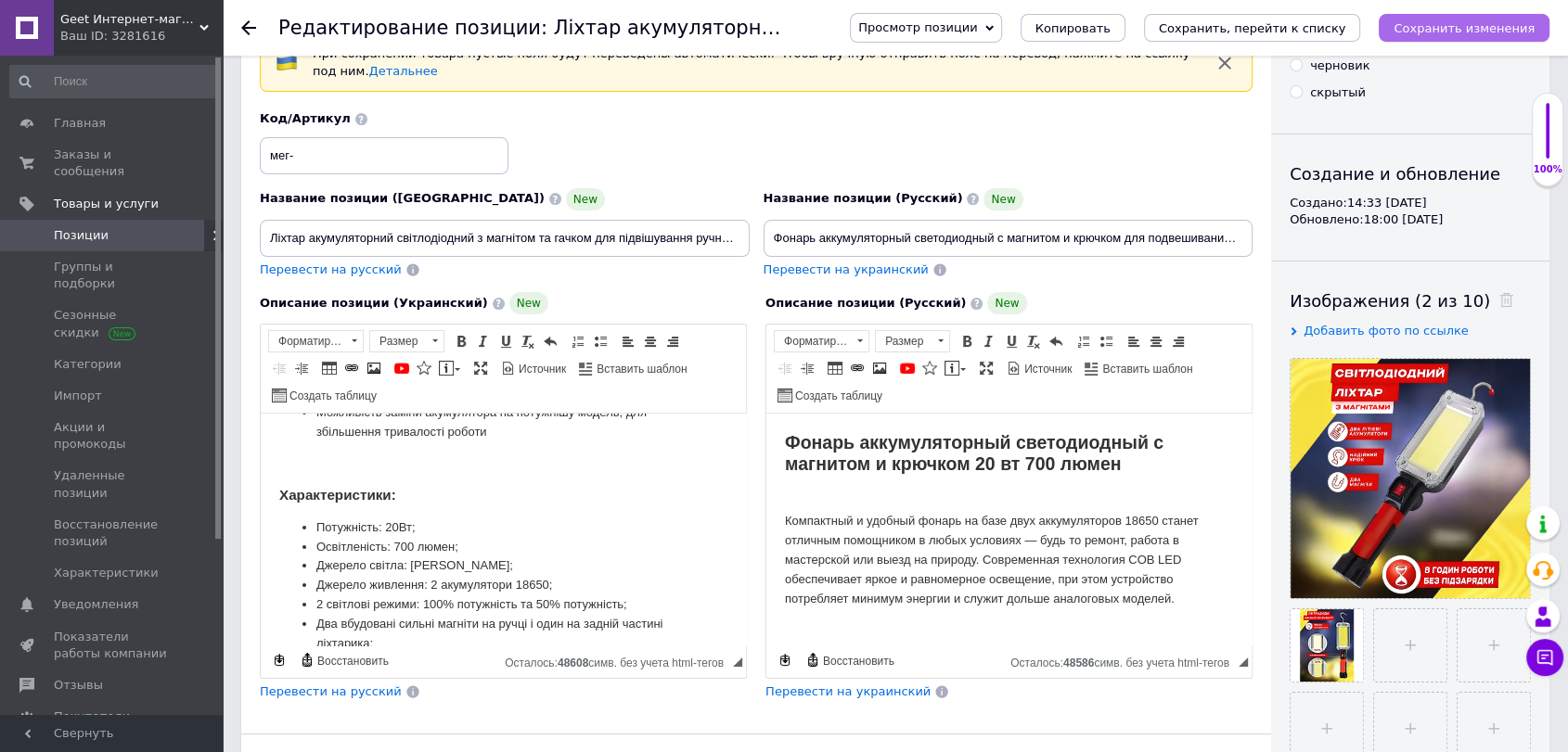
click at [1439, 35] on icon "Сохранить изменения" at bounding box center [1463, 28] width 141 height 14
click at [1295, 35] on icon "Сохранить, перейти к списку" at bounding box center [1253, 28] width 188 height 14
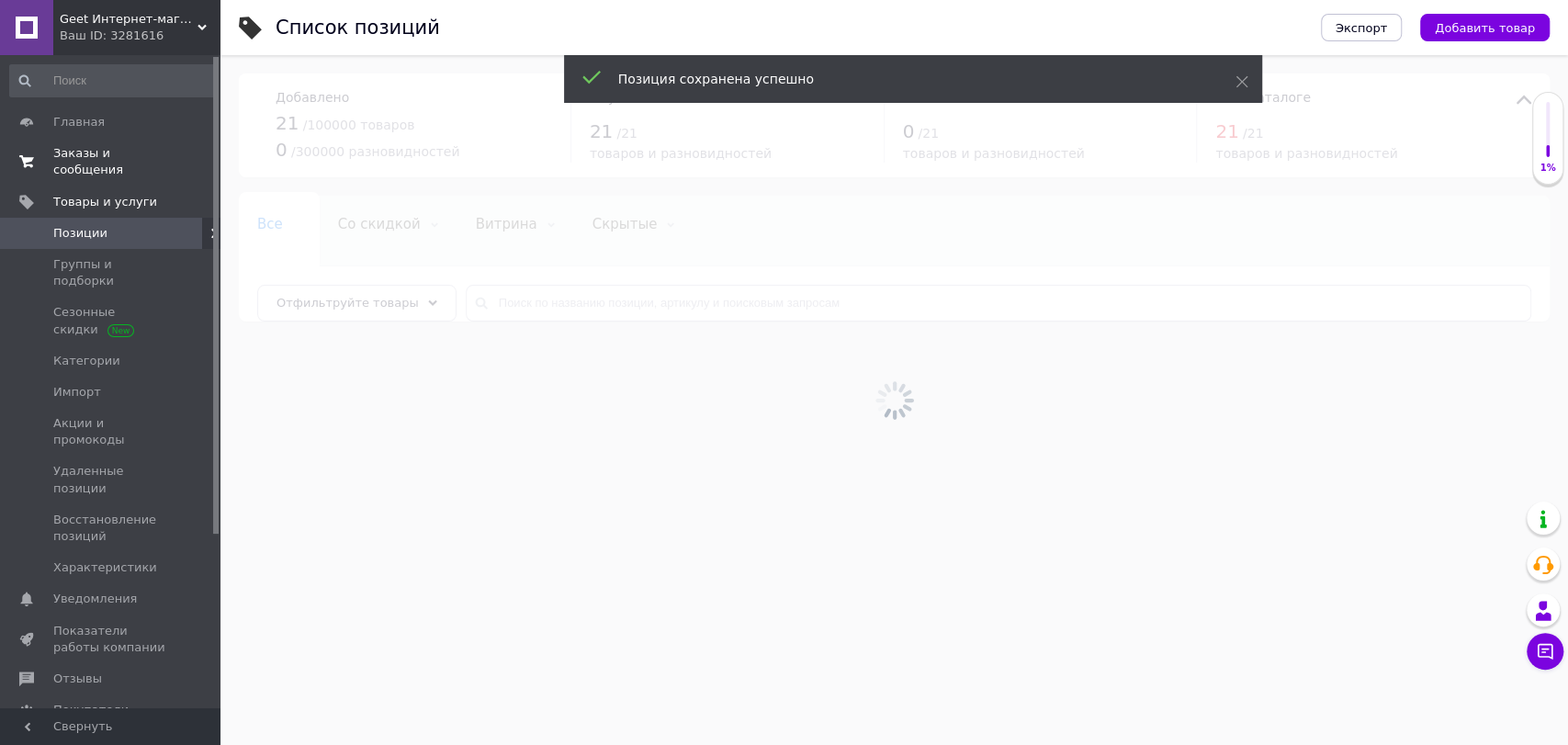
click at [162, 145] on span "Заказы и сообщения" at bounding box center [112, 162] width 116 height 33
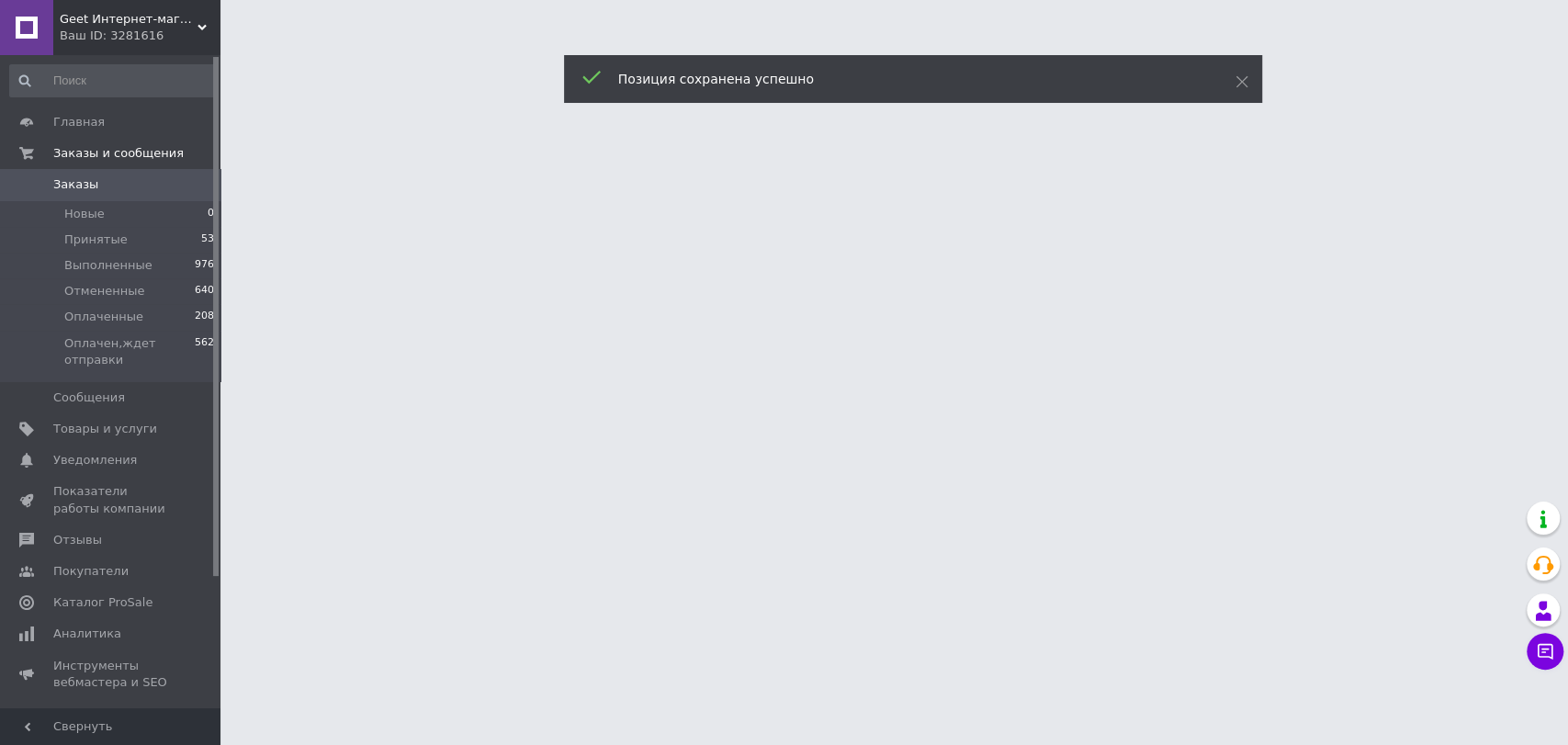
click at [153, 34] on div "Ваш ID: 3281616" at bounding box center [140, 36] width 161 height 17
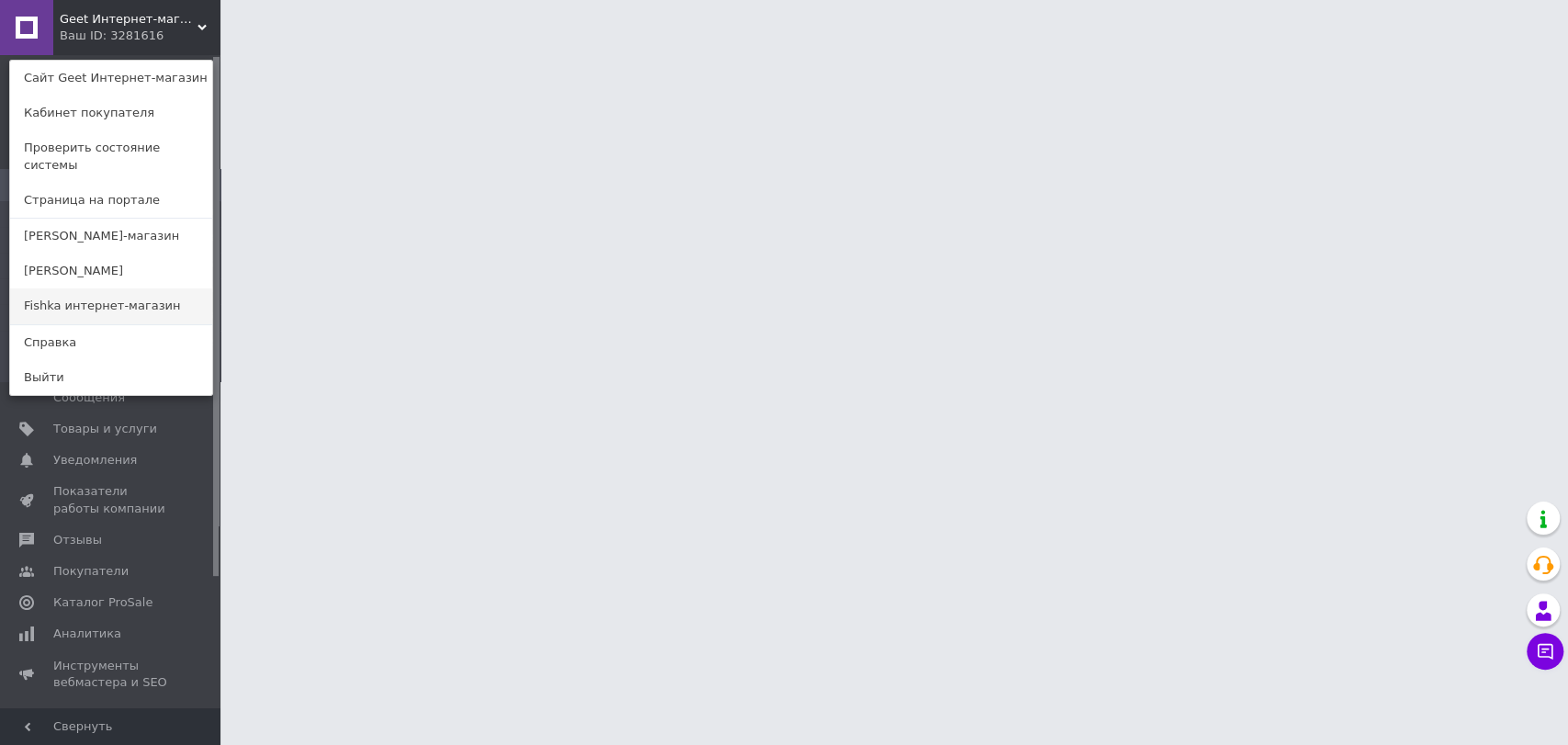
click at [139, 288] on link "Fishka интернет-магазин" at bounding box center [111, 306] width 202 height 35
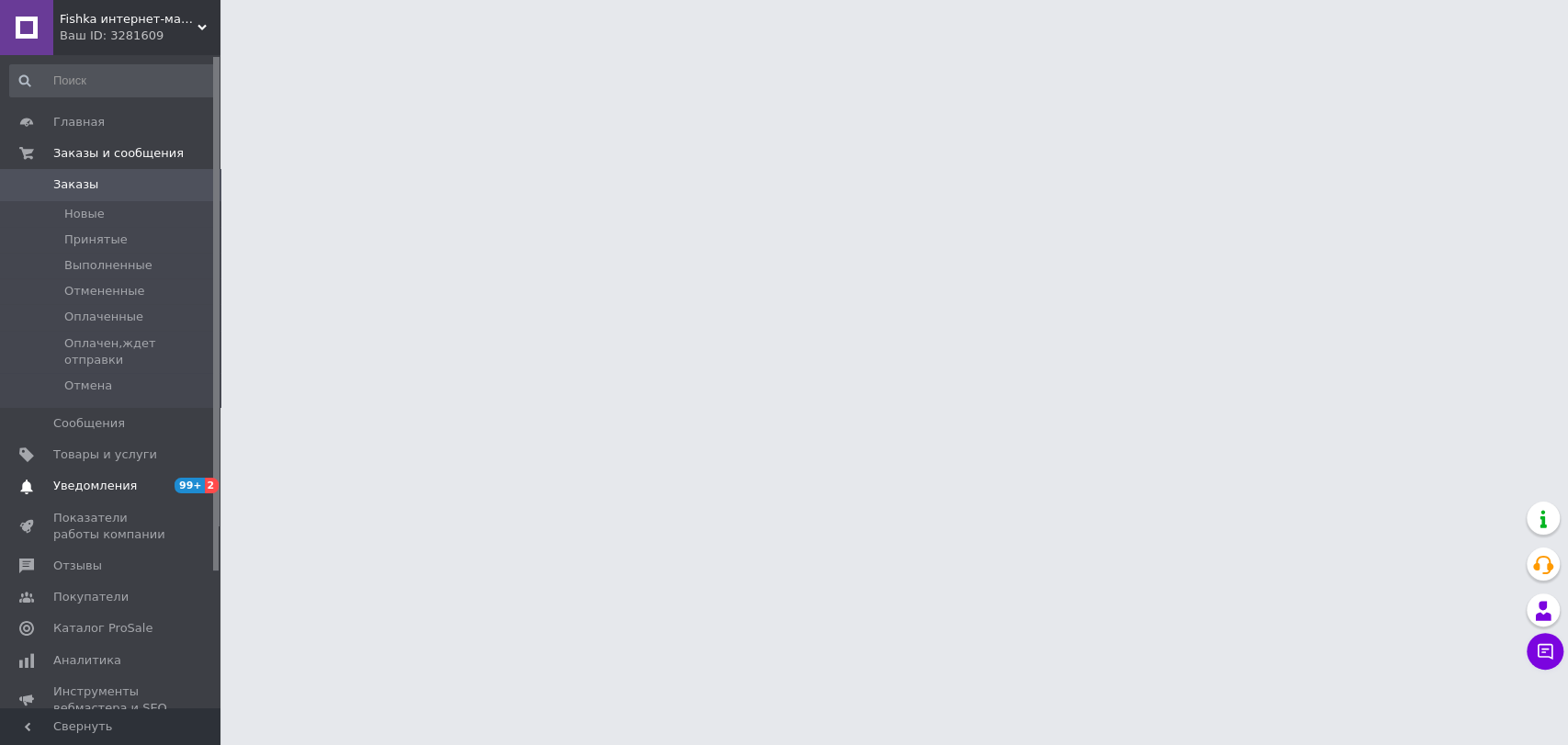
click at [103, 478] on span "Уведомления" at bounding box center [95, 486] width 83 height 17
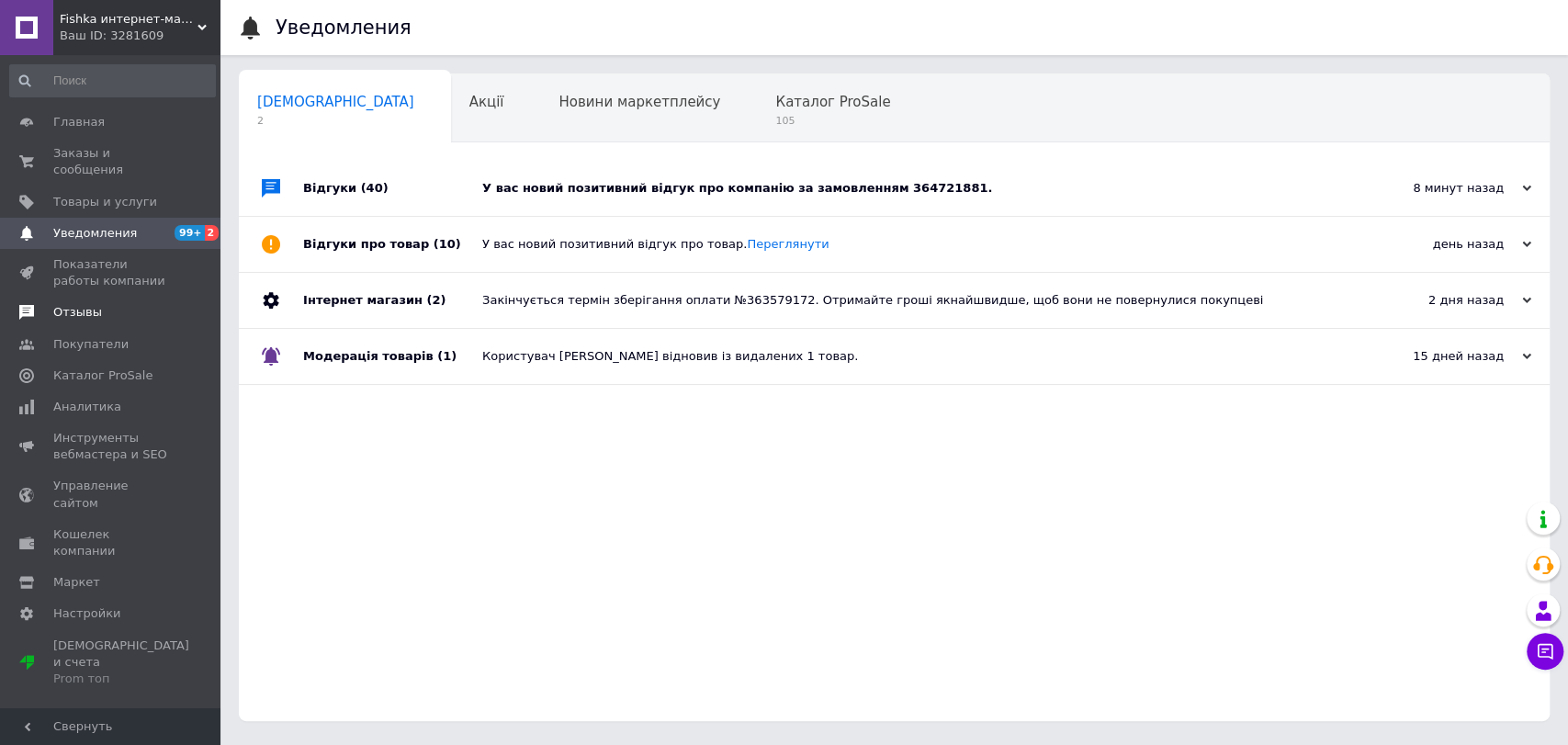
click at [100, 304] on span "Отзывы" at bounding box center [112, 312] width 116 height 17
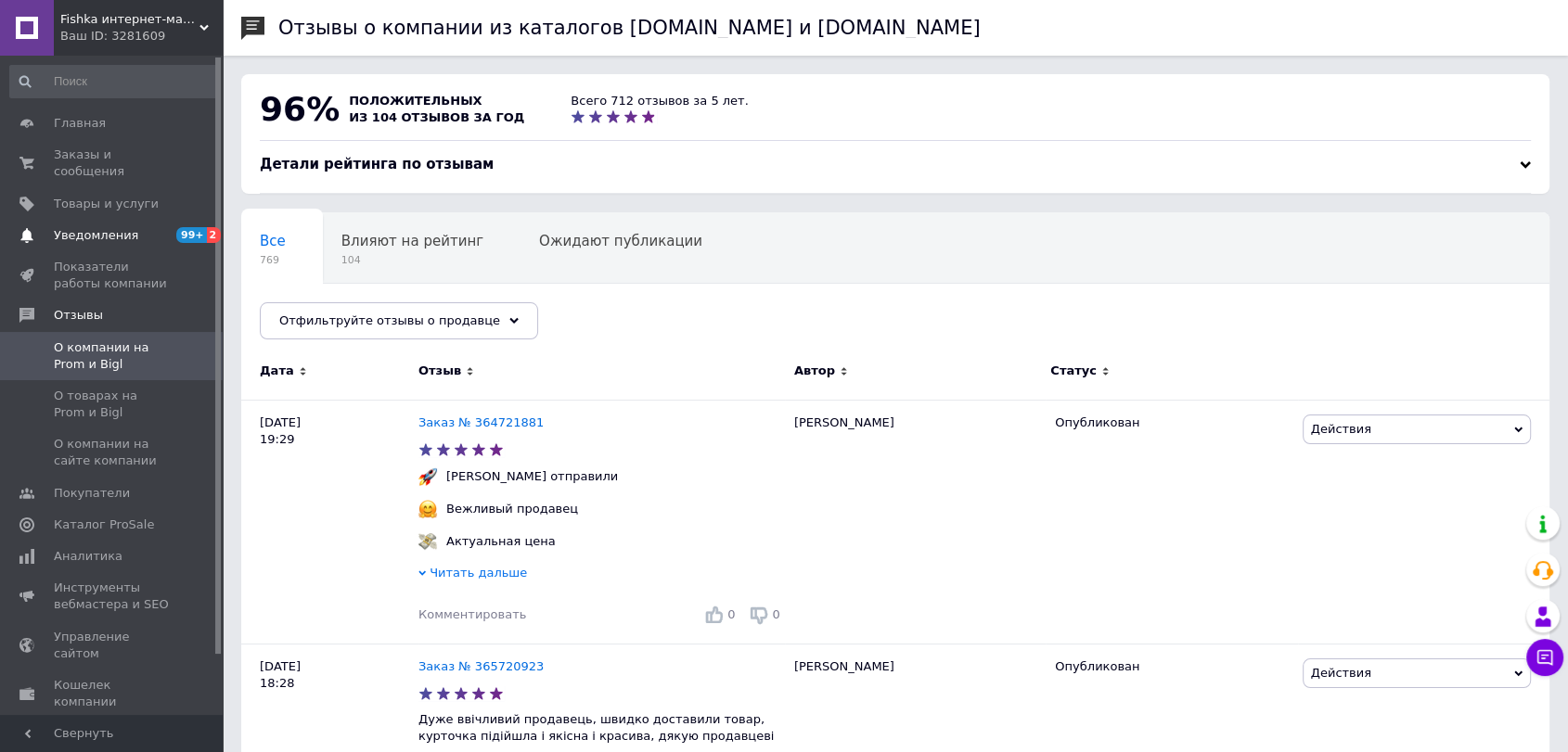
click at [136, 228] on span "Уведомления" at bounding box center [113, 236] width 118 height 17
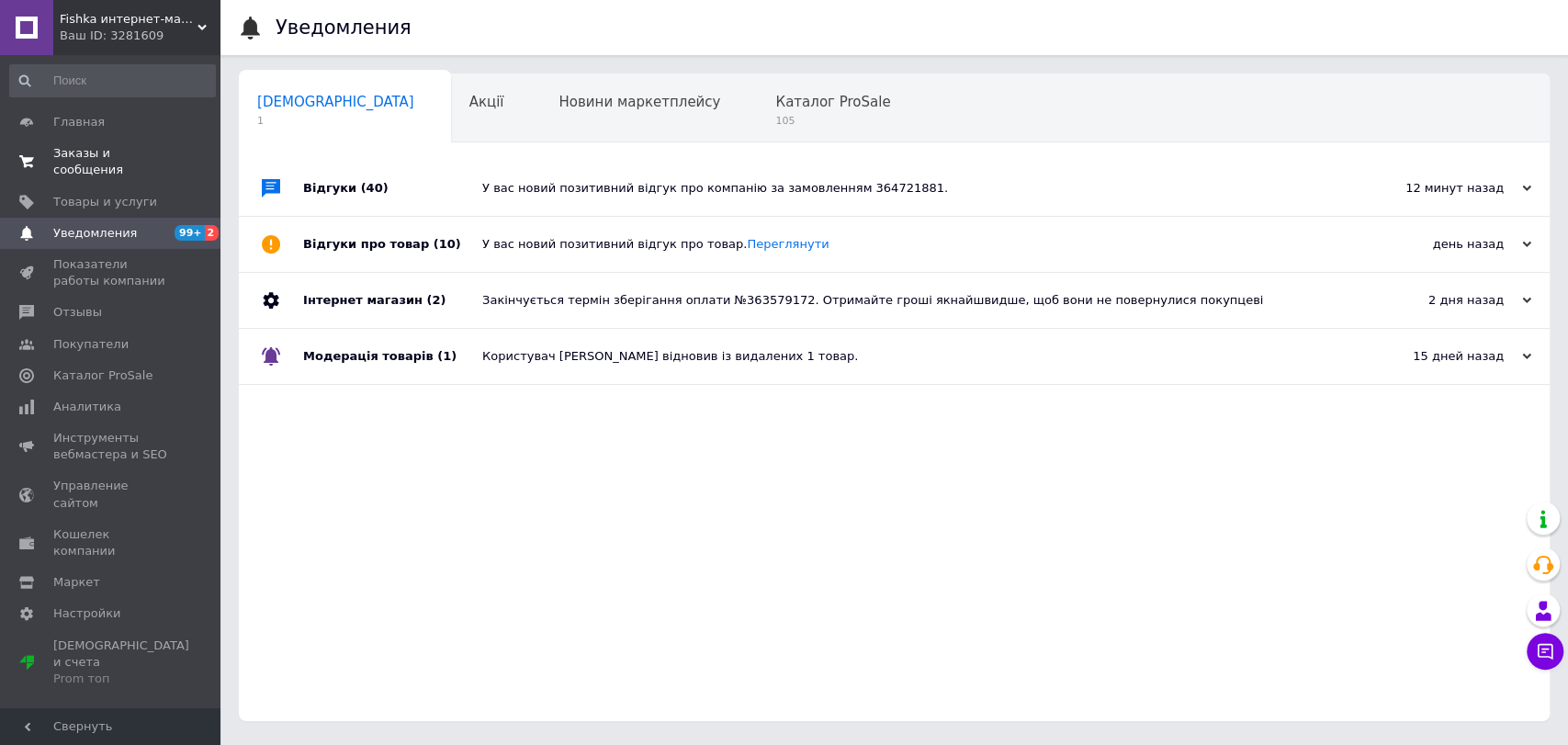
click at [151, 149] on span "Заказы и сообщения" at bounding box center [112, 162] width 116 height 33
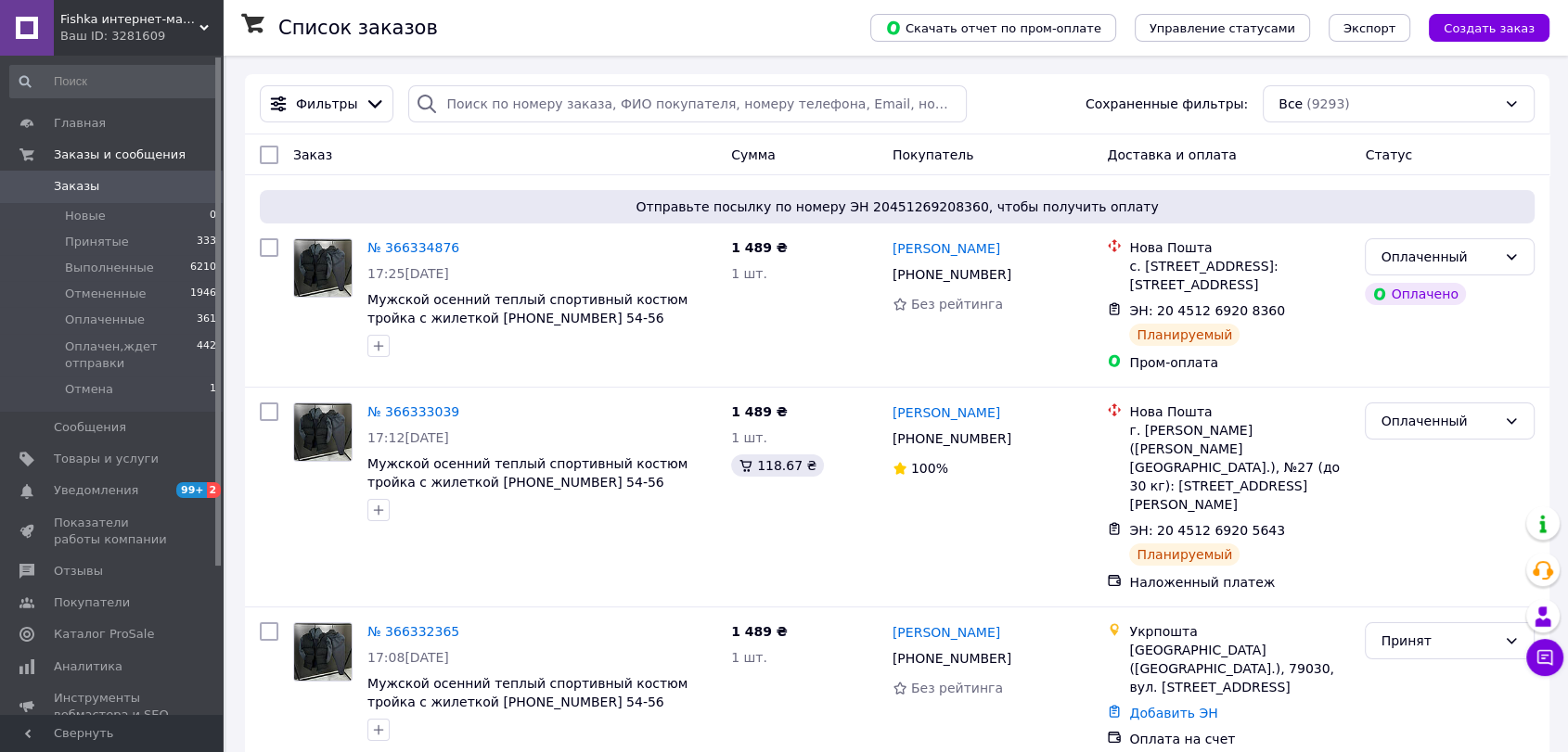
click at [161, 22] on span "Fishka интернет-магазин" at bounding box center [130, 20] width 139 height 17
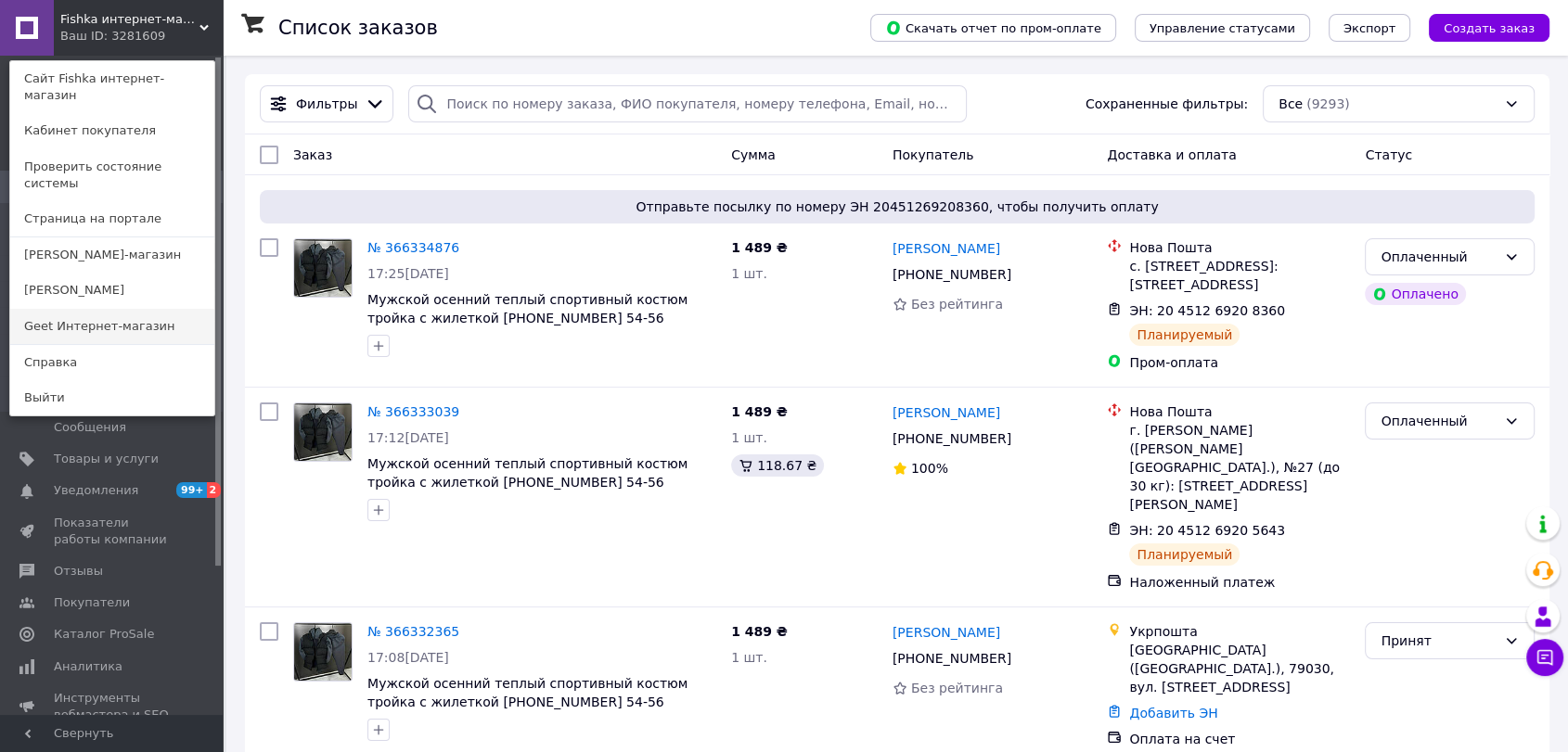
click at [147, 309] on link "Geet Интернет-магазин" at bounding box center [112, 327] width 204 height 35
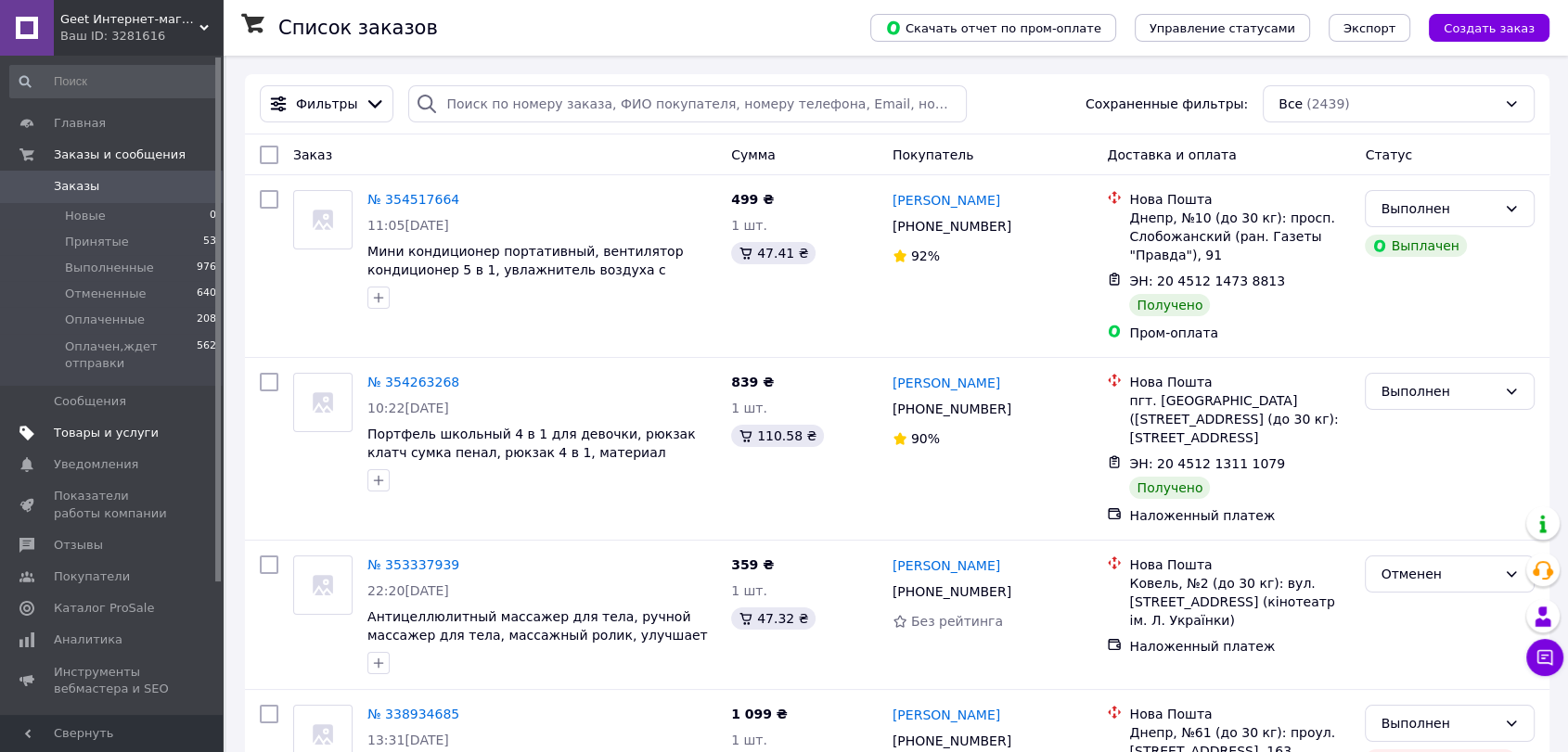
click at [121, 441] on link "Товары и услуги" at bounding box center [114, 433] width 228 height 32
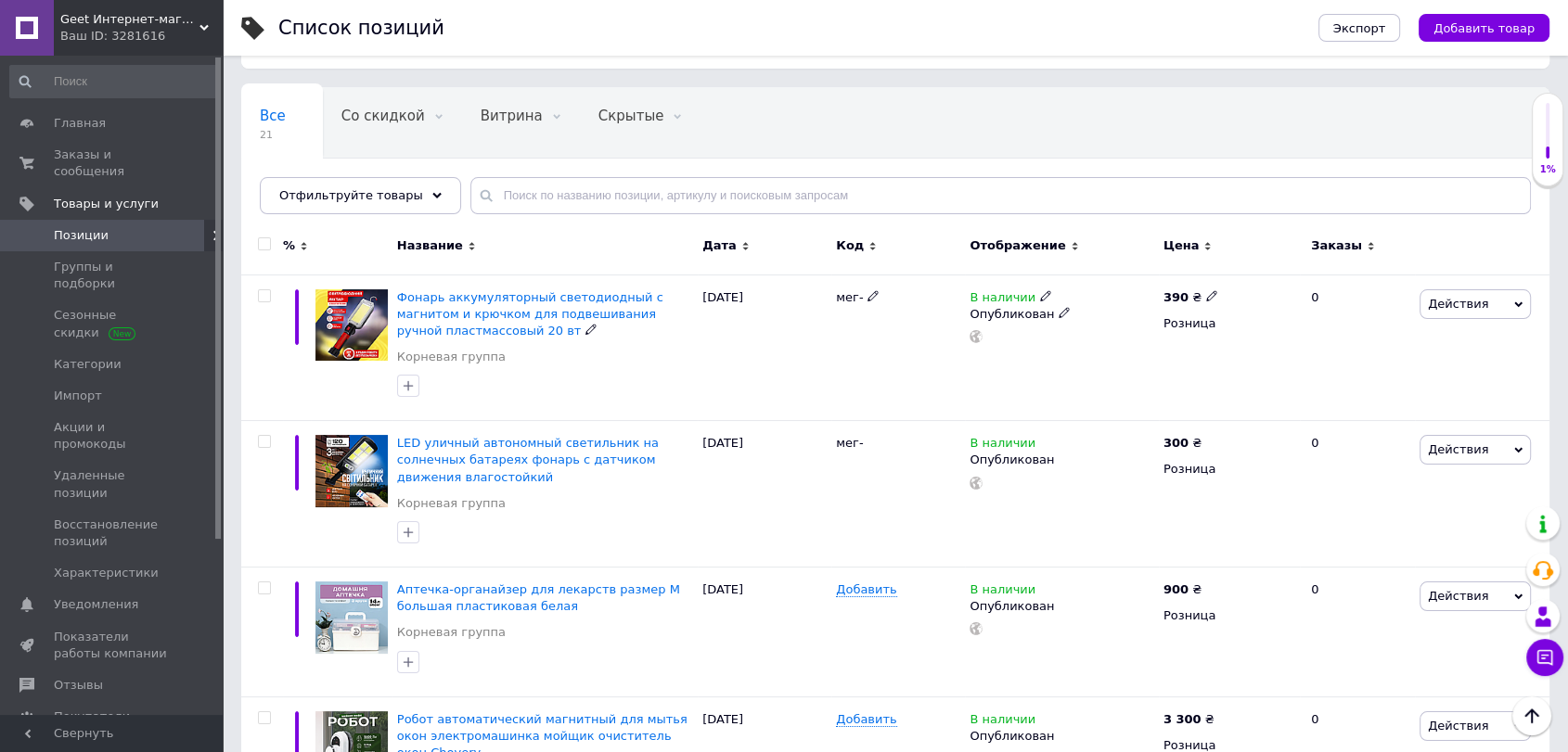
scroll to position [103, 0]
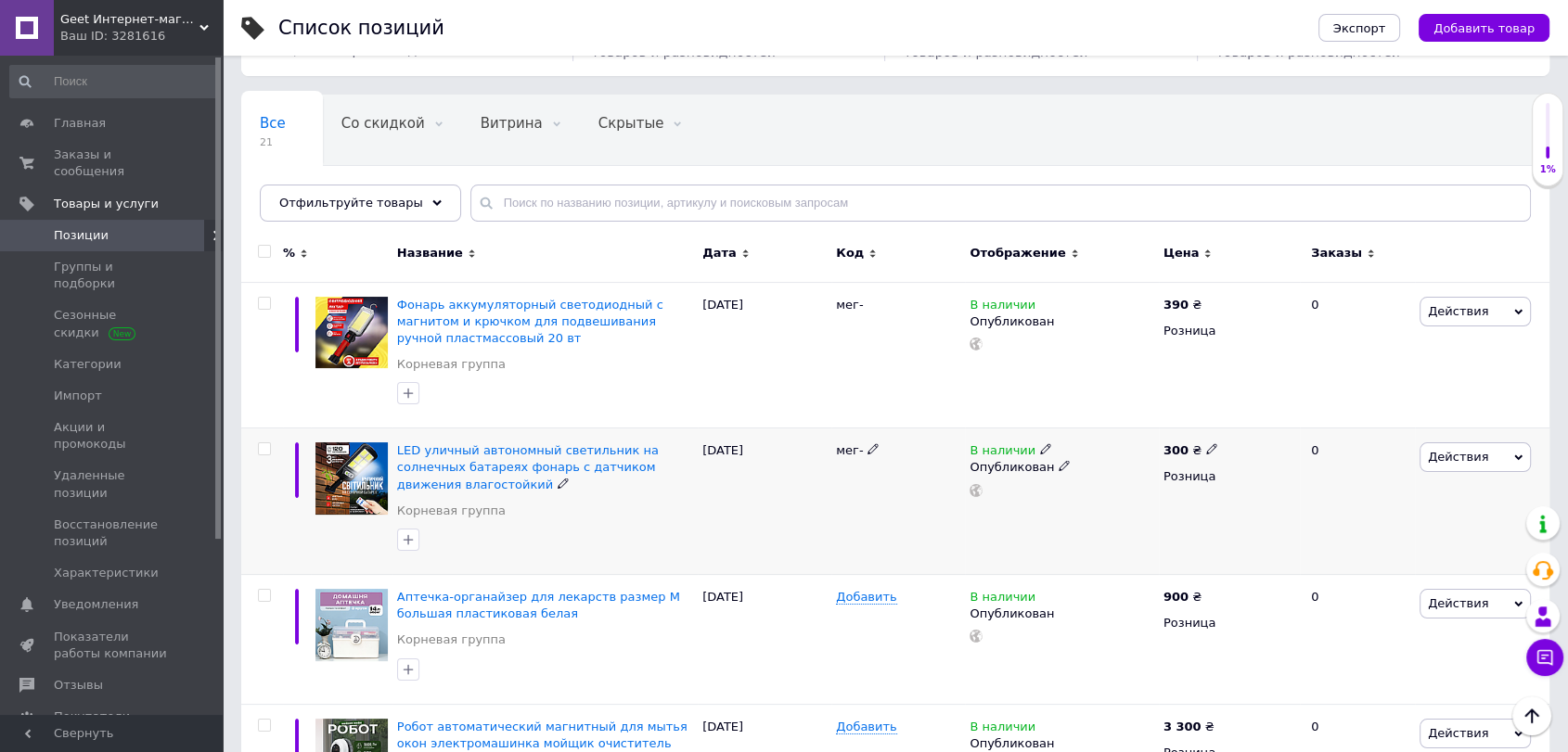
click at [1208, 448] on use at bounding box center [1211, 449] width 10 height 10
click at [1239, 429] on input "300" at bounding box center [1297, 429] width 141 height 37
type input "500"
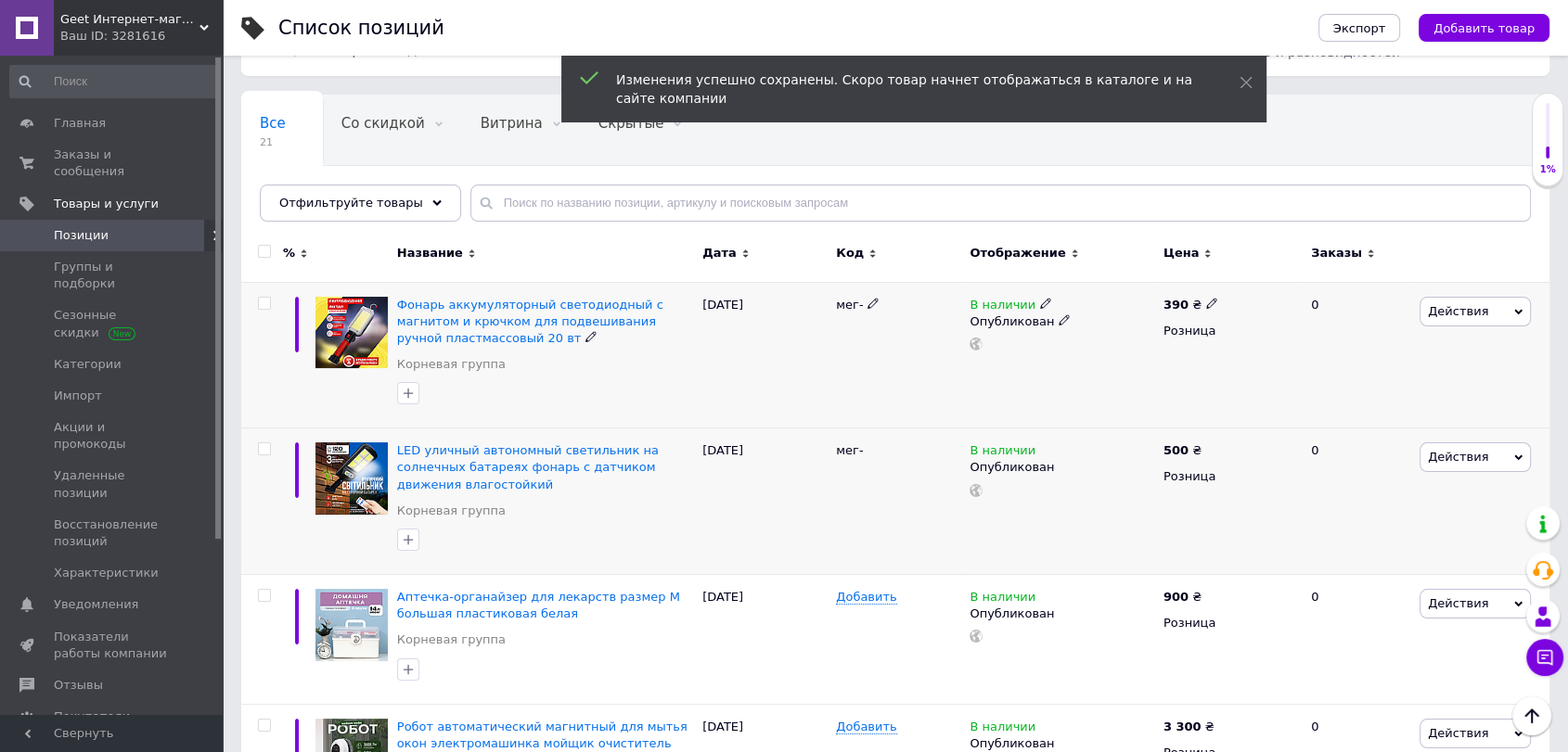
click at [1211, 297] on div "390 ₴" at bounding box center [1229, 305] width 132 height 17
click at [1207, 301] on icon at bounding box center [1212, 303] width 11 height 11
click at [1249, 282] on input "390" at bounding box center [1297, 284] width 141 height 37
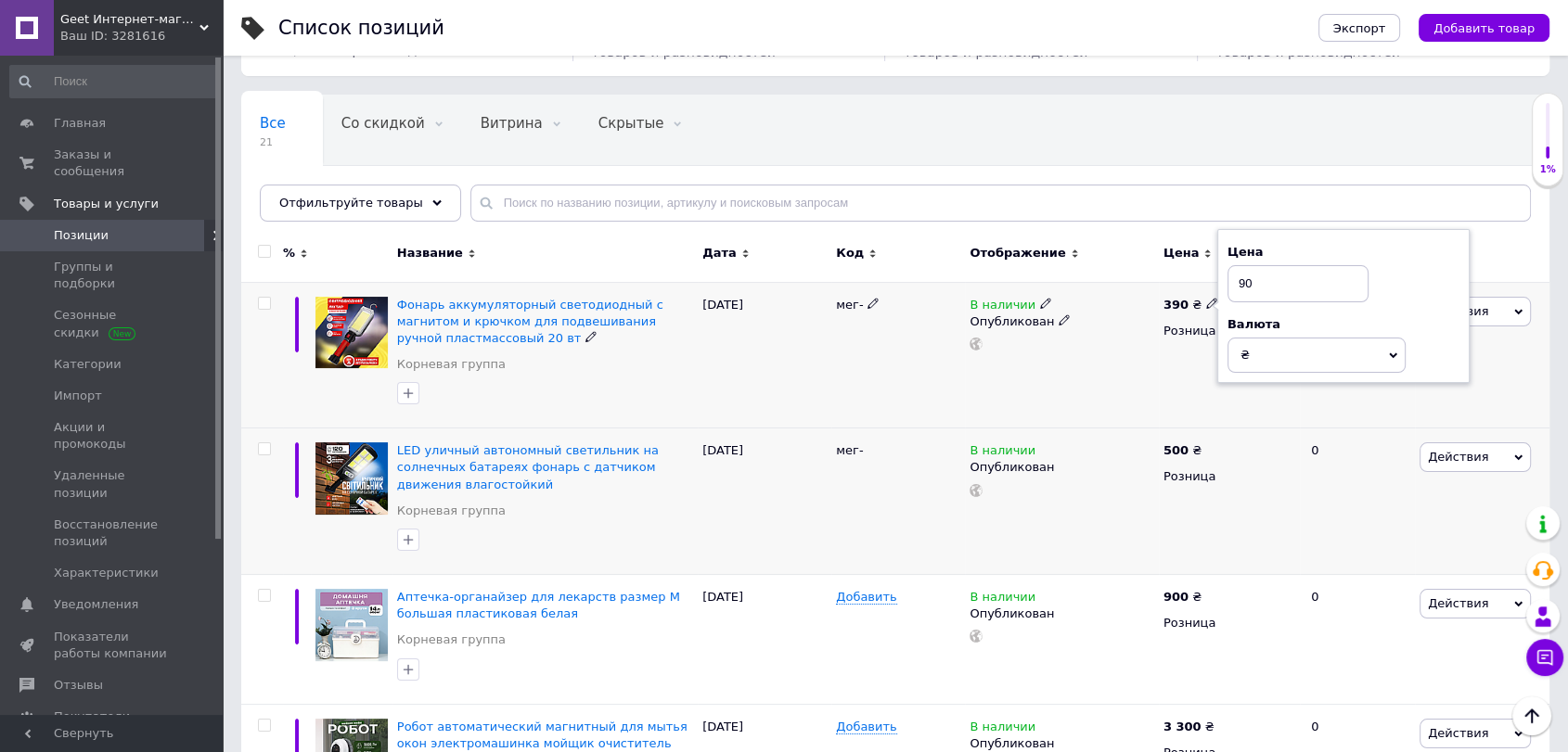
type input "590"
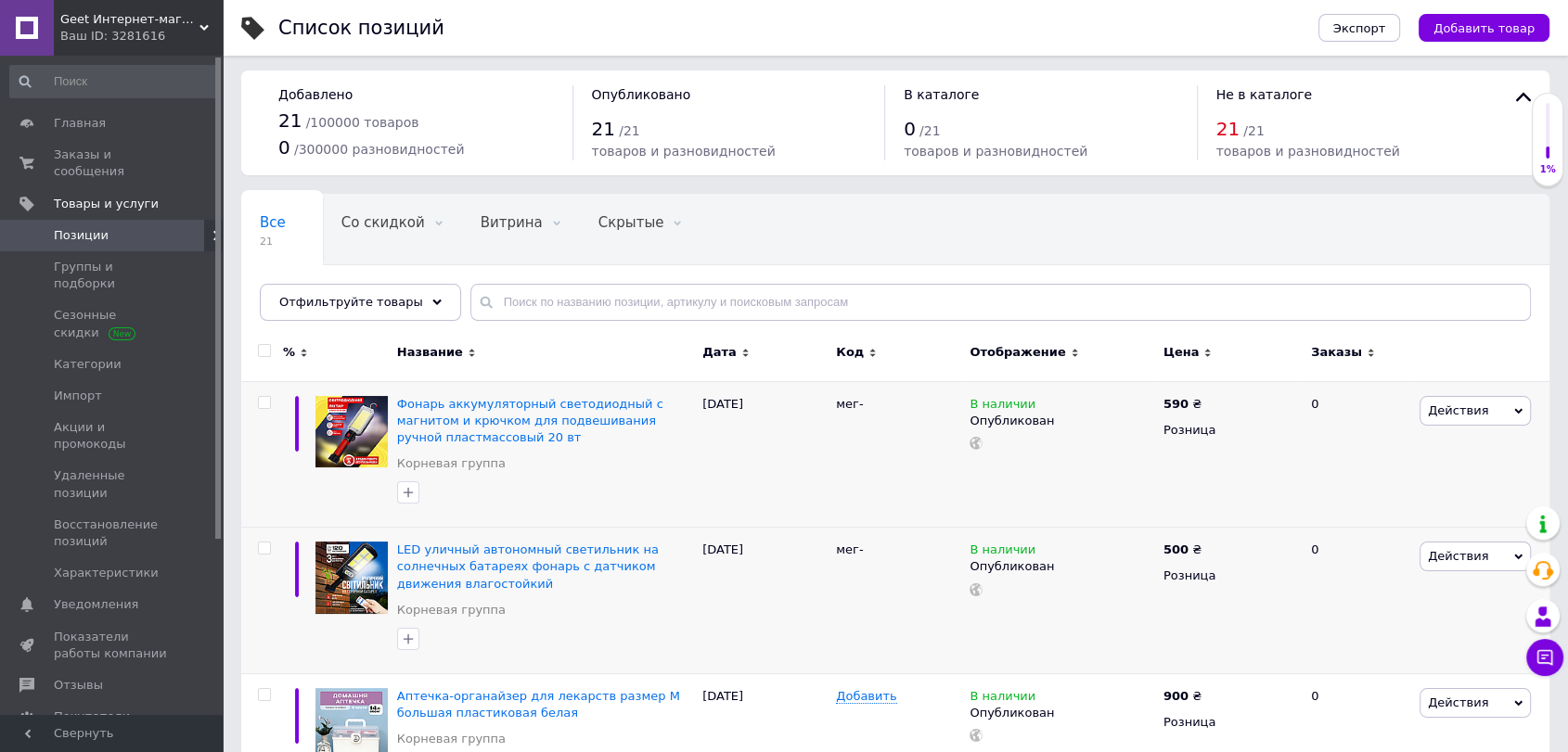
scroll to position [0, 0]
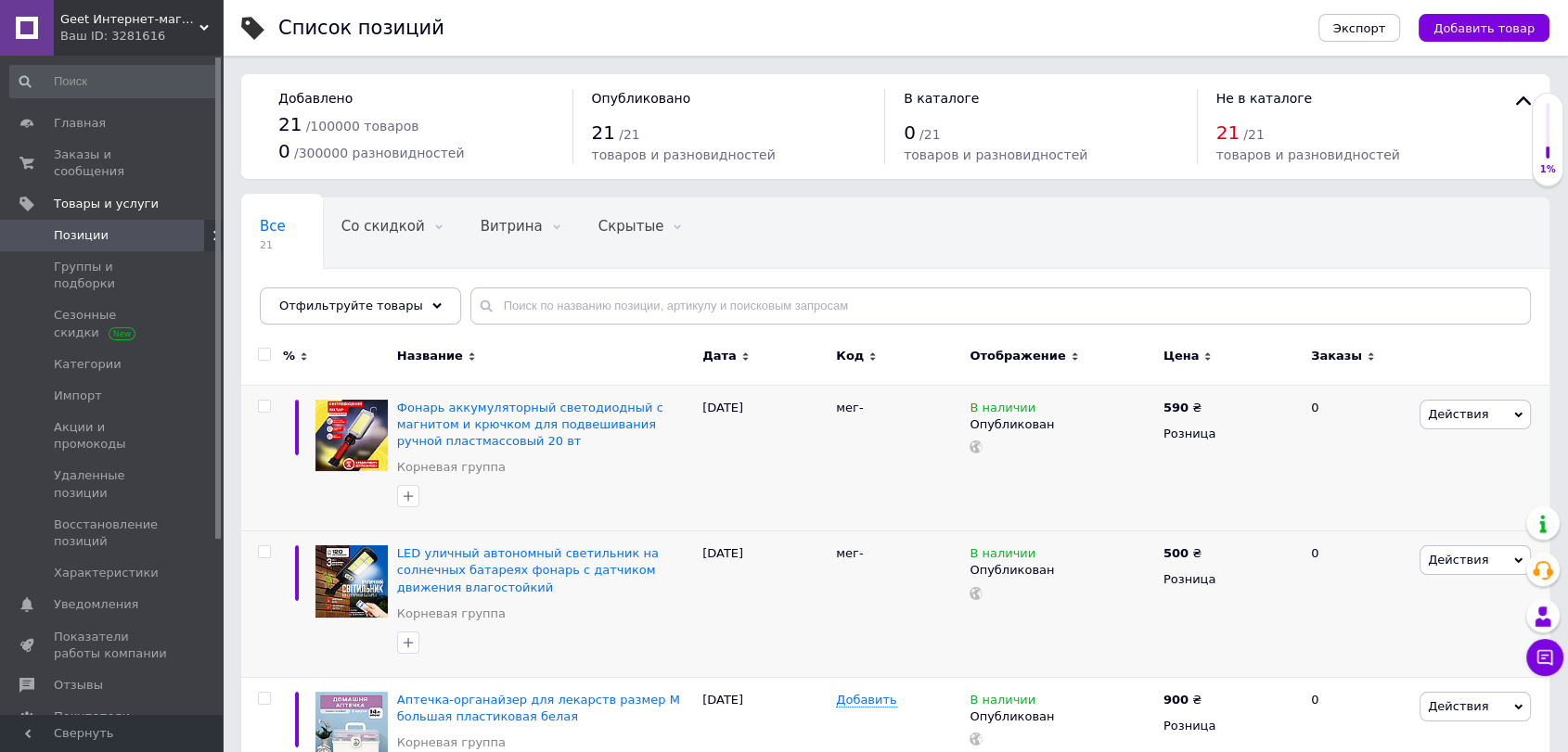
click at [264, 345] on div at bounding box center [262, 359] width 42 height 51
click at [268, 349] on input "checkbox" at bounding box center [263, 355] width 12 height 12
checkbox input "true"
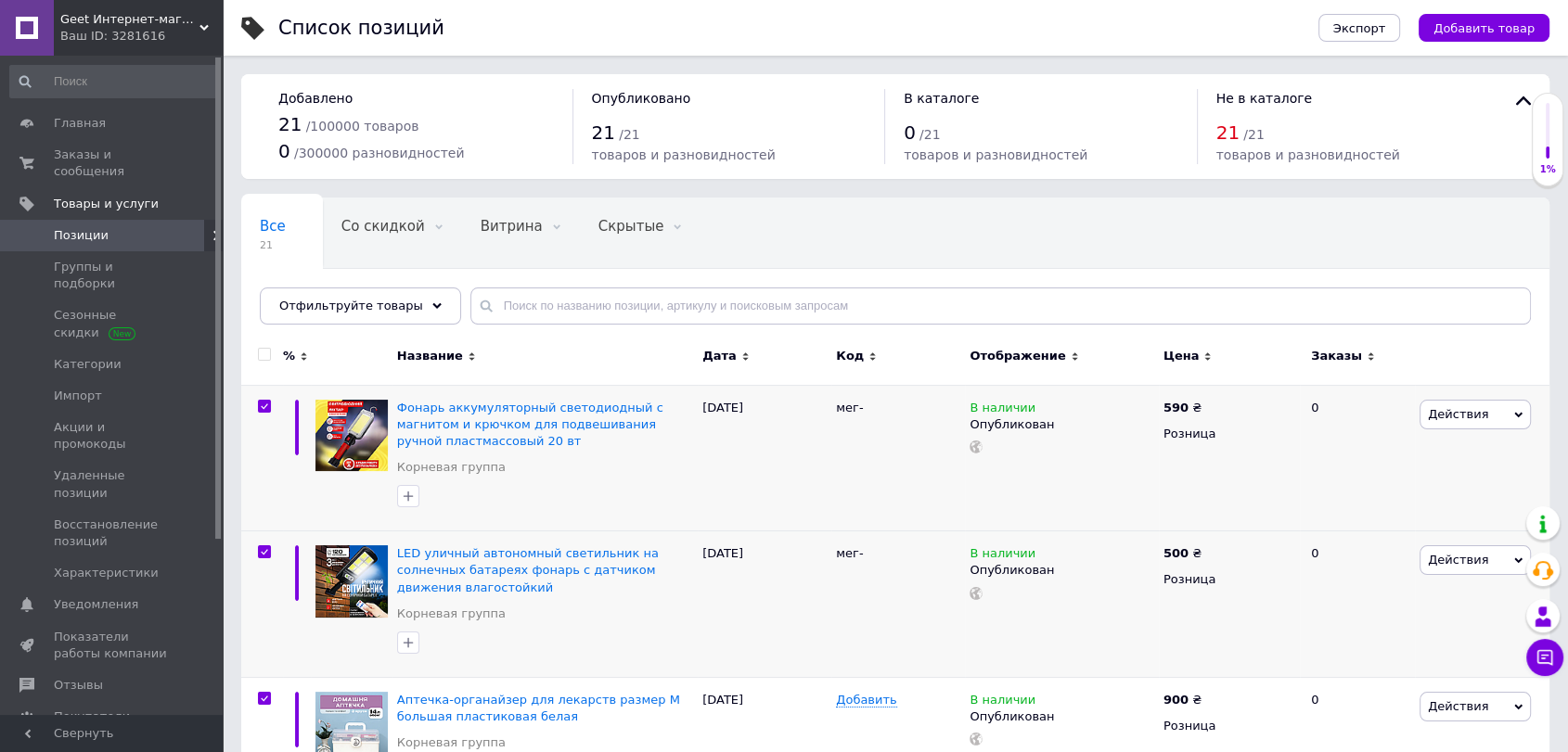
checkbox input "true"
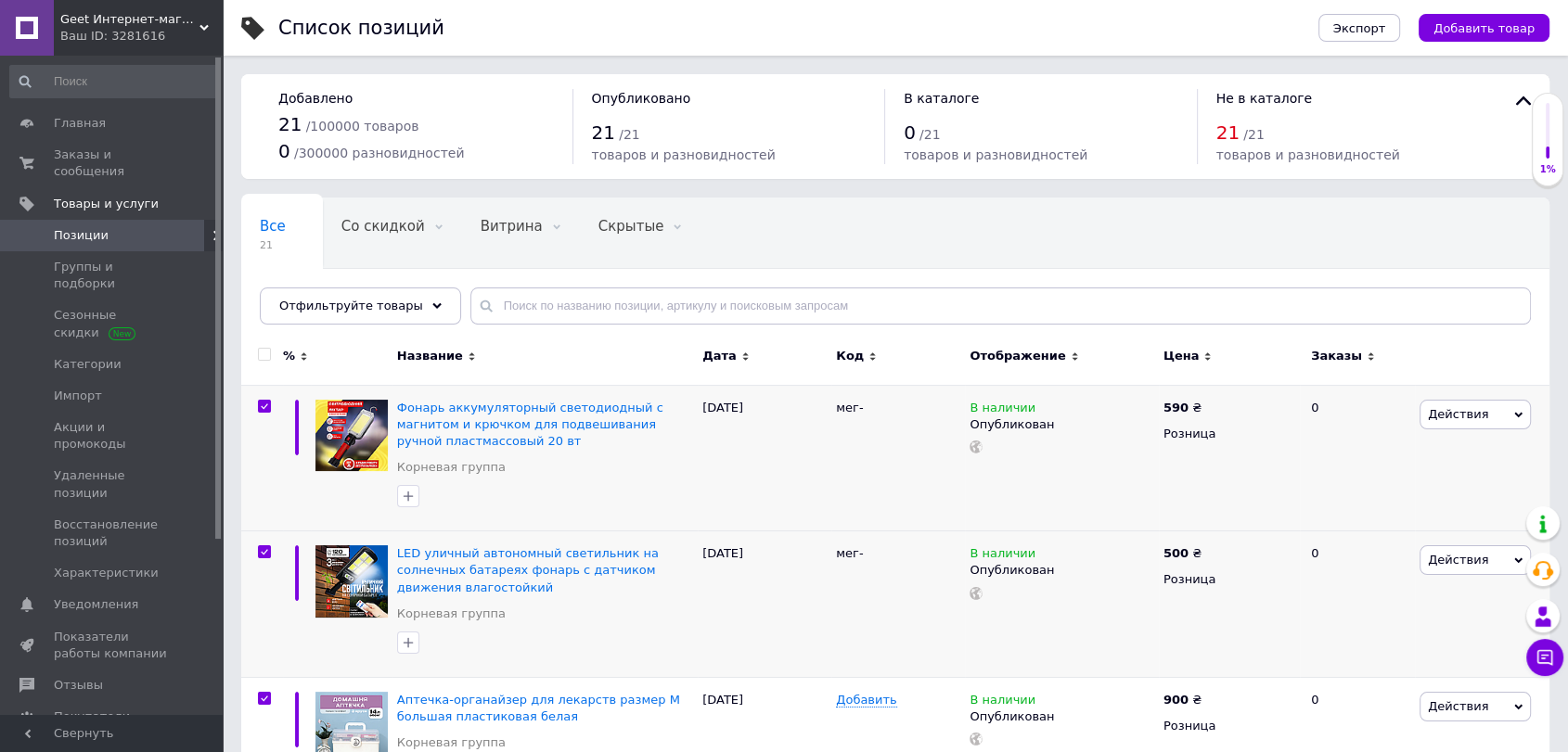
checkbox input "true"
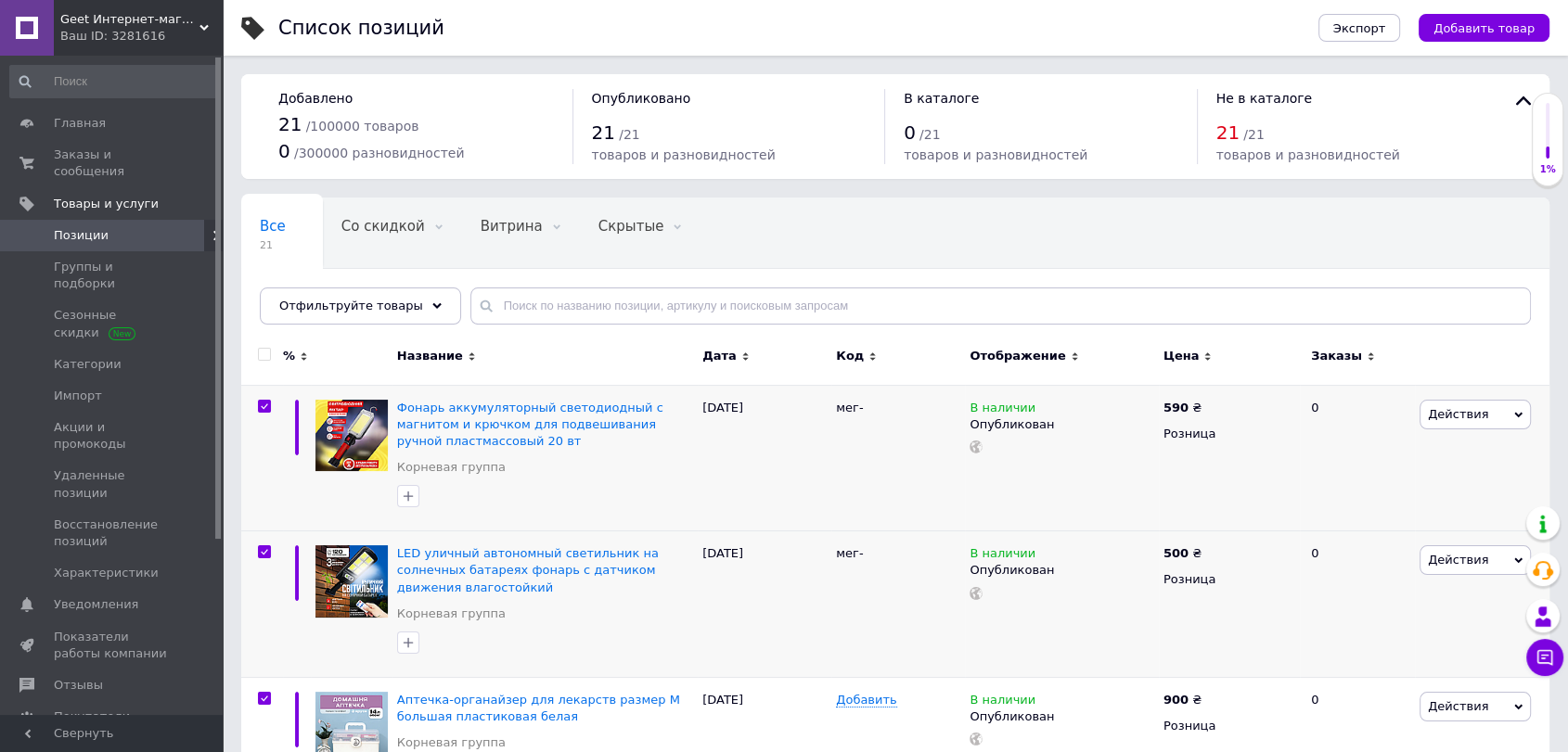
checkbox input "true"
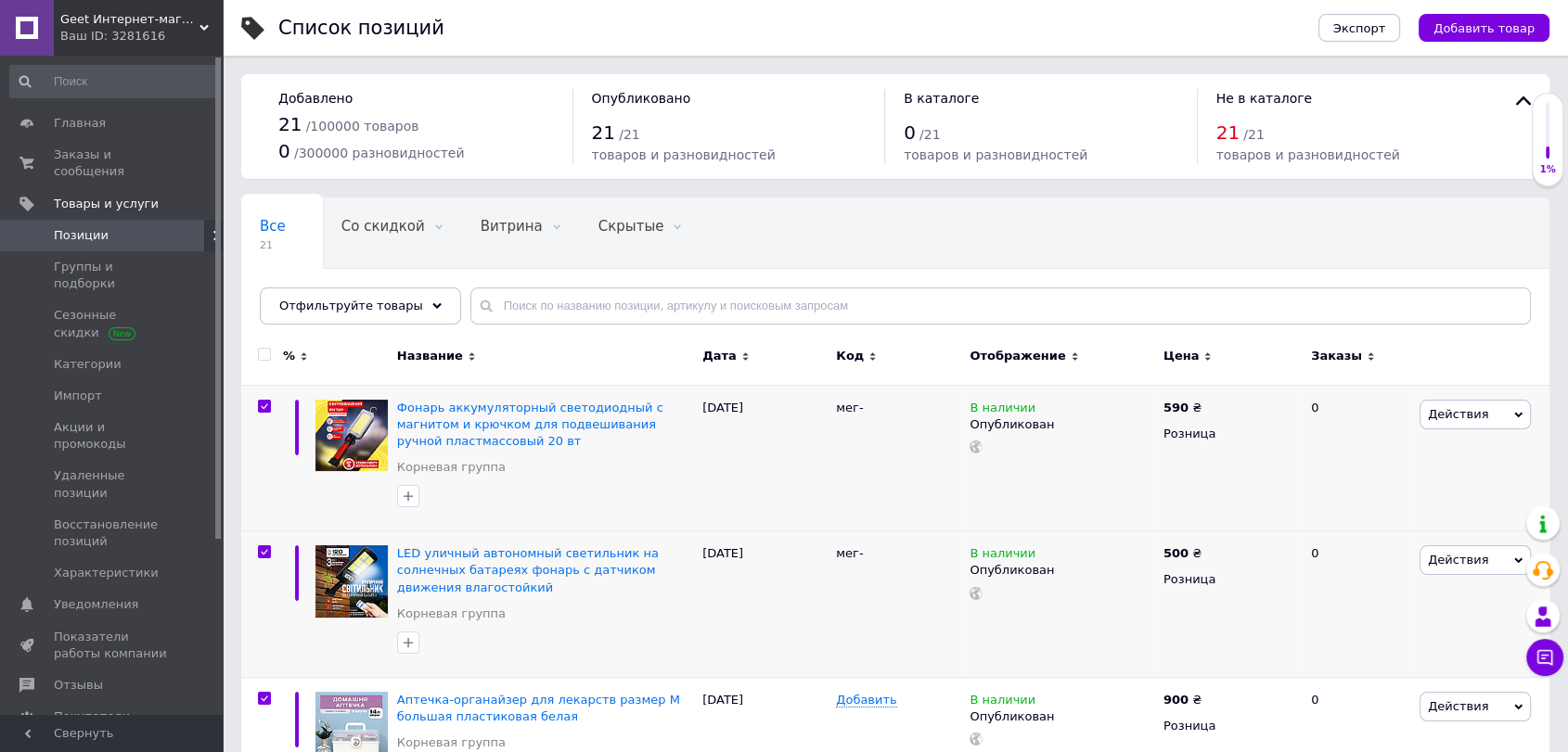
checkbox input "true"
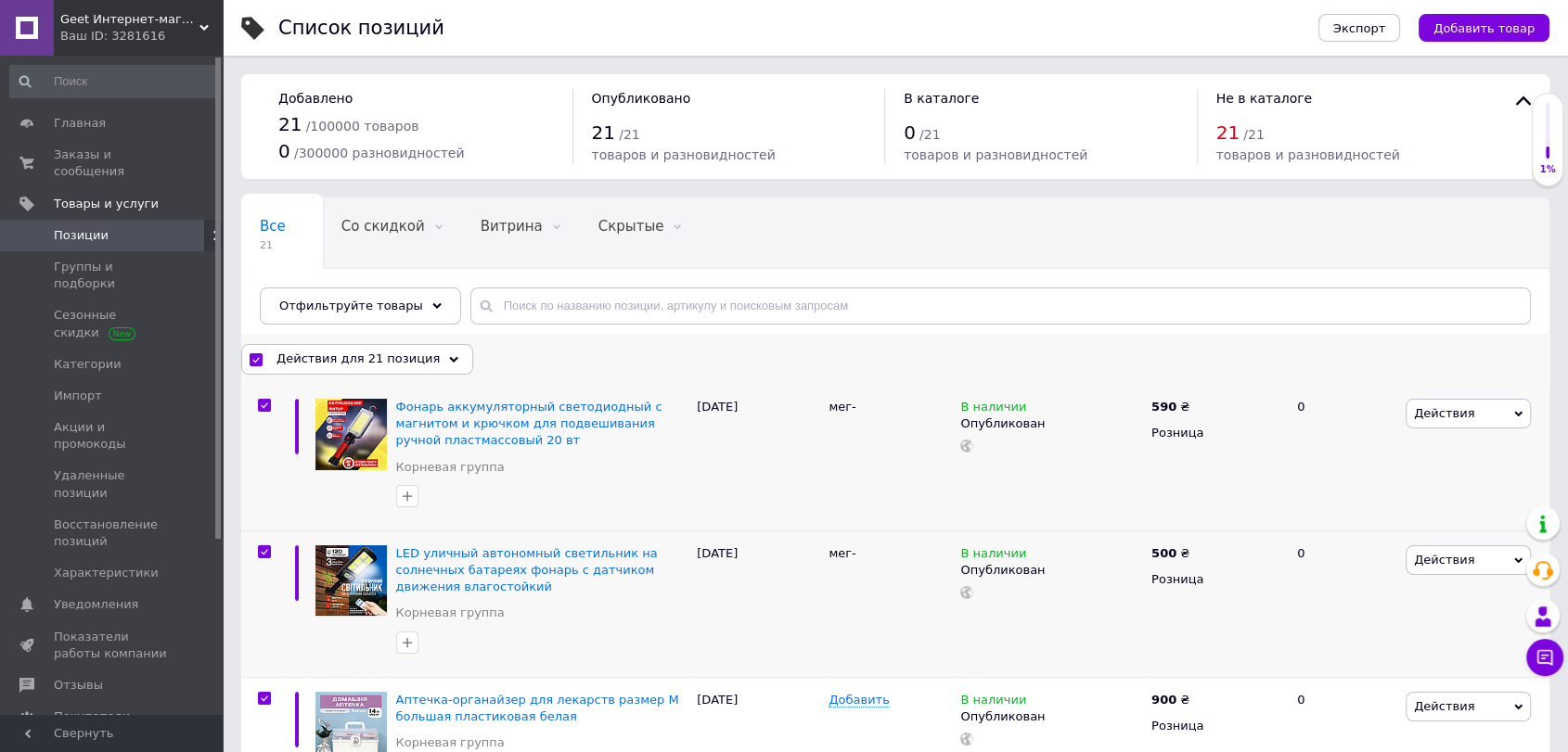
click at [334, 346] on div "Действия для 21 позиция" at bounding box center [357, 359] width 232 height 30
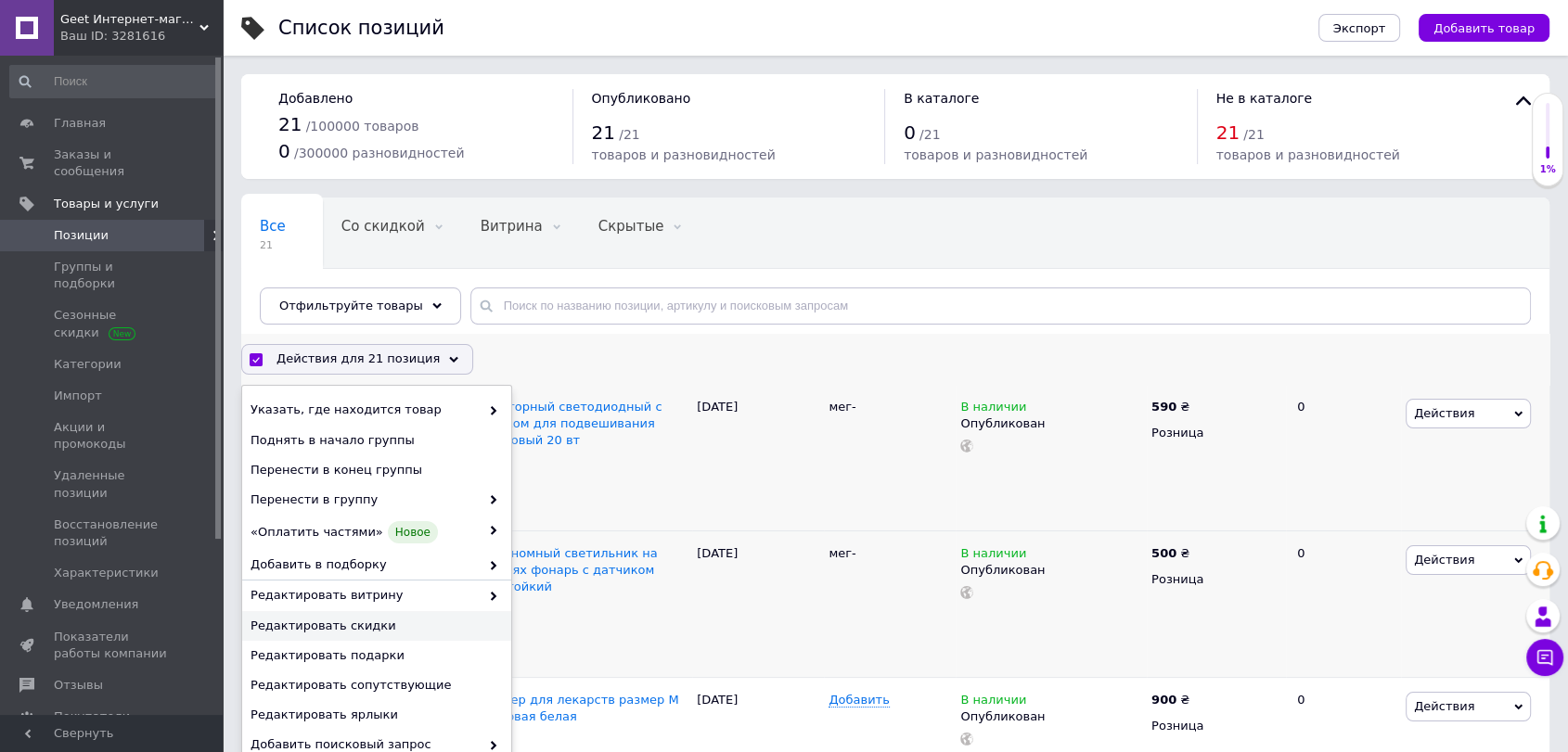
click at [371, 618] on span "Редактировать скидки" at bounding box center [373, 626] width 247 height 17
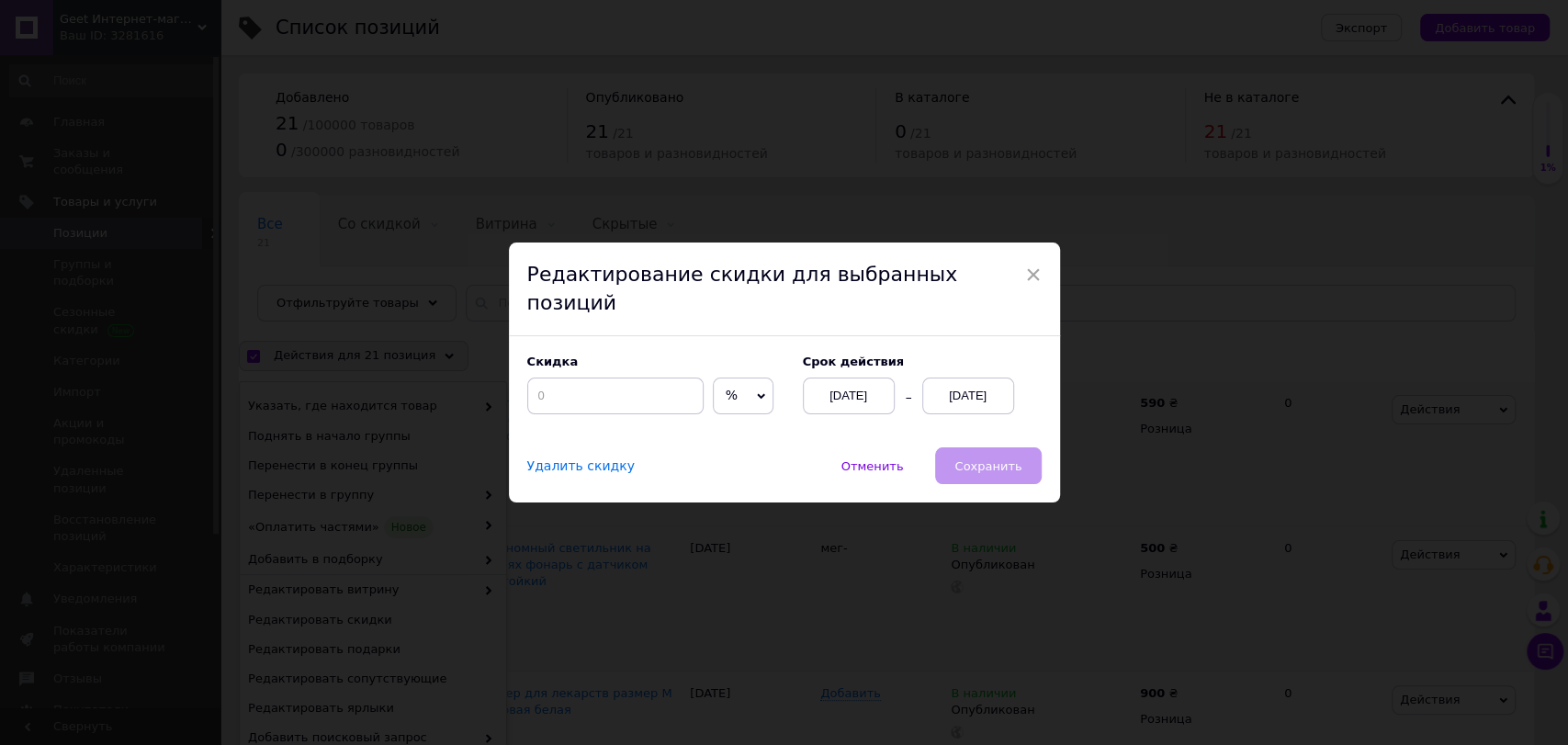
drag, startPoint x: 716, startPoint y: 384, endPoint x: 720, endPoint y: 409, distance: 25.3
click at [725, 388] on span "%" at bounding box center [731, 396] width 12 height 15
click at [720, 421] on li "₴" at bounding box center [744, 434] width 59 height 26
click at [568, 383] on input at bounding box center [615, 397] width 176 height 37
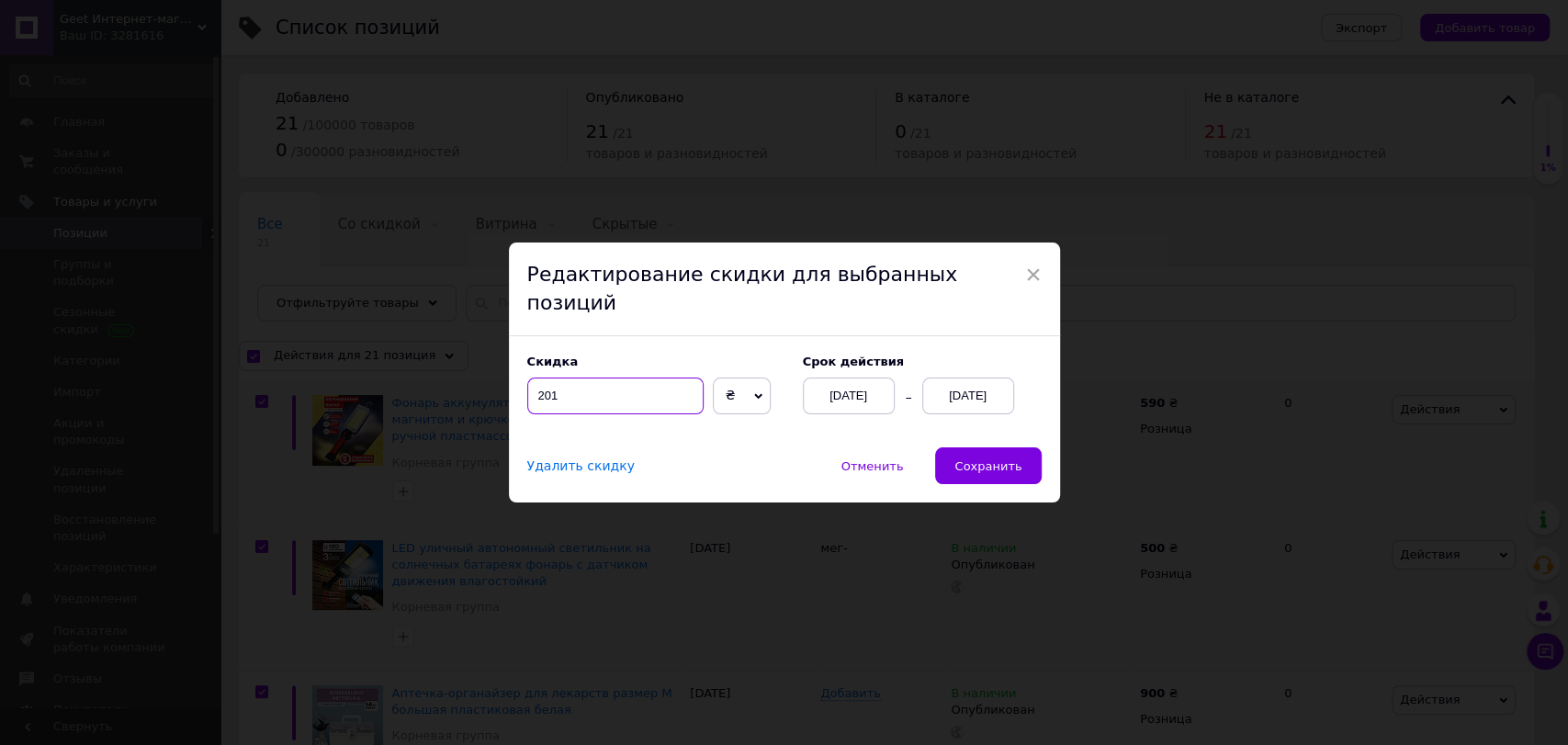
type input "201"
click at [972, 386] on div "[DATE]" at bounding box center [967, 397] width 91 height 37
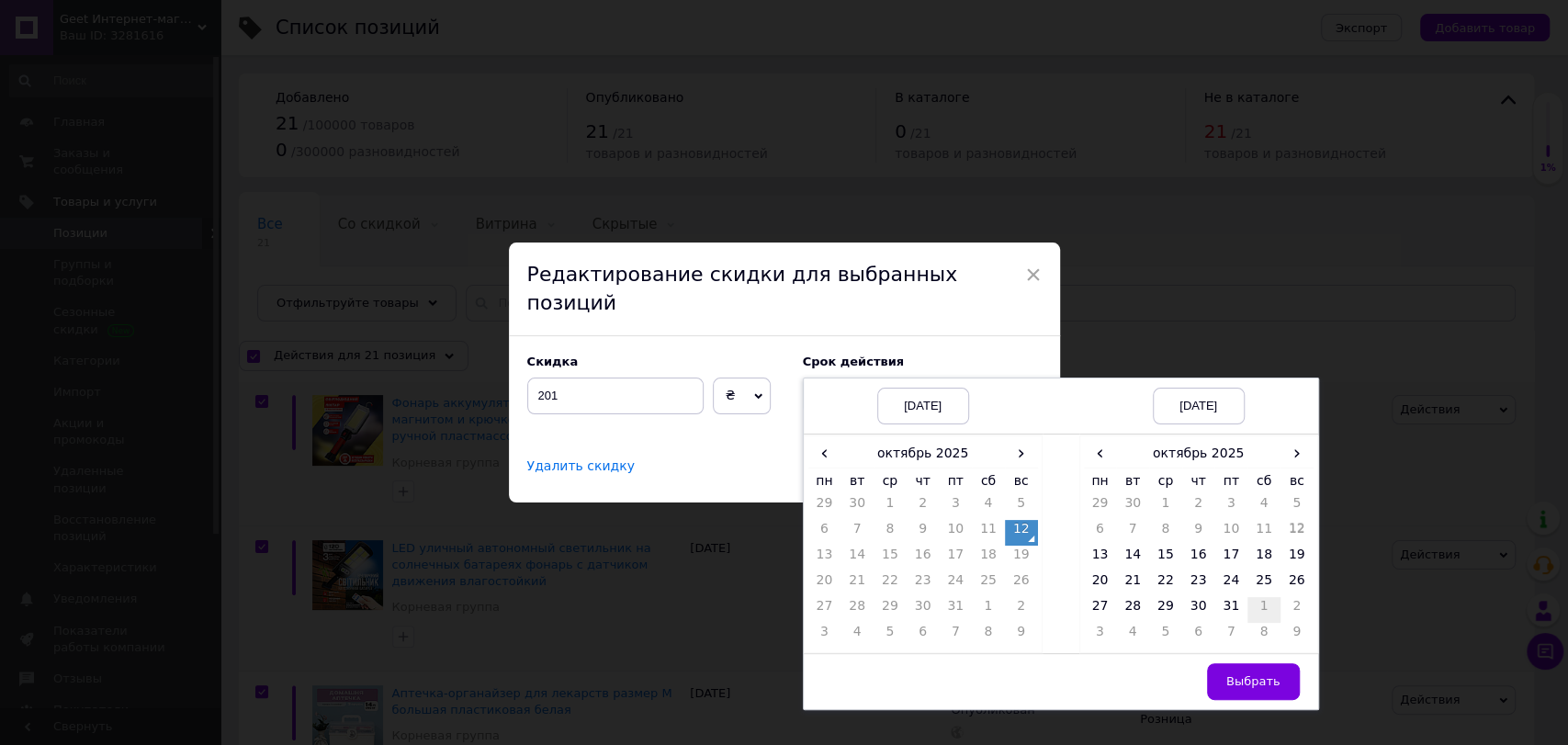
click at [1251, 597] on td "1" at bounding box center [1264, 610] width 33 height 26
click at [1243, 678] on button "Выбрать" at bounding box center [1254, 682] width 92 height 37
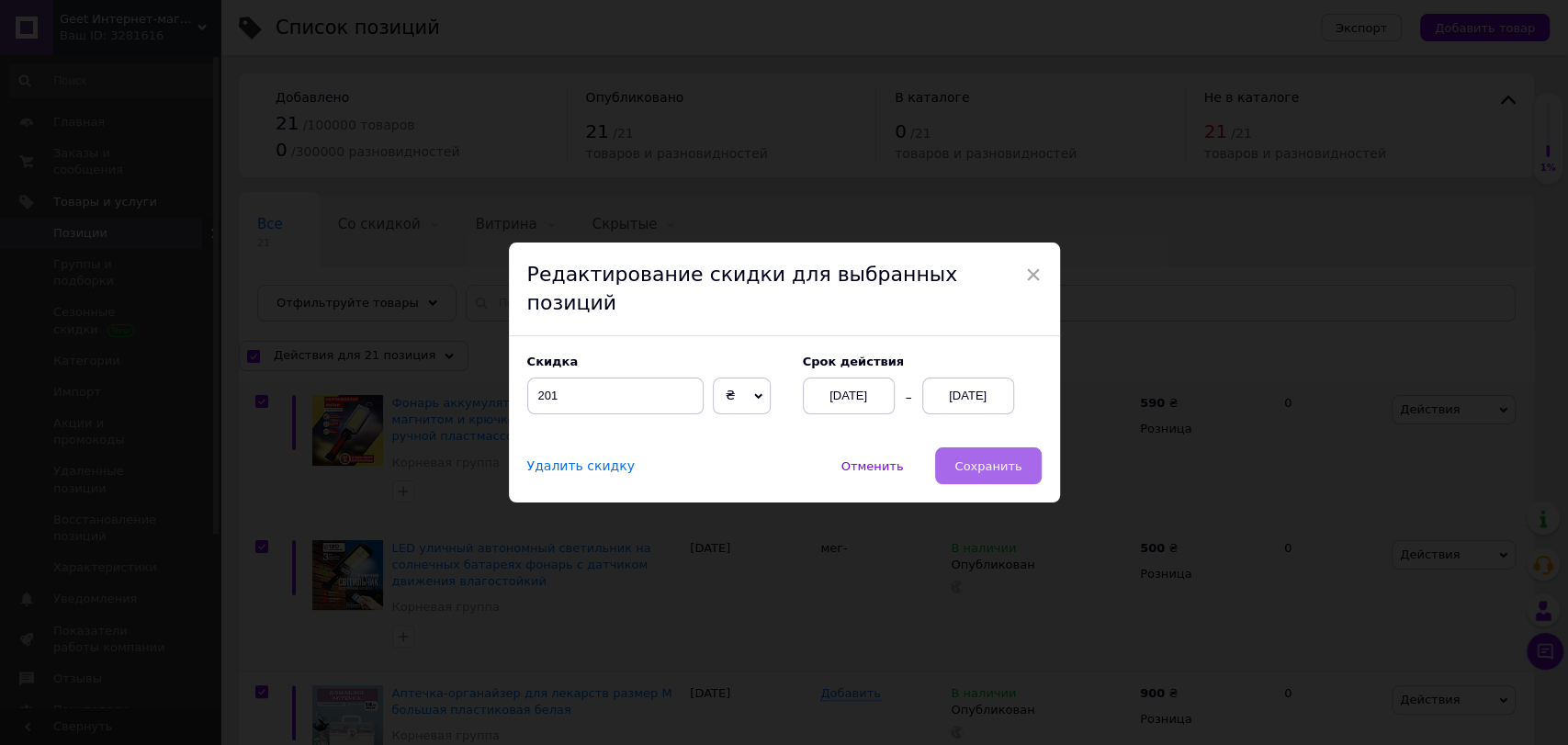
click at [1003, 459] on span "Сохранить" at bounding box center [988, 466] width 67 height 14
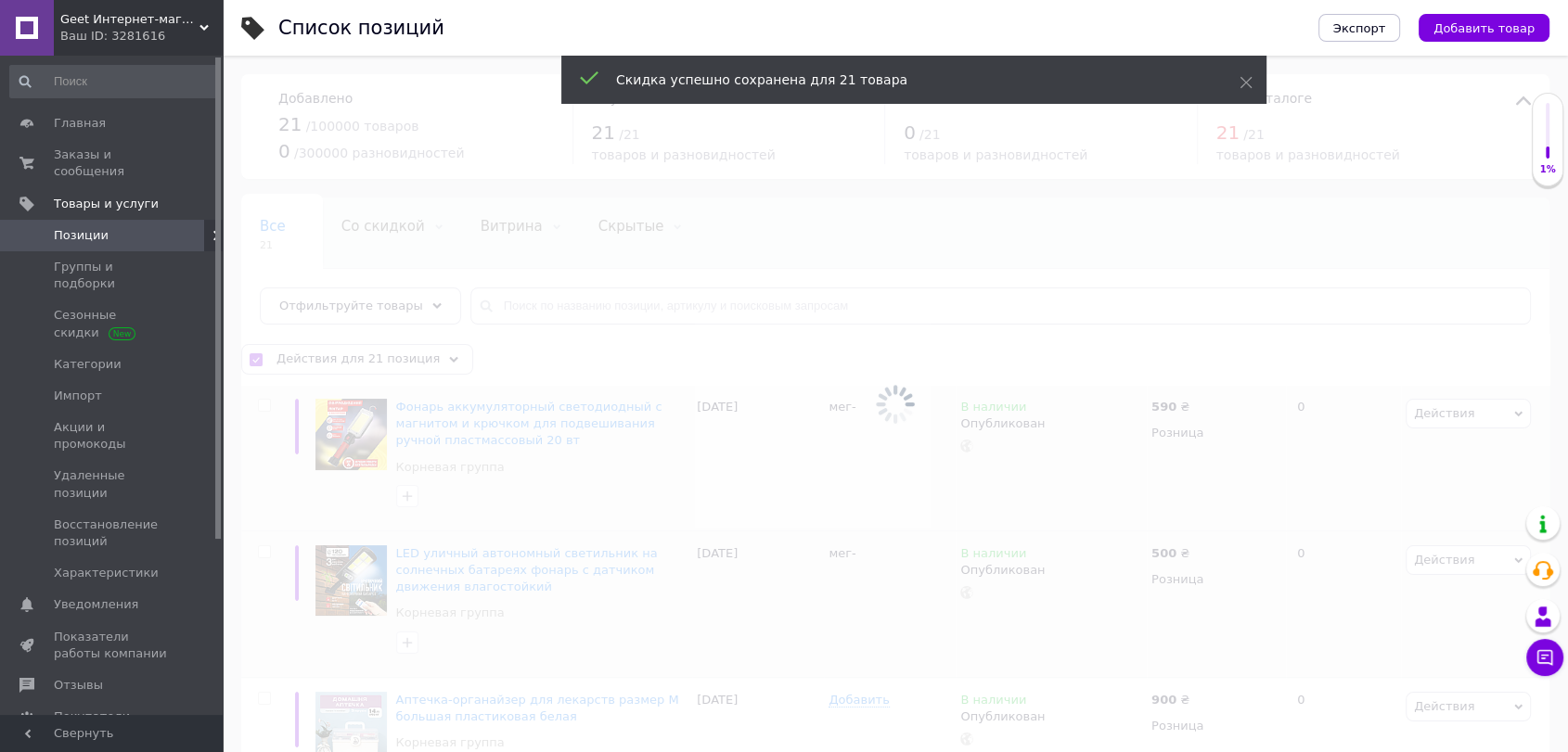
checkbox input "false"
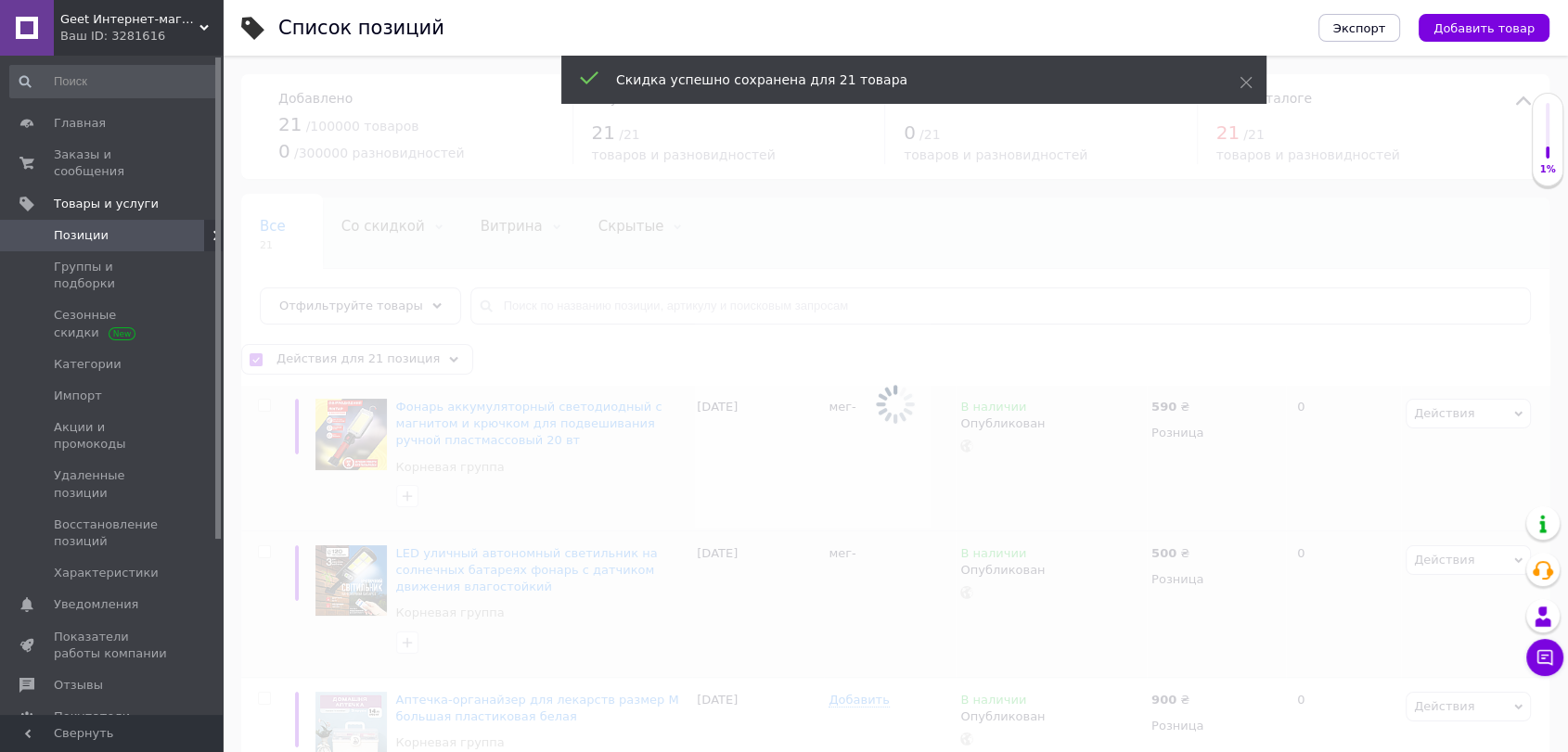
checkbox input "false"
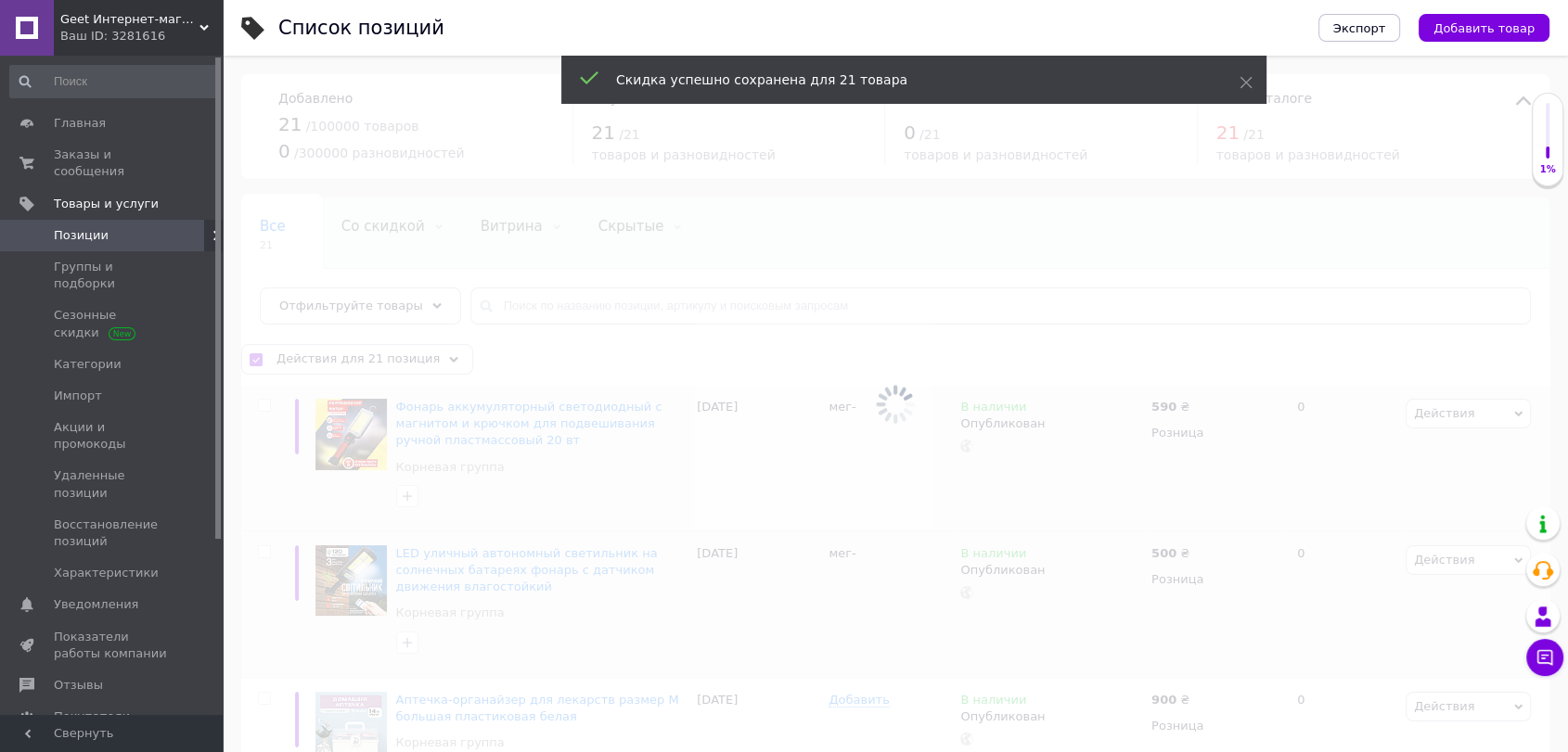
checkbox input "false"
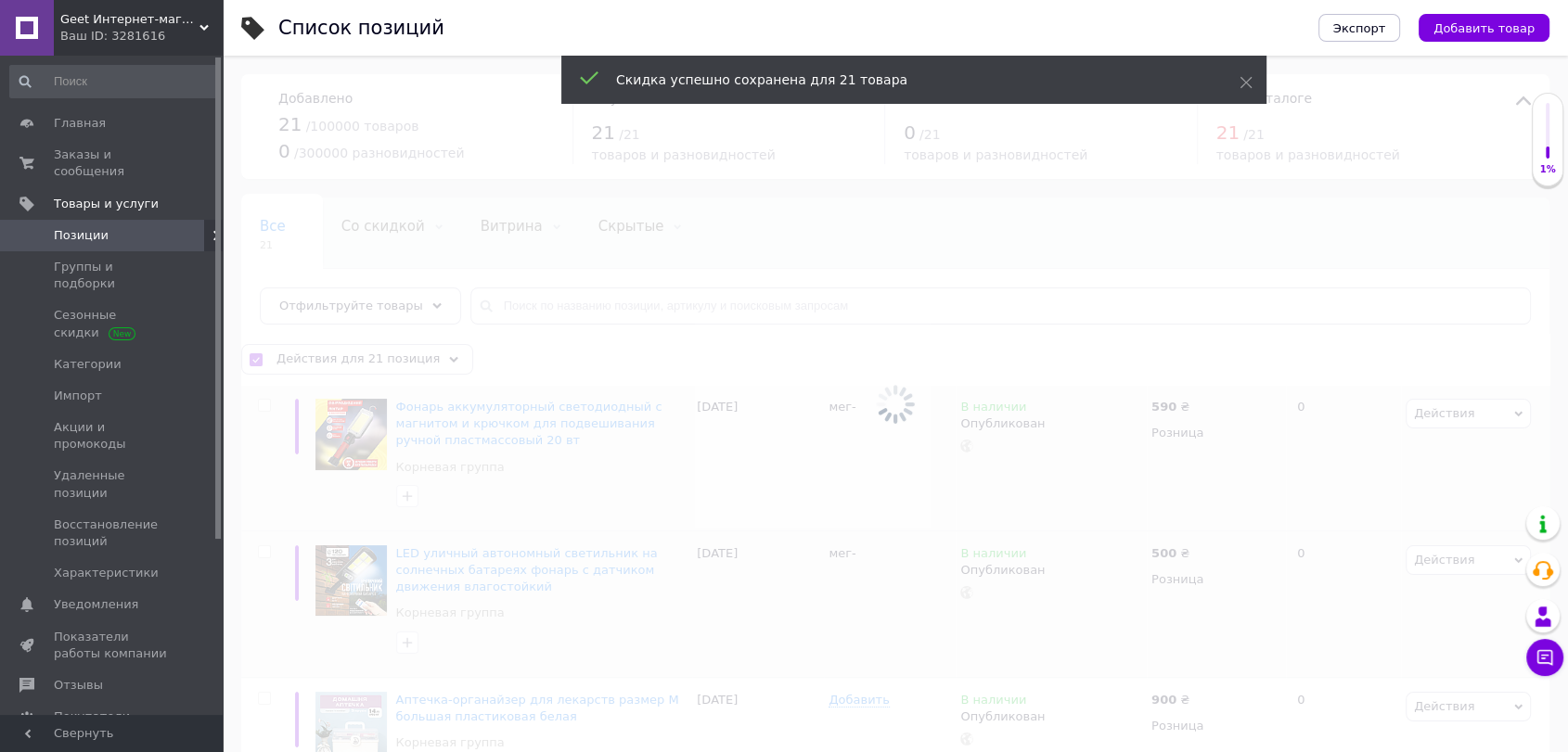
checkbox input "false"
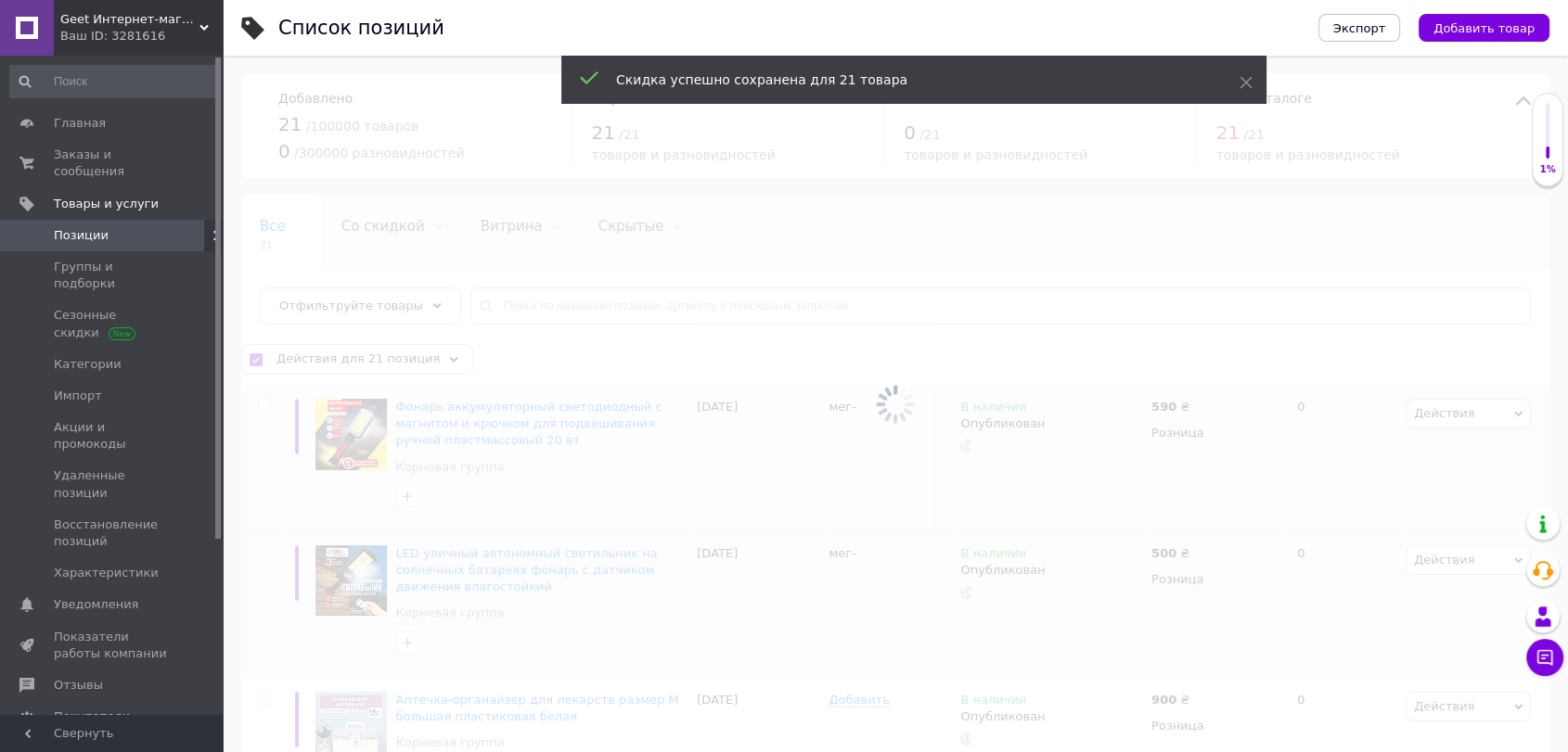
checkbox input "false"
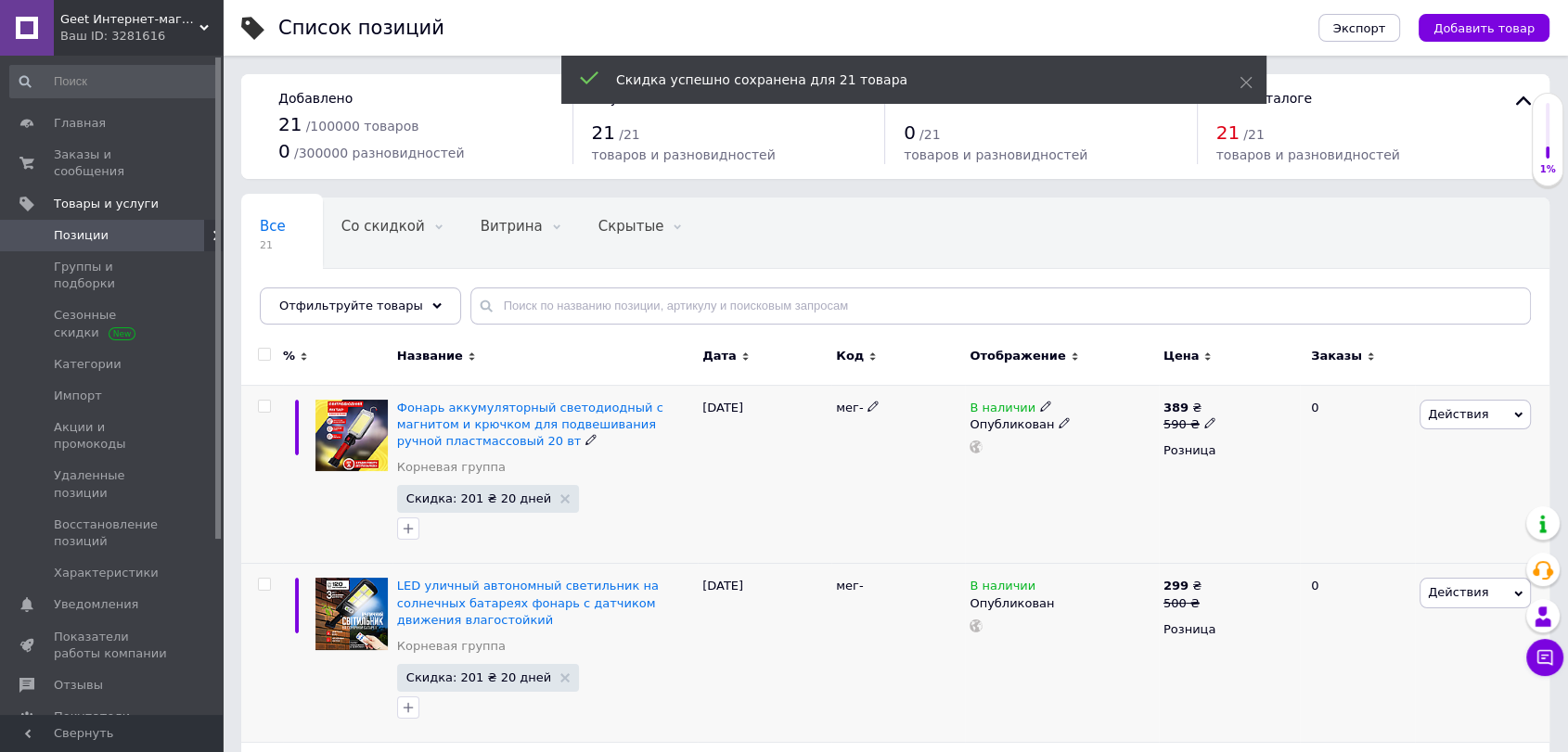
click at [1042, 406] on icon at bounding box center [1046, 407] width 11 height 11
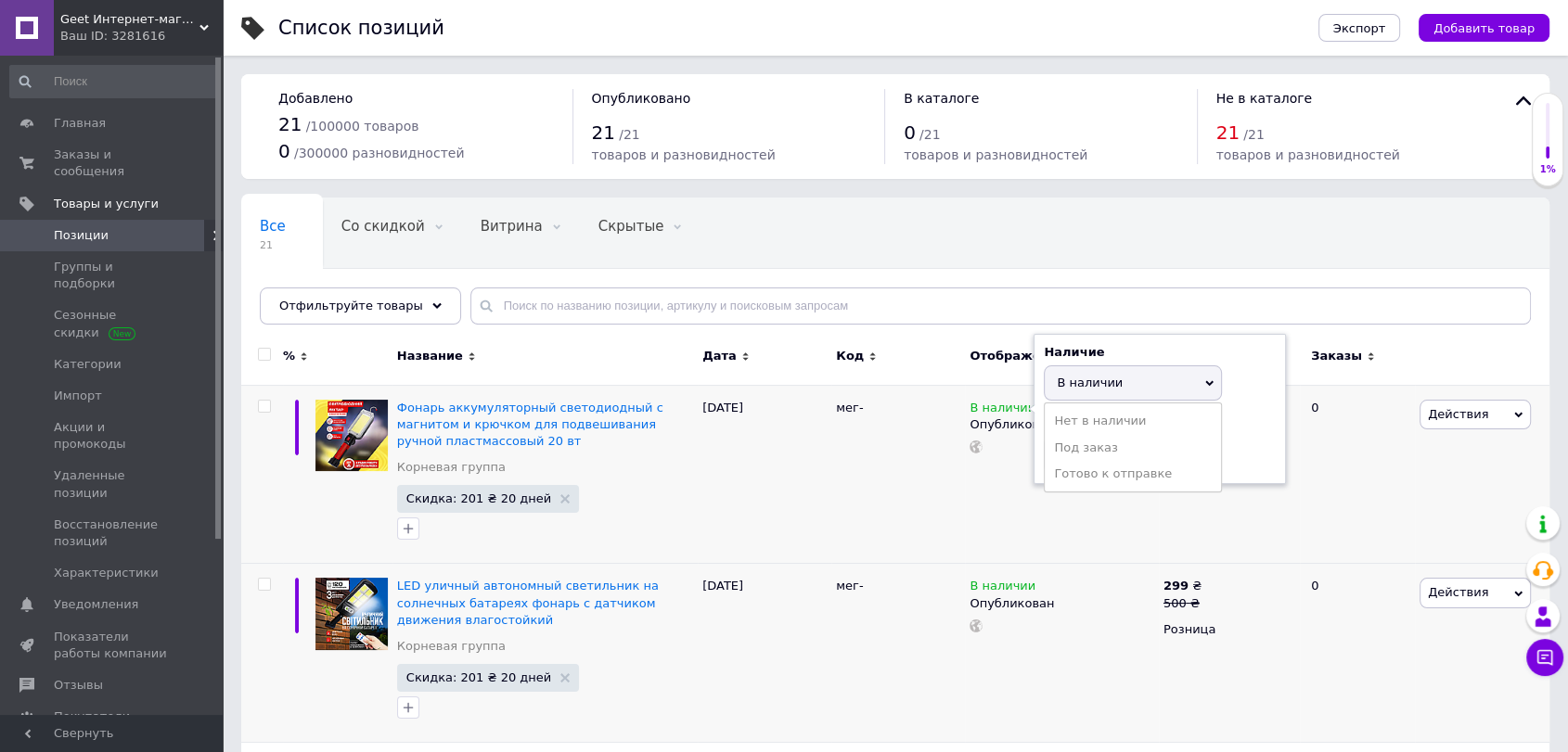
click at [1002, 258] on div "Все 21 Со скидкой 0 Удалить Редактировать Витрина 0 Удалить Редактировать Скрыт…" at bounding box center [896, 271] width 1309 height 153
click at [264, 349] on input "checkbox" at bounding box center [263, 355] width 12 height 12
checkbox input "true"
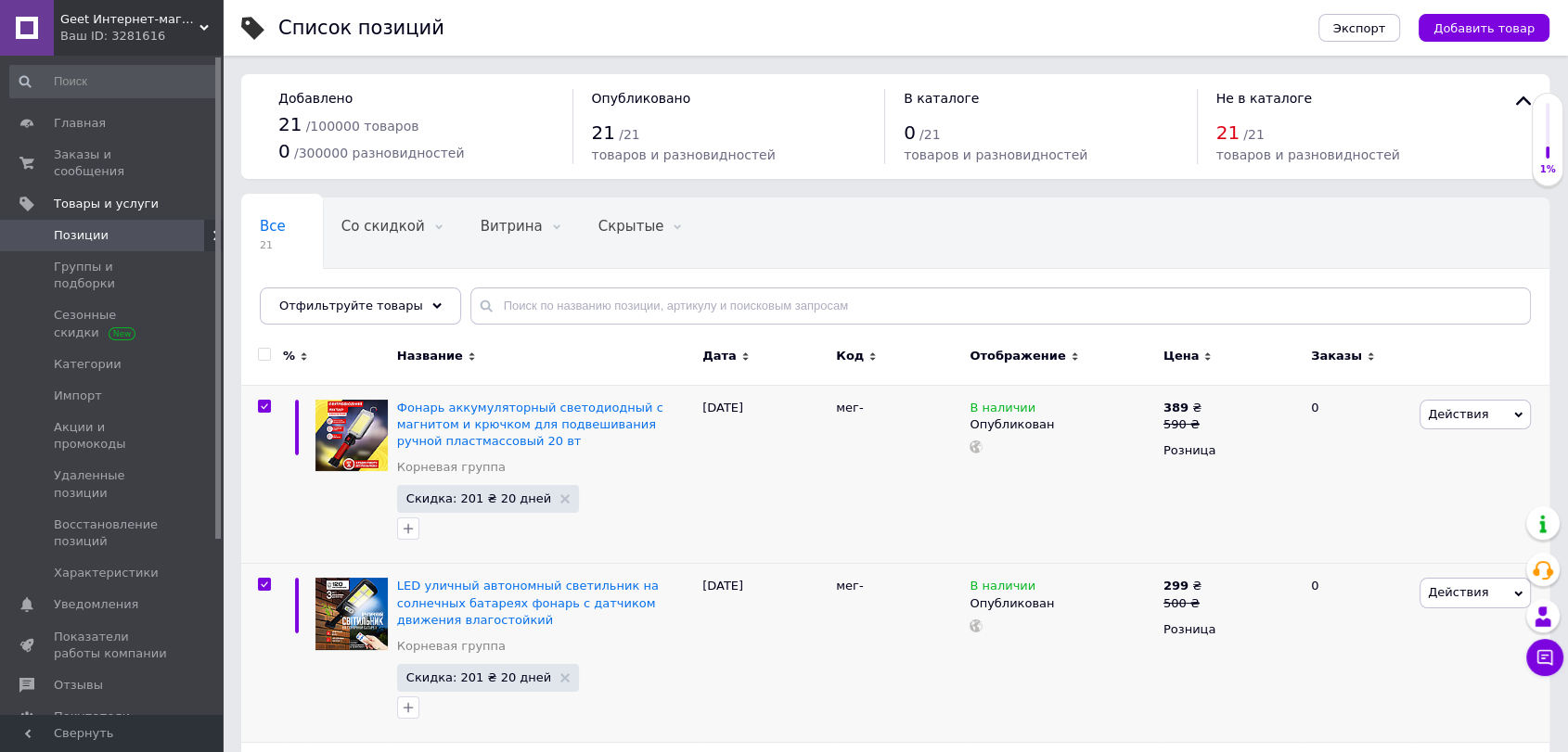
checkbox input "true"
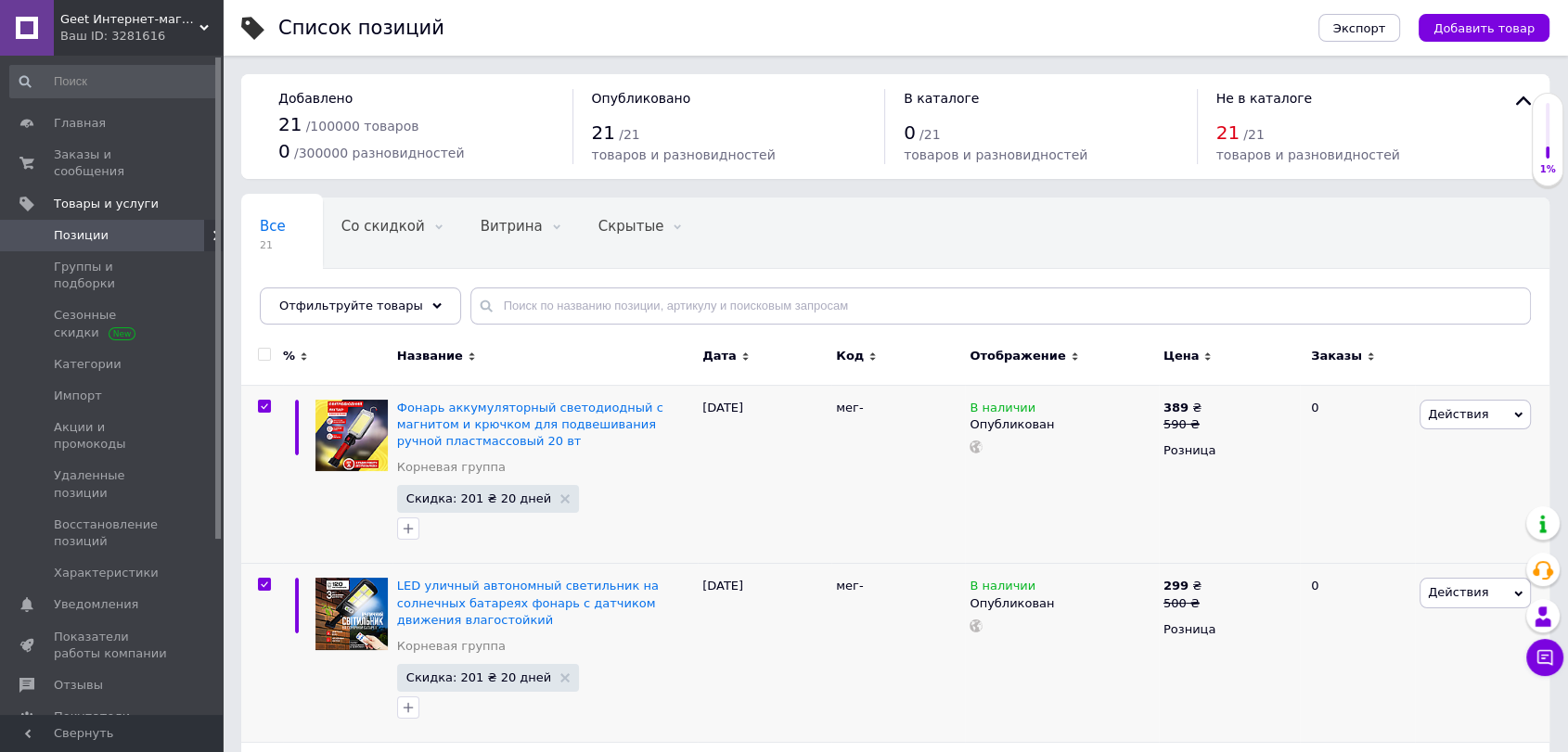
checkbox input "true"
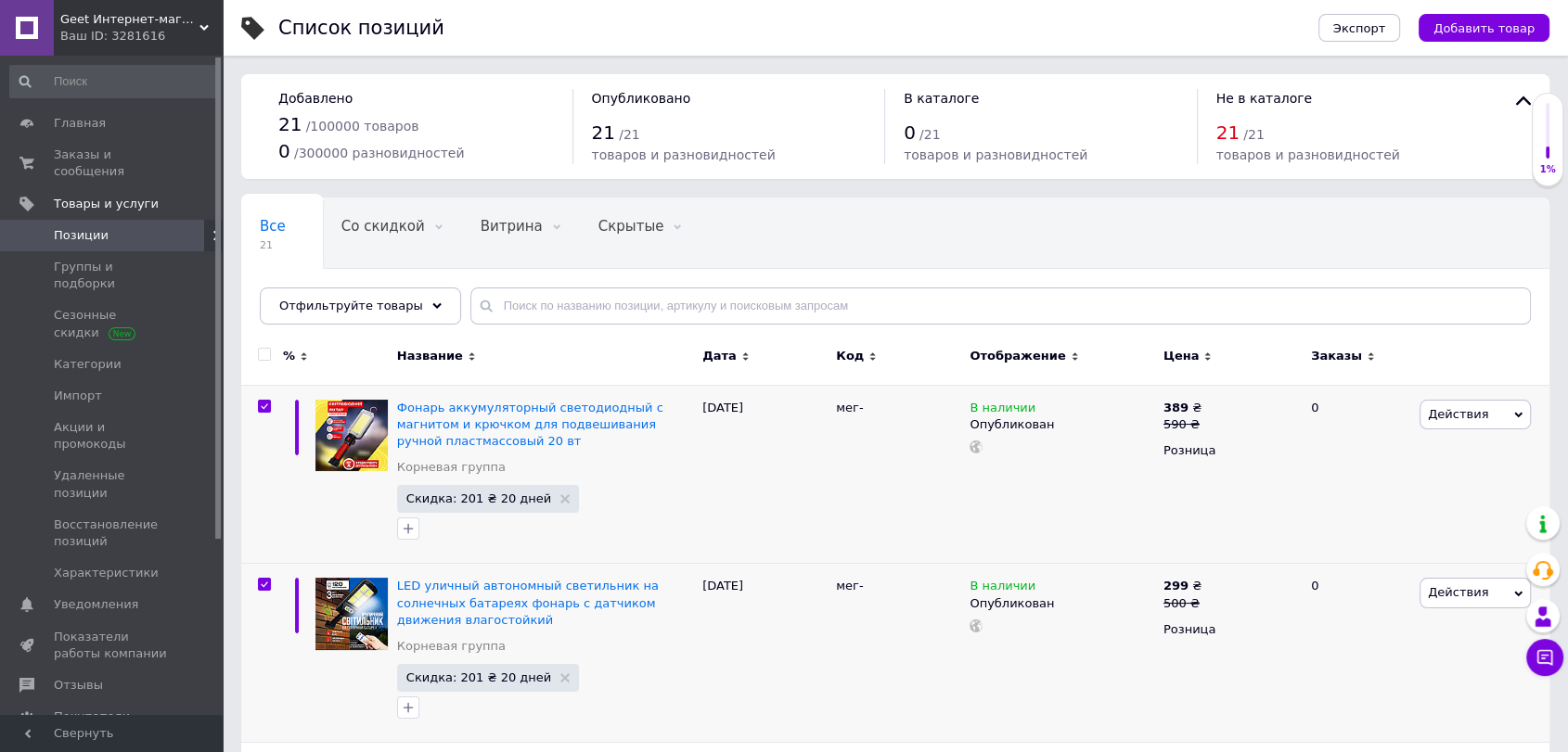
checkbox input "true"
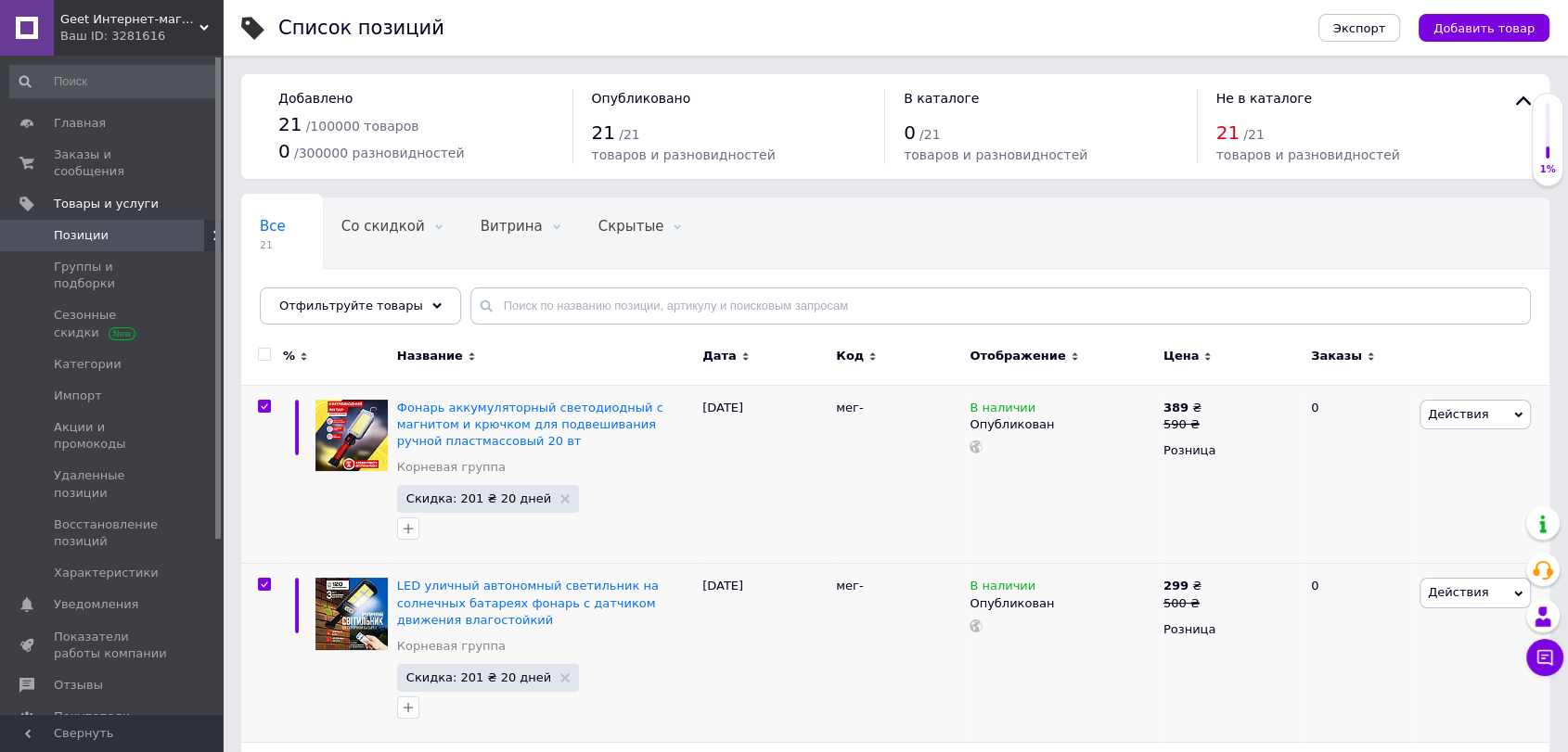
checkbox input "true"
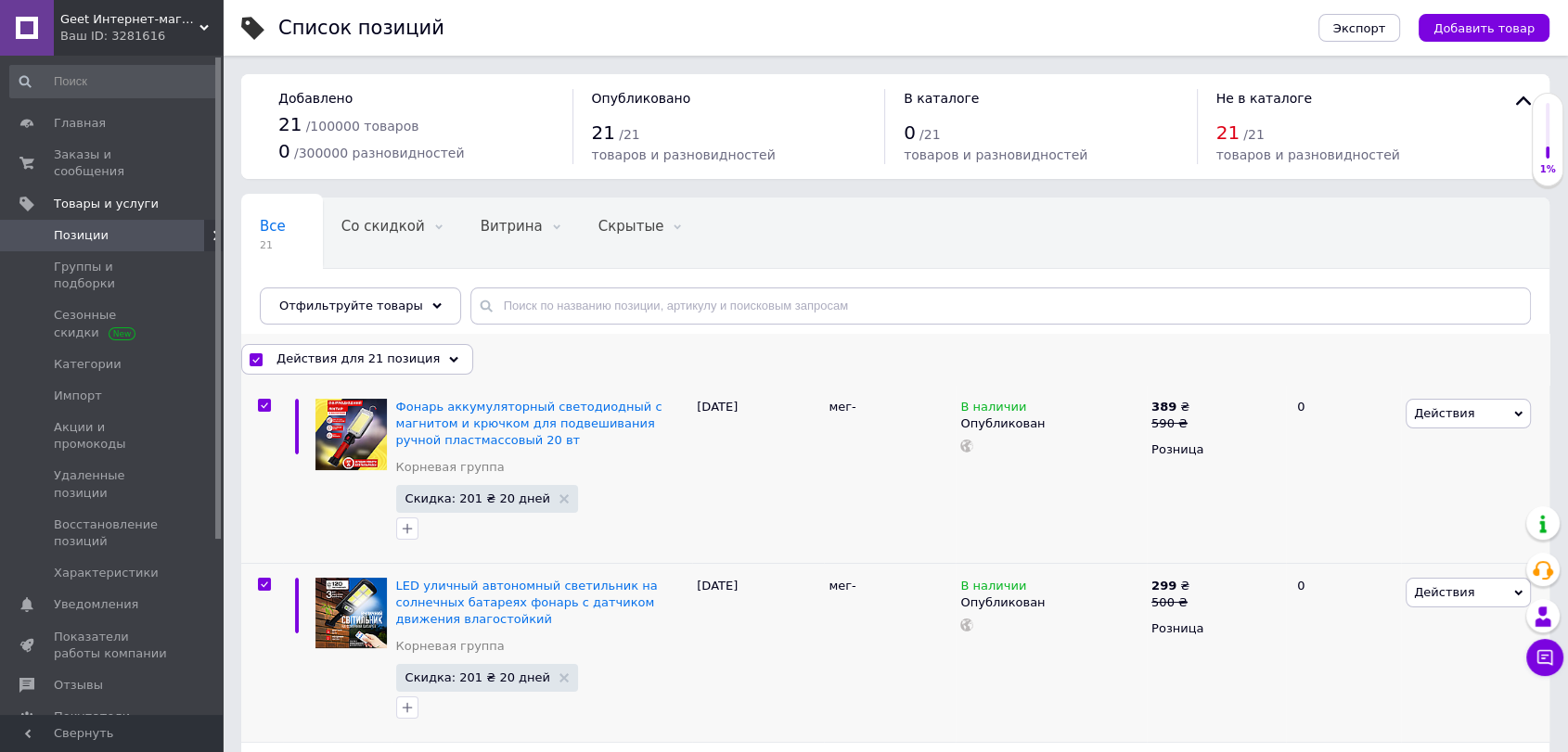
click at [343, 356] on span "Действия для 21 позиция" at bounding box center [357, 359] width 163 height 17
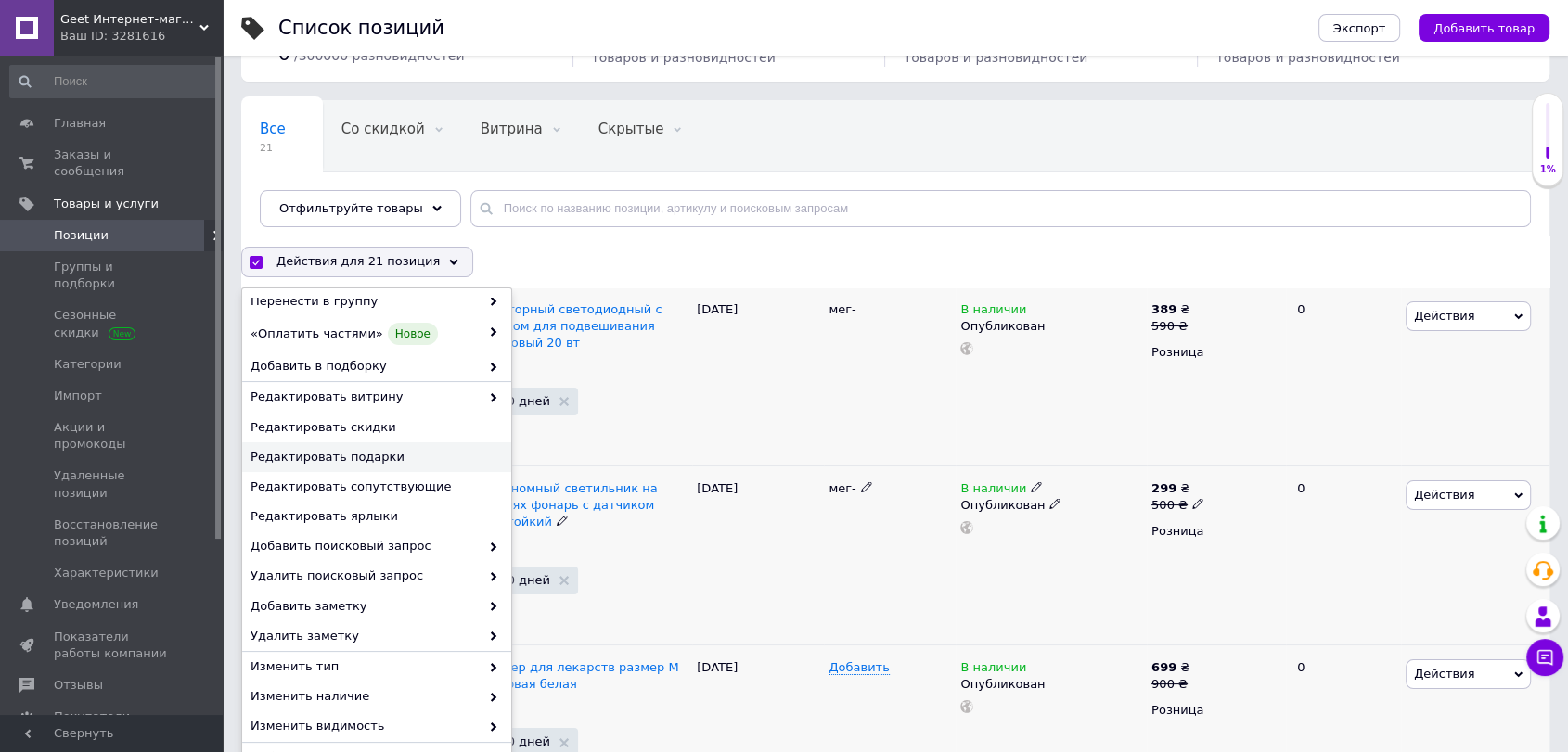
scroll to position [411, 0]
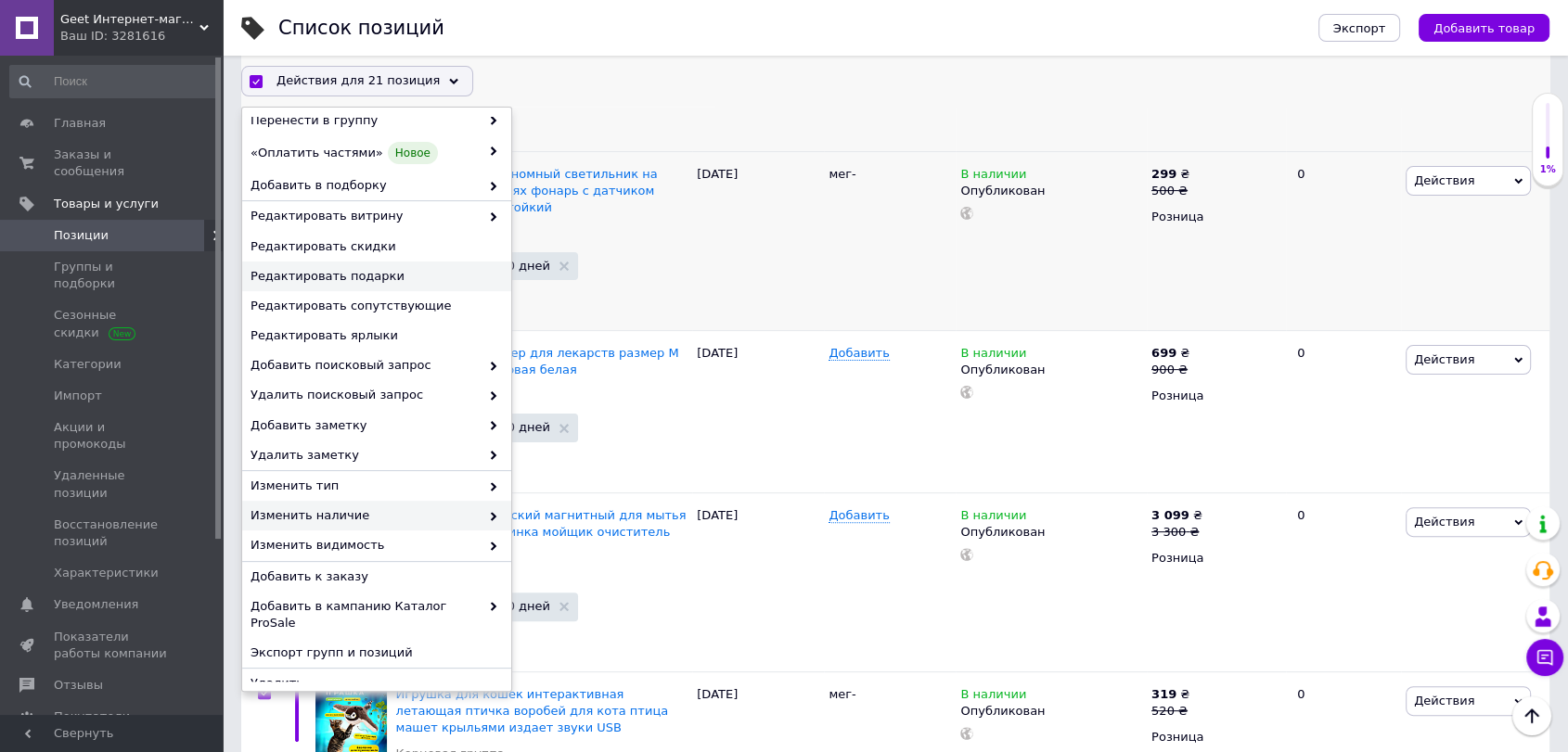
click at [371, 511] on span "Изменить наличие" at bounding box center [365, 516] width 230 height 17
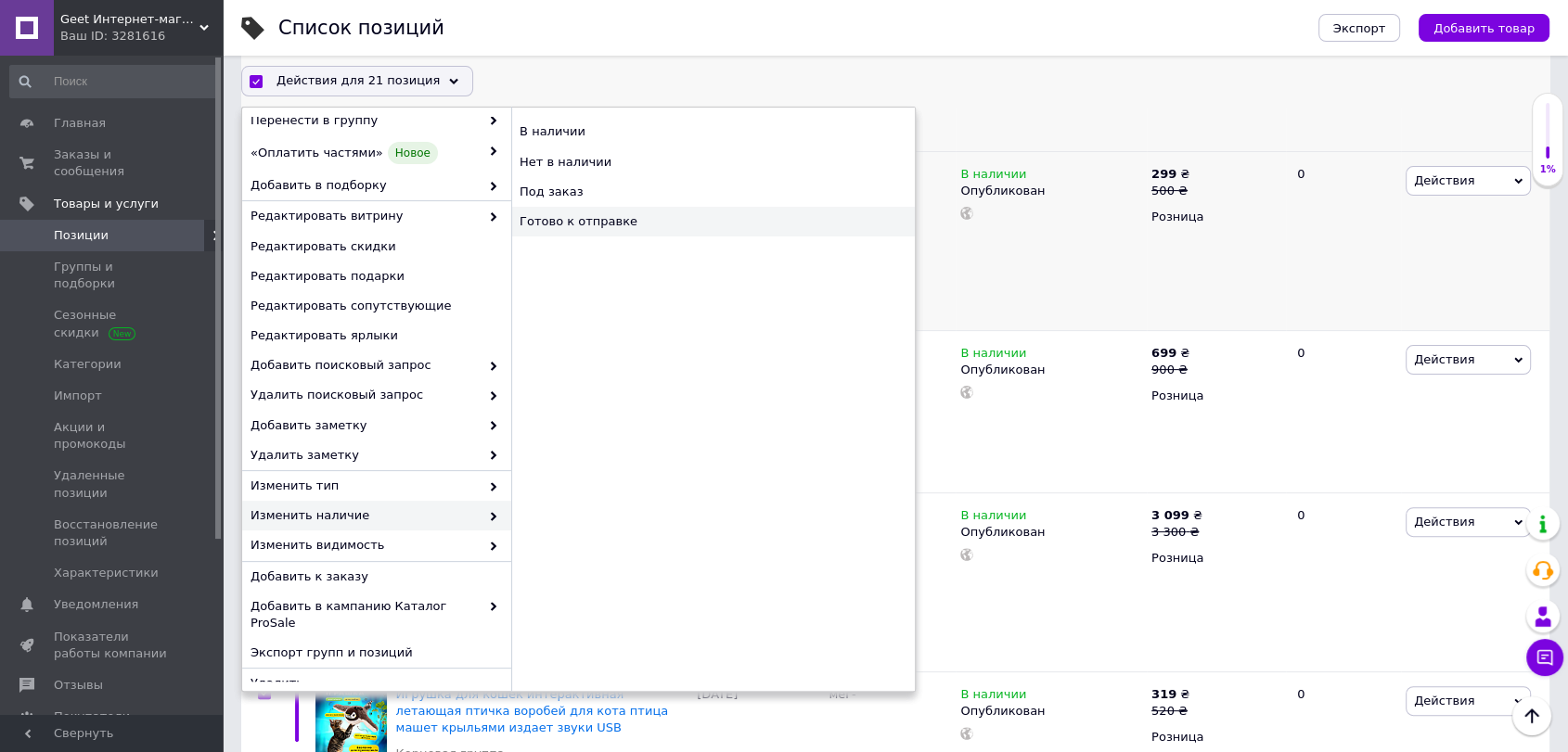
click at [630, 232] on div "Готово к отправке" at bounding box center [713, 222] width 404 height 30
checkbox input "false"
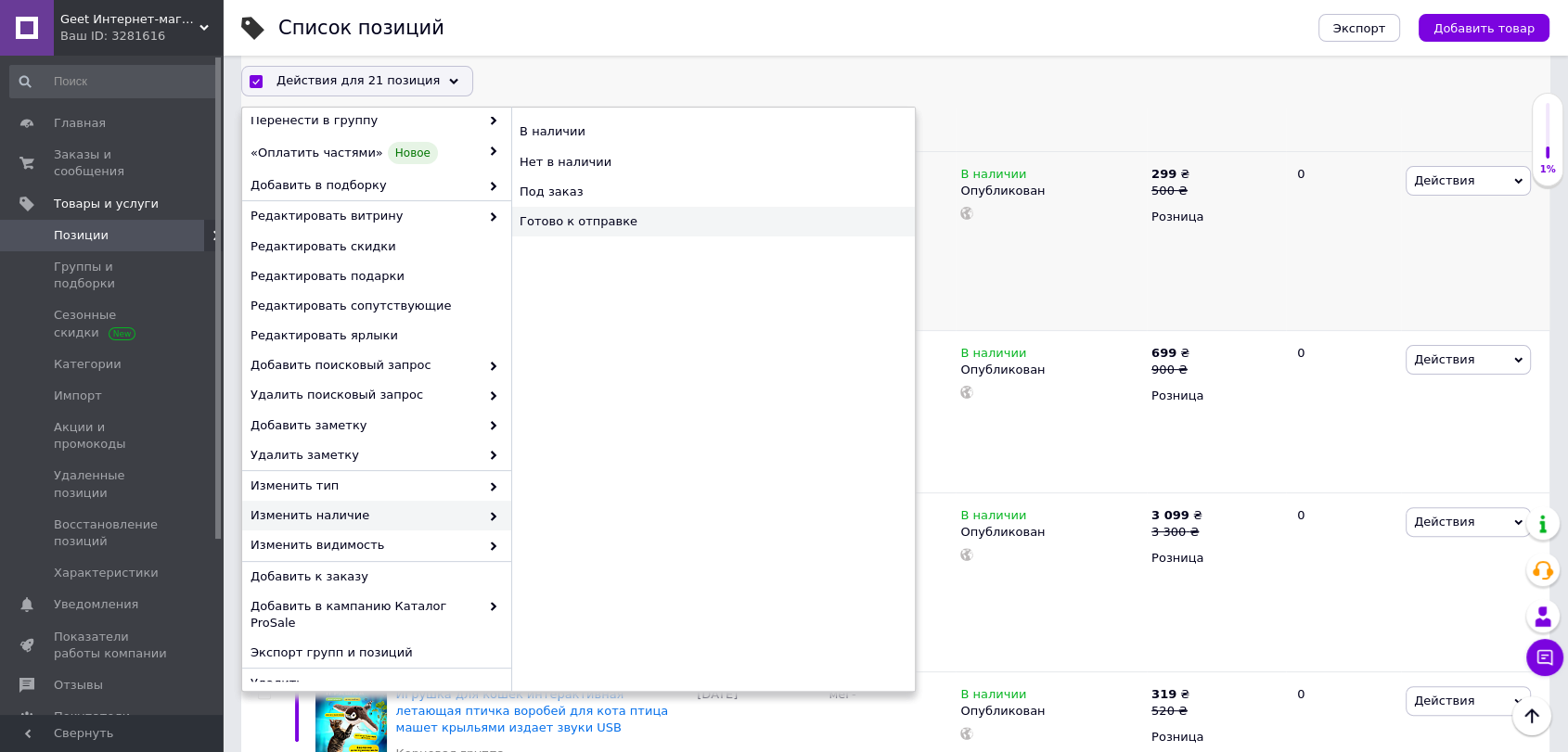
checkbox input "false"
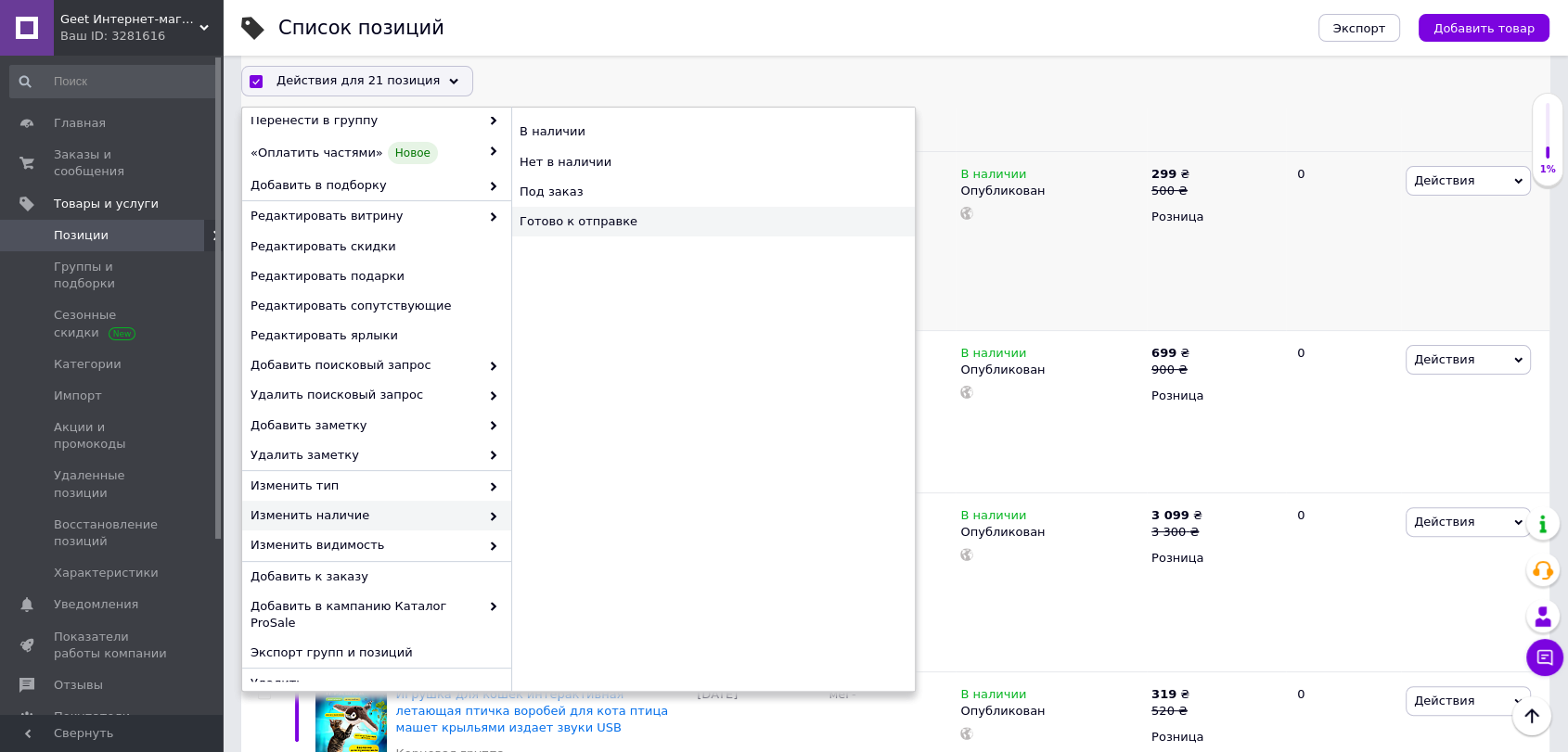
checkbox input "false"
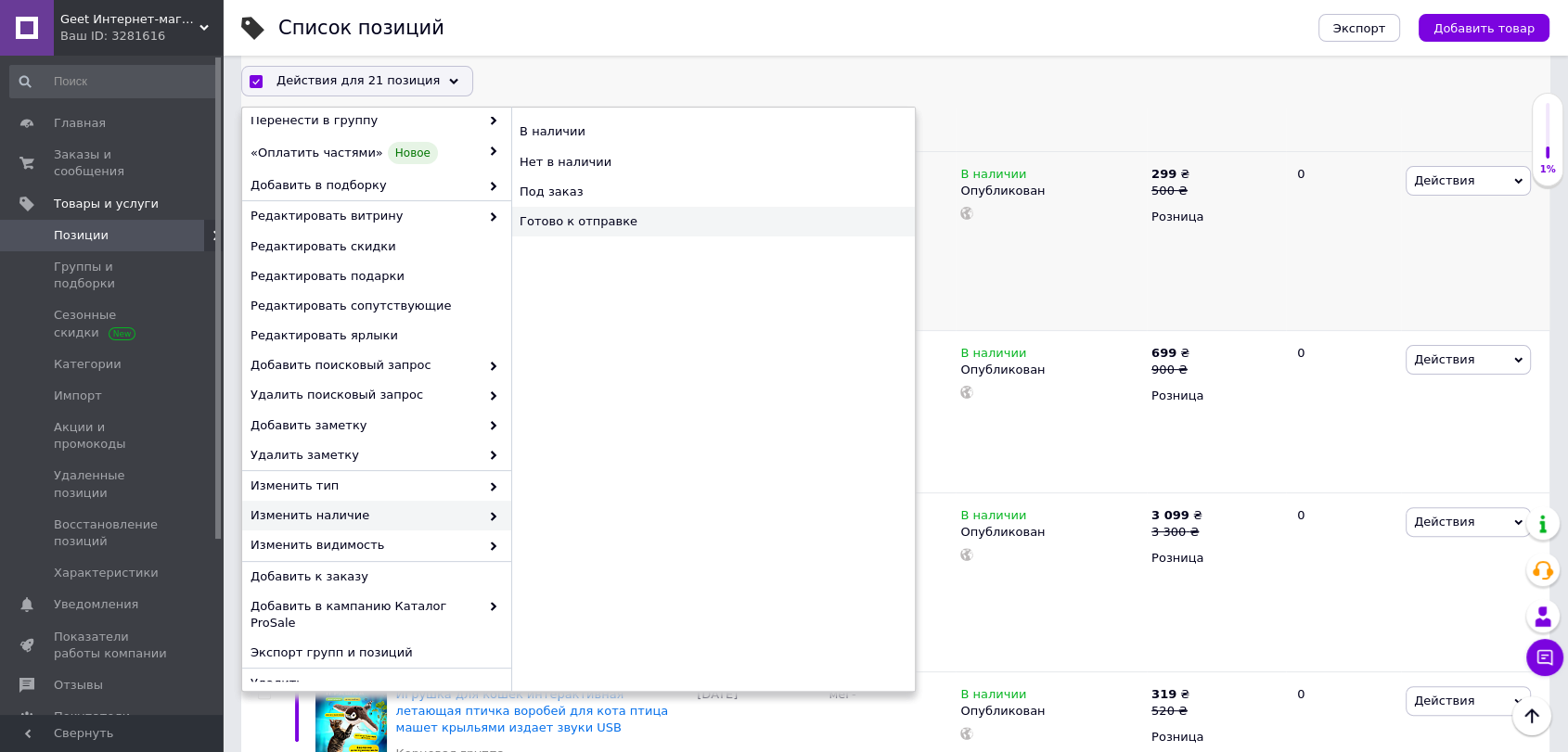
checkbox input "false"
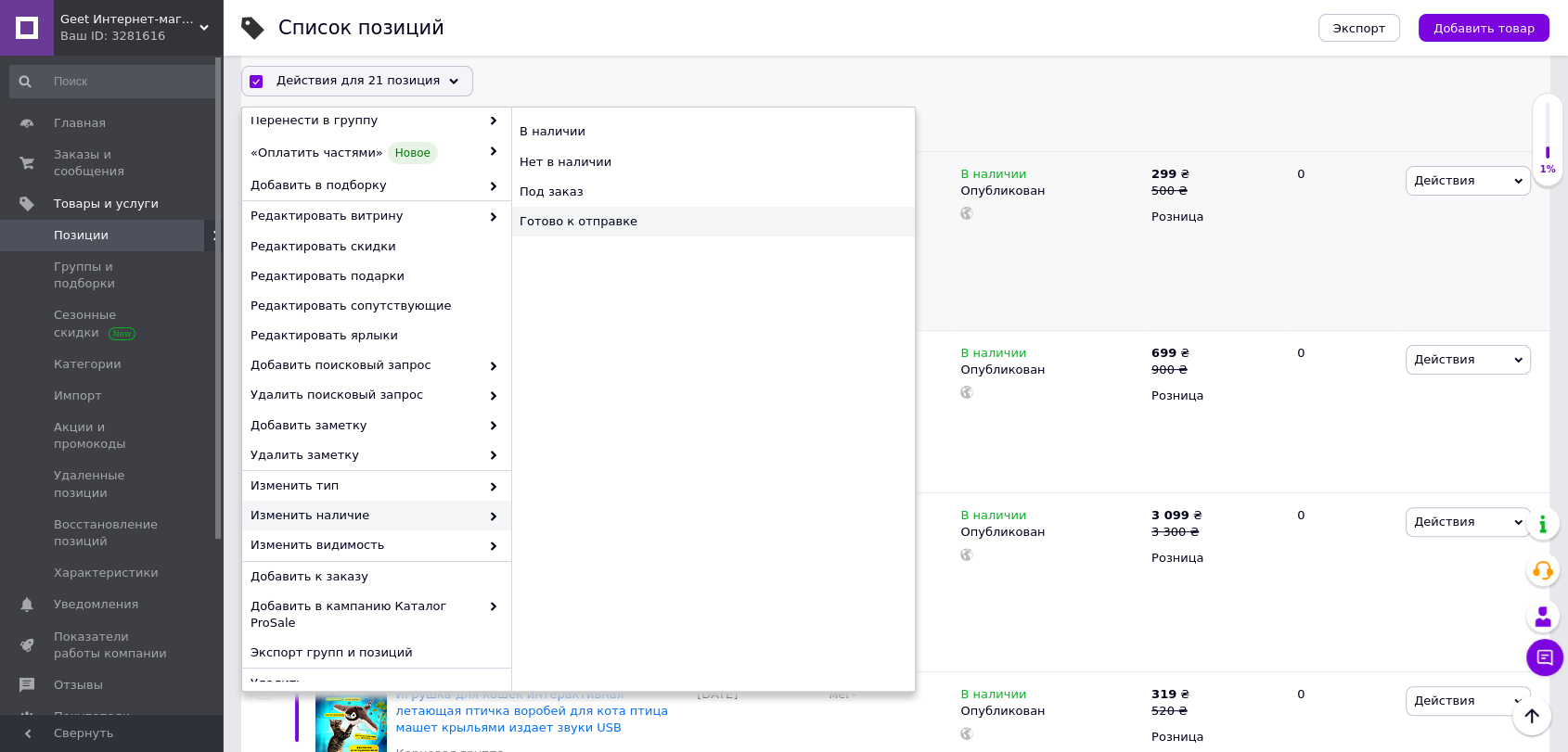
checkbox input "false"
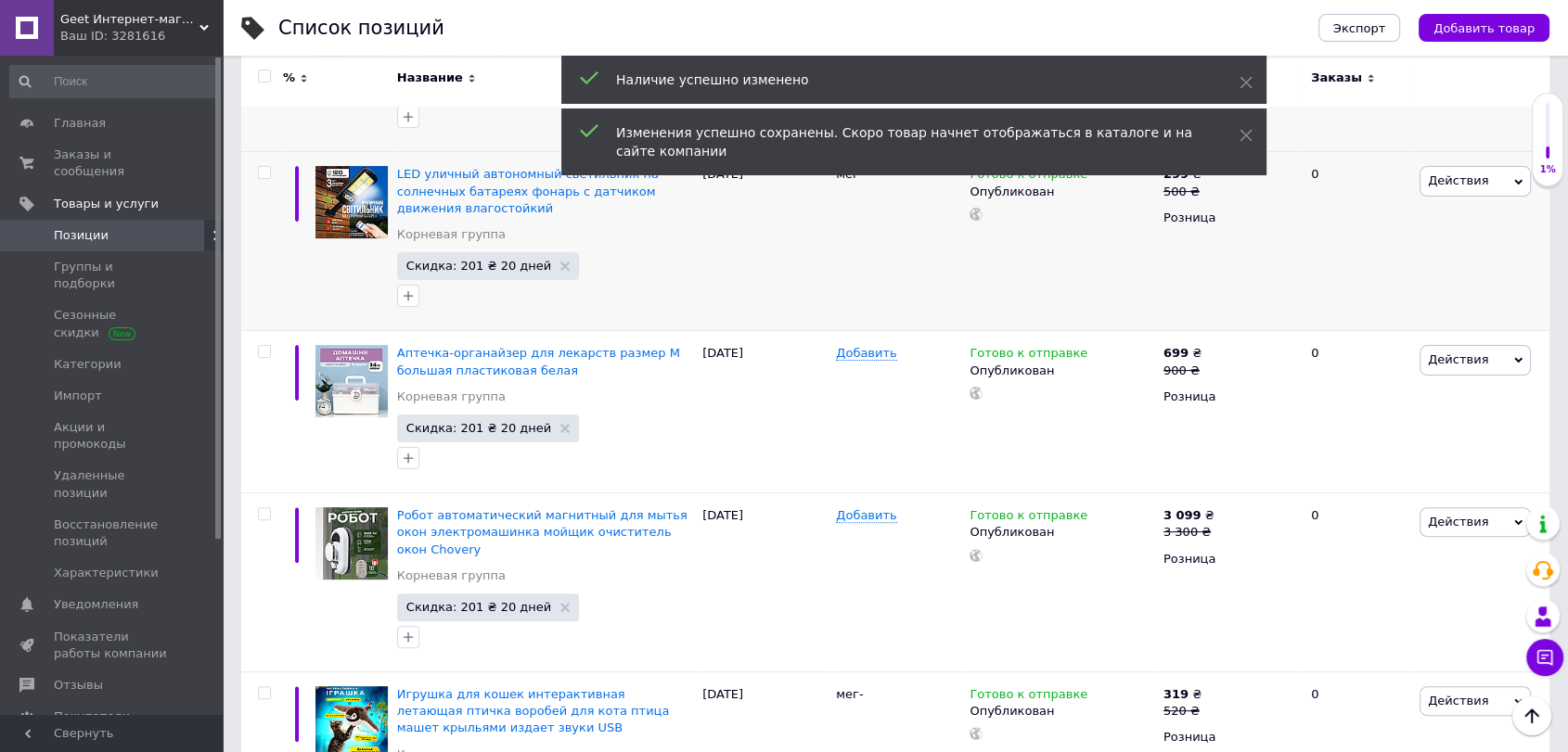
click at [109, 740] on span "Каталог ProSale" at bounding box center [104, 748] width 100 height 17
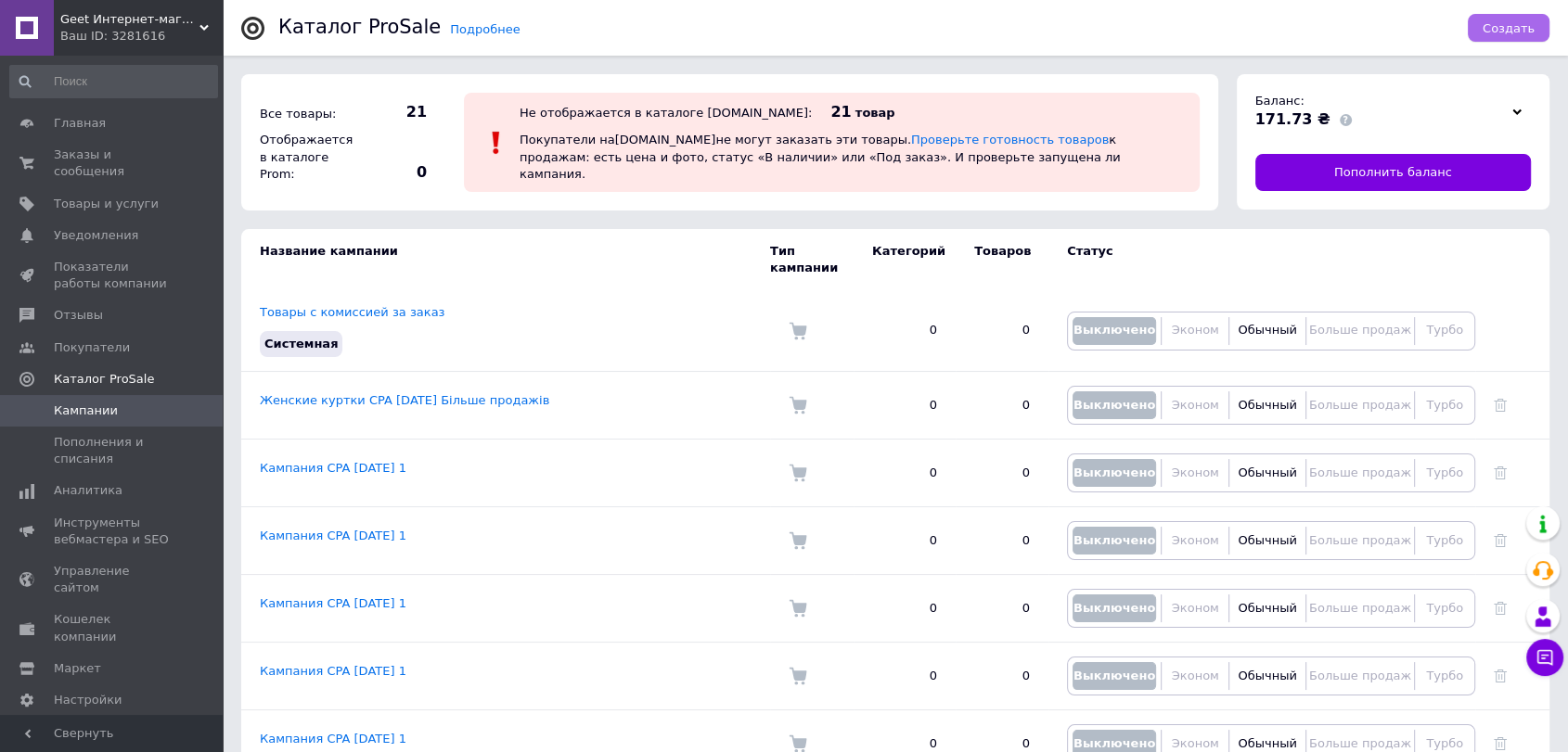
click at [1506, 23] on span "Создать" at bounding box center [1509, 28] width 52 height 14
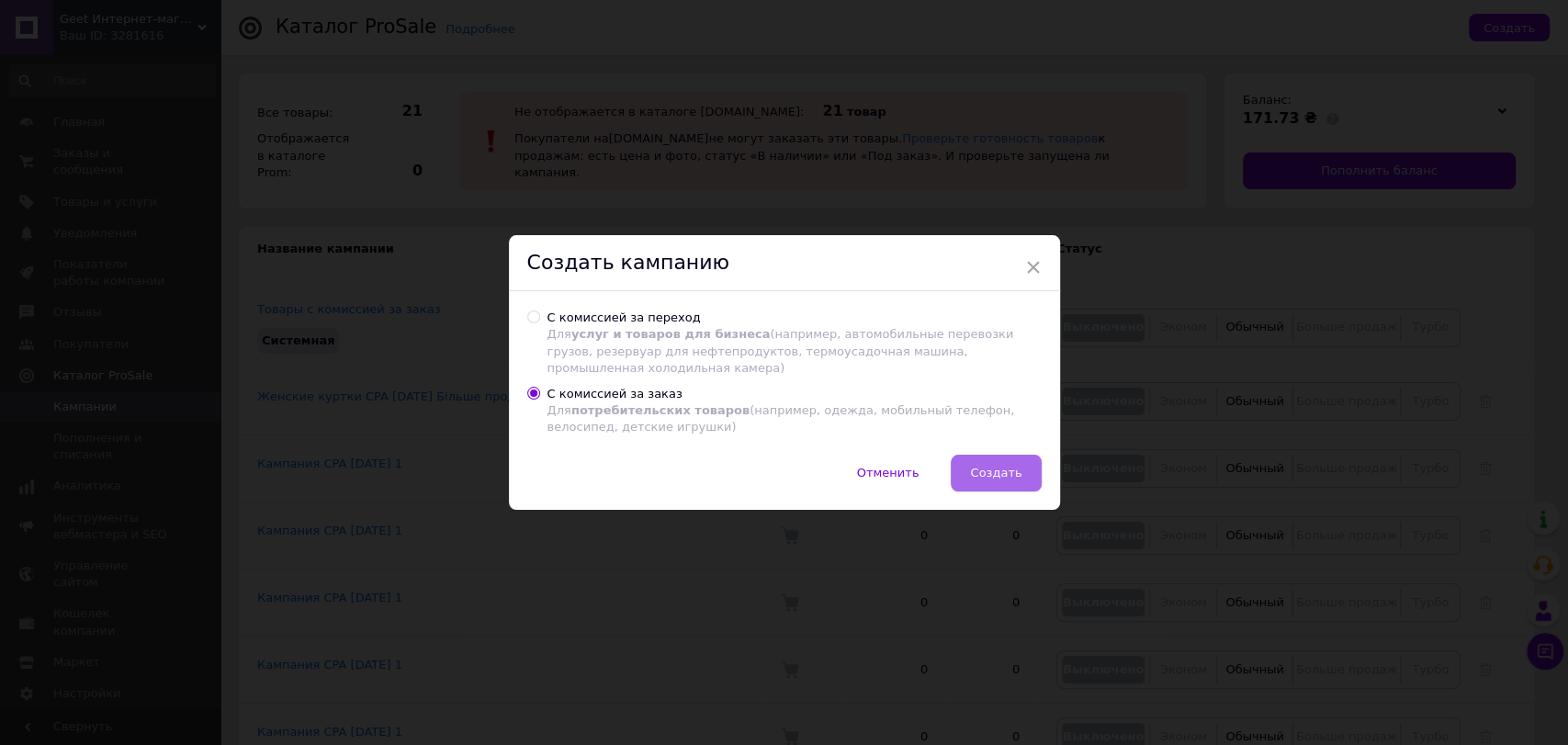
click at [1015, 458] on button "Создать" at bounding box center [995, 473] width 90 height 37
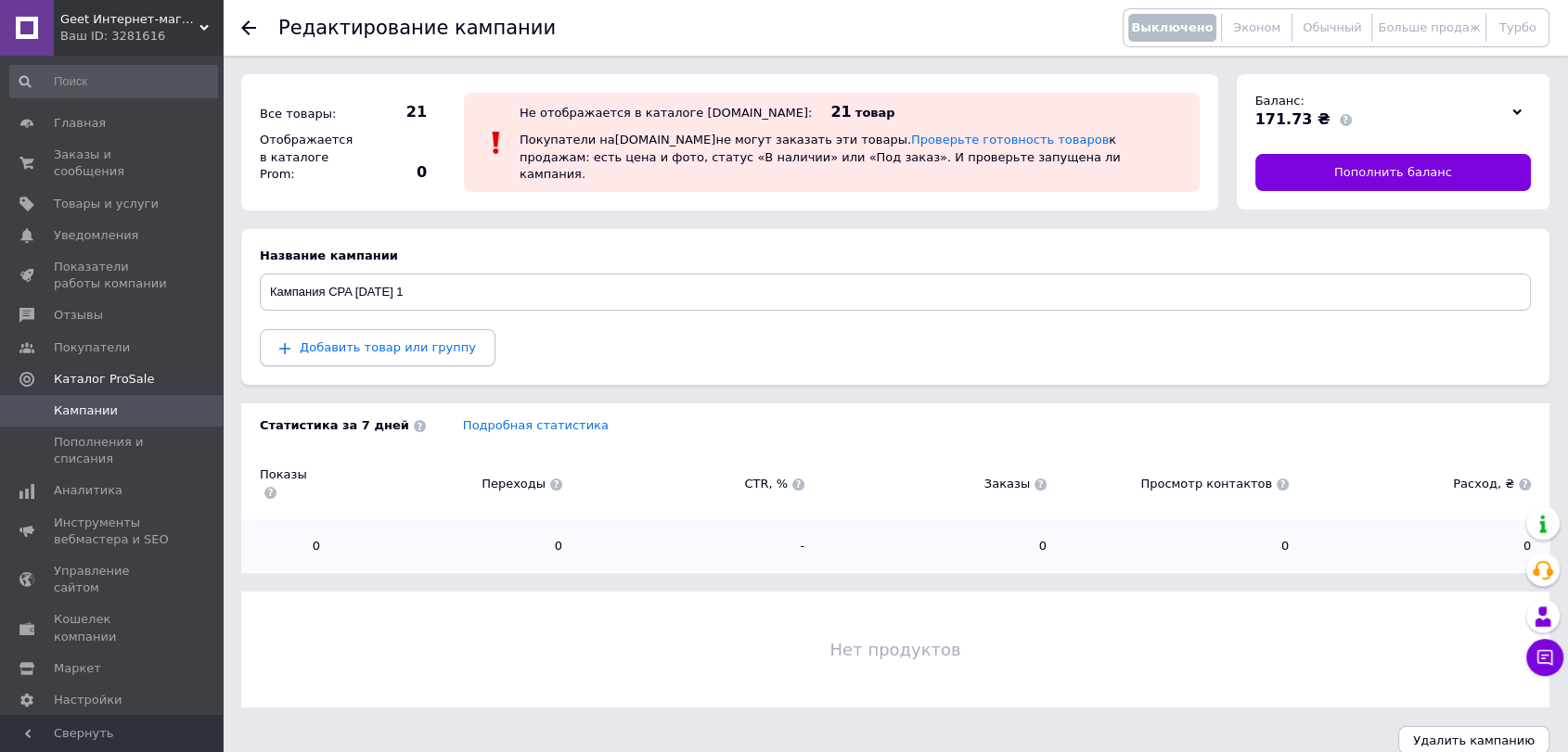
click at [401, 346] on span "Добавить товар или группу" at bounding box center [387, 347] width 176 height 14
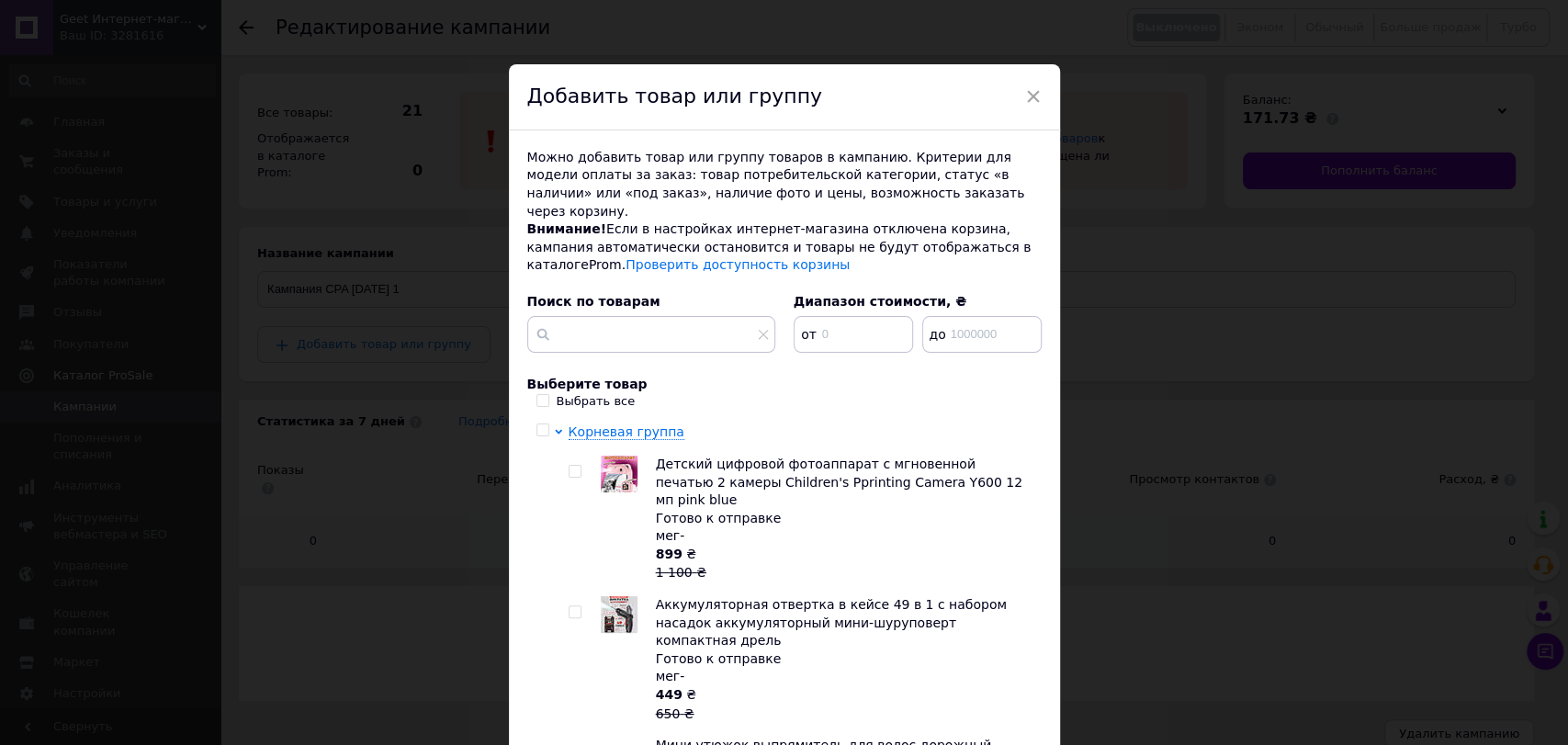
click at [542, 395] on input "Выбрать все" at bounding box center [542, 400] width 12 height 12
checkbox input "true"
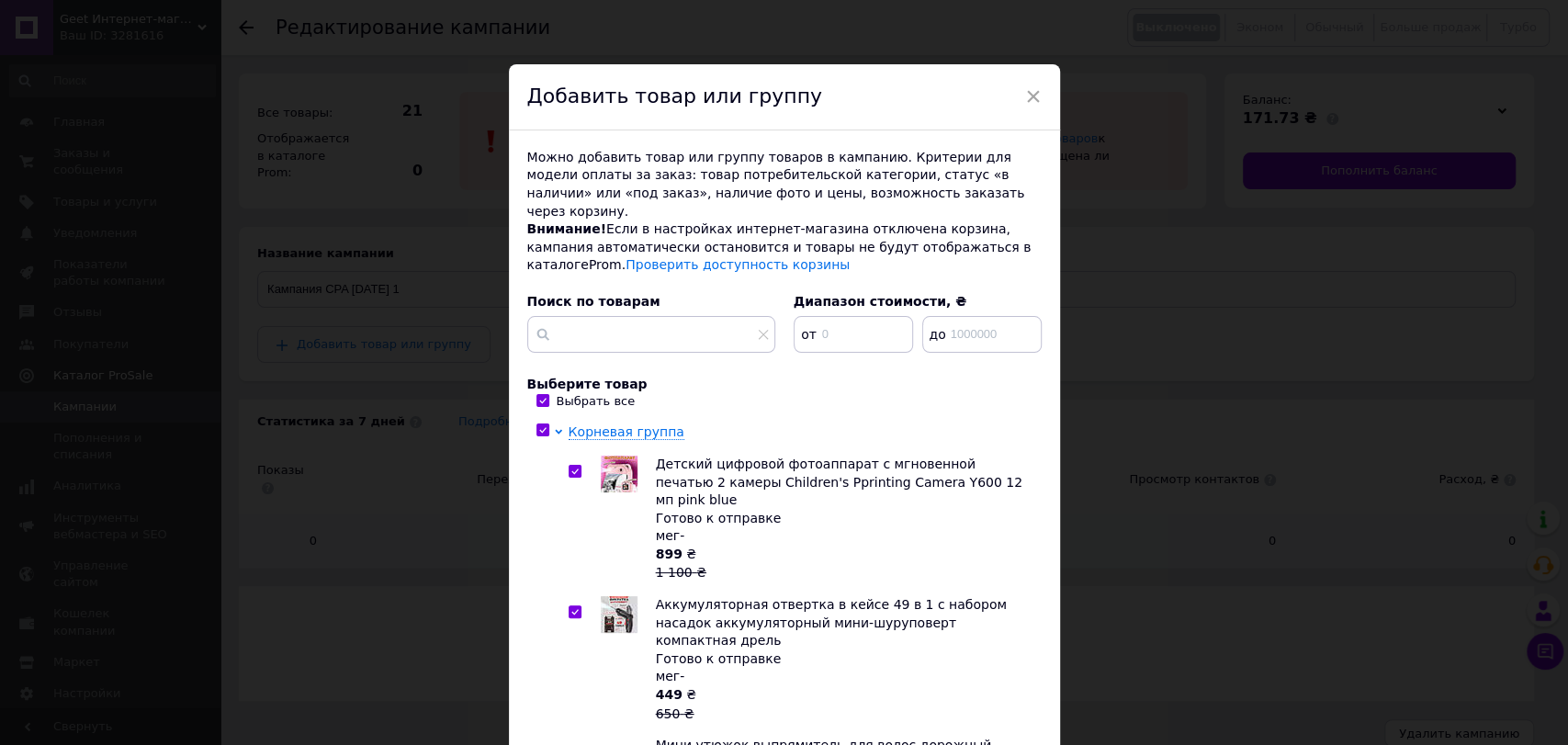
checkbox input "true"
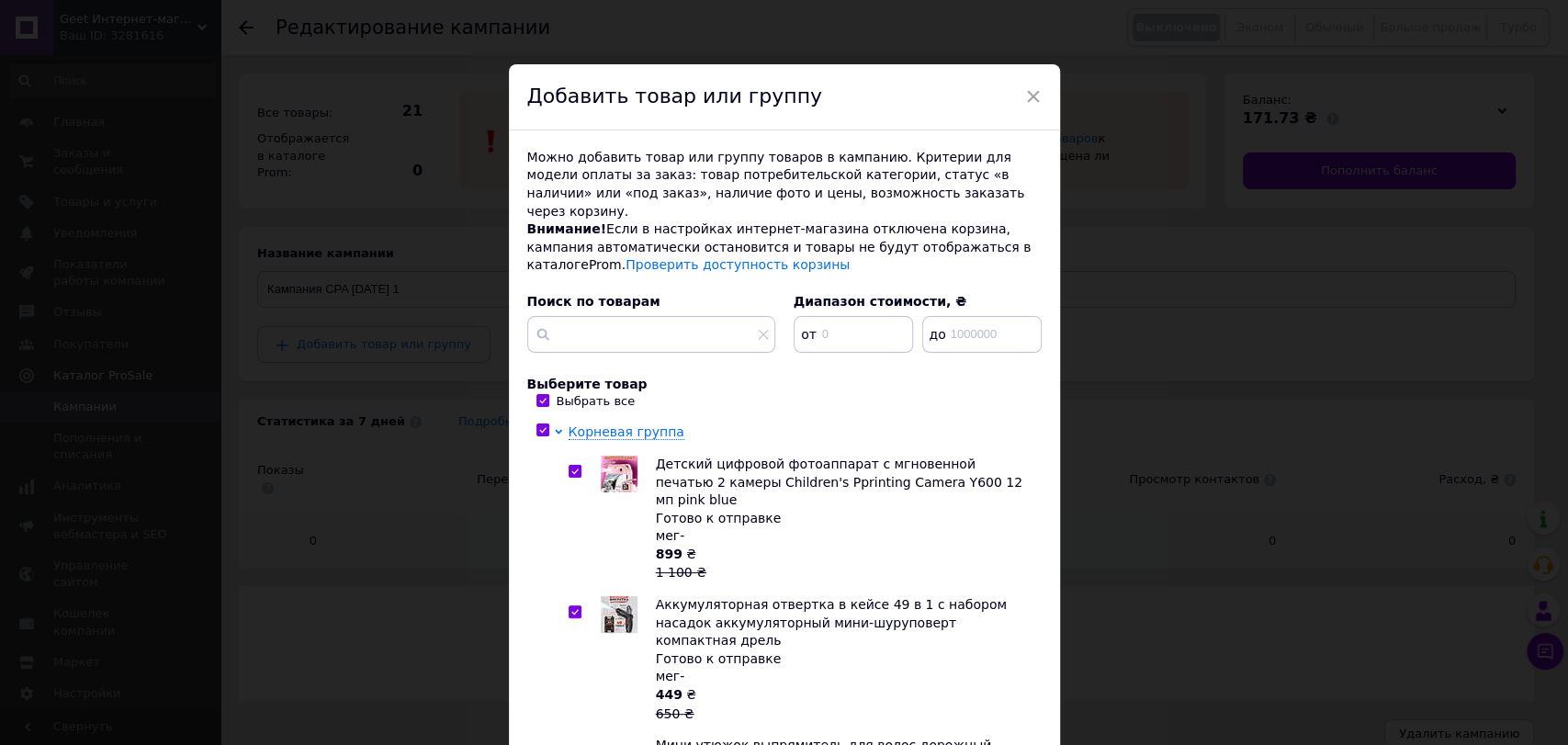
checkbox input "true"
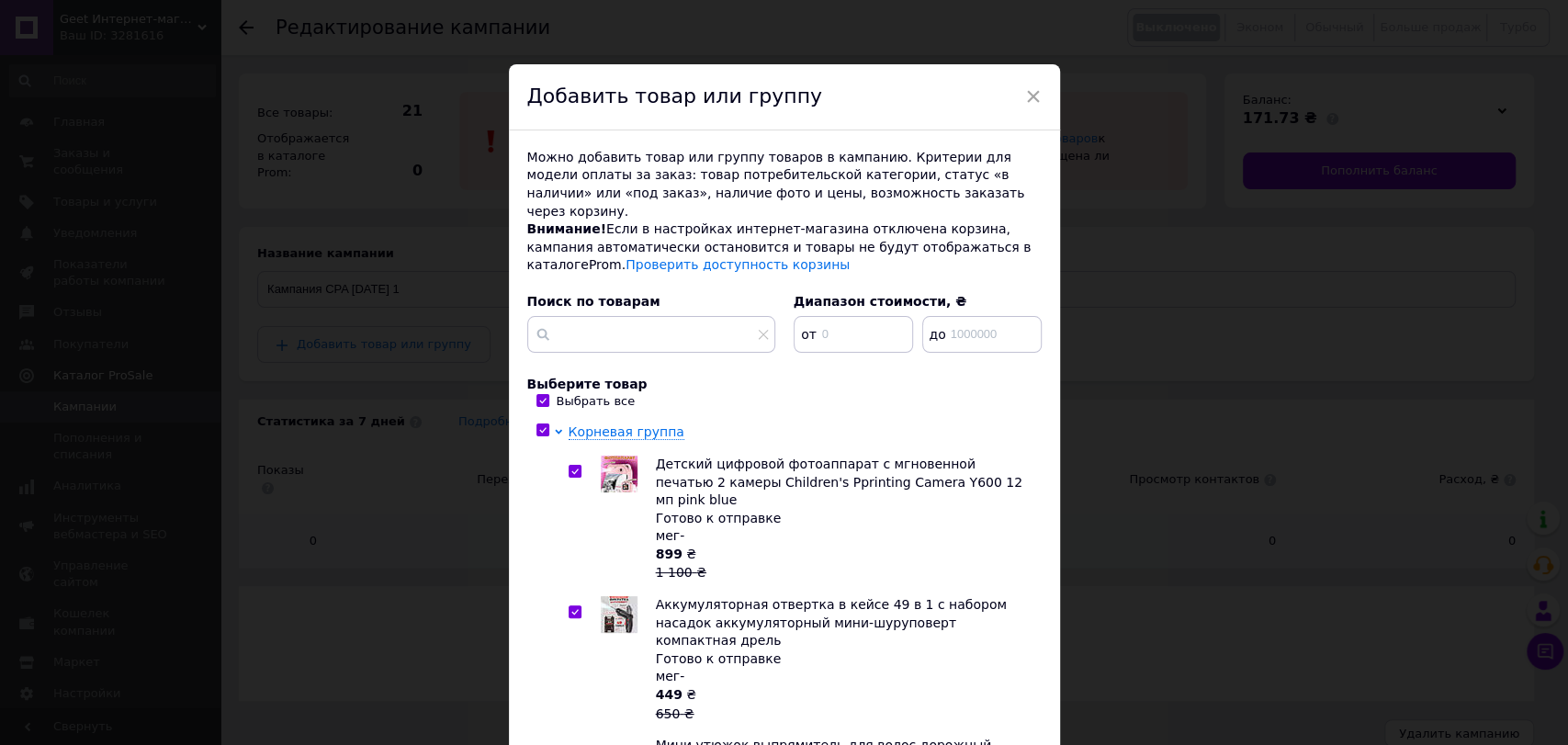
checkbox input "true"
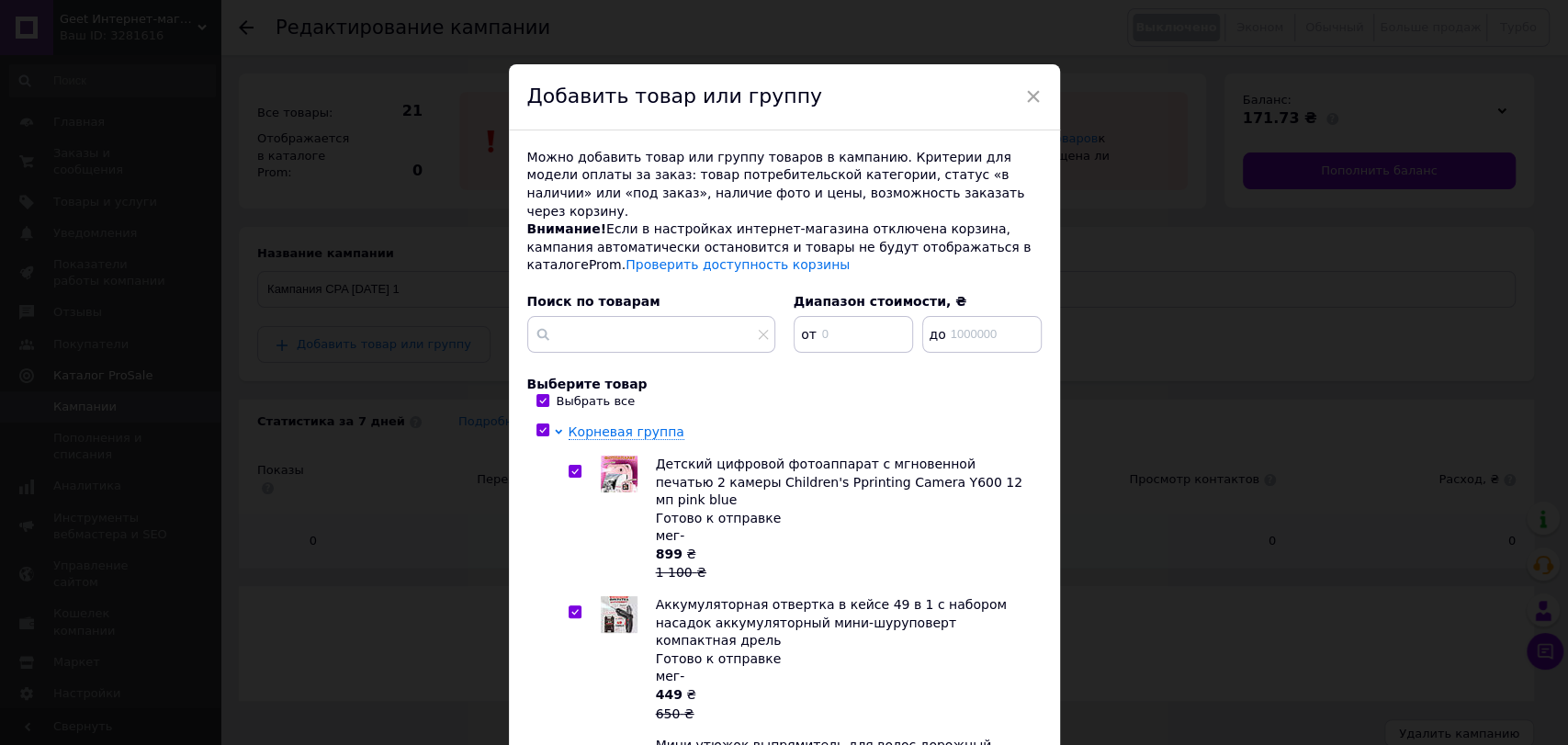
checkbox input "true"
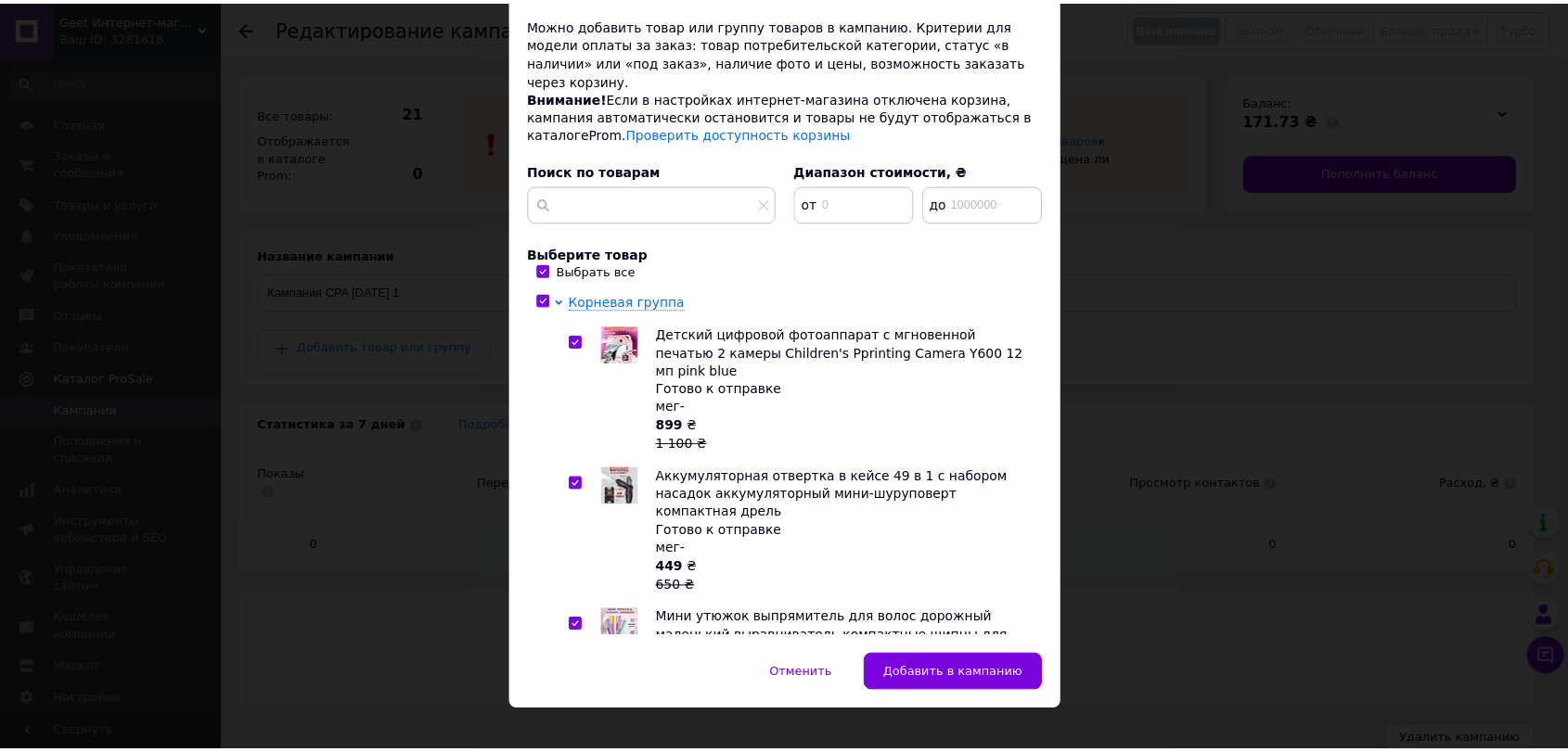
scroll to position [140, 0]
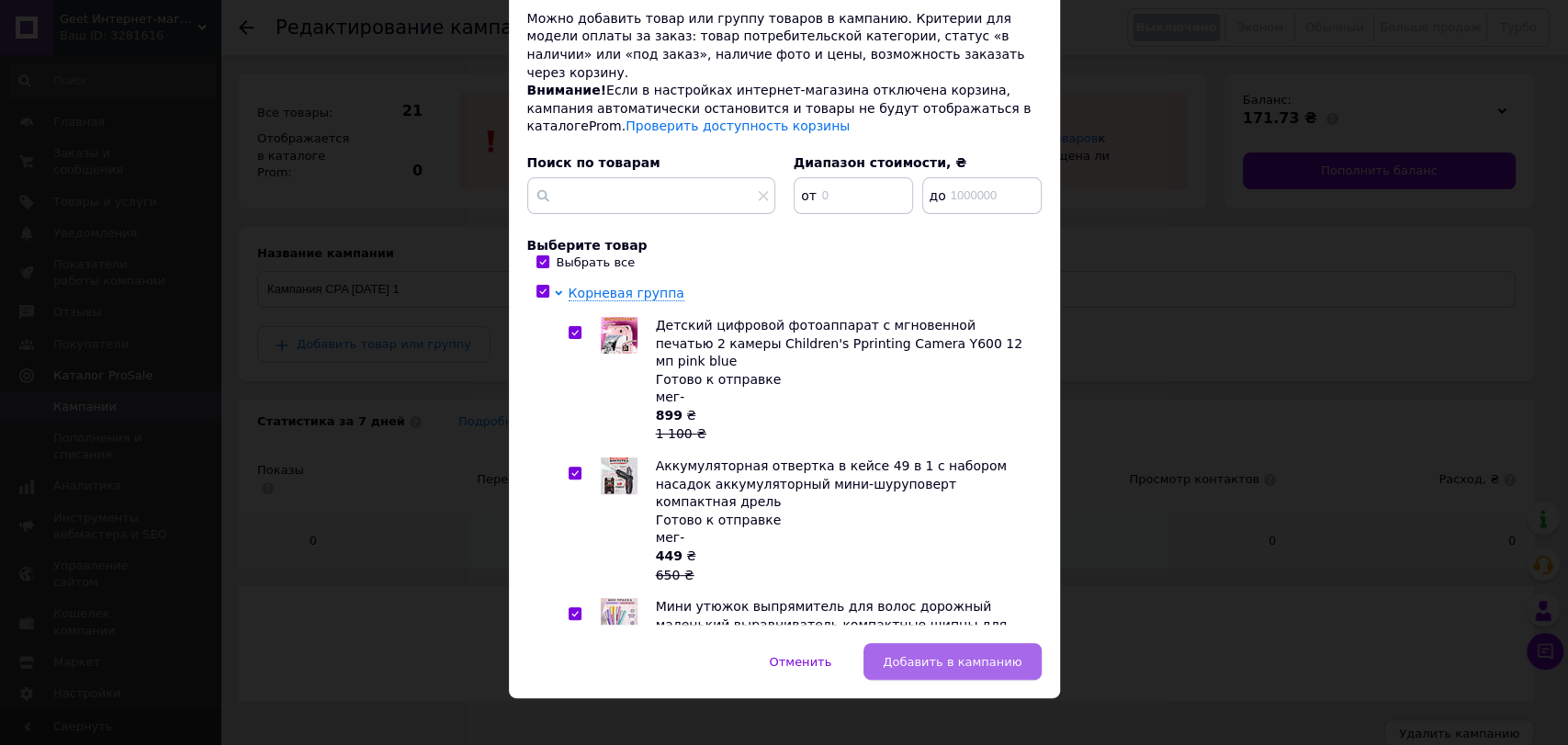
click at [989, 643] on button "Добавить в кампанию" at bounding box center [953, 662] width 177 height 37
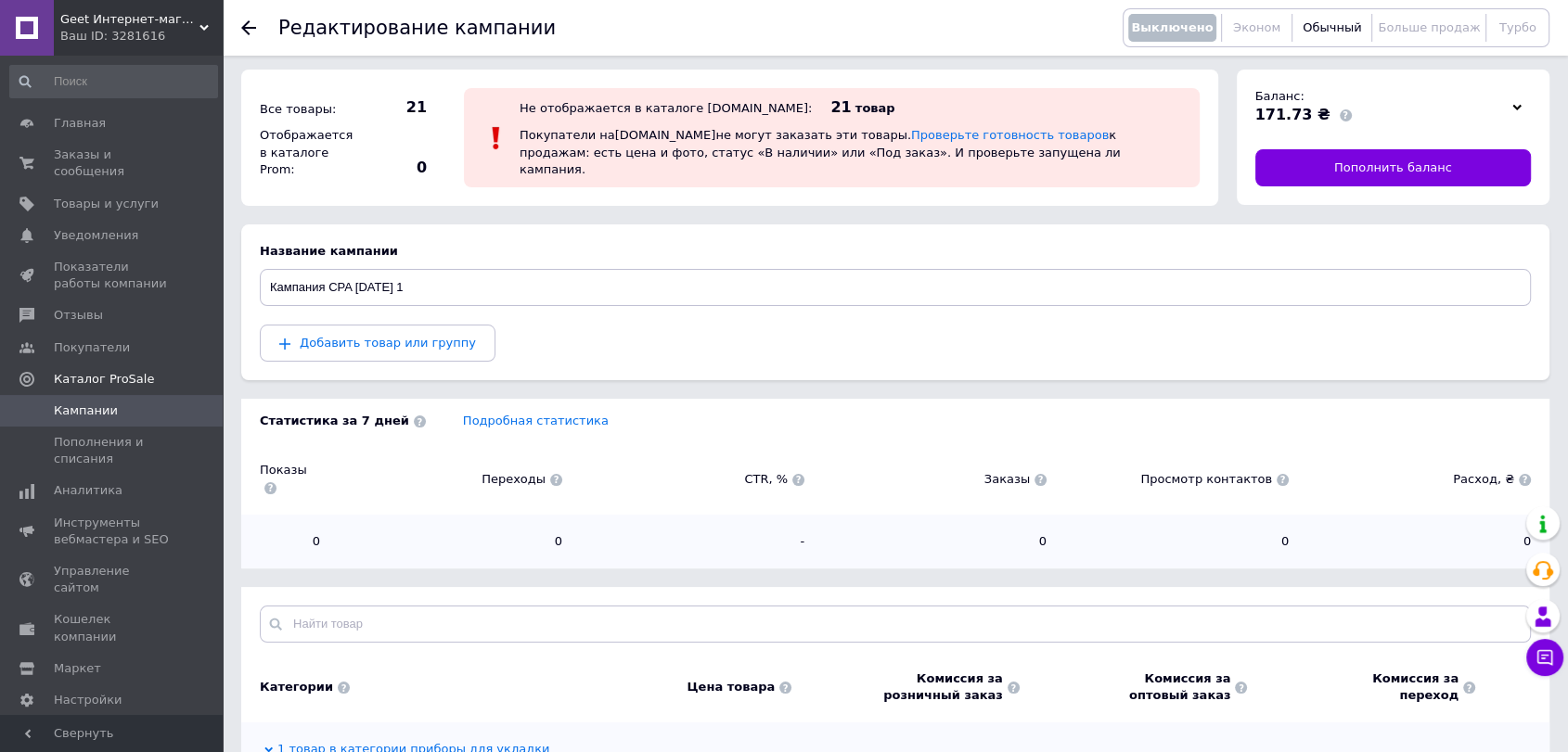
scroll to position [0, 0]
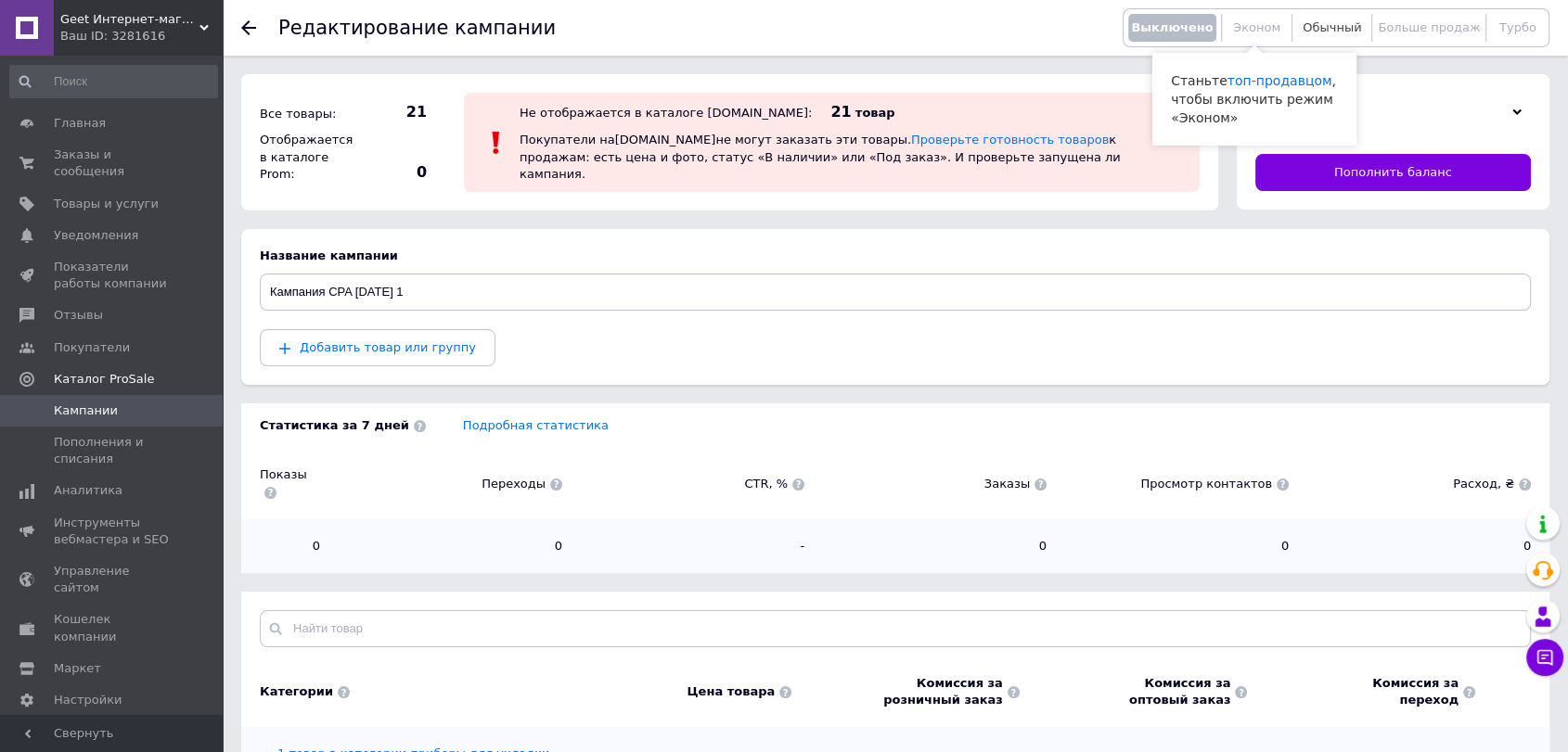
click at [1333, 22] on span "Обычный" at bounding box center [1332, 27] width 59 height 14
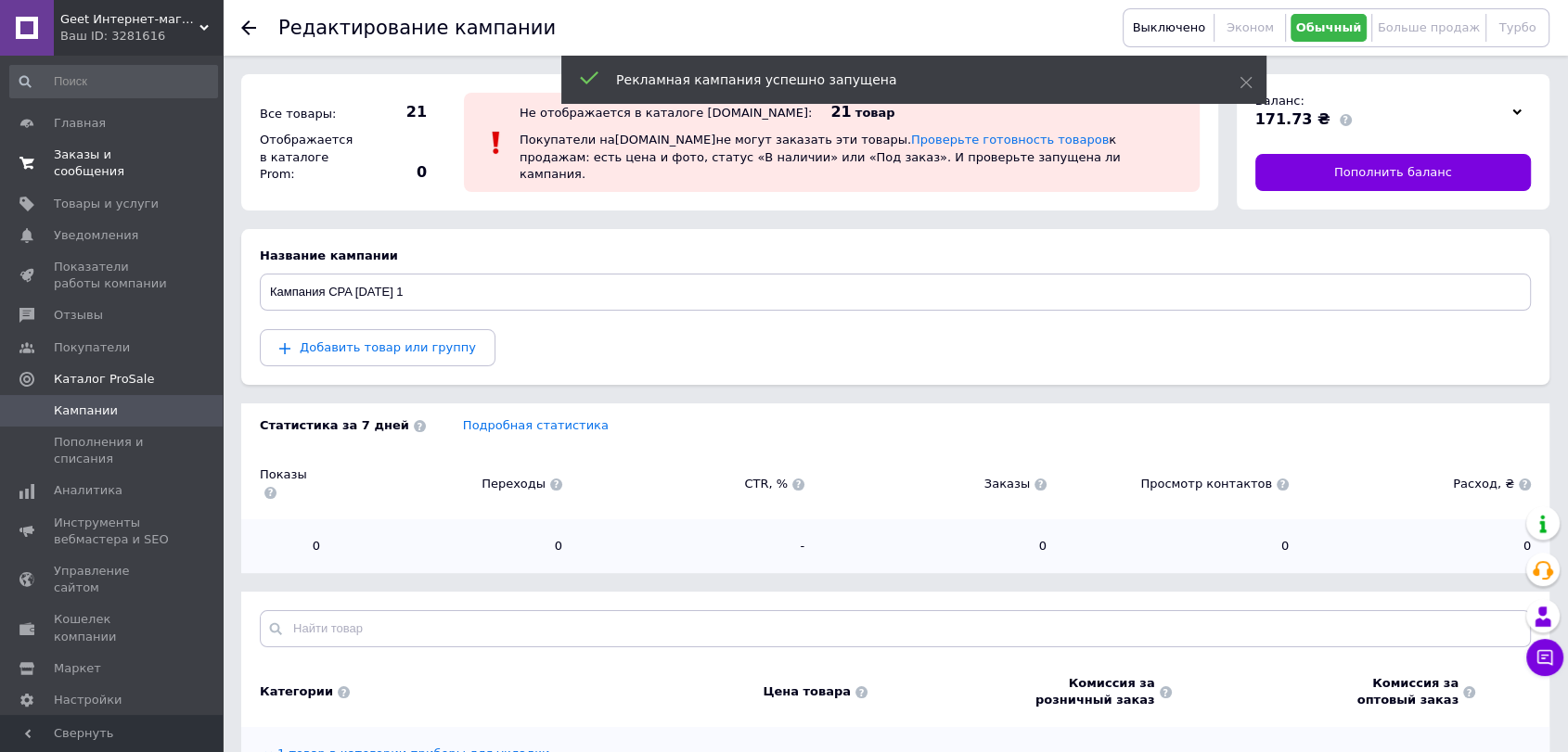
click at [134, 158] on span "Заказы и сообщения" at bounding box center [113, 163] width 118 height 34
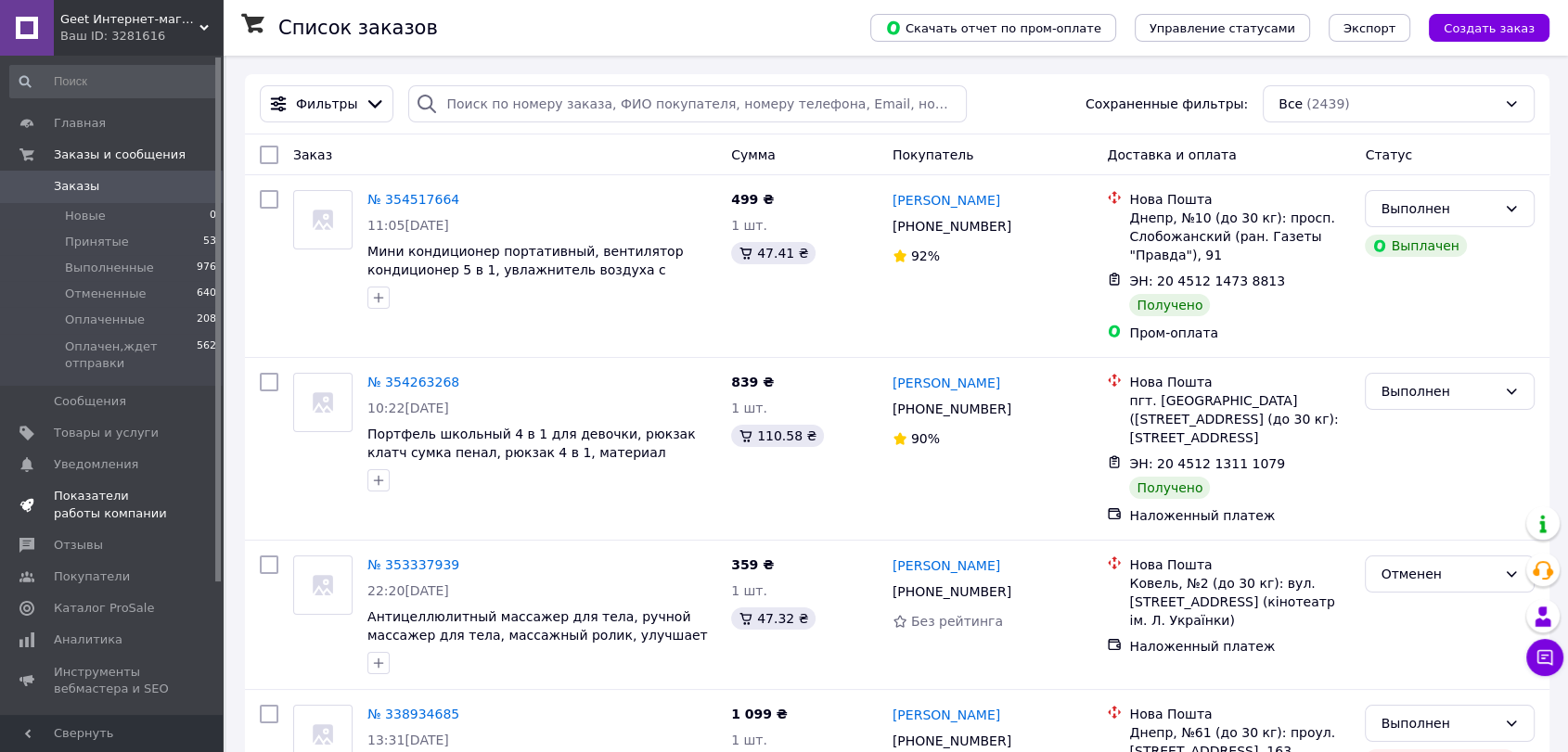
click at [119, 491] on span "Показатели работы компании" at bounding box center [113, 505] width 118 height 34
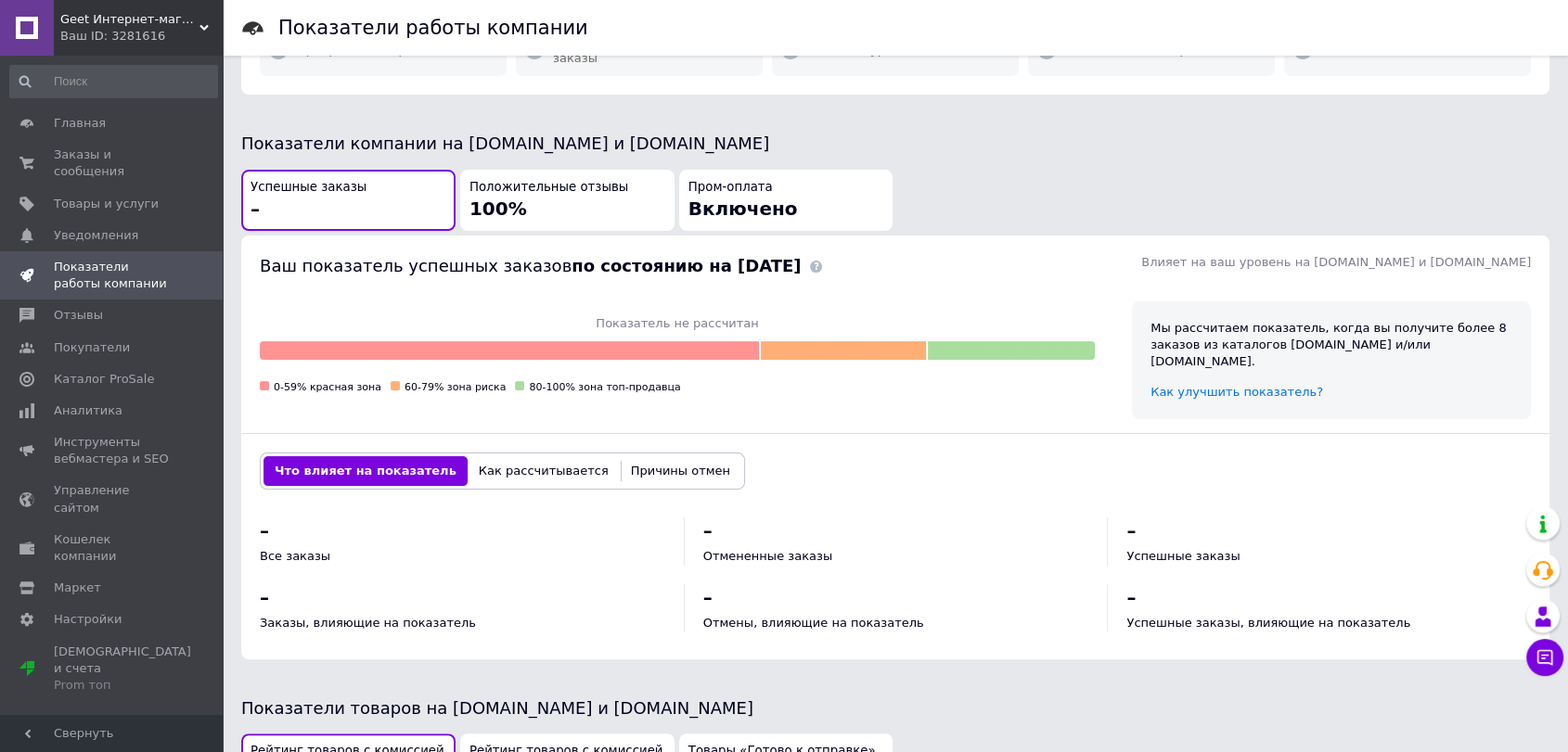
scroll to position [309, 0]
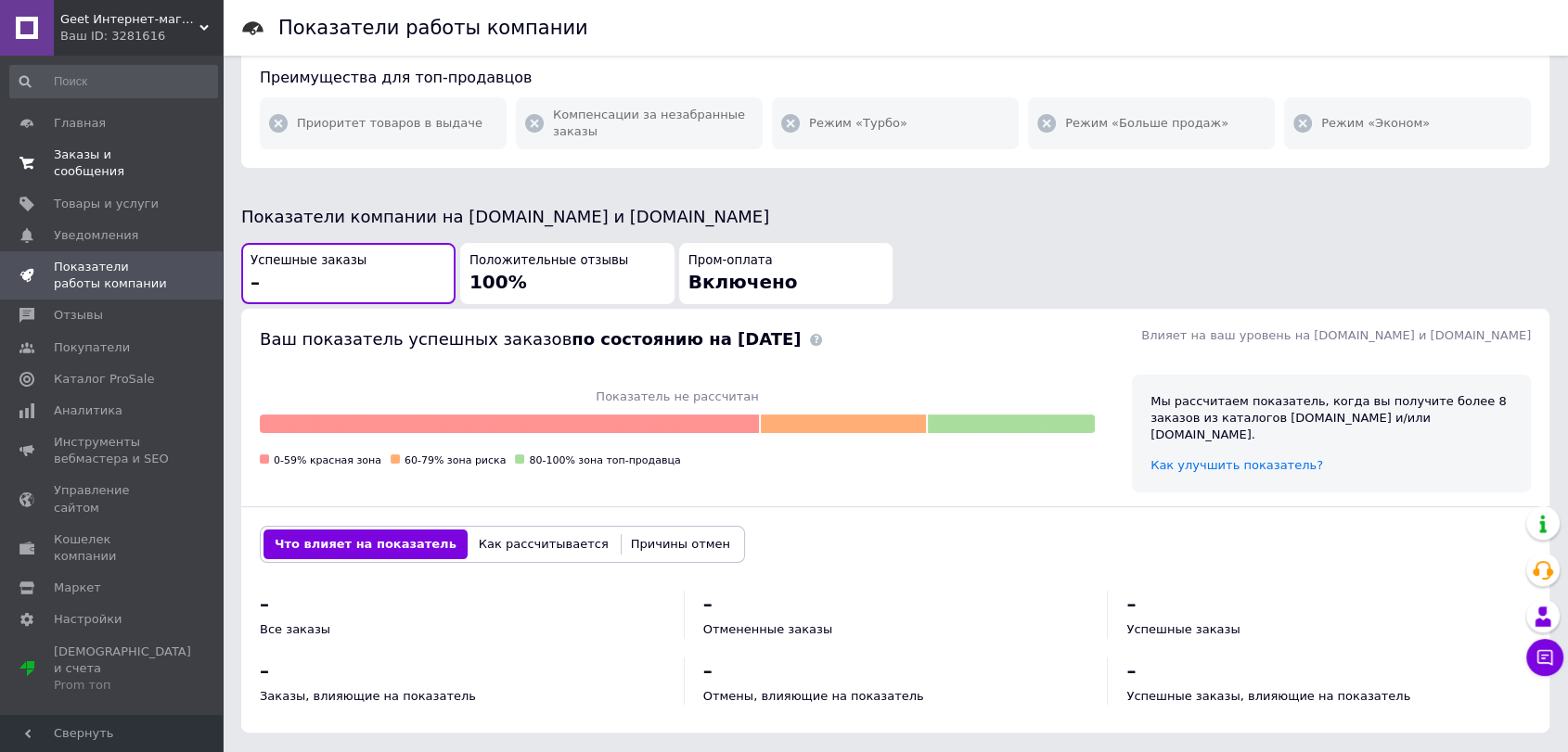
click at [143, 154] on span "Заказы и сообщения" at bounding box center [113, 163] width 118 height 34
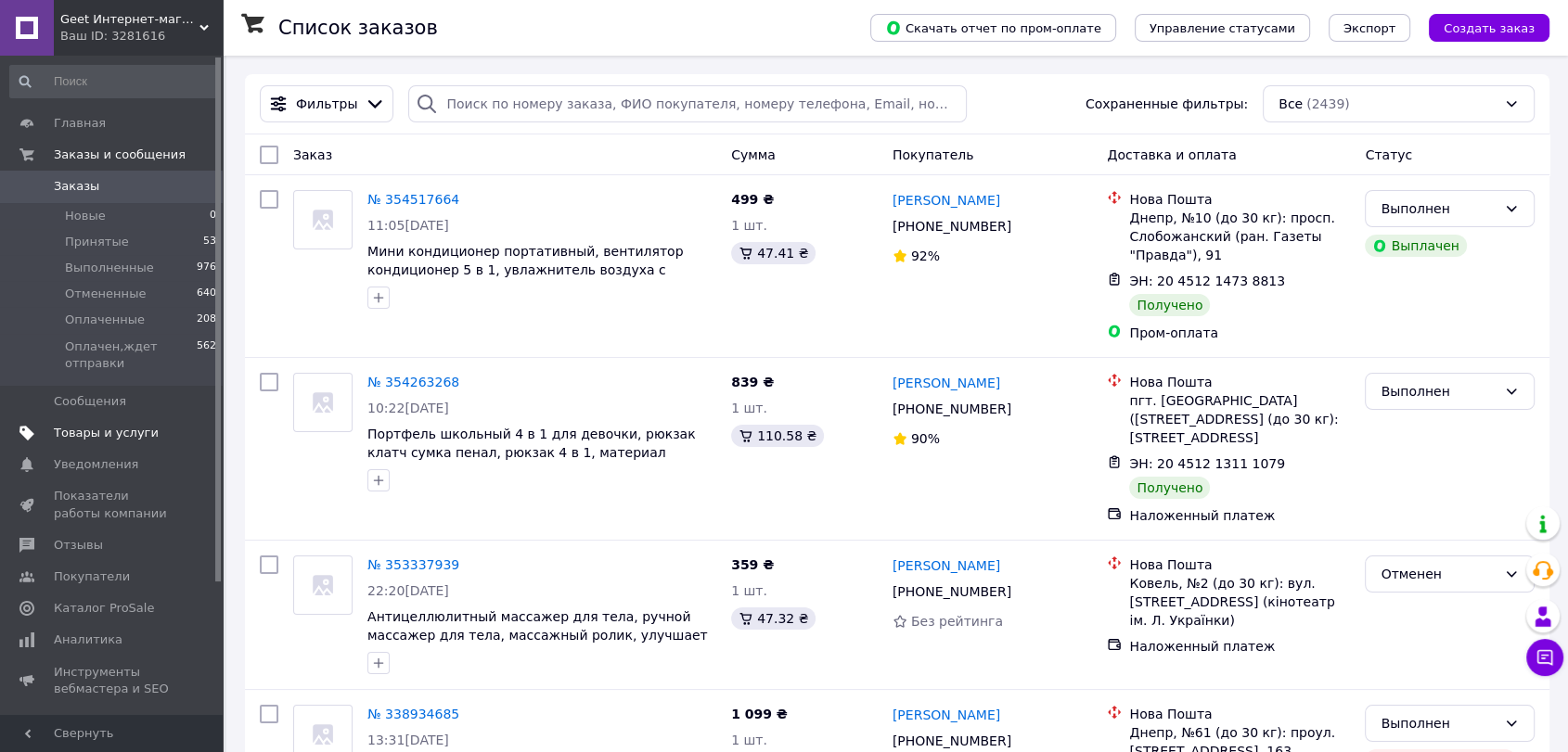
click at [124, 442] on link "Товары и услуги" at bounding box center [114, 433] width 228 height 32
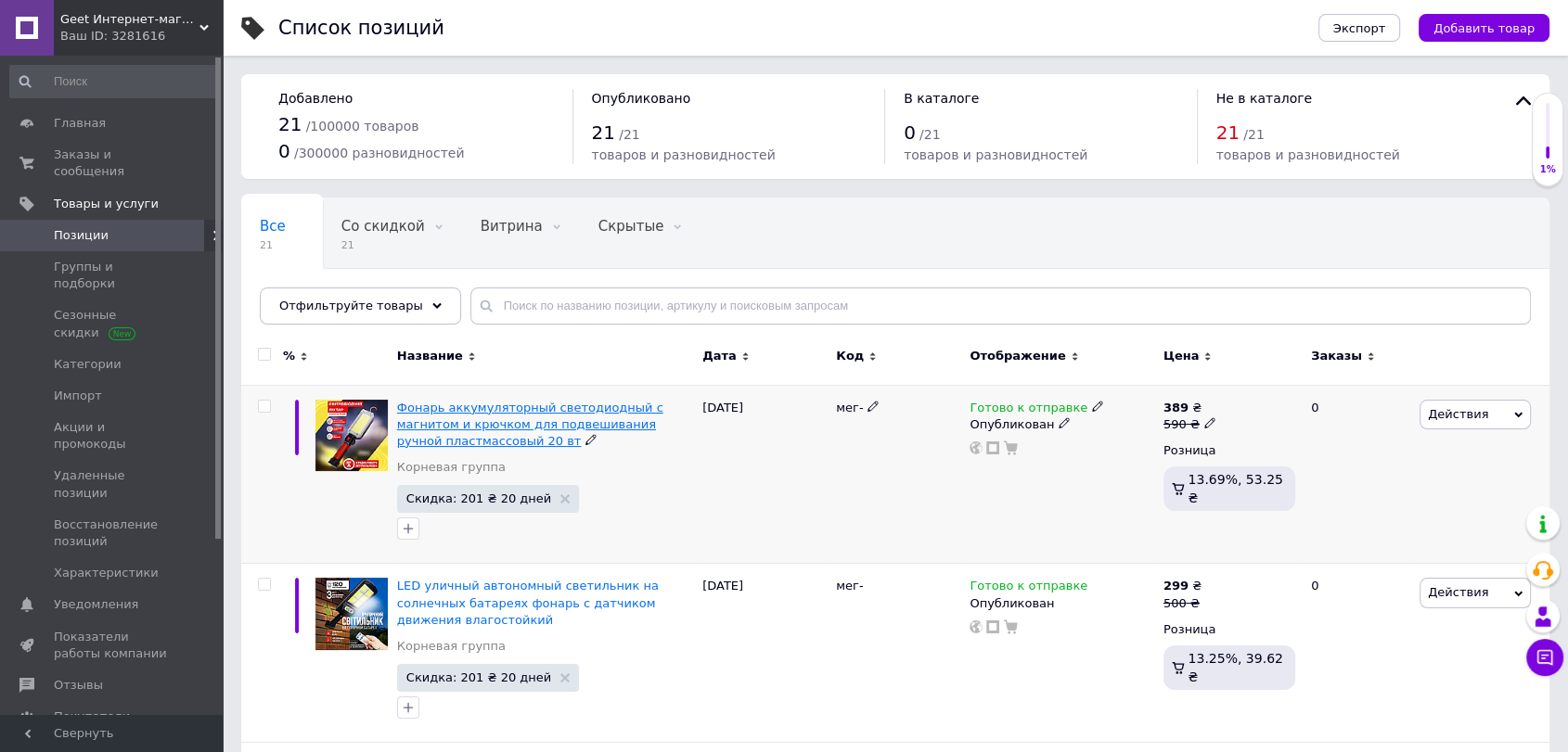
click at [550, 411] on span "Фонарь аккумуляторный светодиодный с магнитом и крючком для подвешивания ручной…" at bounding box center [530, 425] width 266 height 48
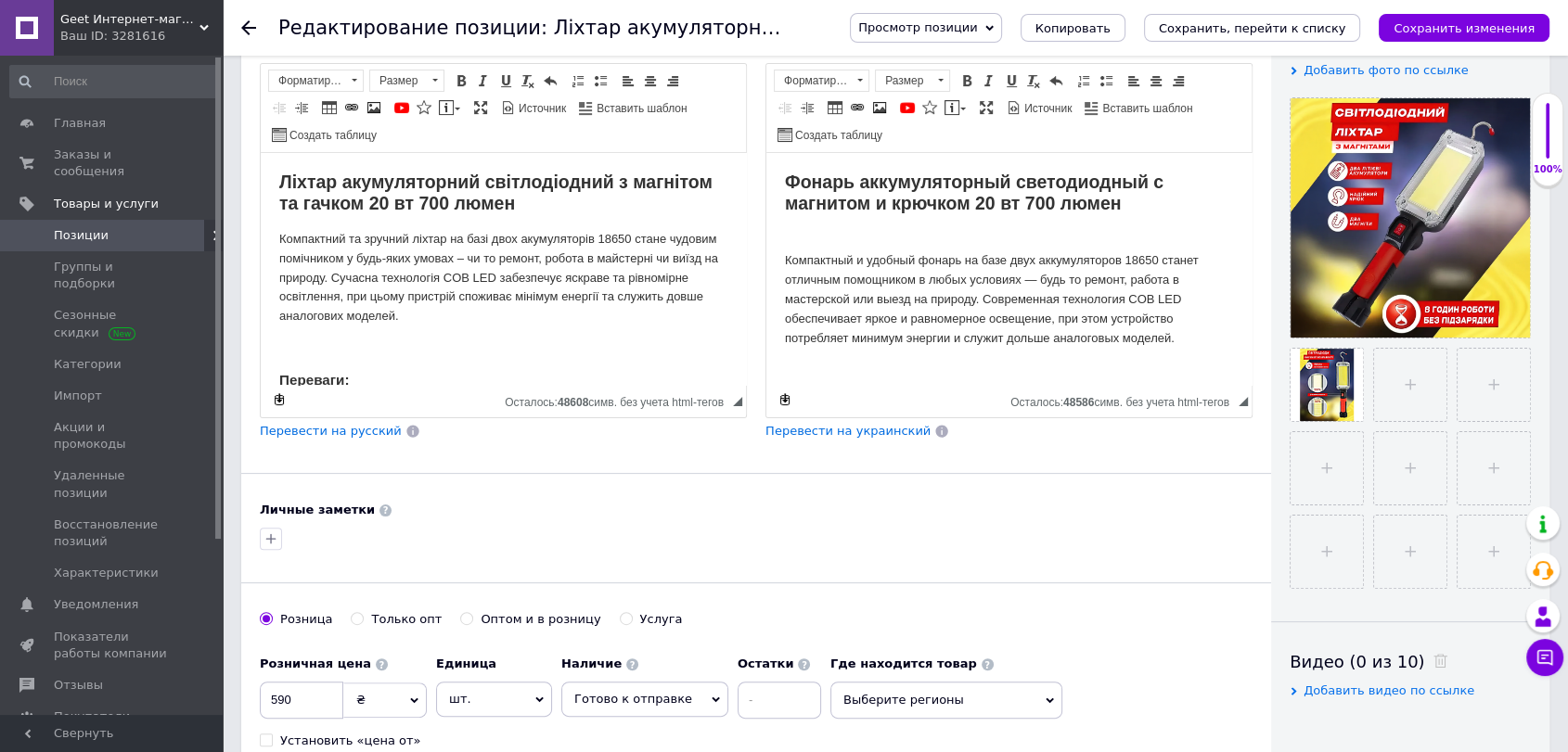
scroll to position [411, 0]
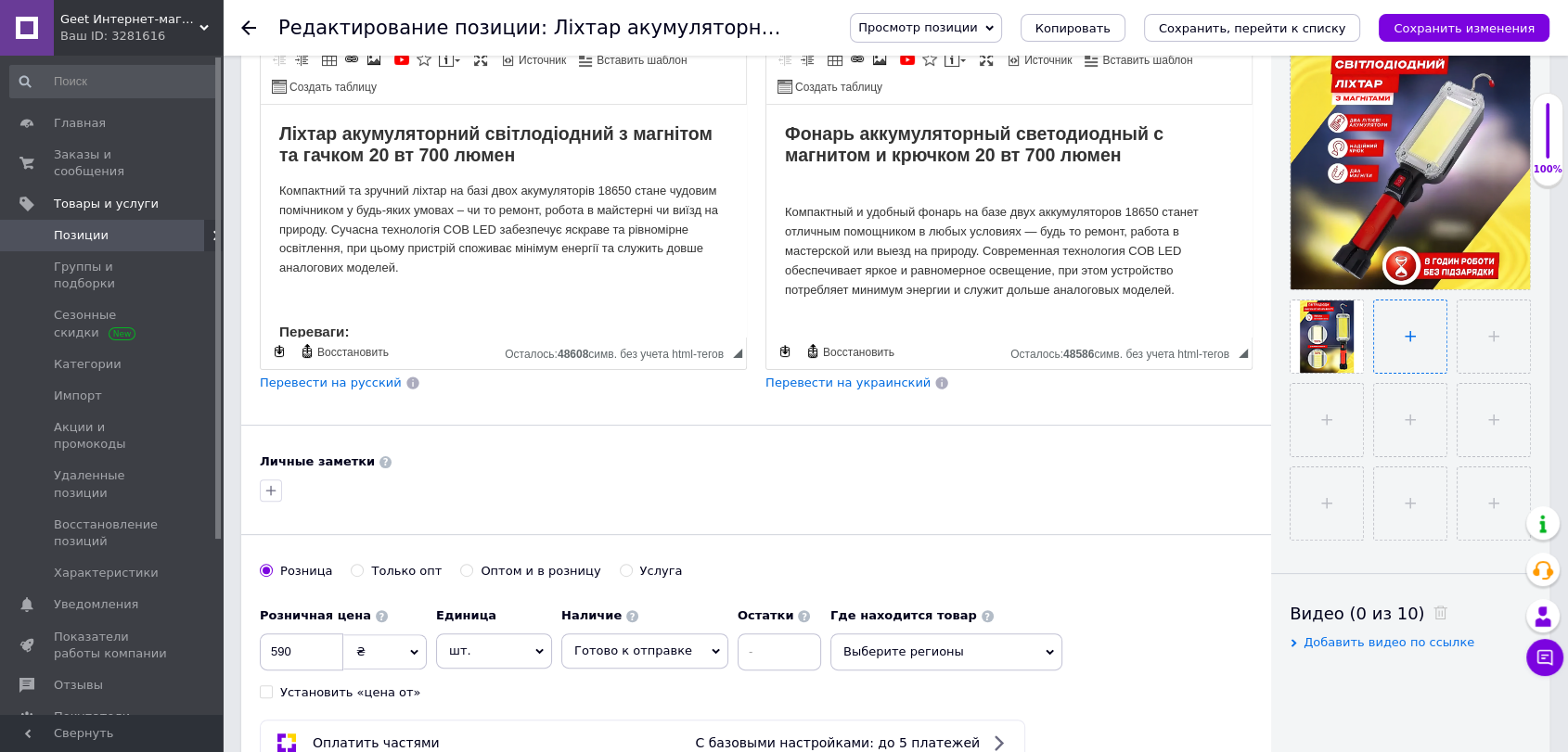
click at [1424, 331] on input "file" at bounding box center [1411, 337] width 73 height 73
type input "C:\fakepath\image_2025-10-12_19-24-41 копия.png"
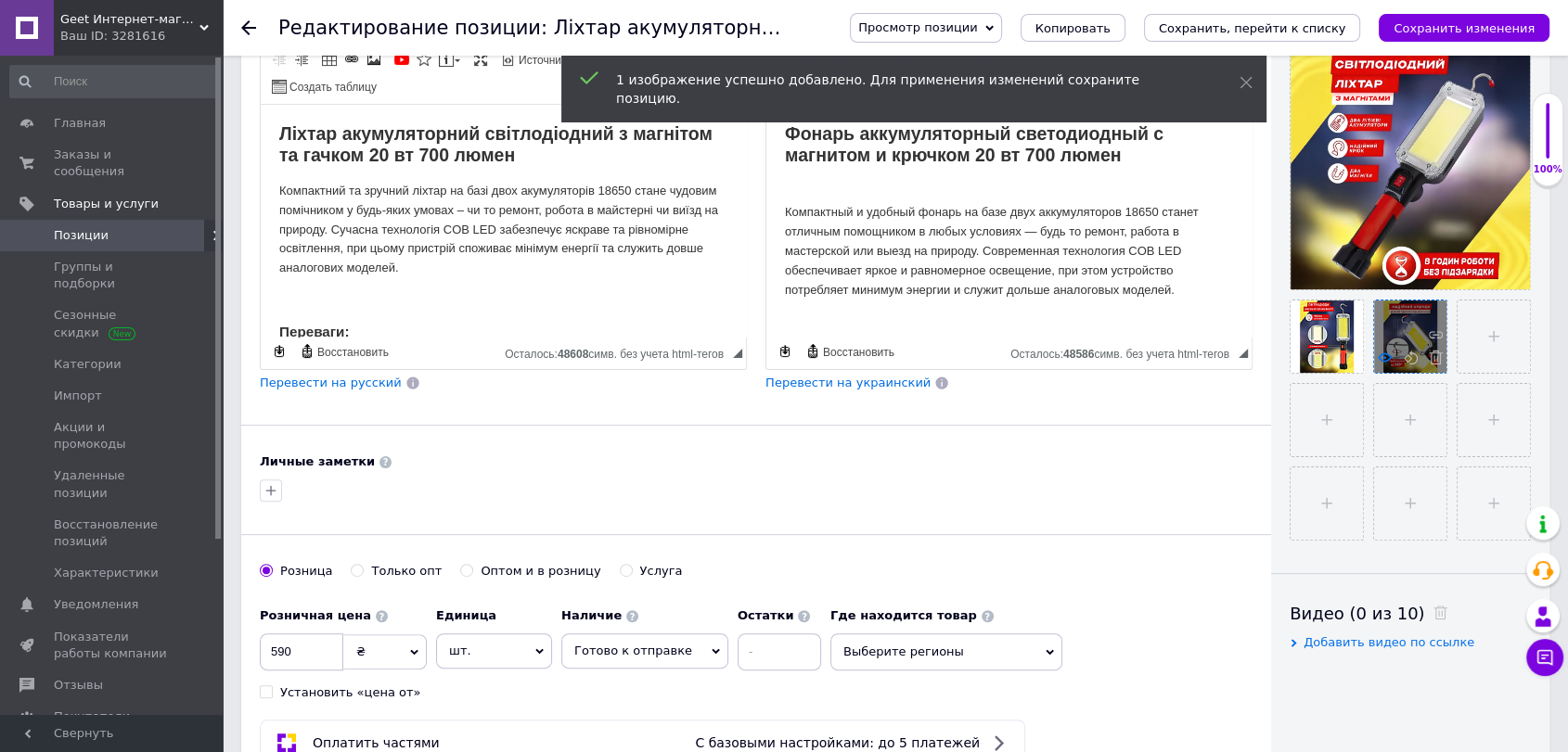
click at [1382, 357] on icon at bounding box center [1385, 357] width 14 height 14
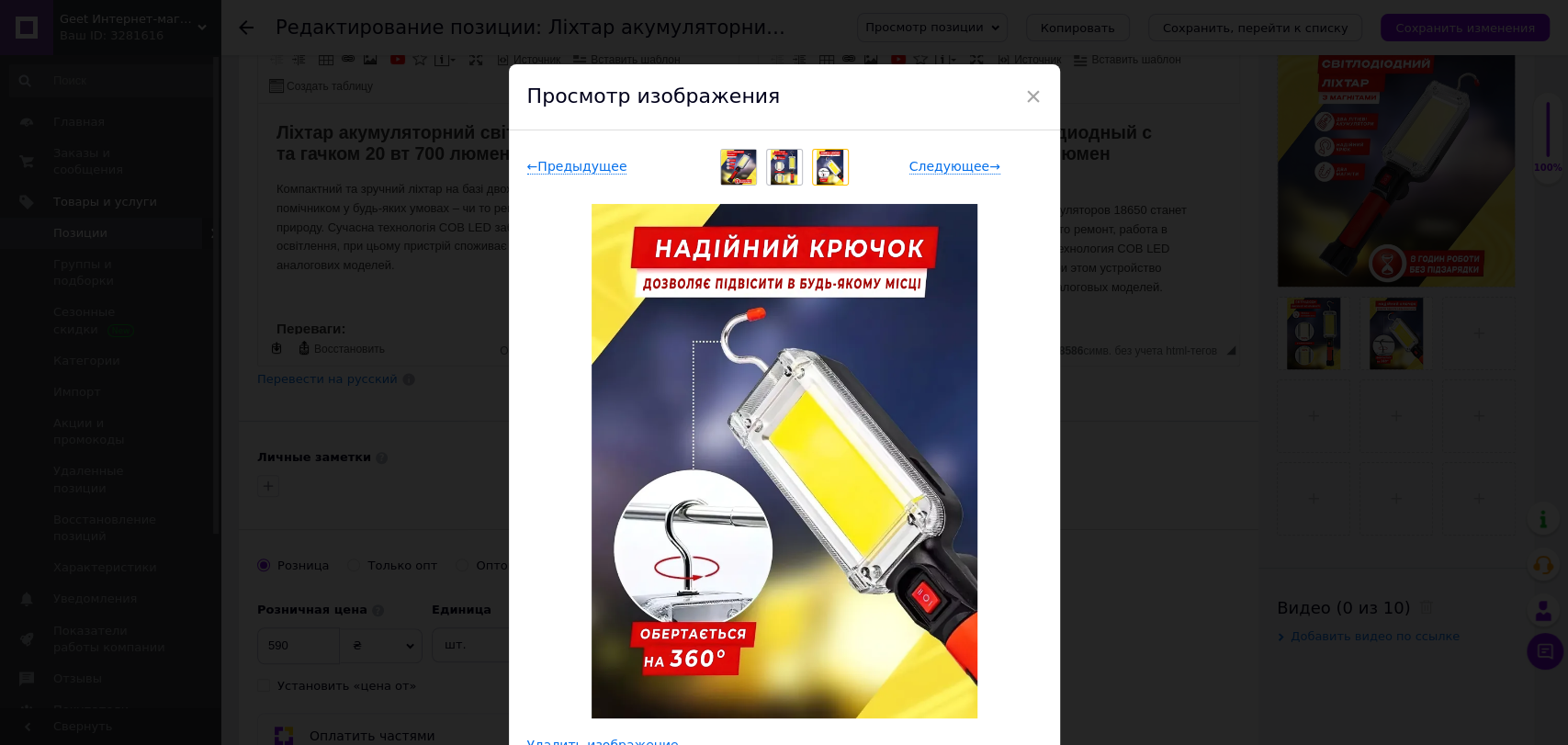
click at [1286, 391] on div "× Просмотр изображения ← Предыдущее Следующее → Удалить изображение Удалить все…" at bounding box center [784, 372] width 1568 height 745
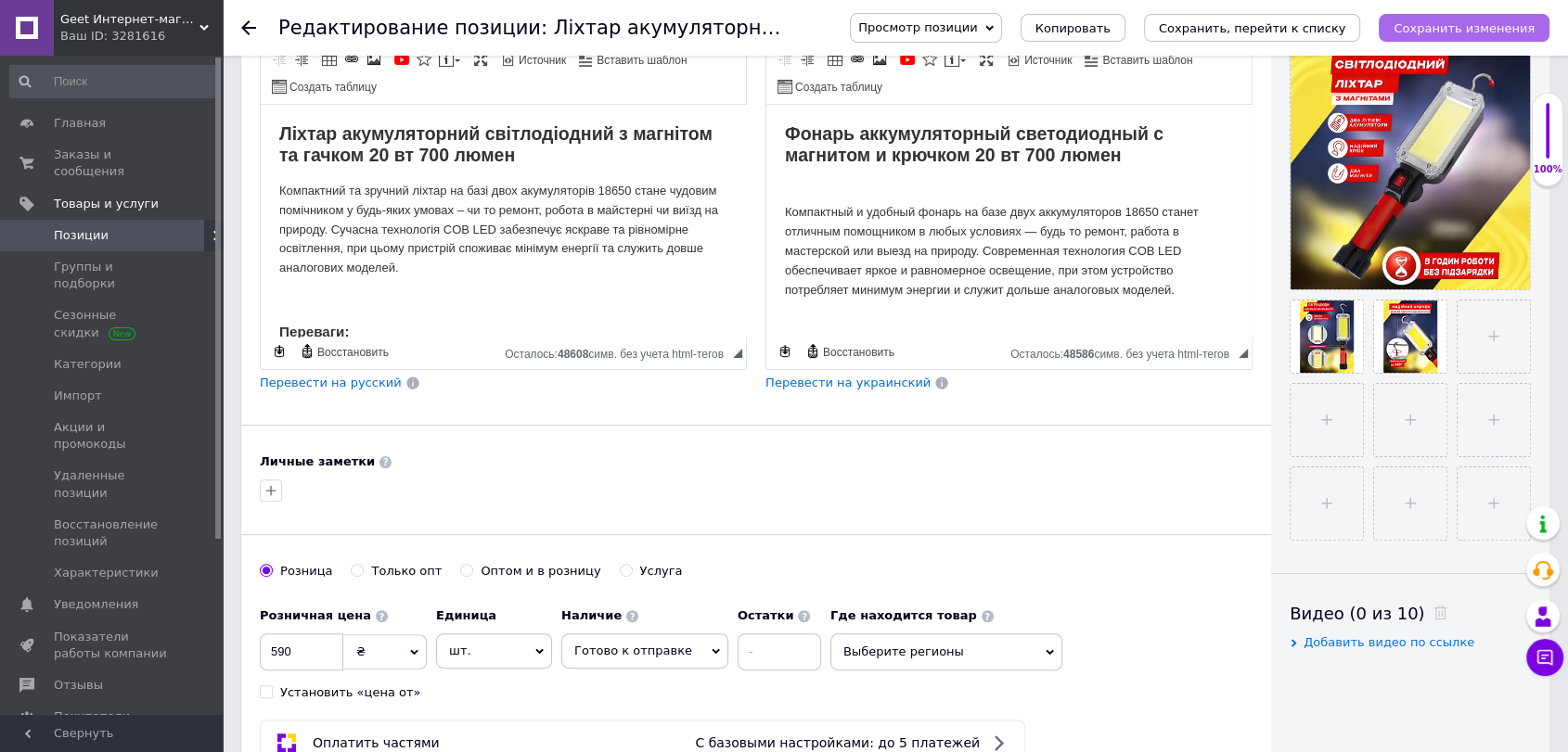
click at [1469, 25] on icon "Сохранить изменения" at bounding box center [1463, 28] width 141 height 14
click at [1492, 359] on input "file" at bounding box center [1494, 337] width 73 height 73
type input "C:\fakepath\image_2025-10-12_19-58-50 копия.png"
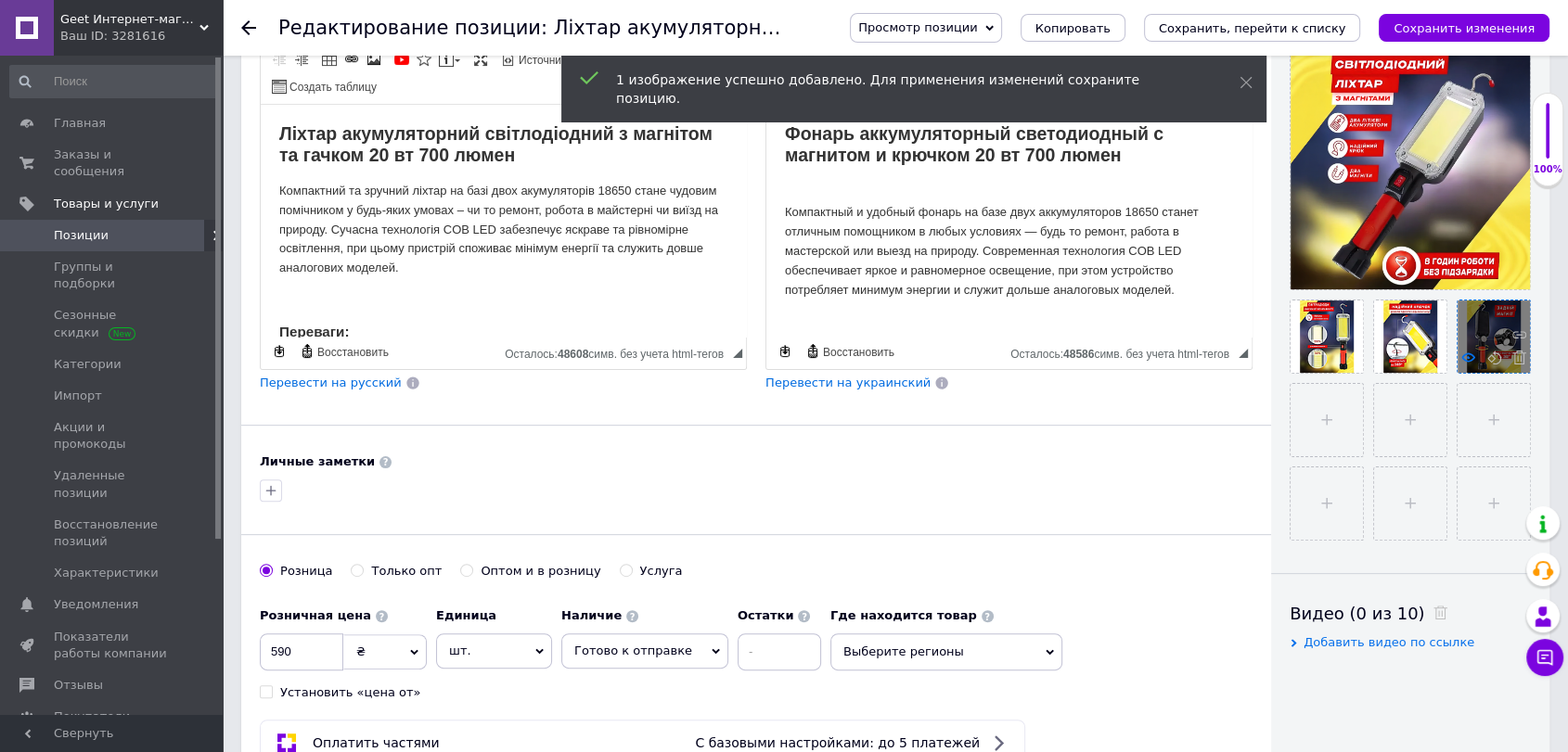
click at [1470, 361] on use at bounding box center [1468, 357] width 14 height 9
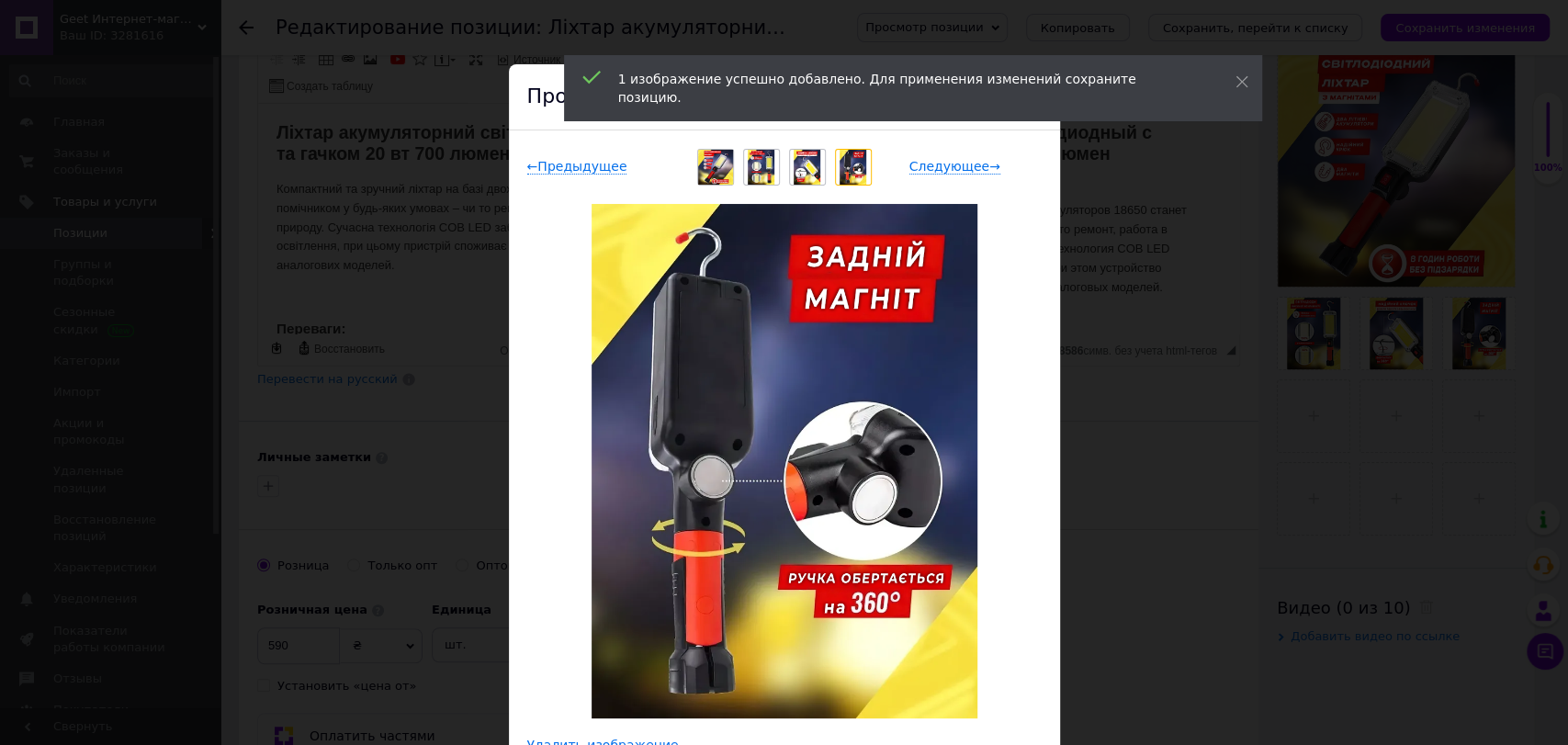
click at [1369, 475] on div "× Просмотр изображения ← Предыдущее Следующее → Удалить изображение Удалить все…" at bounding box center [784, 372] width 1568 height 745
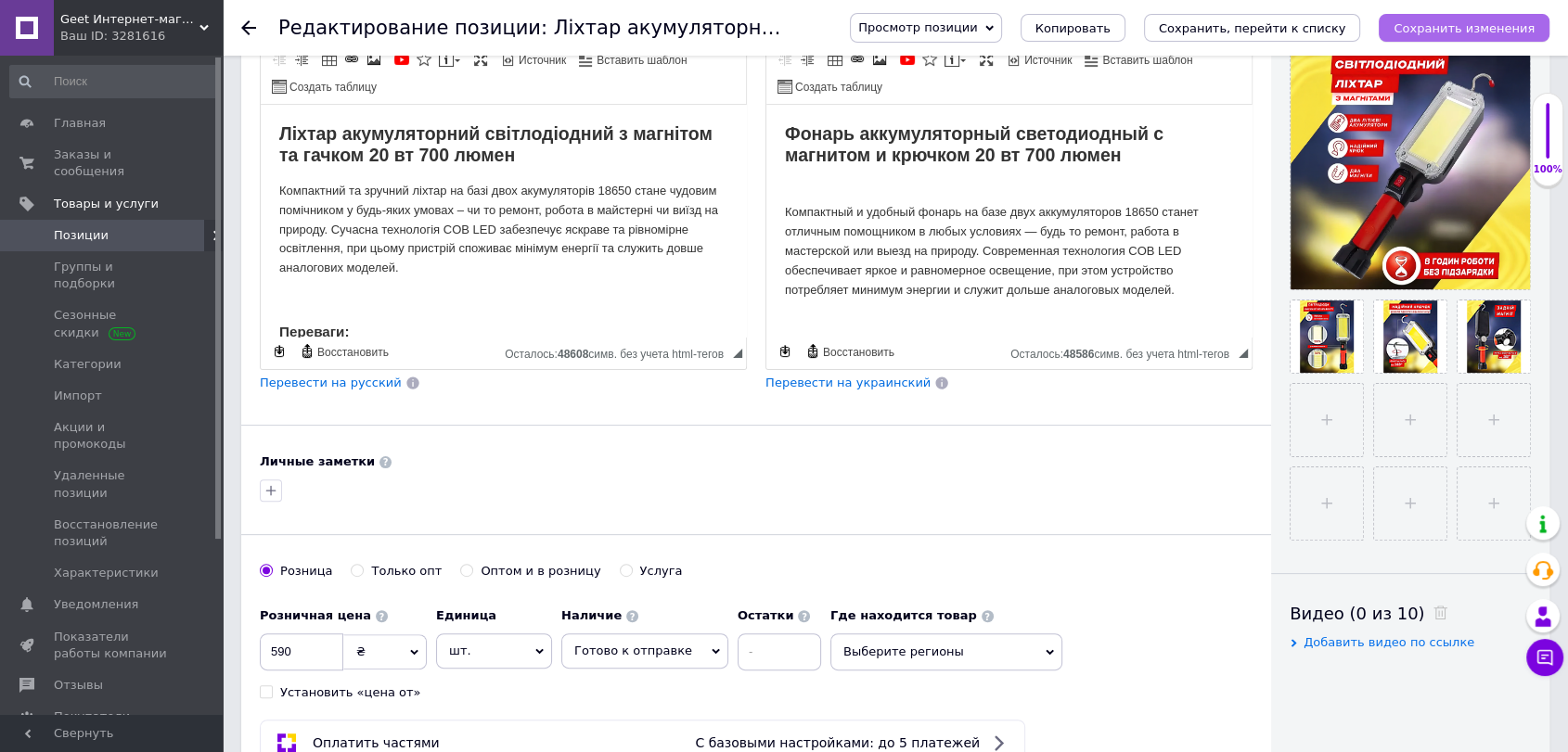
click at [1446, 17] on button "Сохранить изменения" at bounding box center [1464, 28] width 171 height 28
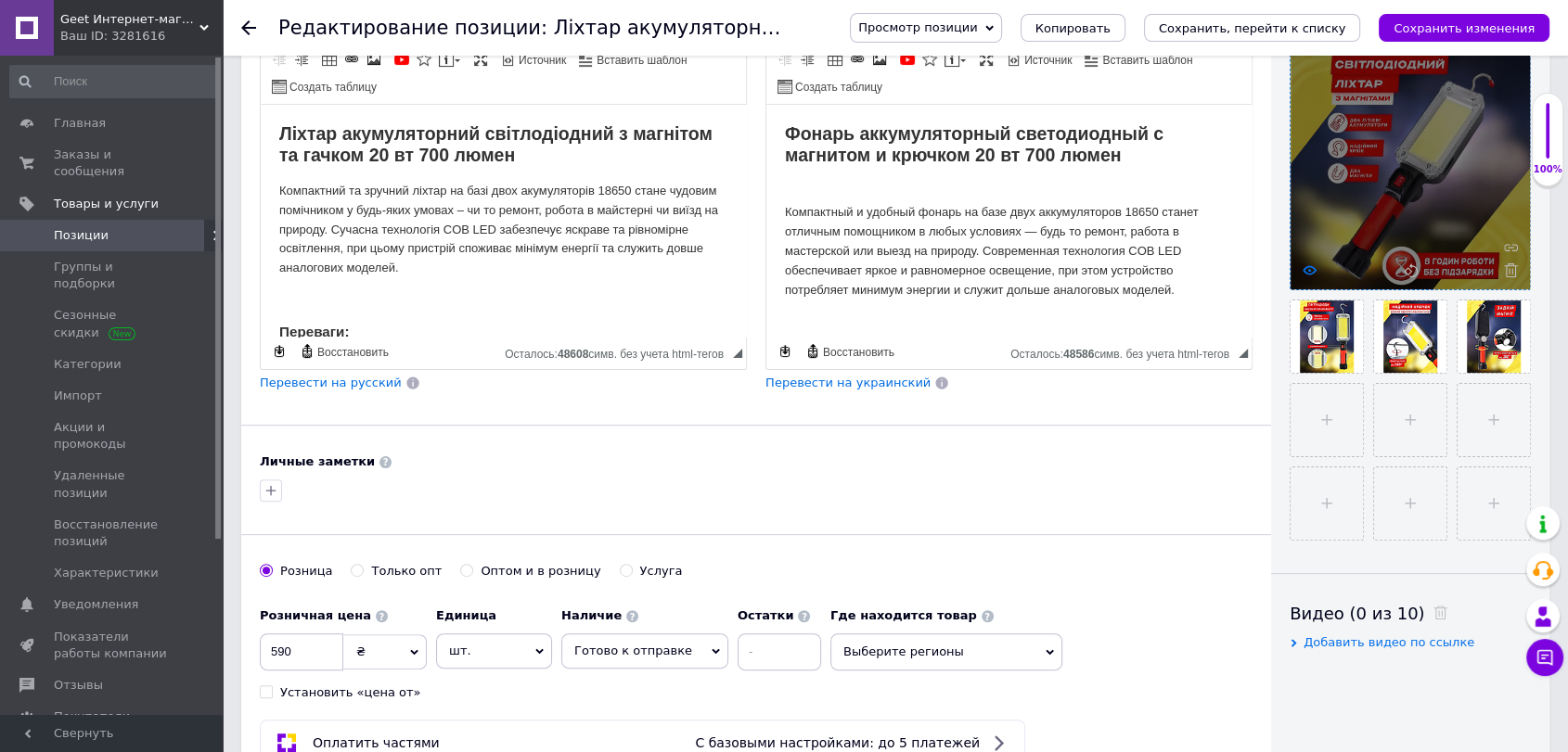
click at [1305, 270] on use at bounding box center [1309, 270] width 14 height 9
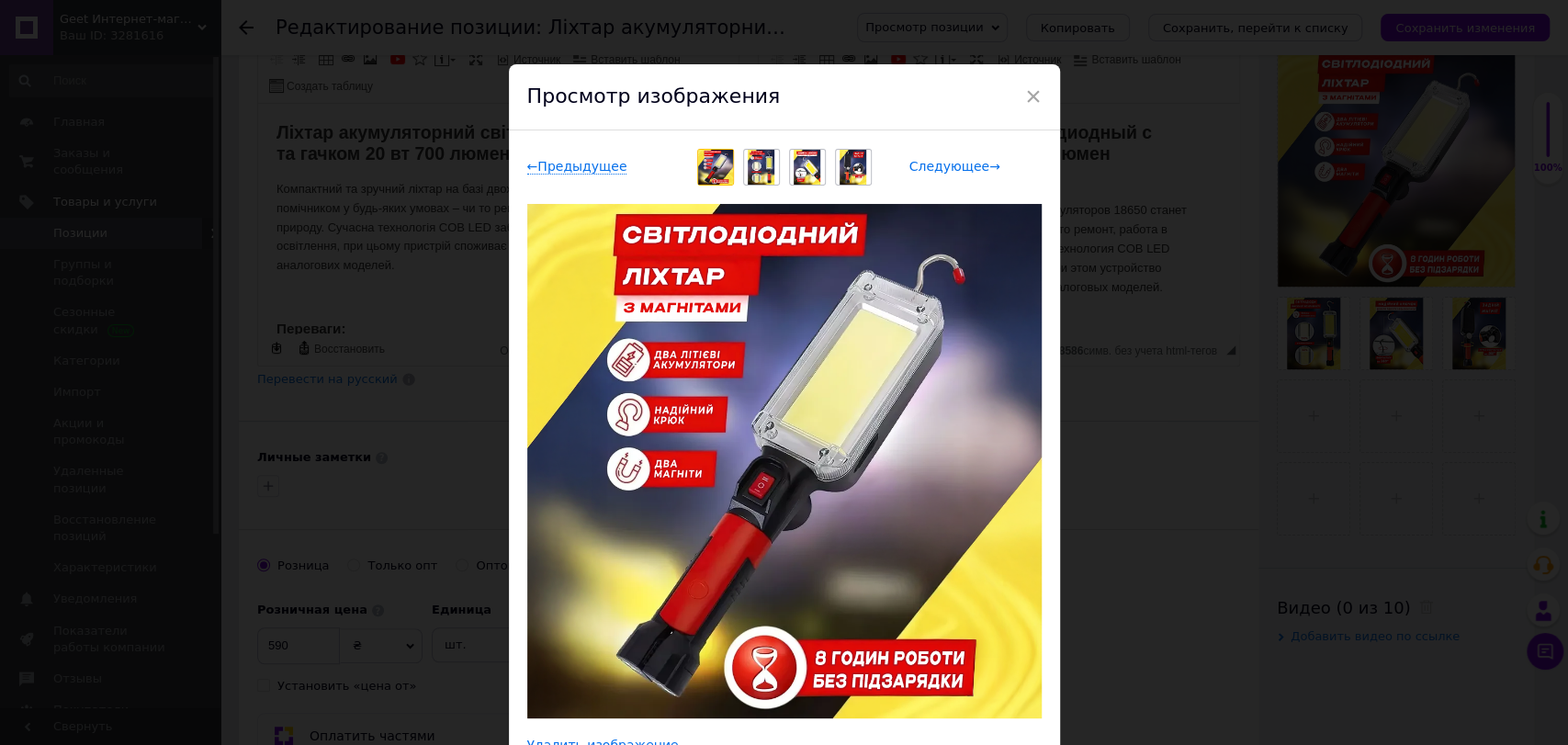
click at [968, 165] on span "Следующее →" at bounding box center [954, 166] width 91 height 16
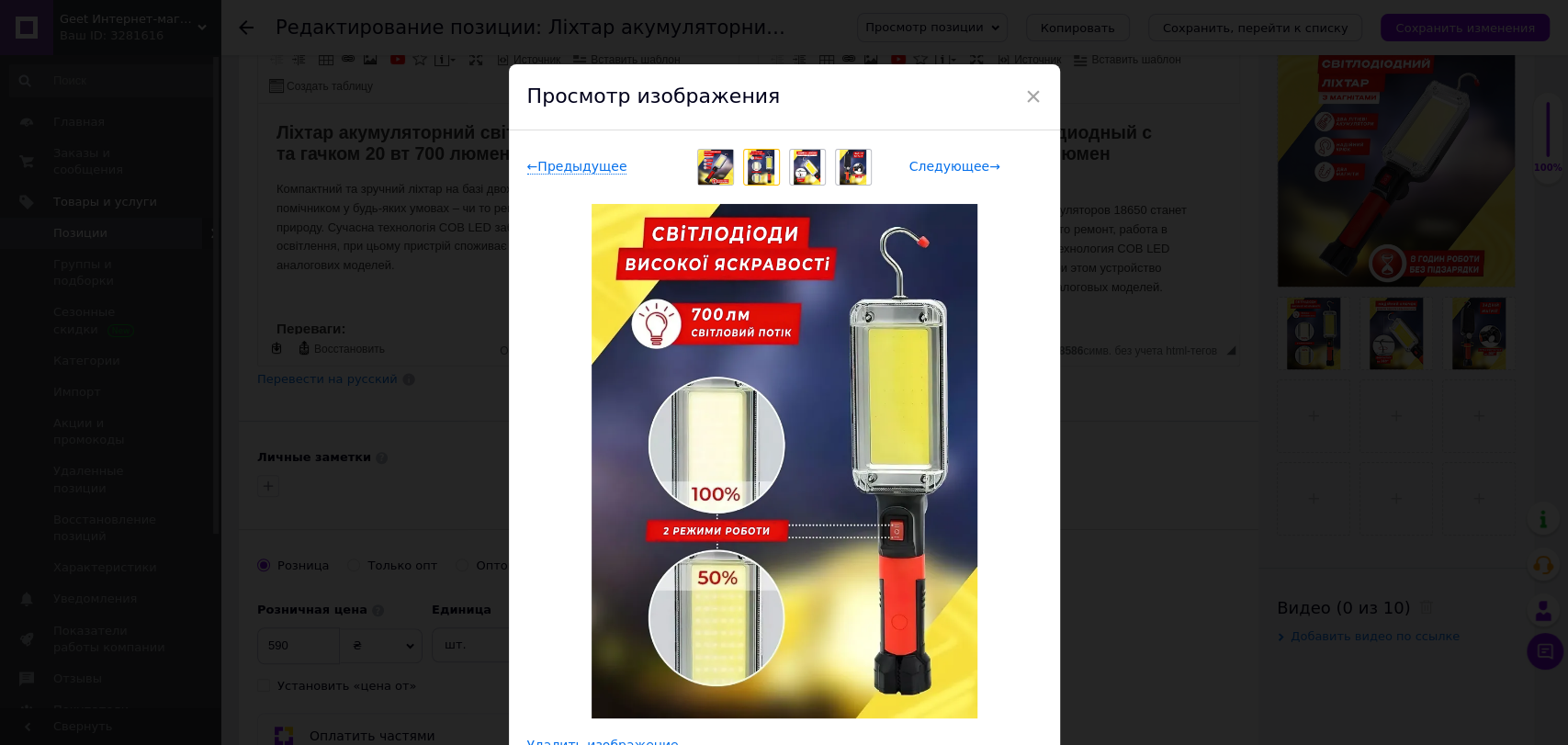
click at [968, 165] on span "Следующее →" at bounding box center [954, 166] width 91 height 16
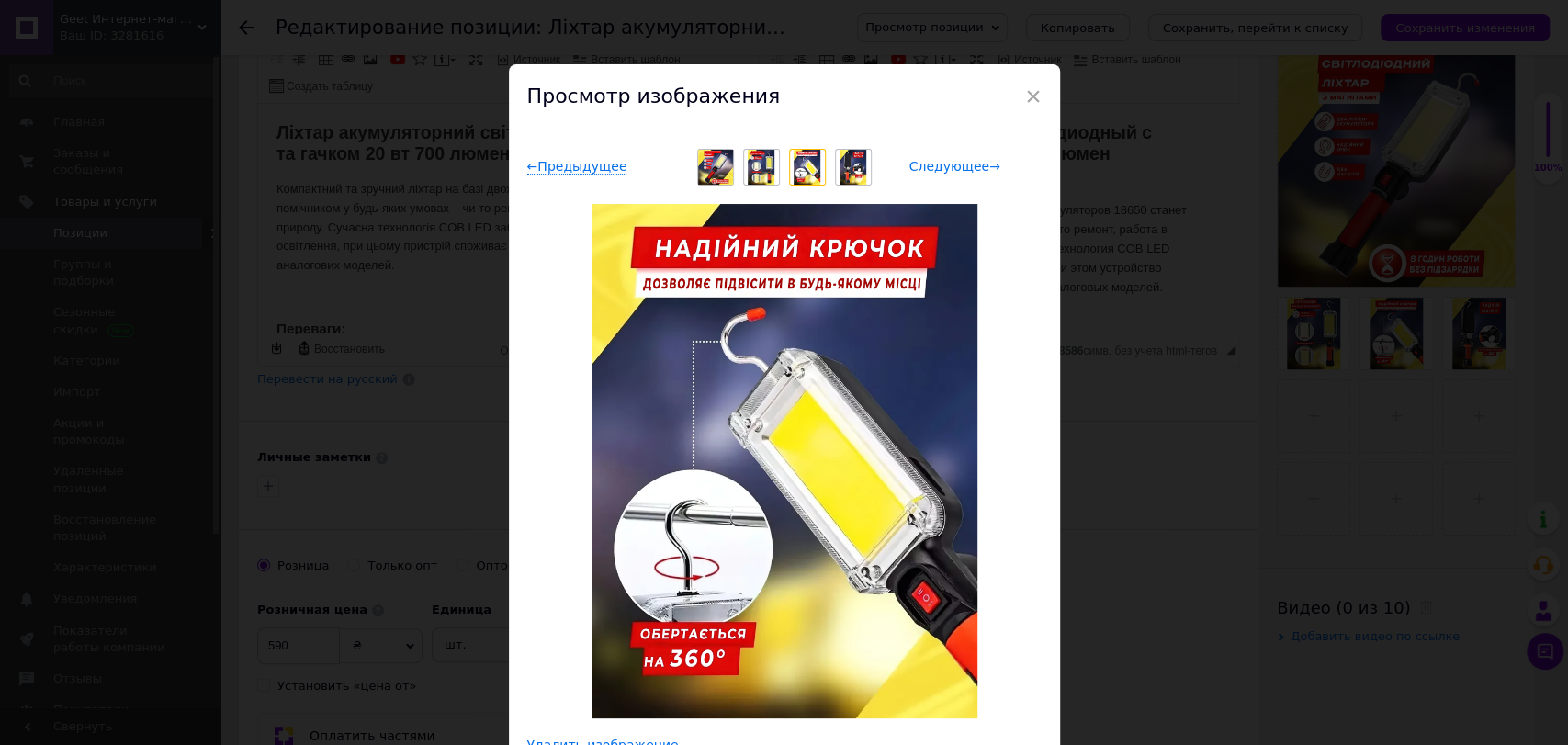
click at [968, 165] on span "Следующее →" at bounding box center [954, 166] width 91 height 16
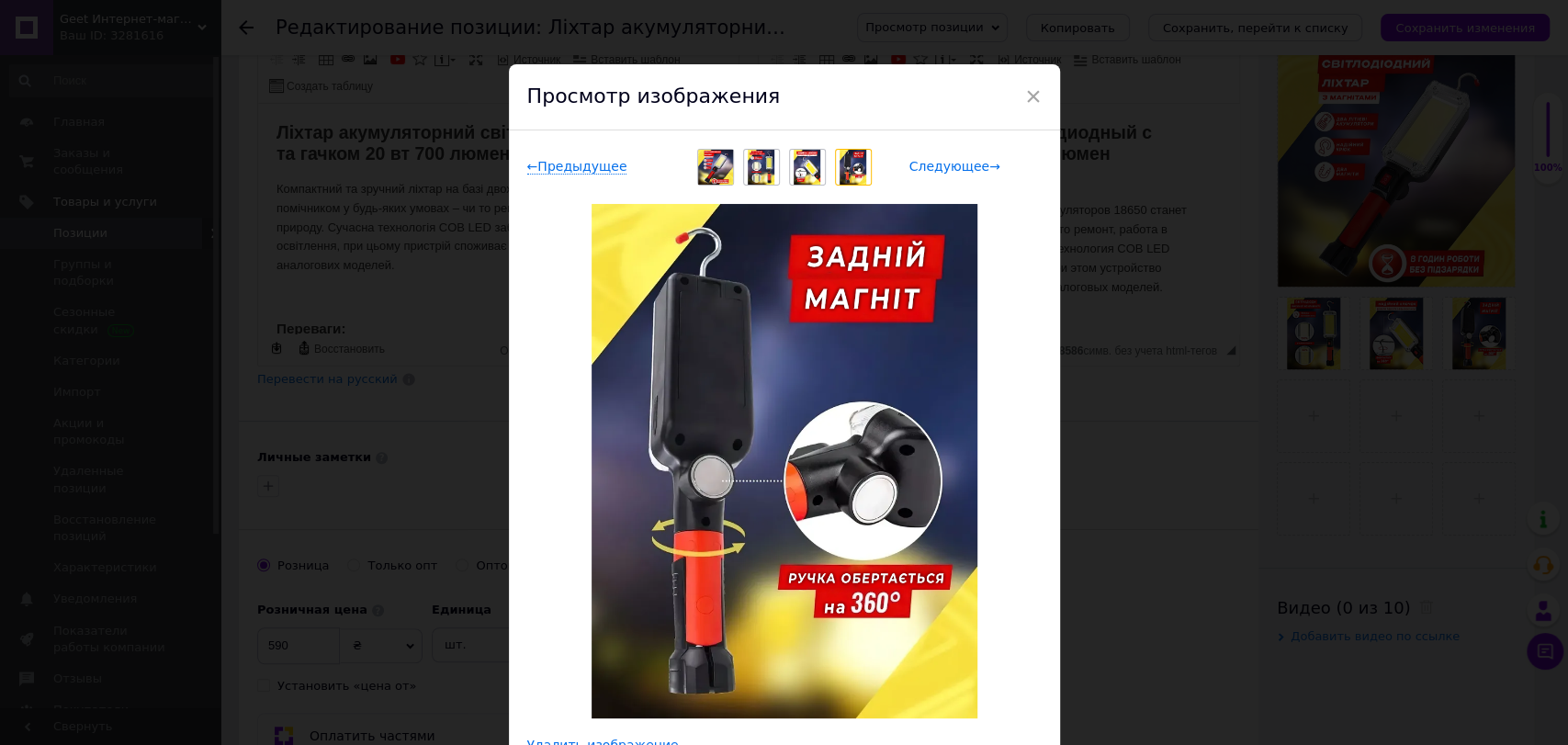
click at [968, 165] on span "Следующее →" at bounding box center [954, 166] width 91 height 16
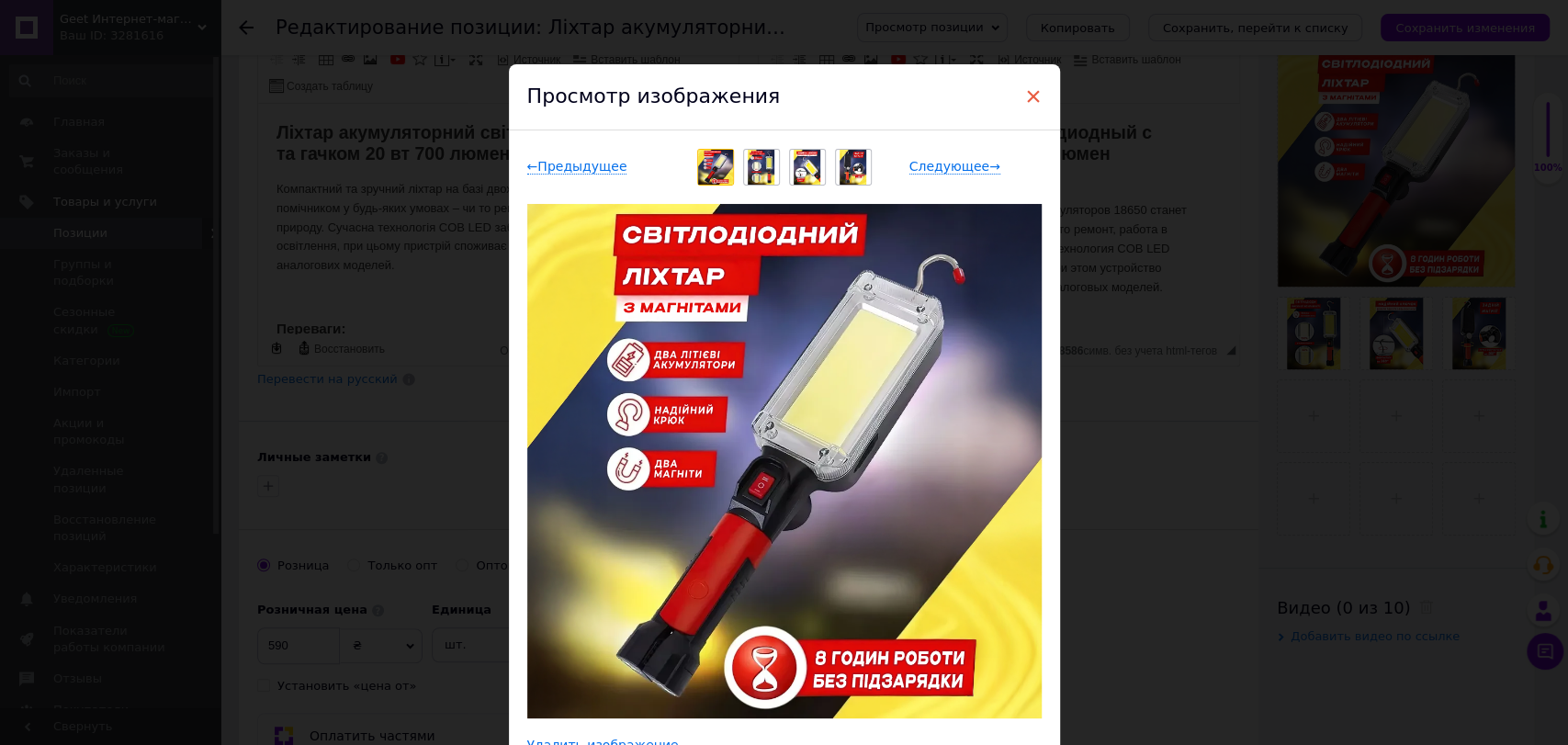
click at [1031, 95] on span "×" at bounding box center [1034, 96] width 17 height 31
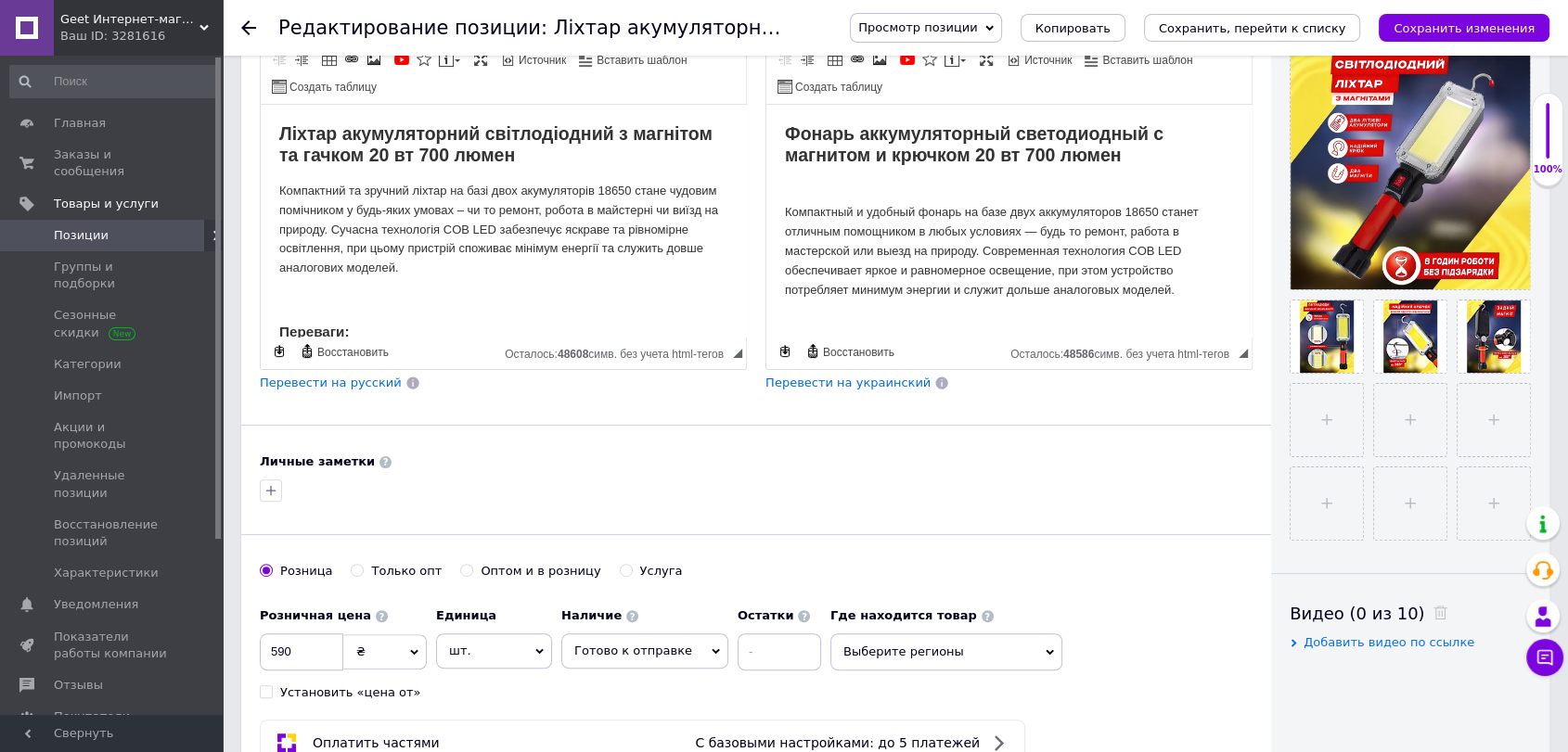
click at [1340, 44] on div "Просмотр позиции Сохранить и посмотреть на сайте Сохранить и посмотреть на порт…" at bounding box center [1181, 28] width 736 height 56
click at [1338, 39] on button "Сохранить, перейти к списку" at bounding box center [1253, 28] width 217 height 28
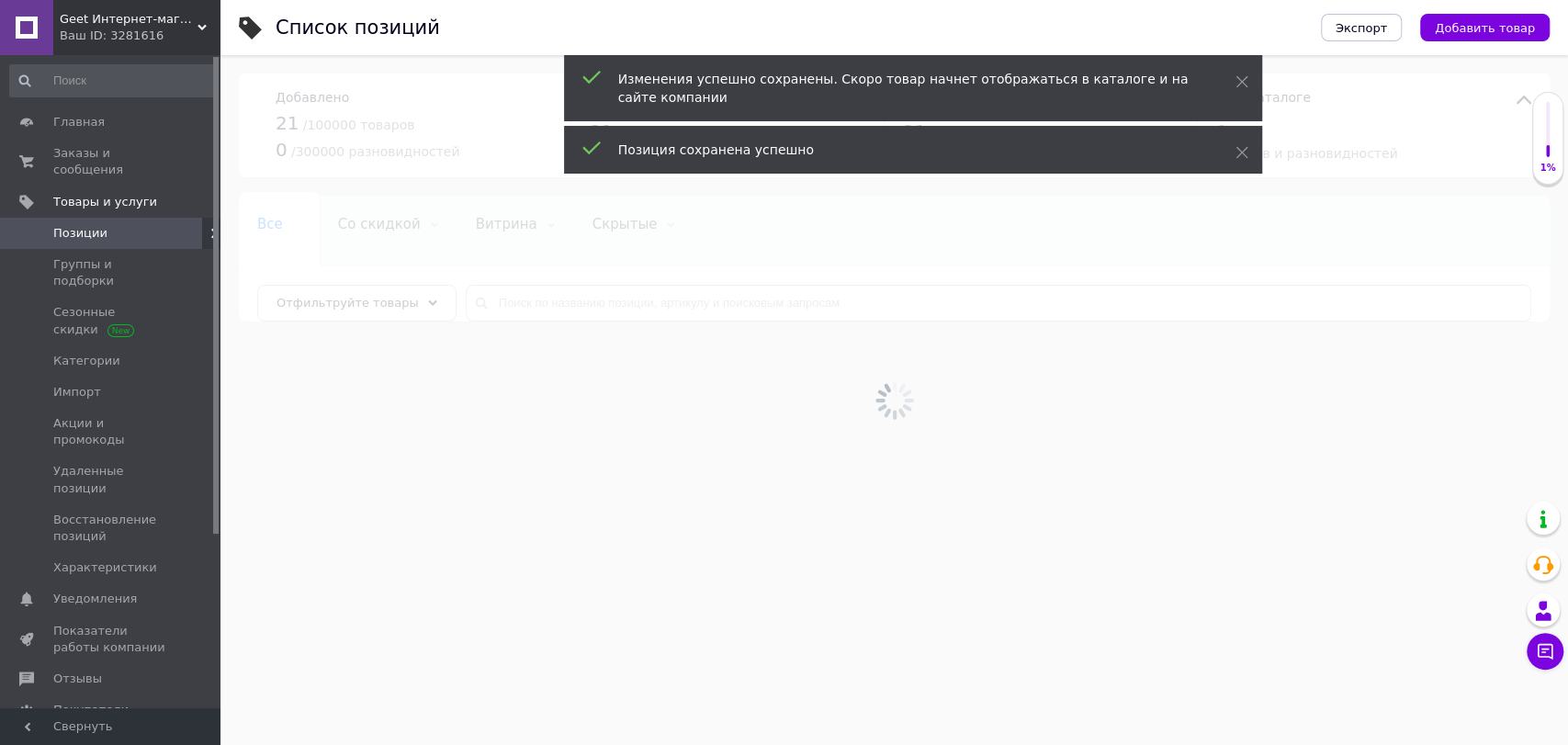
click at [147, 17] on span "Geet Интернет-магазин" at bounding box center [128, 19] width 138 height 17
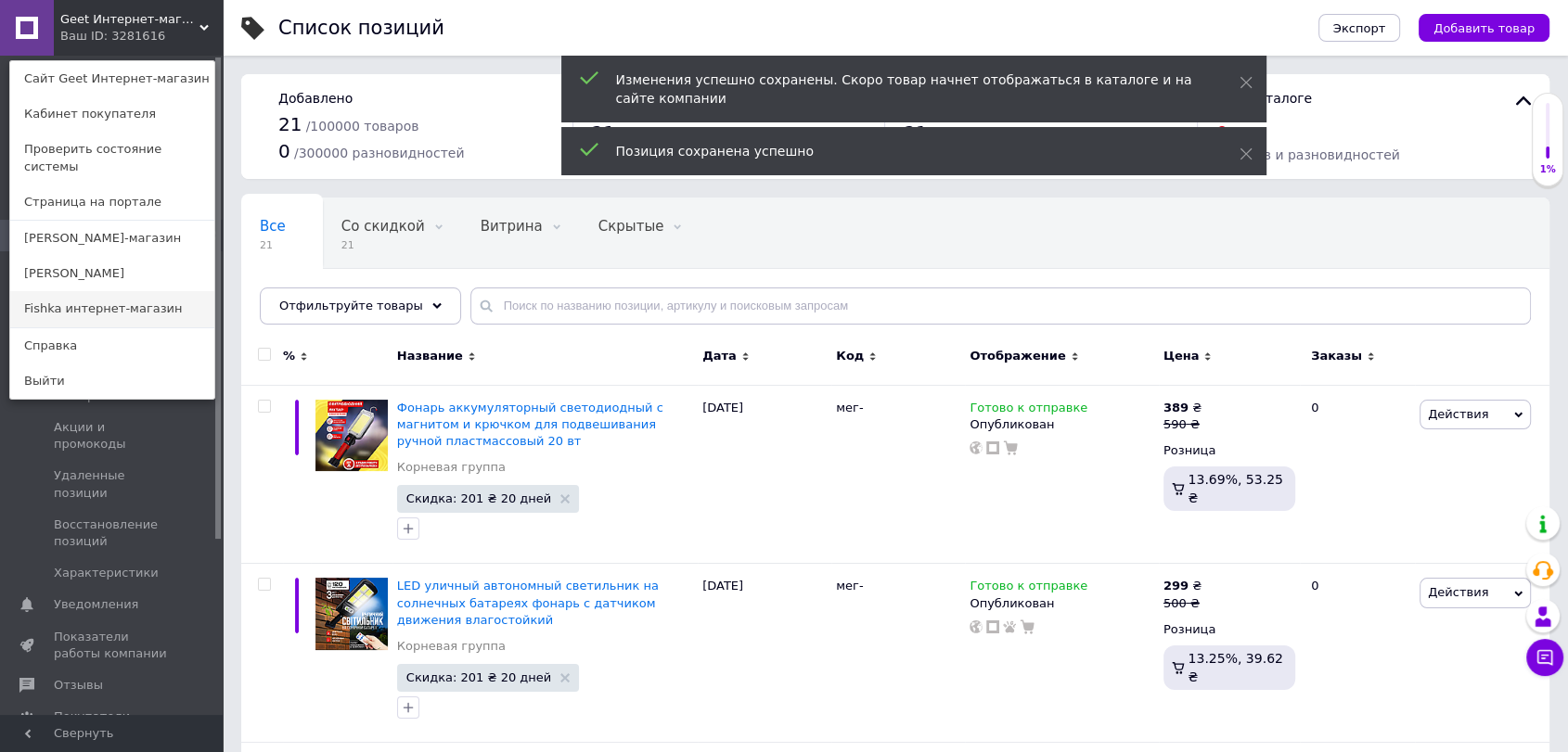
click at [155, 291] on link "Fishka интернет-магазин" at bounding box center [112, 309] width 204 height 35
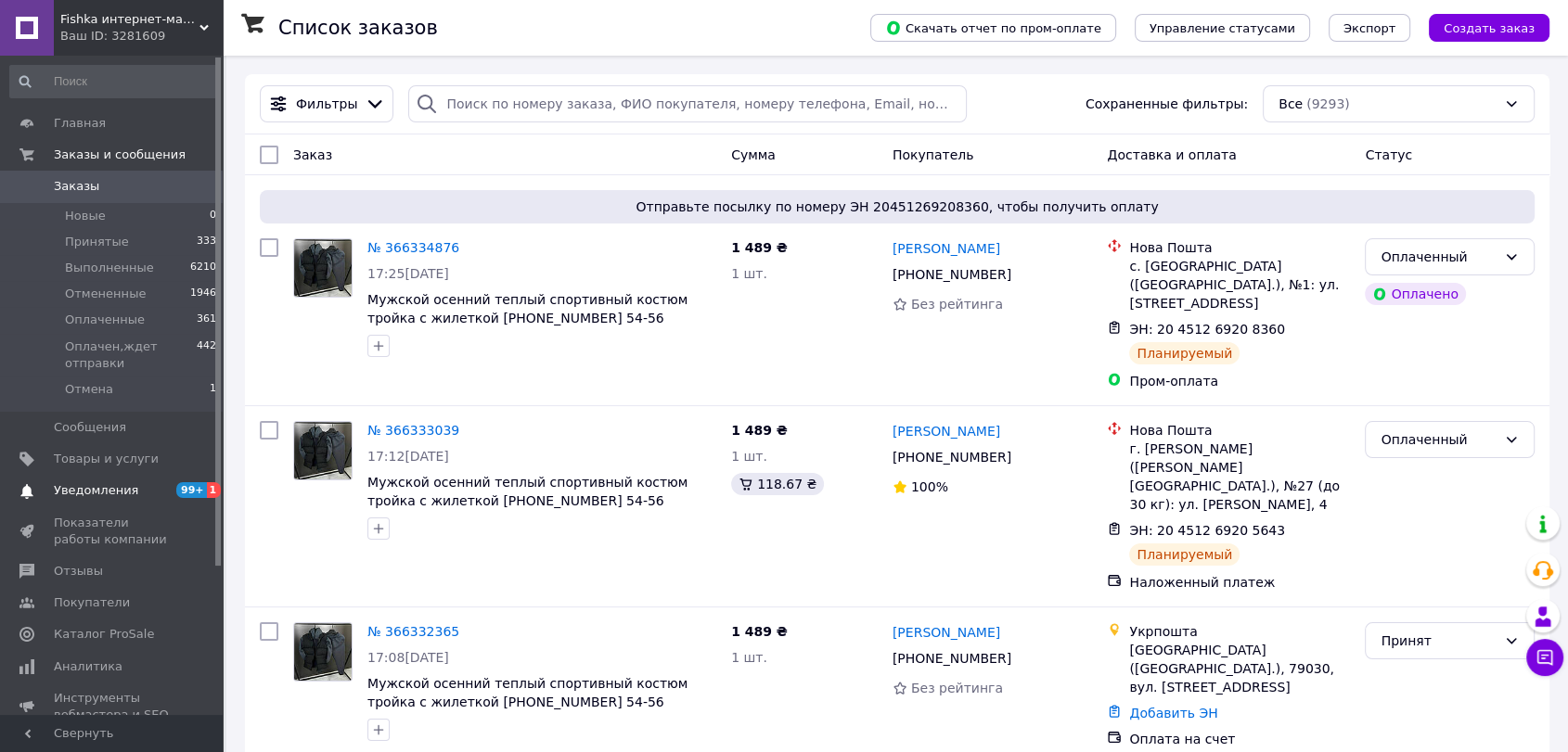
click at [151, 494] on span "Уведомления" at bounding box center [113, 491] width 118 height 17
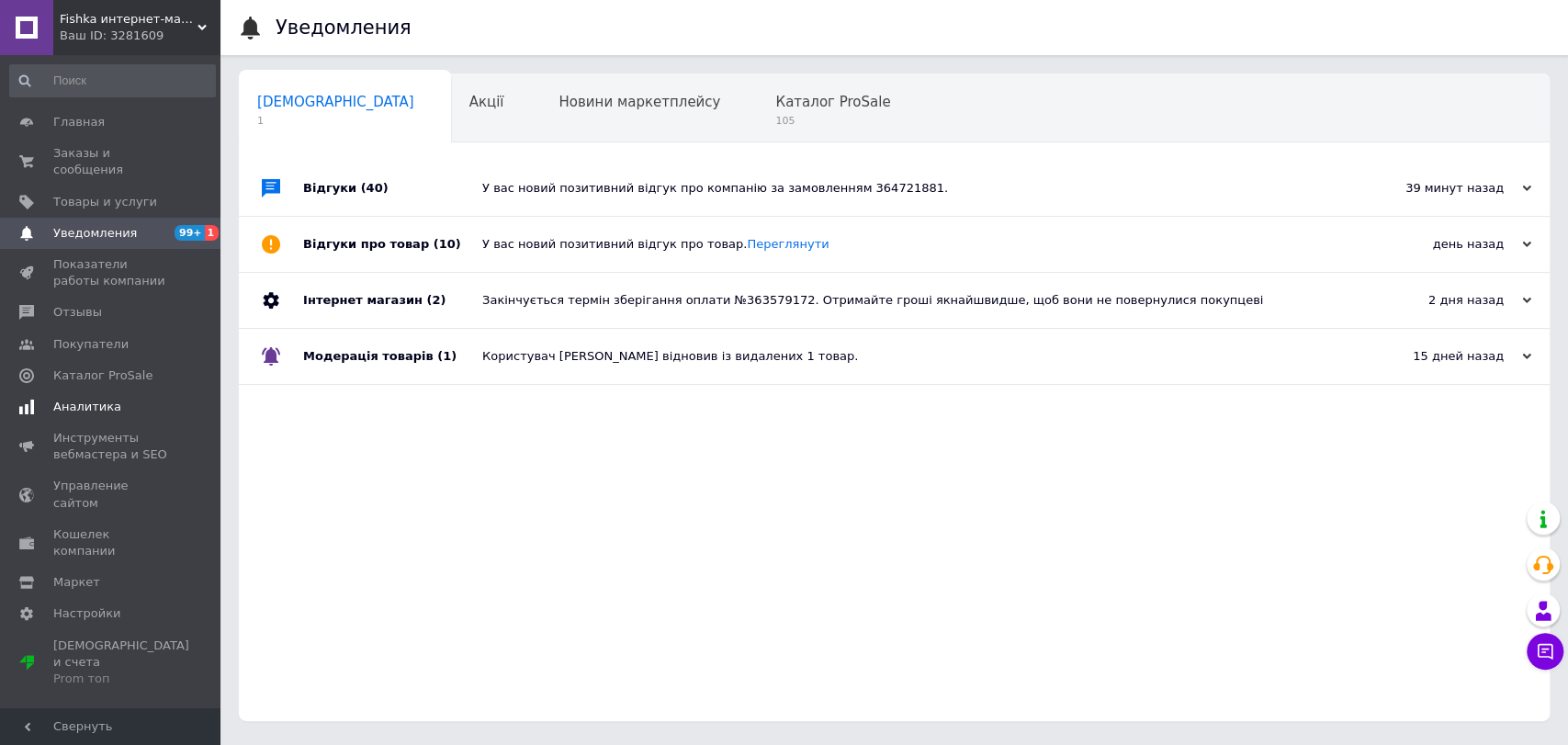
click at [119, 399] on span "Аналитика" at bounding box center [112, 408] width 116 height 17
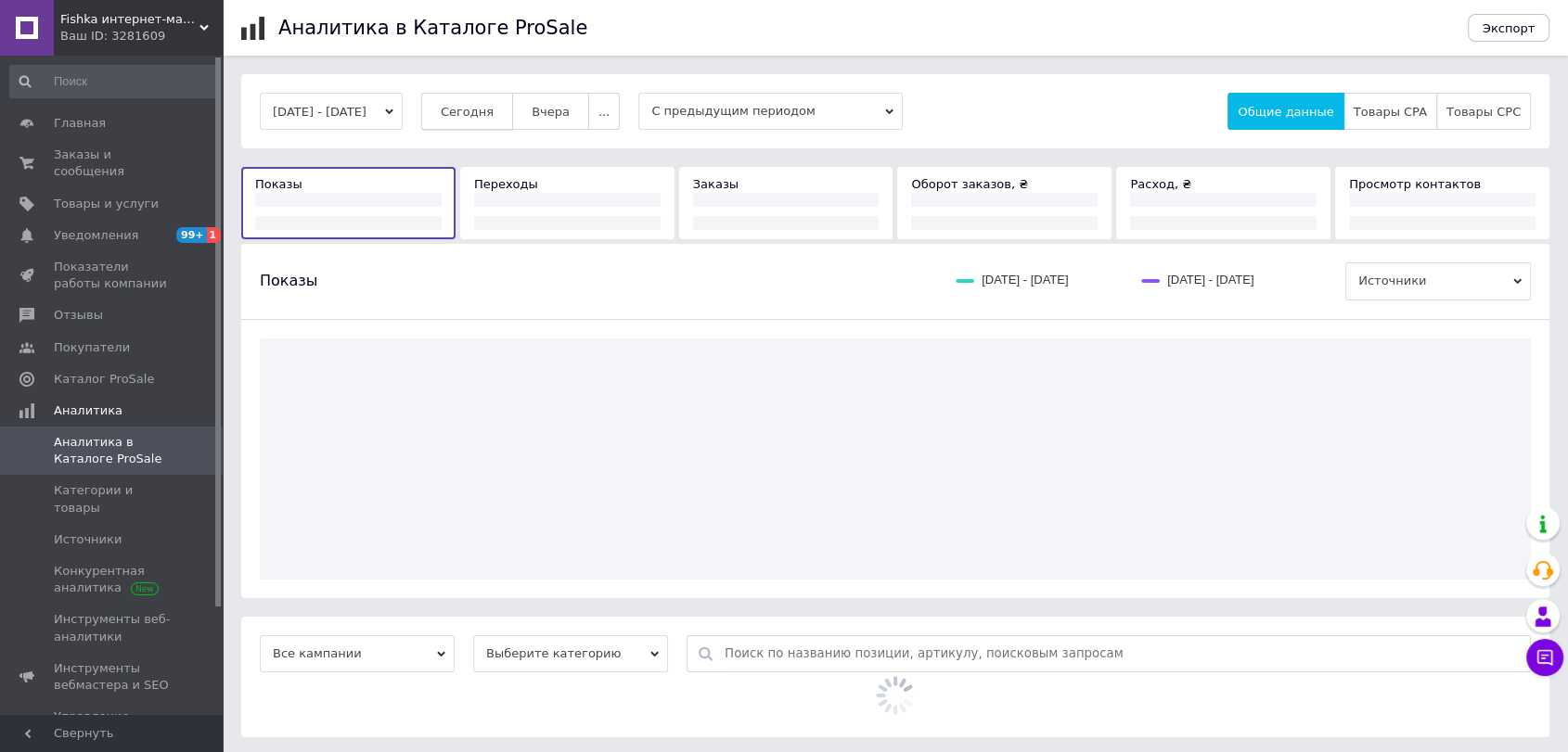
click at [483, 114] on span "Сегодня" at bounding box center [467, 111] width 53 height 14
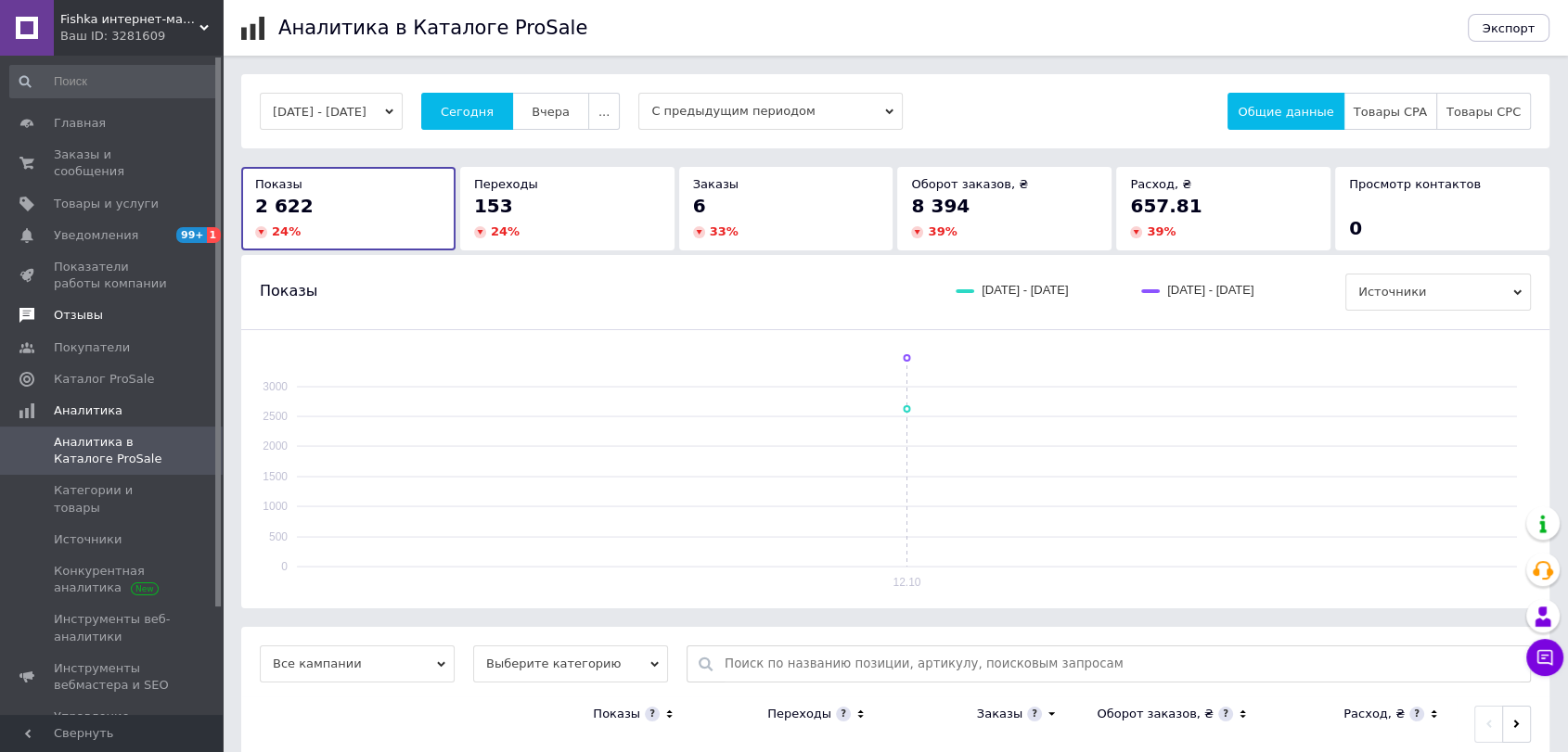
click at [103, 309] on link "Отзывы" at bounding box center [114, 315] width 228 height 32
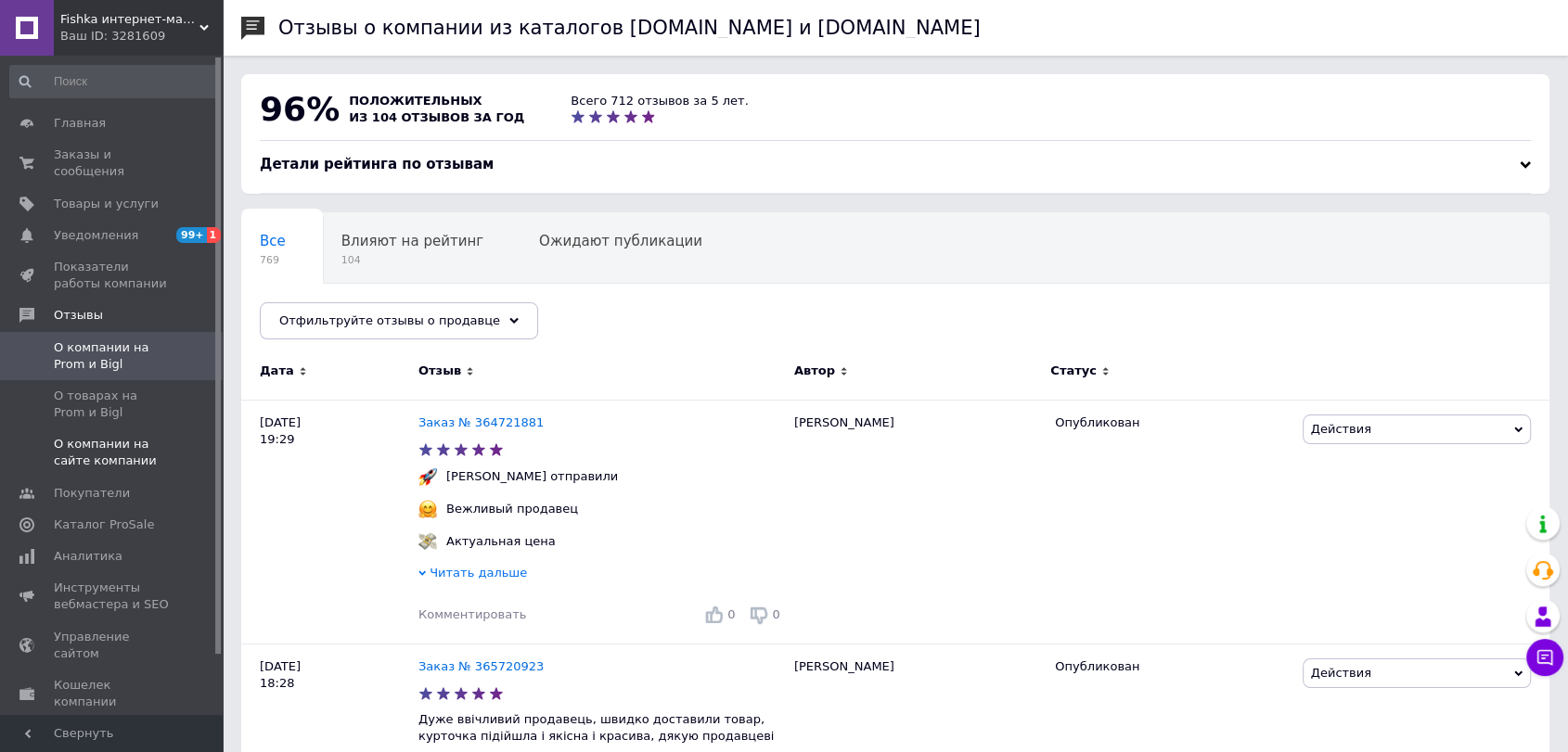
click at [137, 436] on span "О компании на сайте компании" at bounding box center [113, 453] width 118 height 34
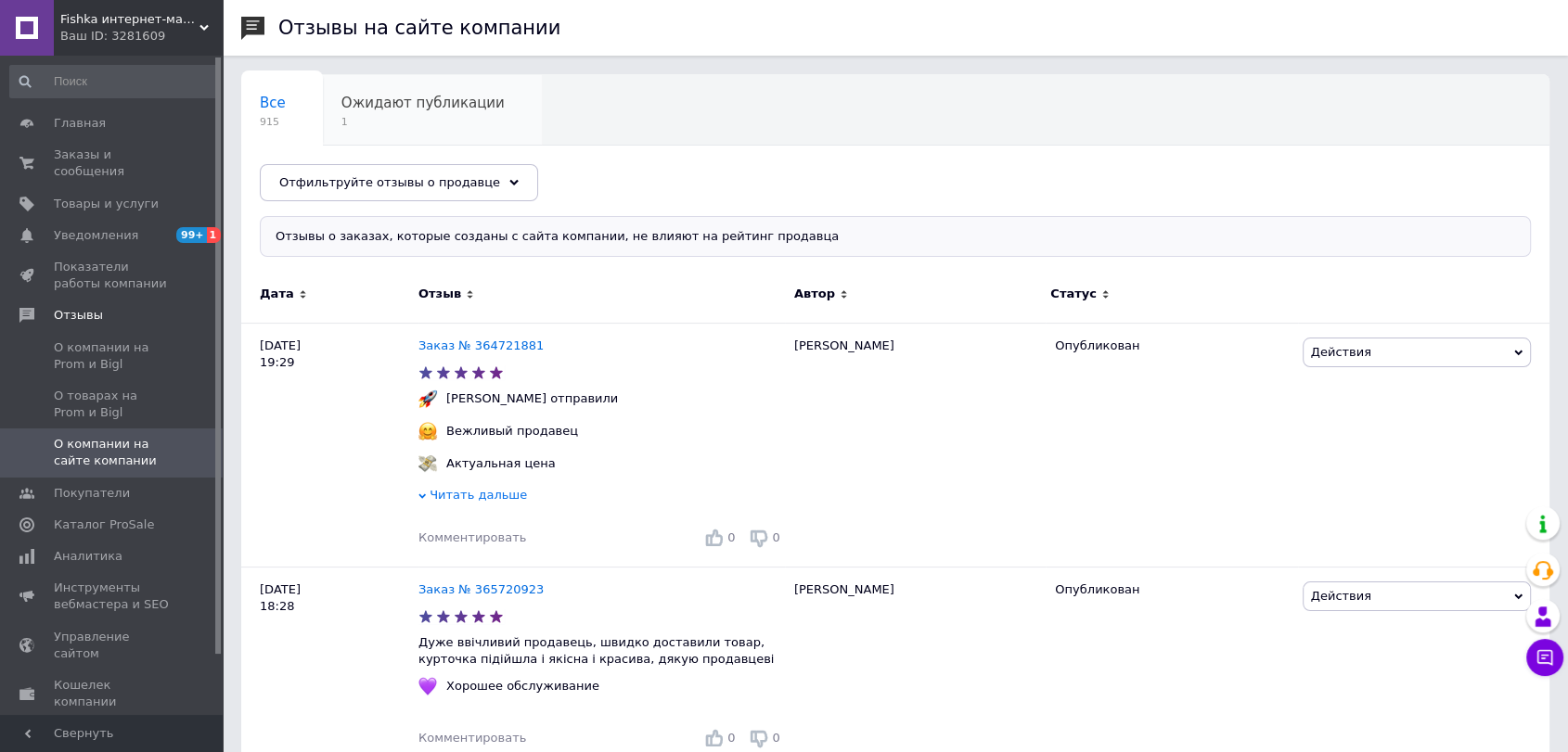
click at [427, 104] on span "Ожидают публикации" at bounding box center [423, 103] width 163 height 17
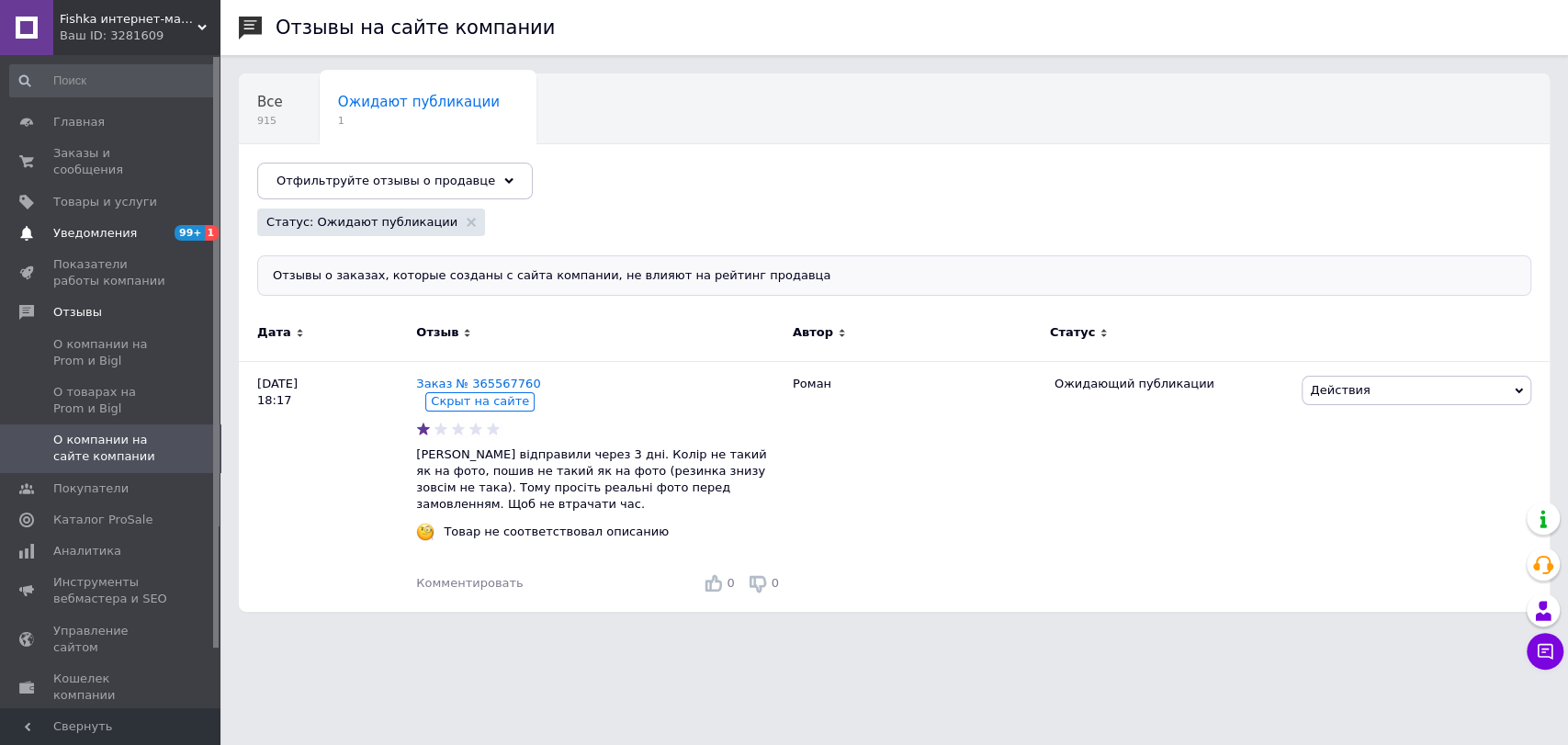
click at [137, 226] on span "Уведомления" at bounding box center [112, 234] width 116 height 17
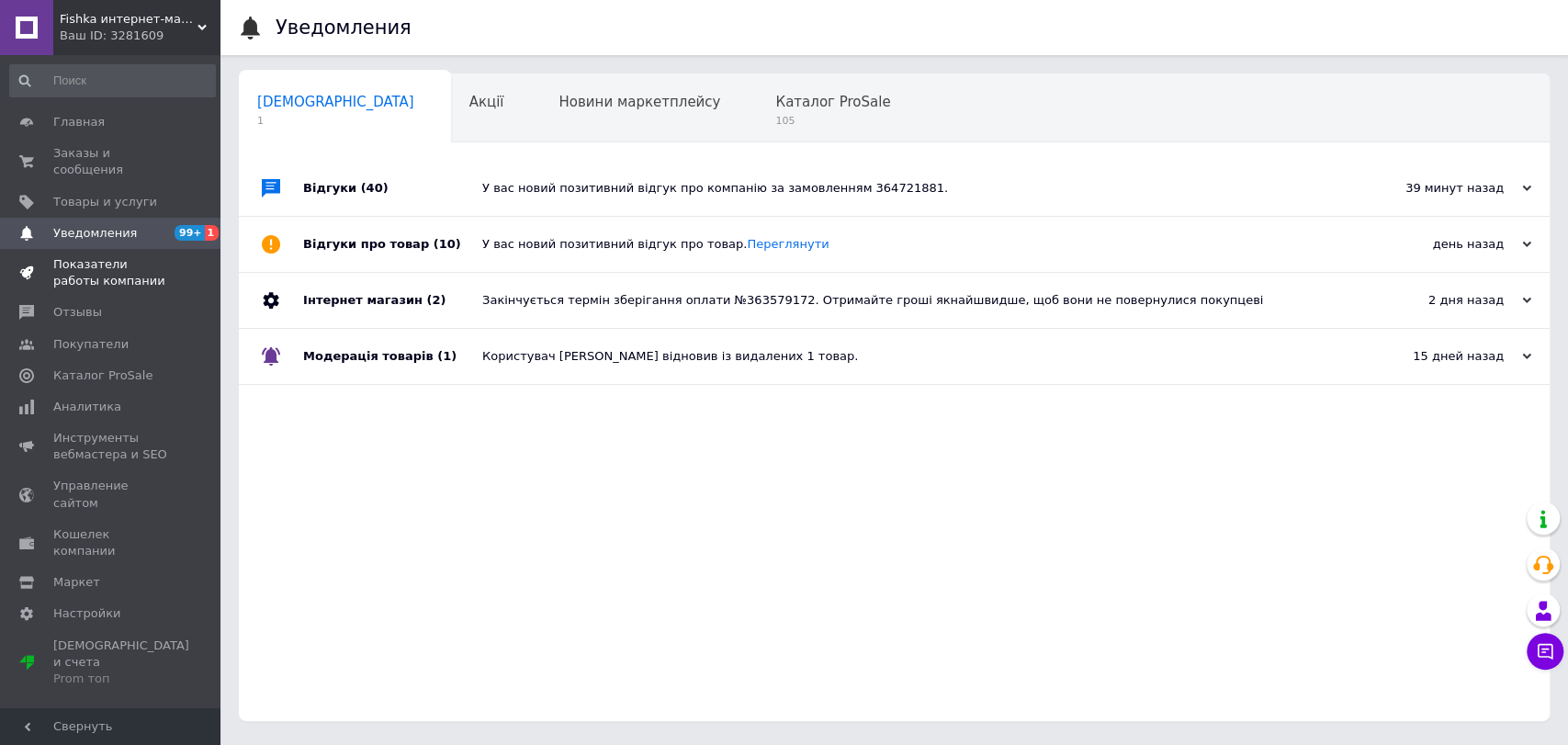
click at [126, 256] on span "Показатели работы компании" at bounding box center [112, 273] width 116 height 33
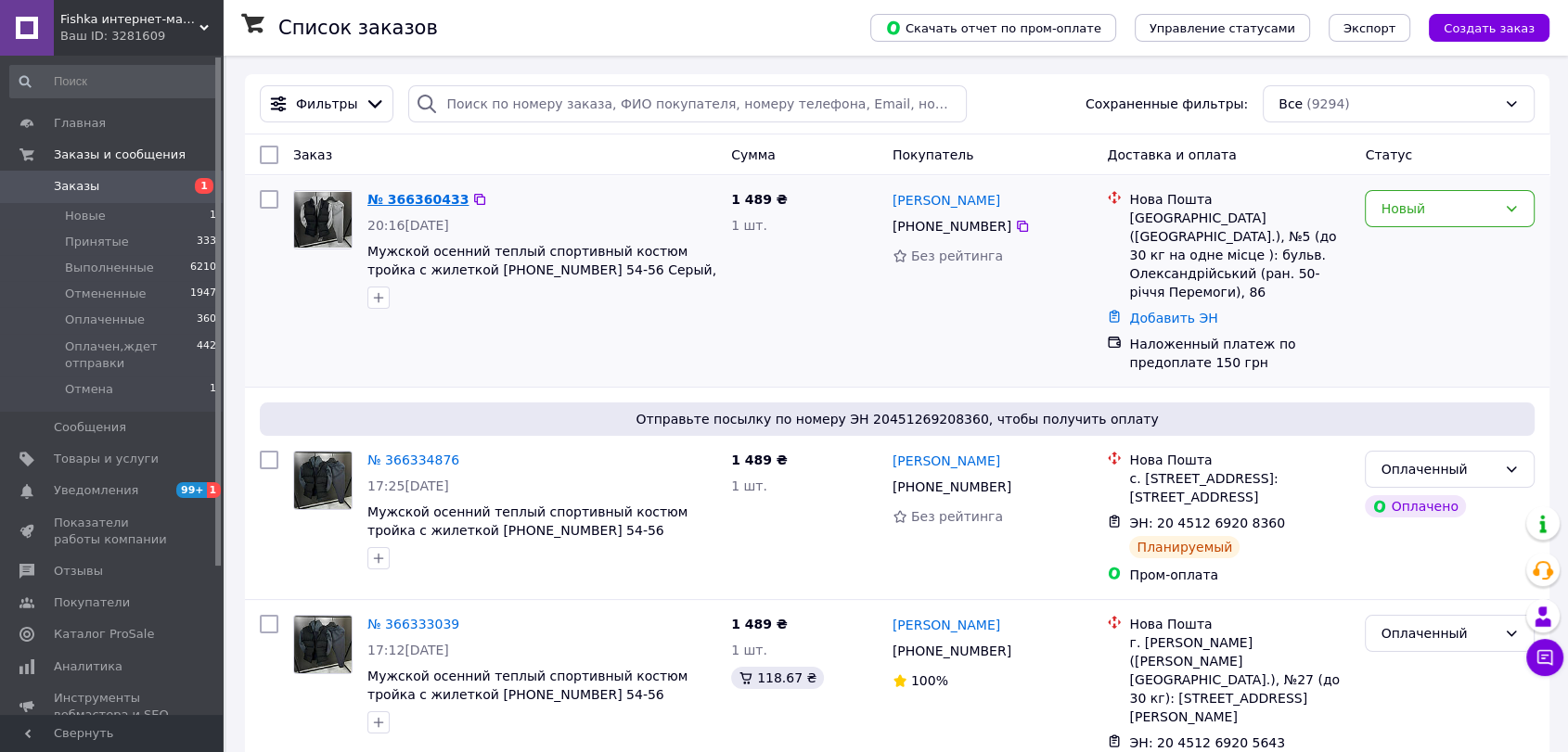
click at [413, 202] on link "№ 366360433" at bounding box center [418, 200] width 101 height 15
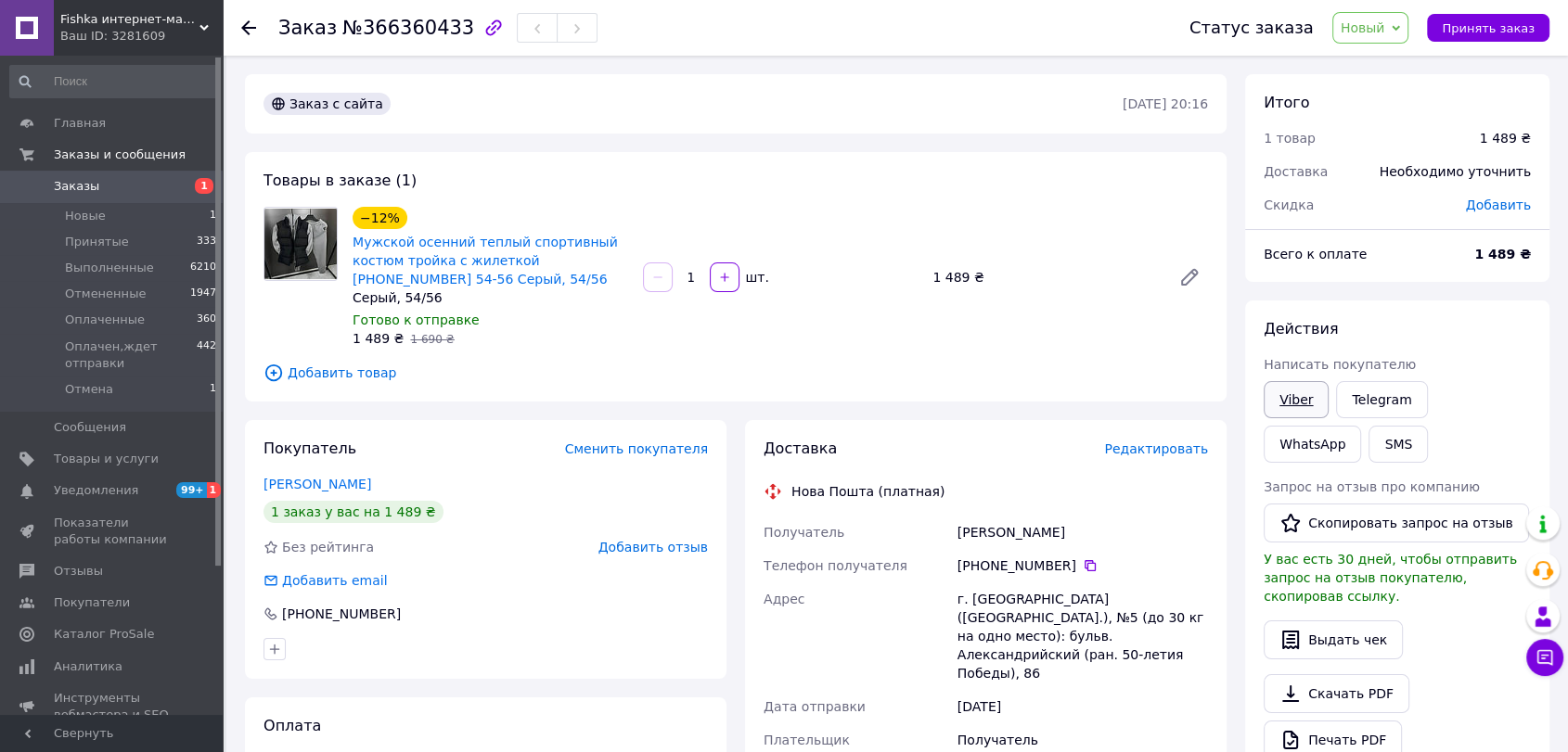
click at [1284, 385] on link "Viber" at bounding box center [1296, 400] width 65 height 37
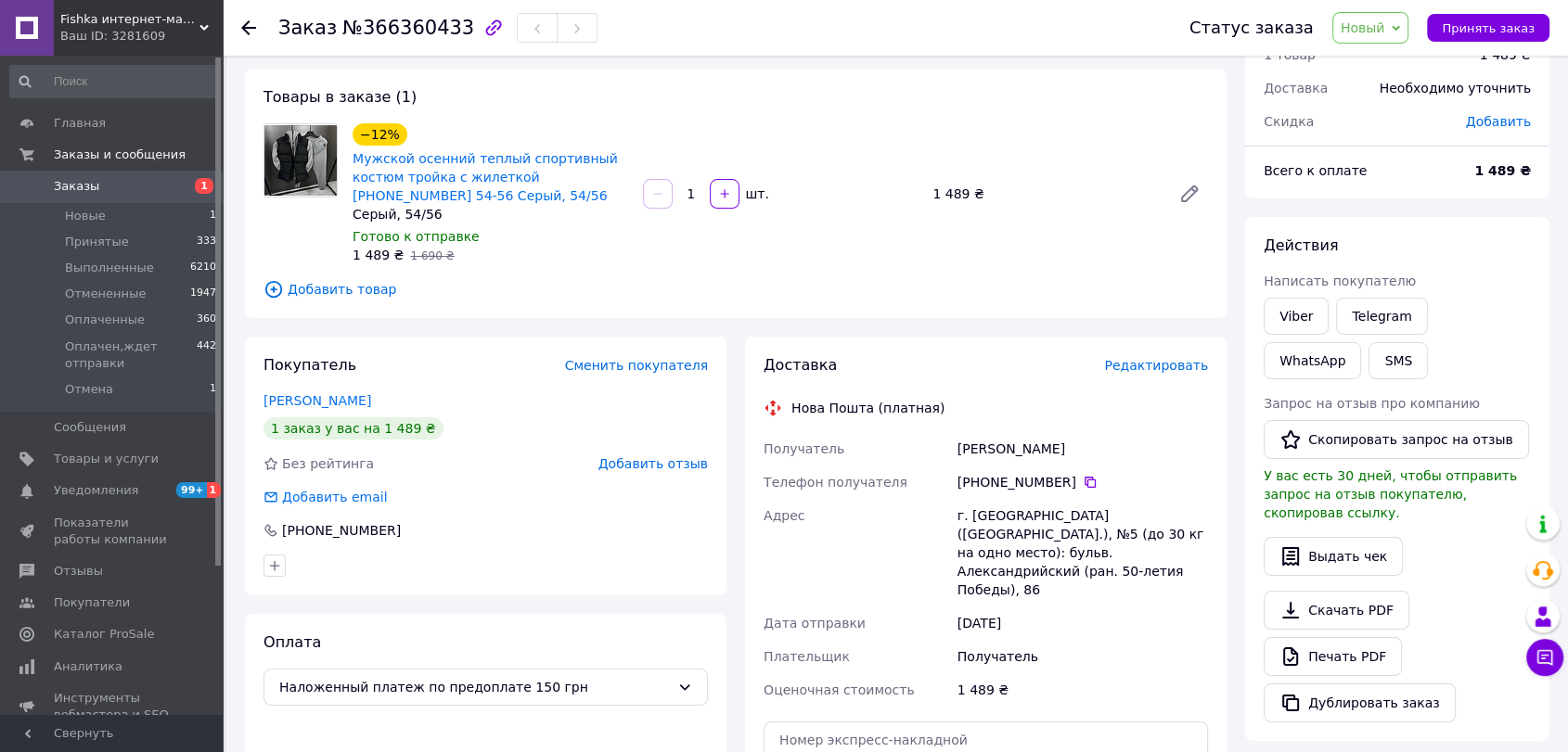
scroll to position [411, 0]
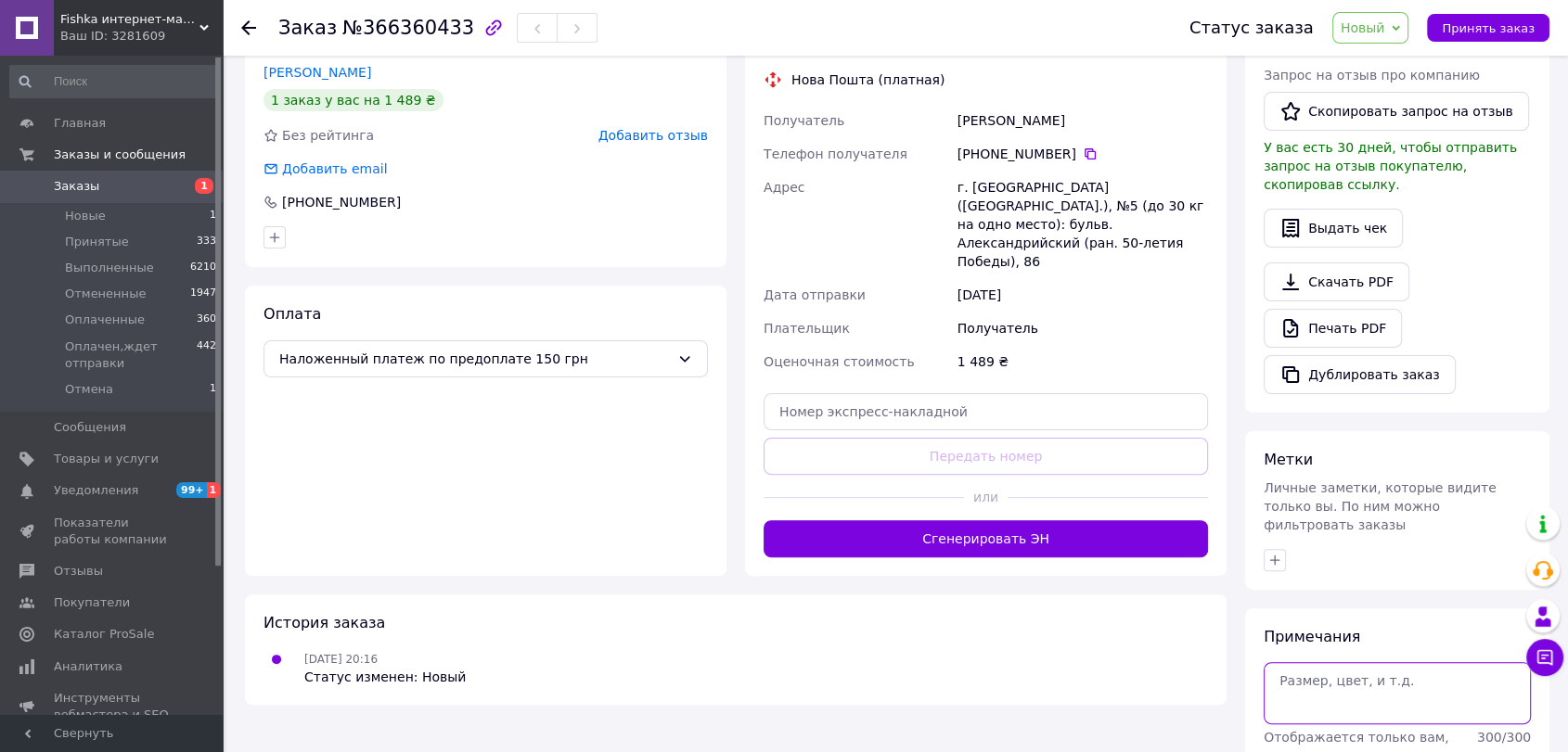
click at [1322, 662] on textarea at bounding box center [1397, 693] width 267 height 62
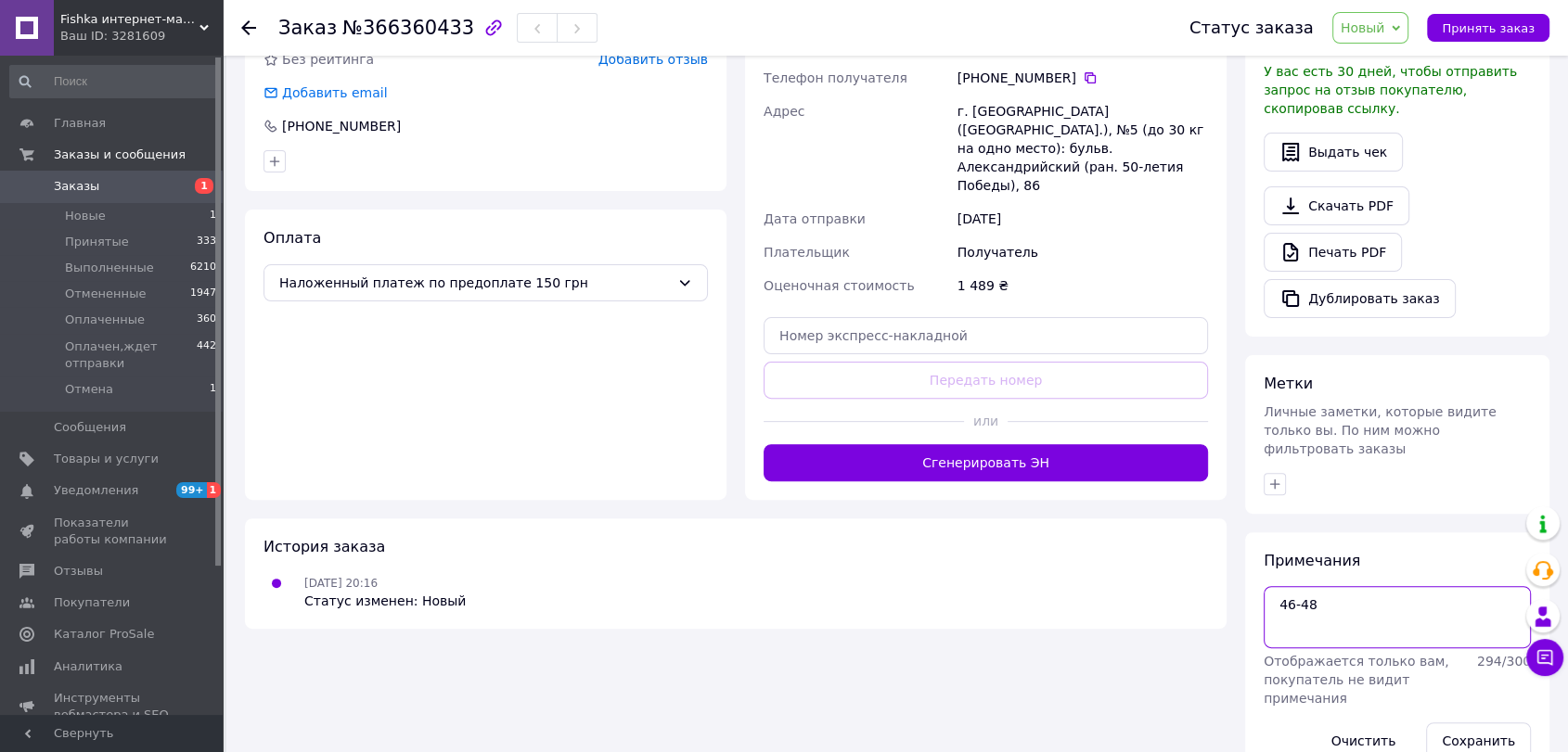
scroll to position [494, 0]
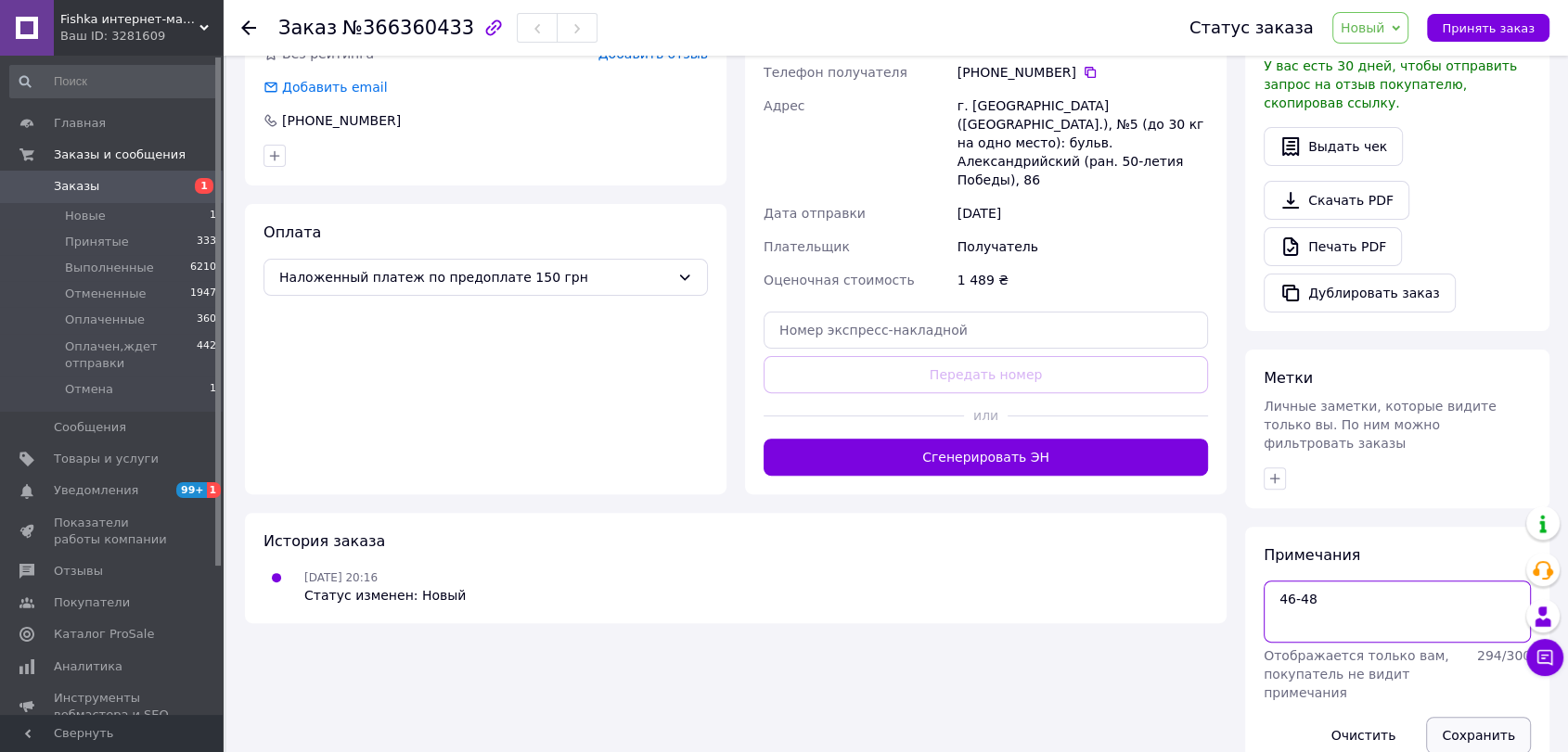
type textarea "46-48"
click at [1472, 717] on button "Сохранить" at bounding box center [1478, 736] width 105 height 37
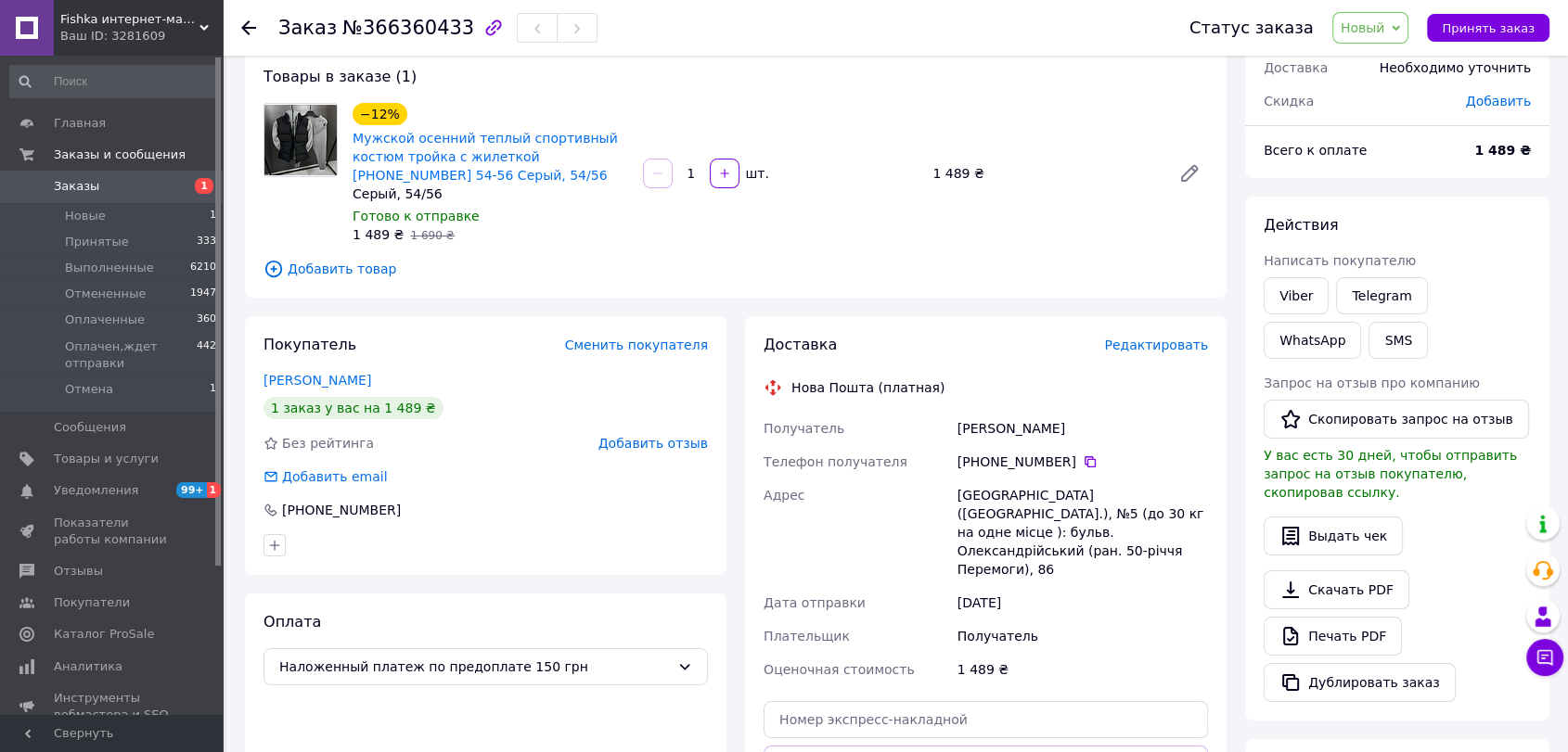
scroll to position [96, 0]
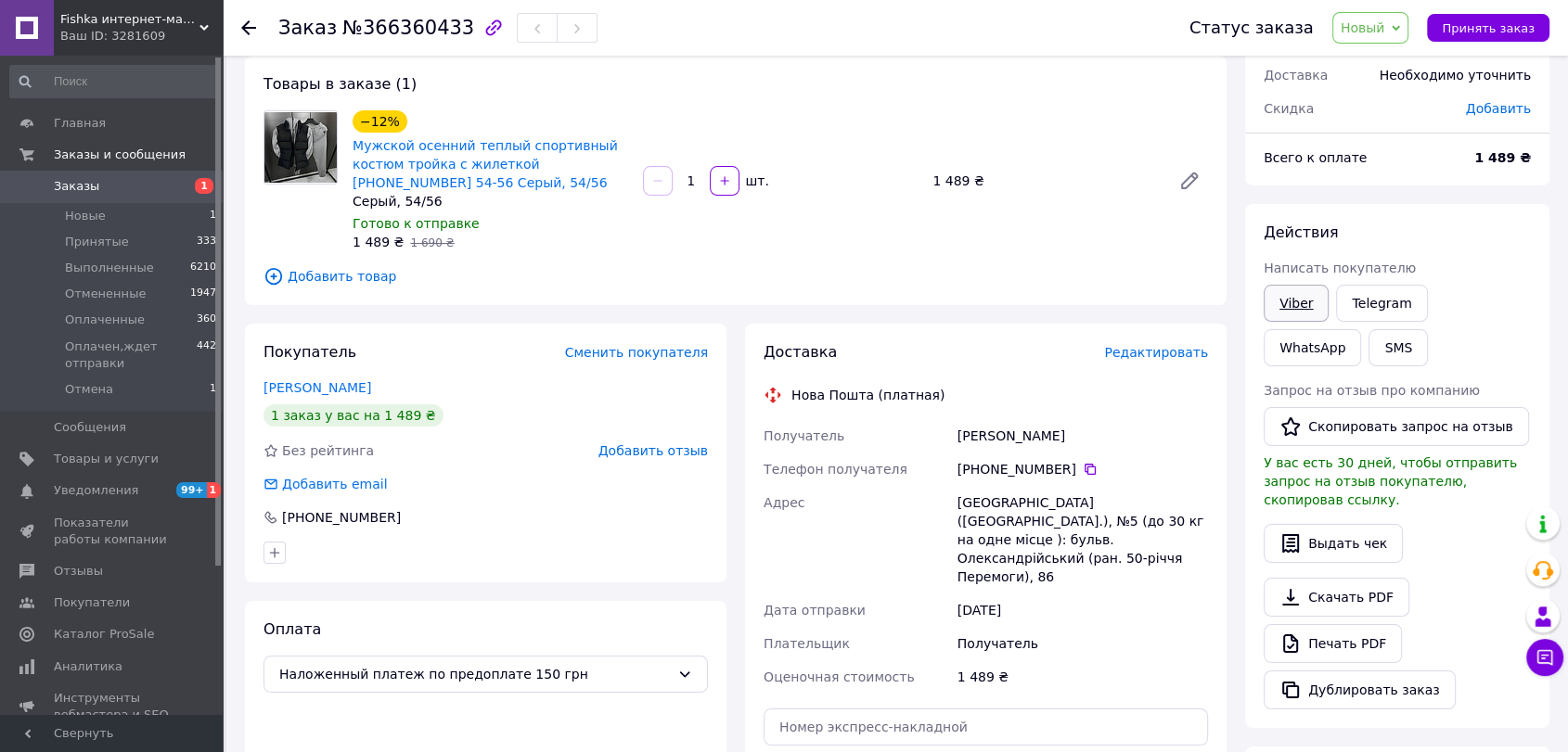
click at [1312, 302] on link "Viber" at bounding box center [1296, 303] width 65 height 37
click at [1311, 306] on link "Viber" at bounding box center [1296, 303] width 65 height 37
click at [190, 189] on span "1" at bounding box center [197, 187] width 51 height 17
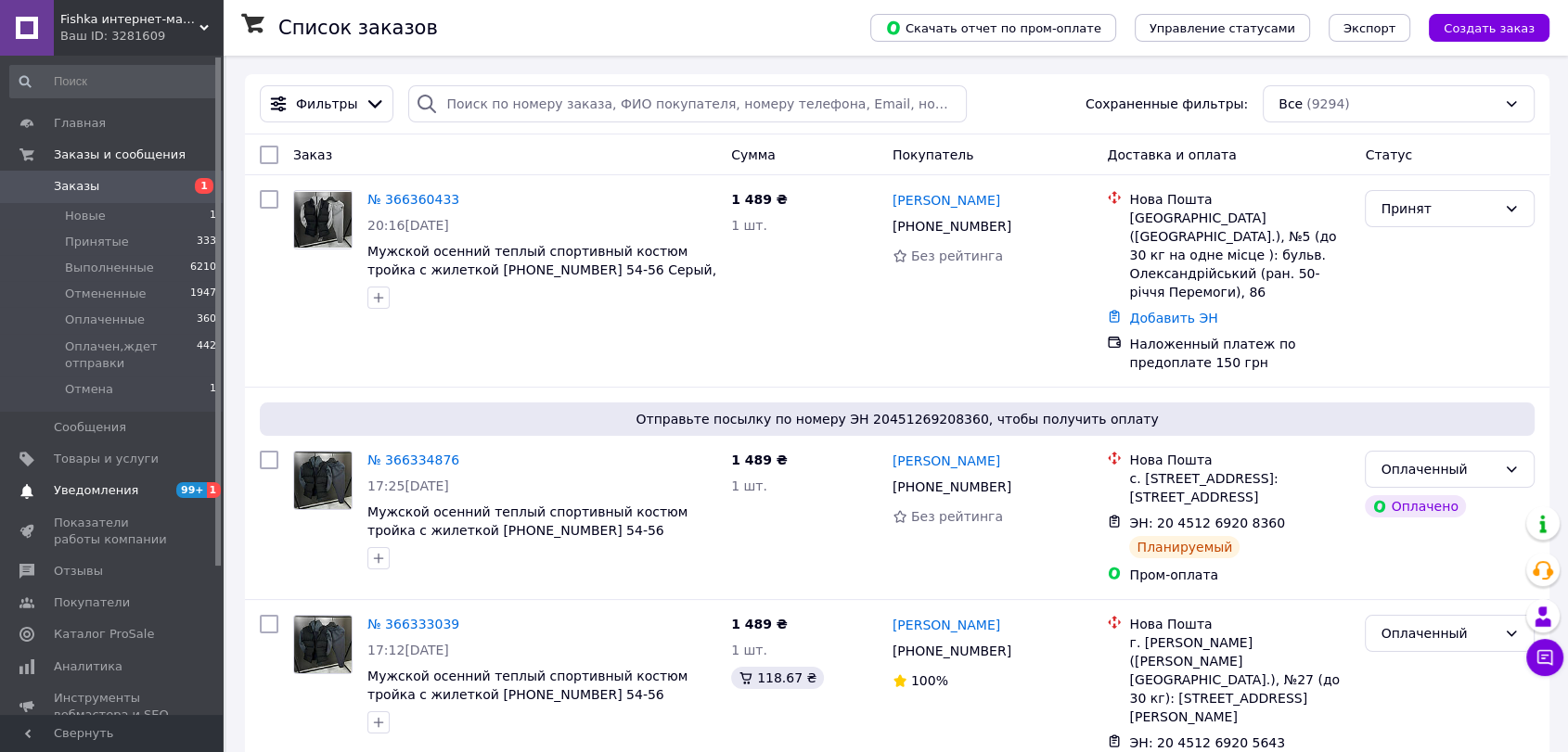
click at [112, 479] on link "Уведомления 99+ 1" at bounding box center [114, 491] width 228 height 32
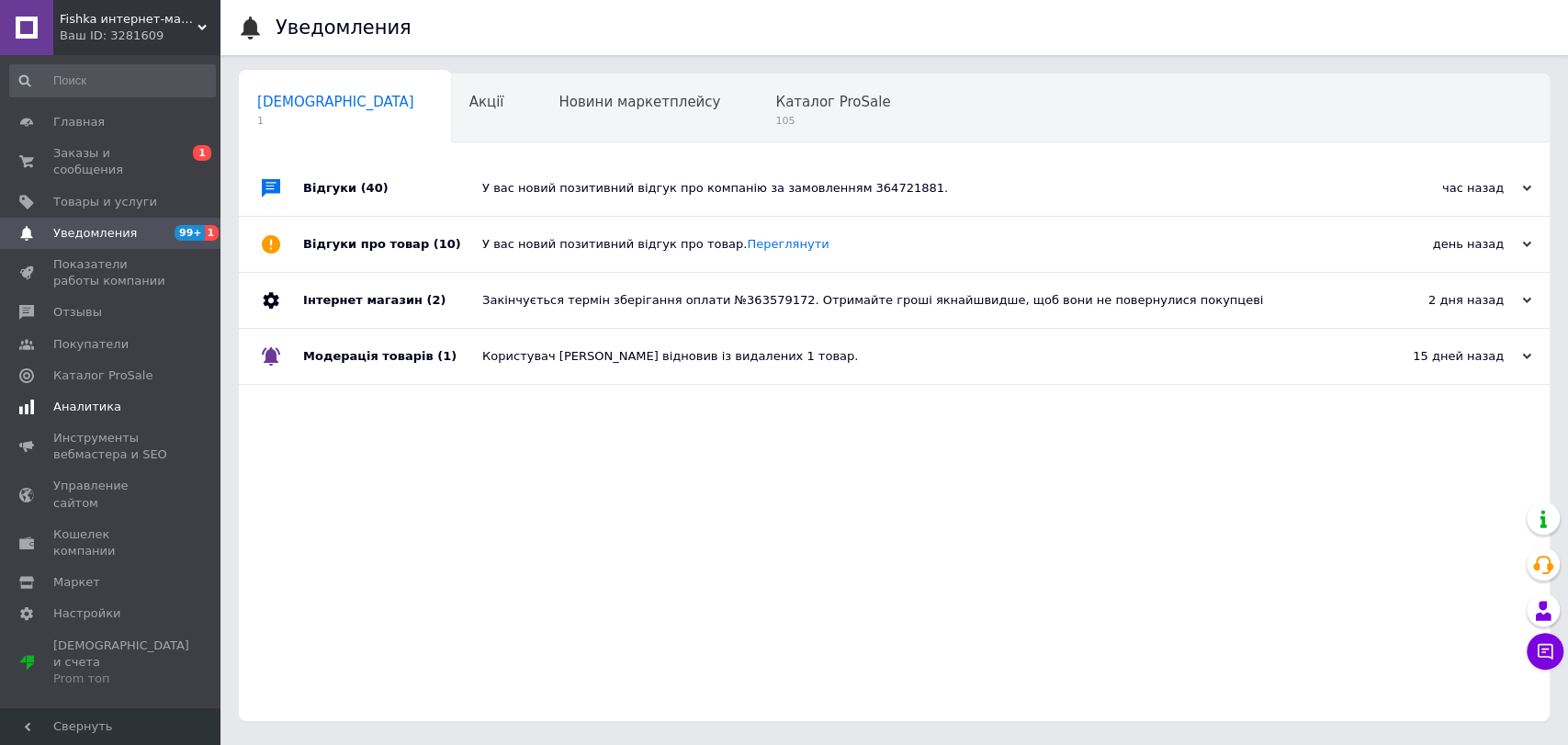
click at [91, 399] on span "Аналитика" at bounding box center [88, 408] width 68 height 17
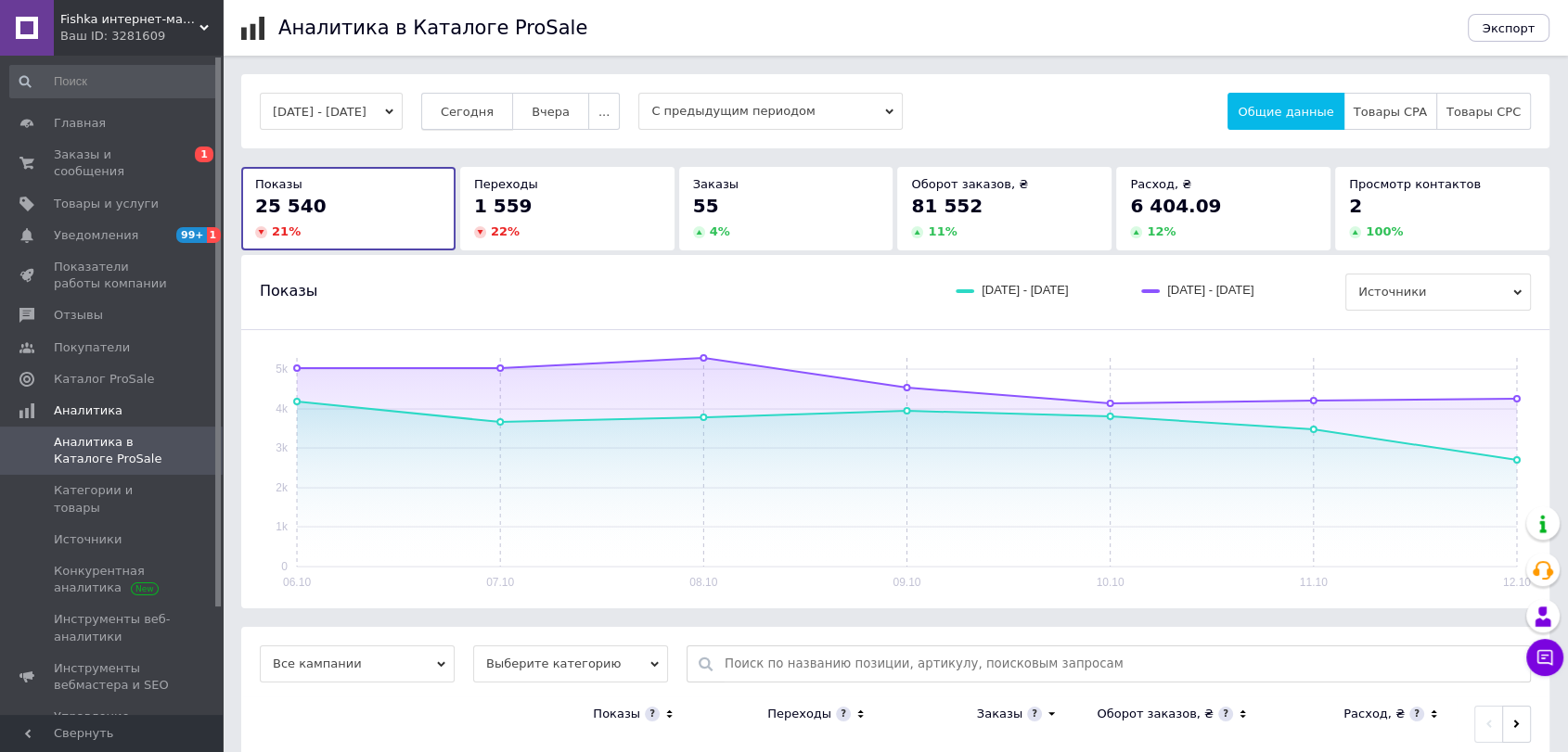
click at [494, 110] on span "Сегодня" at bounding box center [467, 111] width 53 height 14
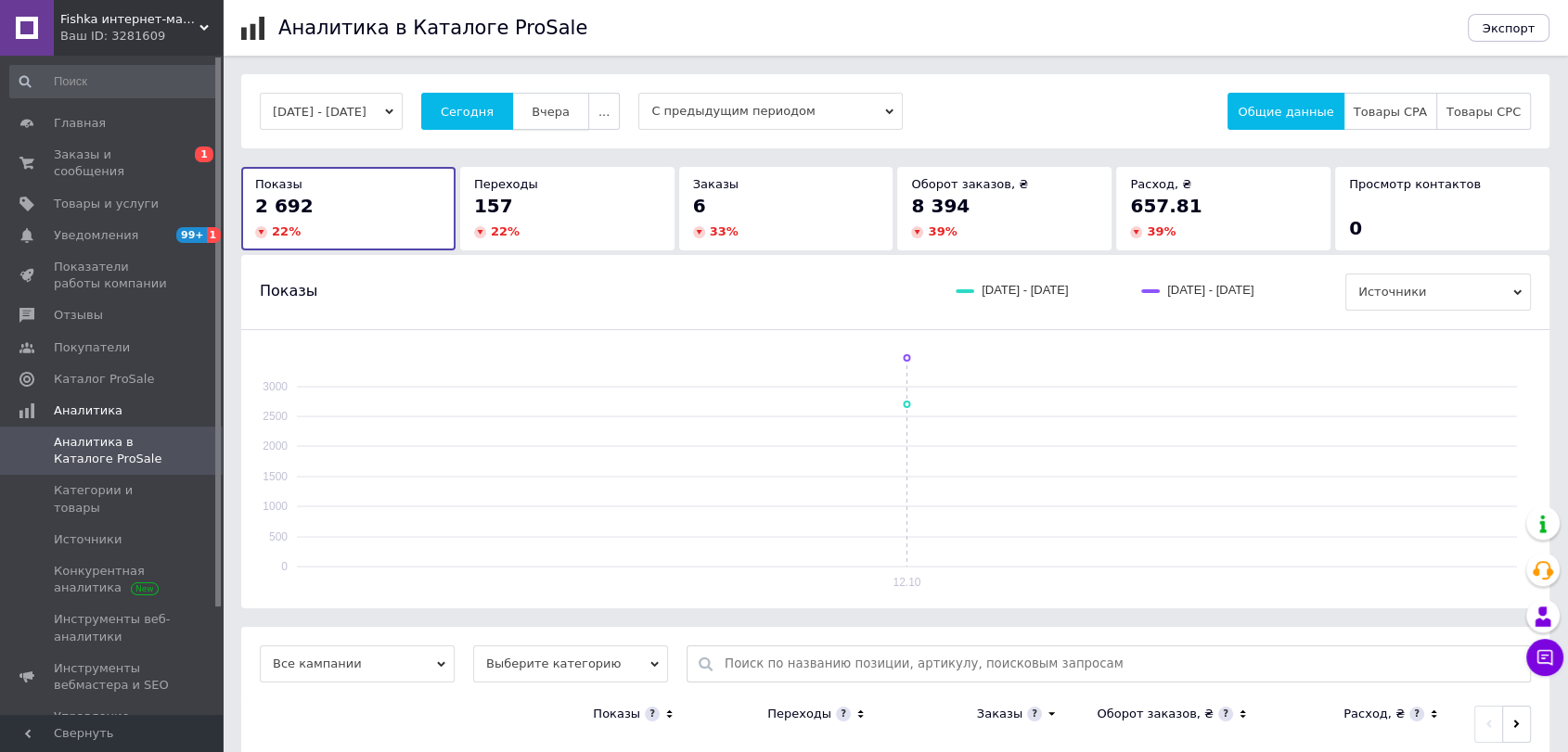
click at [569, 113] on span "Вчера" at bounding box center [551, 111] width 38 height 14
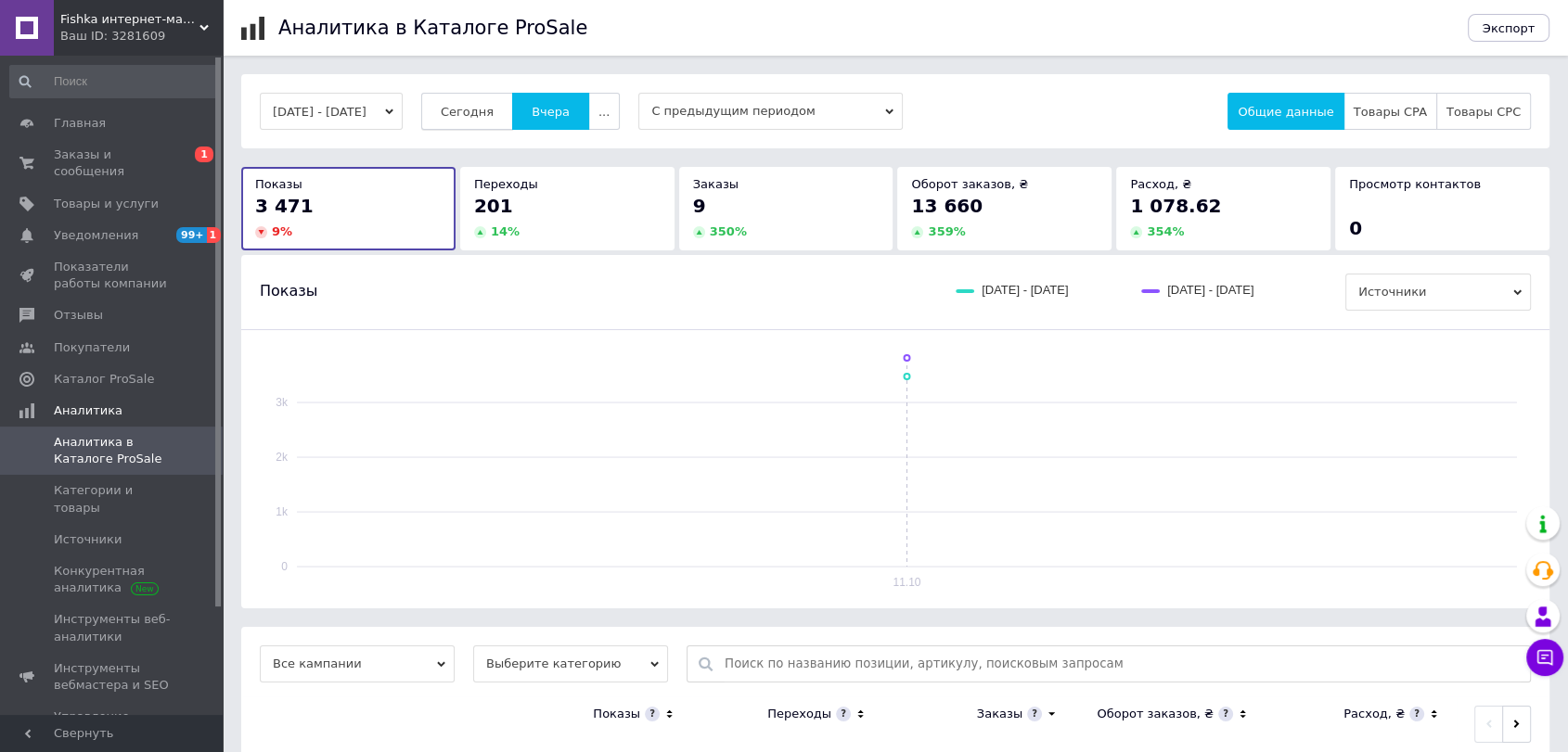
click at [494, 105] on span "Сегодня" at bounding box center [467, 111] width 53 height 14
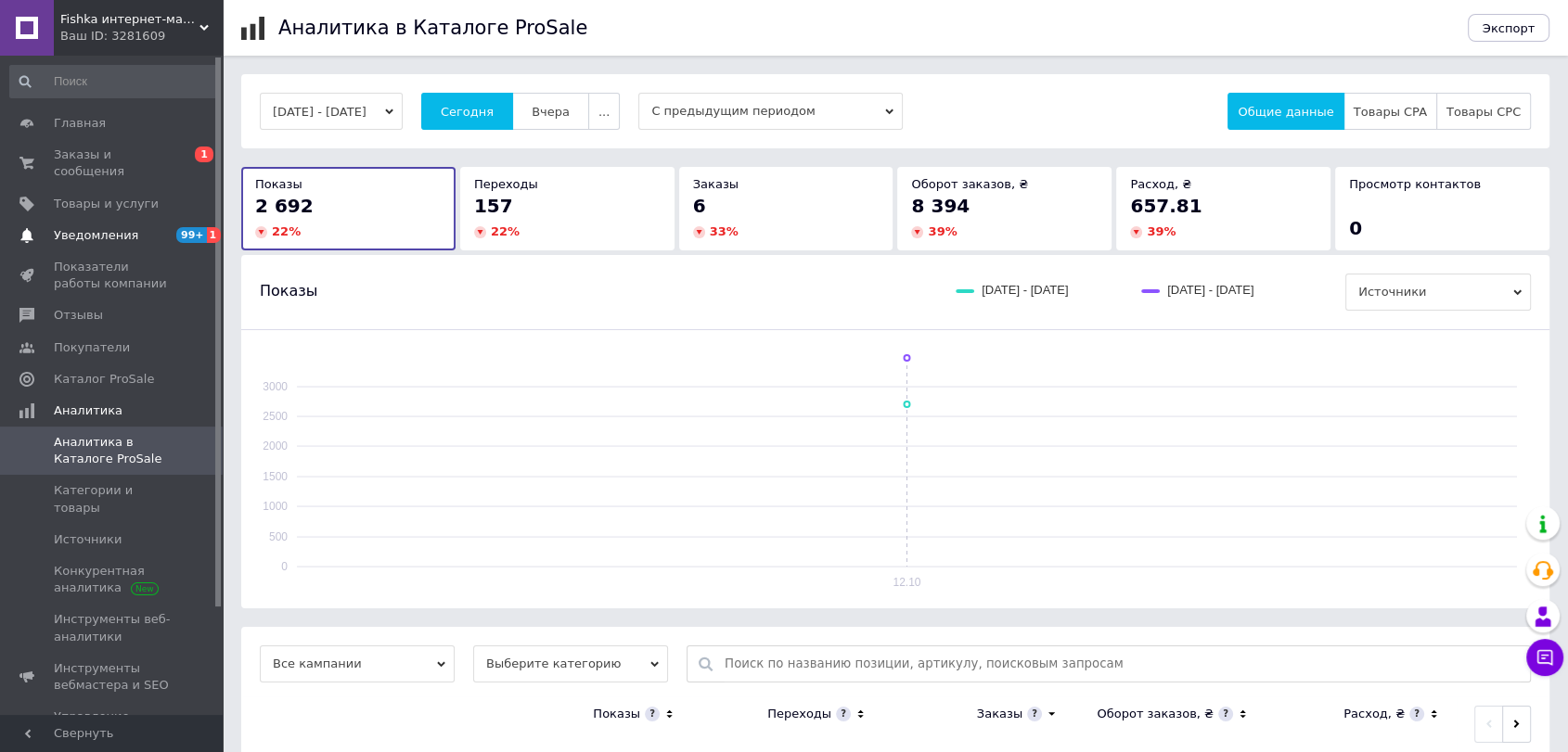
click at [142, 228] on span "Уведомления" at bounding box center [113, 236] width 118 height 17
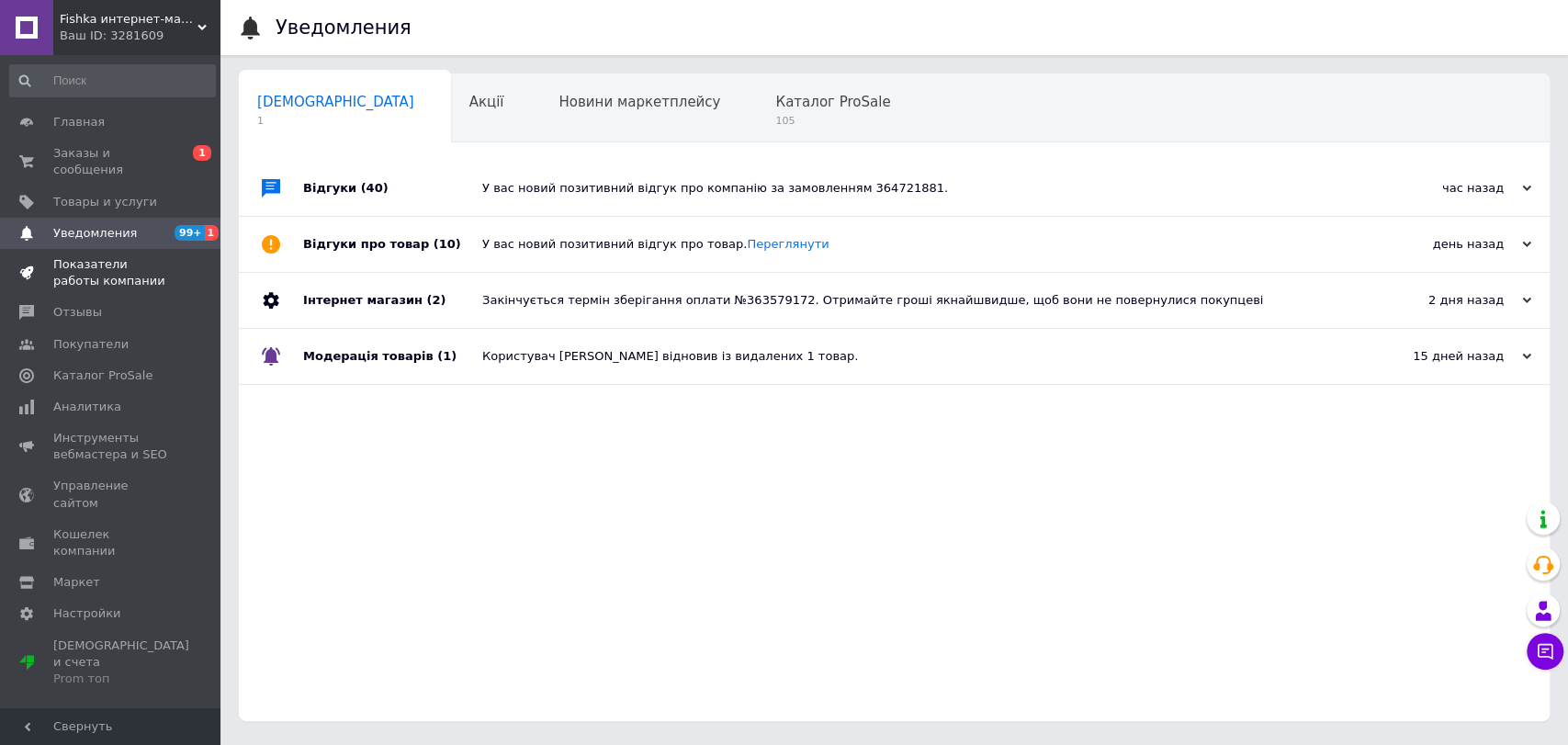
click at [133, 256] on span "Показатели работы компании" at bounding box center [112, 273] width 116 height 33
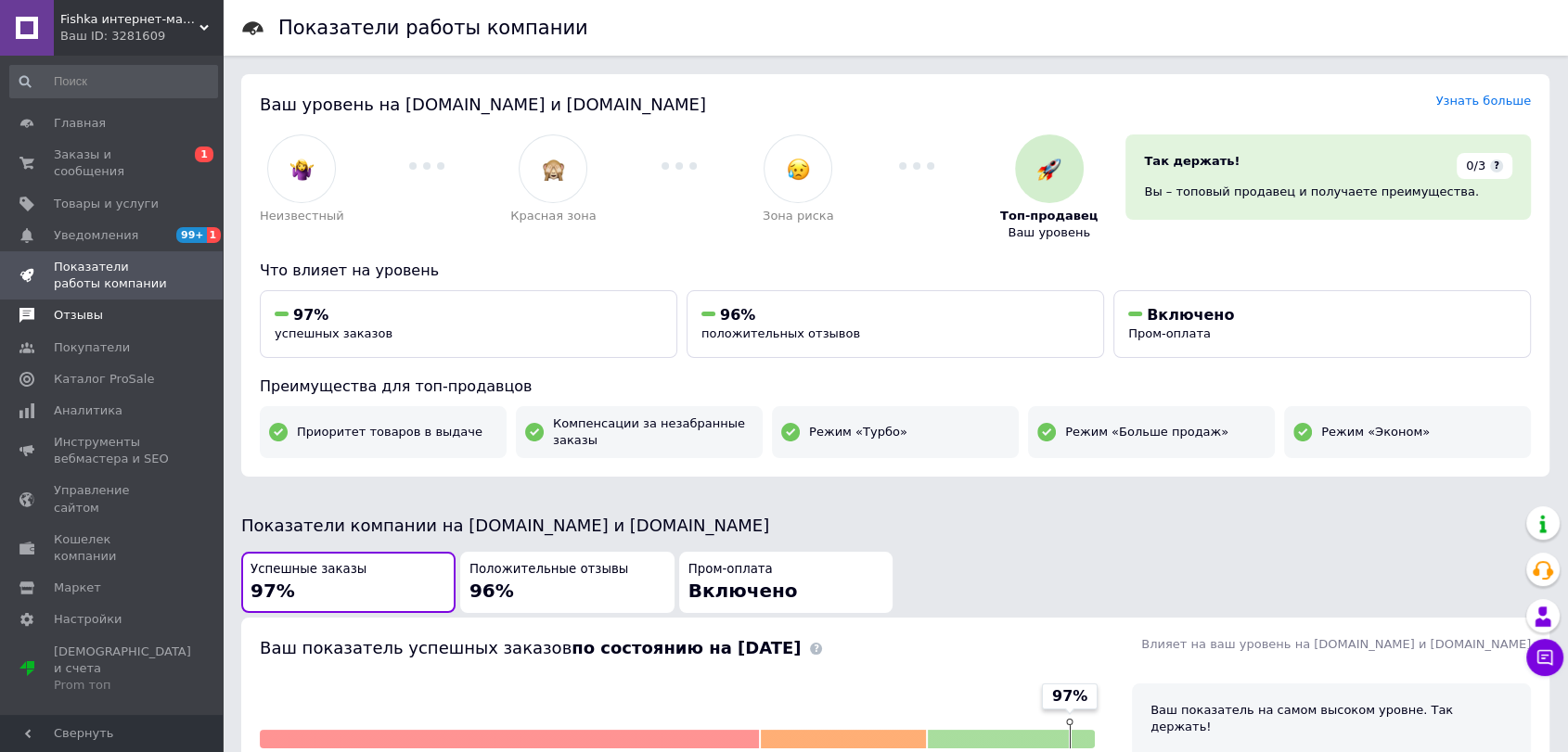
click at [116, 307] on span "Отзывы" at bounding box center [113, 315] width 118 height 17
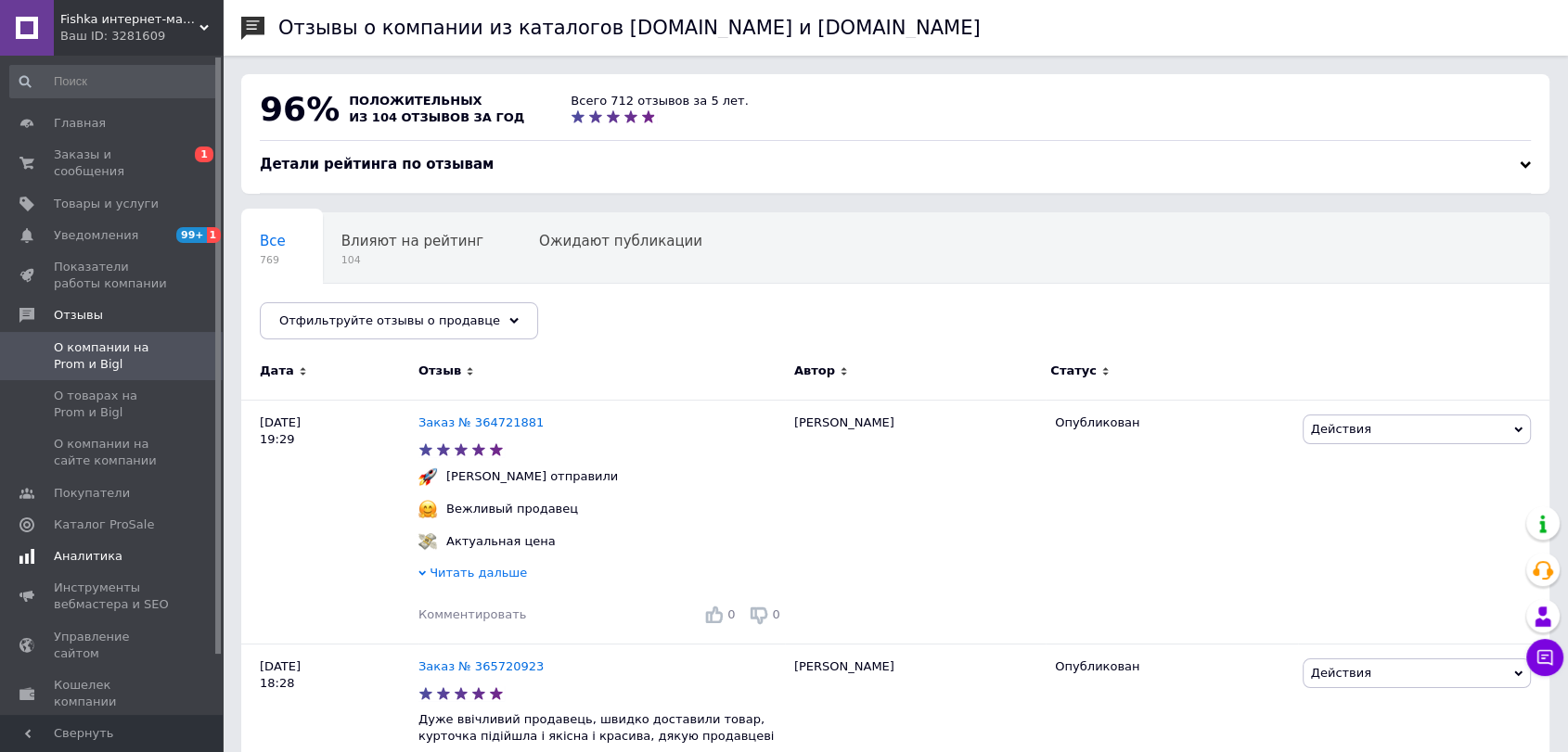
click at [118, 541] on link "Аналитика" at bounding box center [114, 557] width 228 height 32
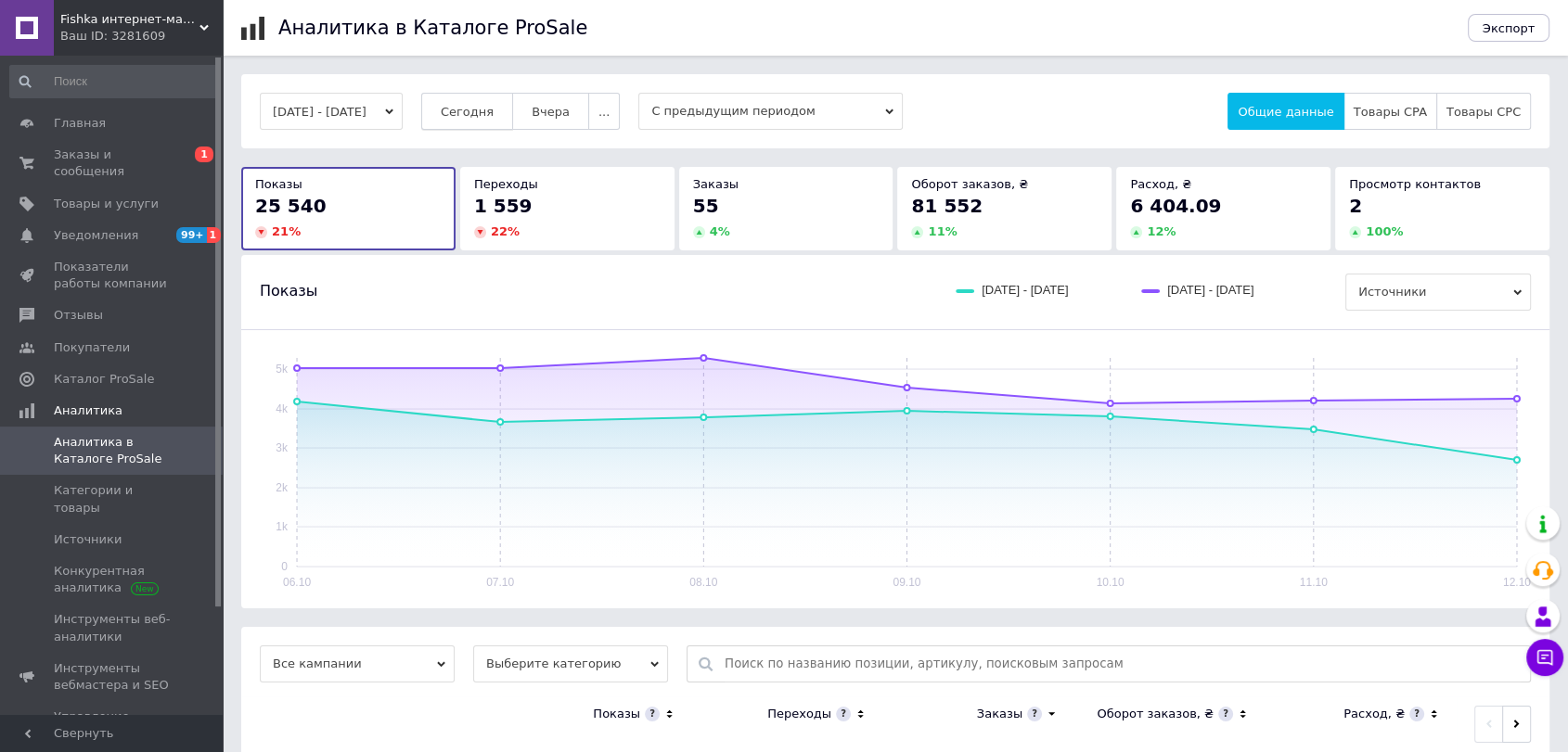
click at [504, 99] on button "Сегодня" at bounding box center [467, 111] width 91 height 37
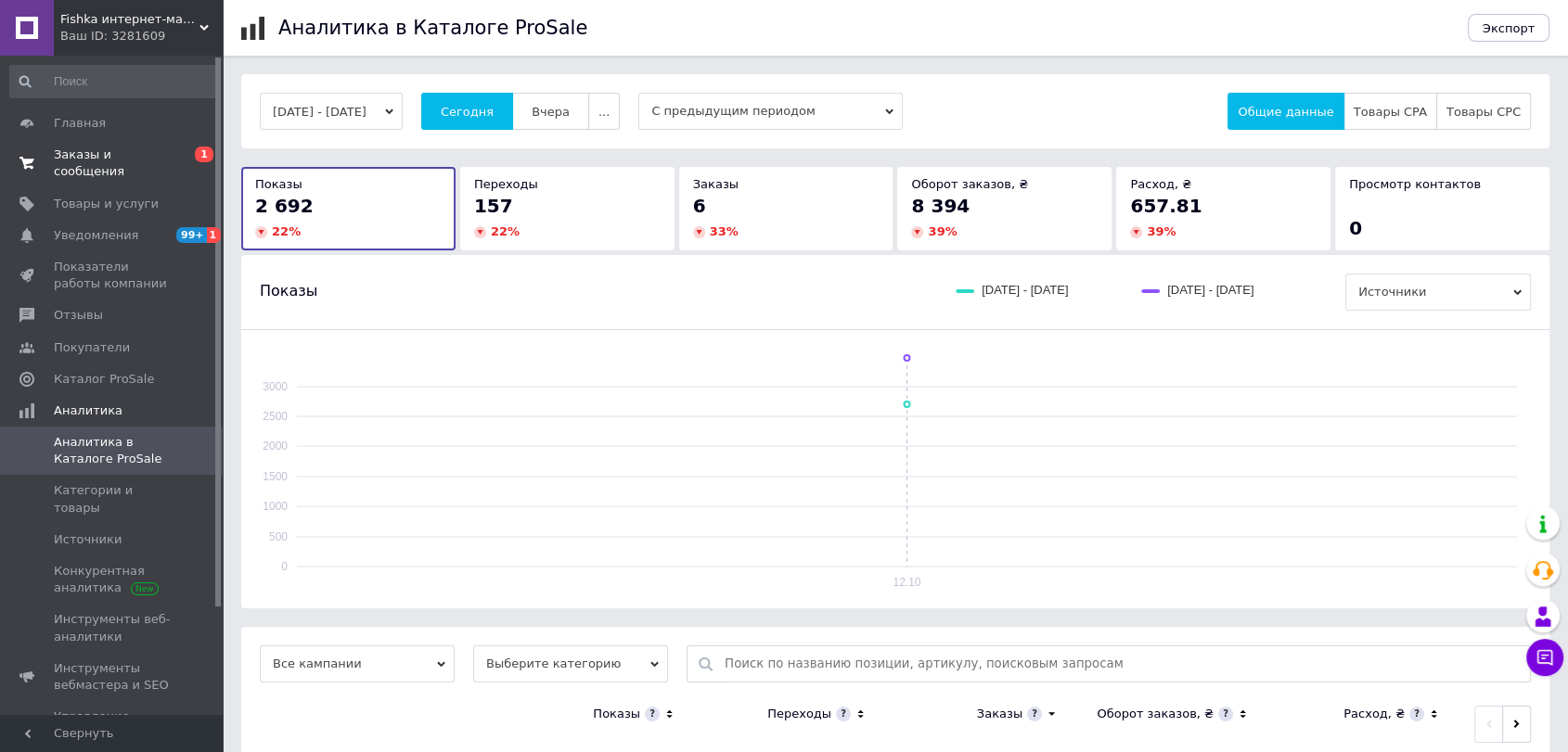
click at [164, 155] on span "Заказы и сообщения" at bounding box center [113, 163] width 118 height 34
